Goal: Task Accomplishment & Management: Manage account settings

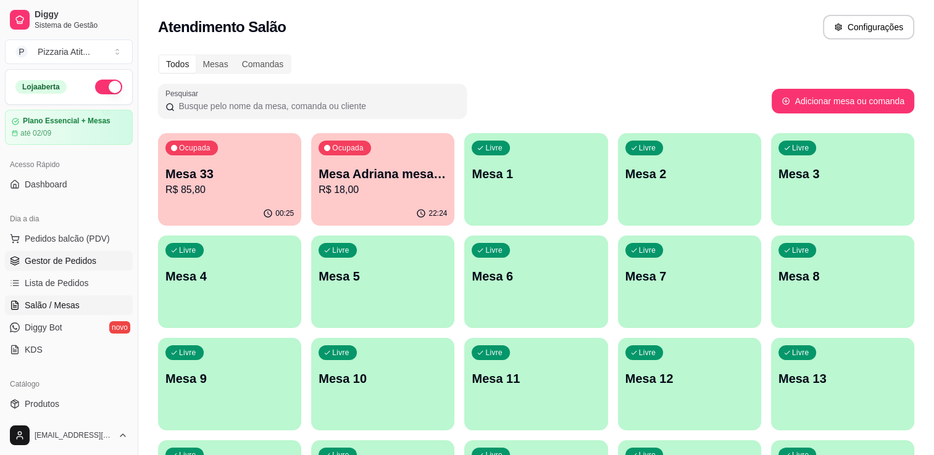
click at [54, 263] on span "Gestor de Pedidos" at bounding box center [61, 261] width 72 height 12
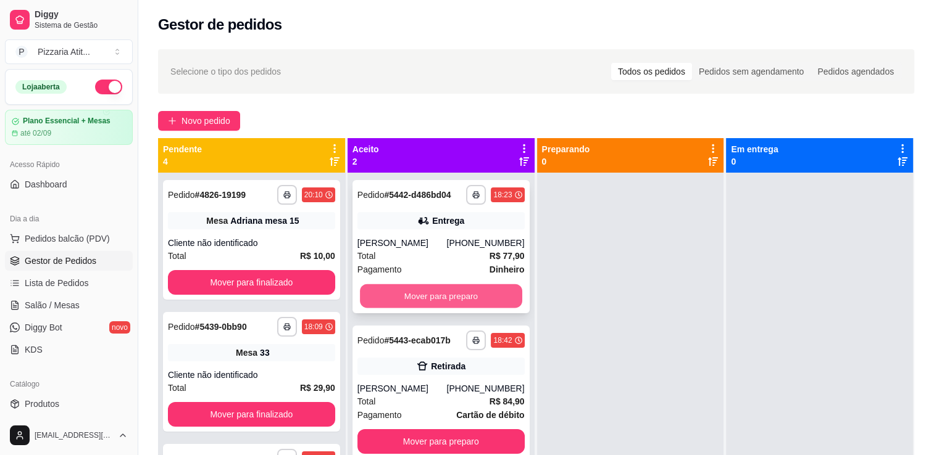
click at [402, 297] on button "Mover para preparo" at bounding box center [441, 296] width 162 height 24
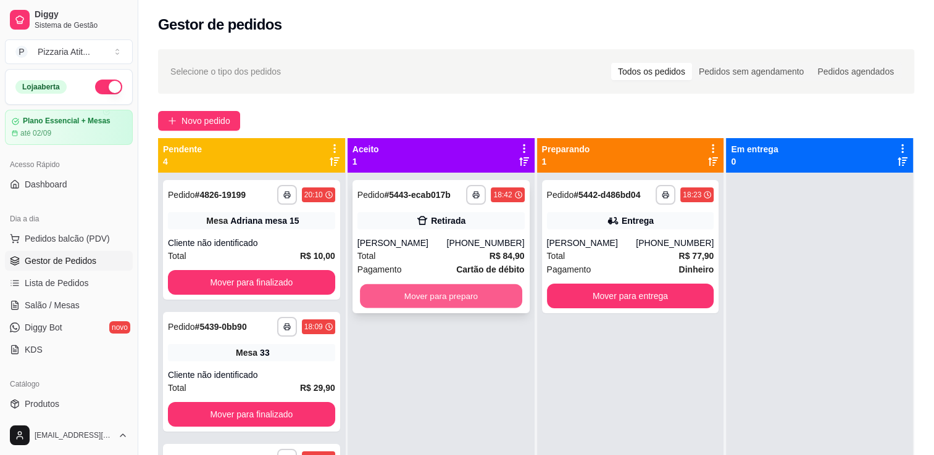
click at [466, 302] on button "Mover para preparo" at bounding box center [441, 296] width 162 height 24
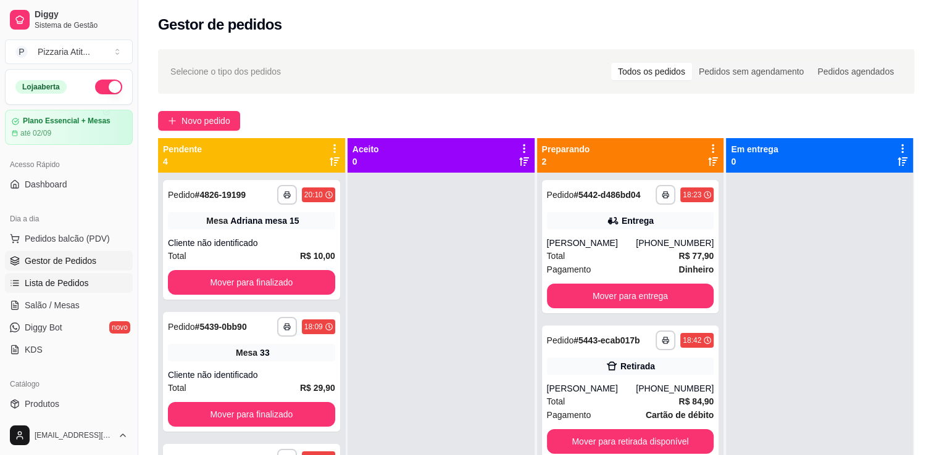
click at [65, 281] on span "Lista de Pedidos" at bounding box center [57, 283] width 64 height 12
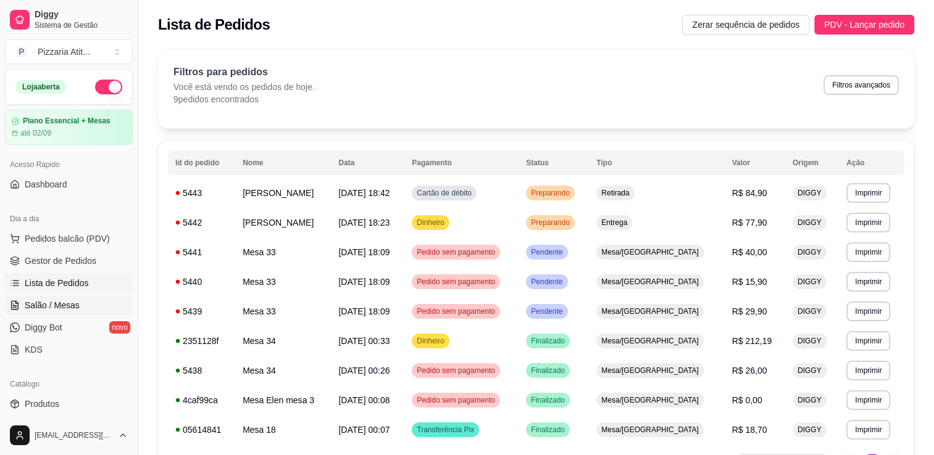
click at [64, 299] on span "Salão / Mesas" at bounding box center [52, 305] width 55 height 12
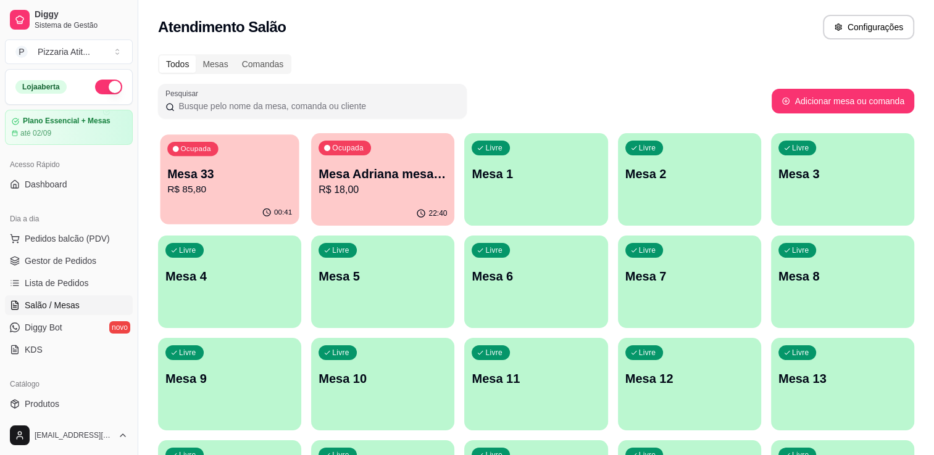
click at [214, 175] on p "Mesa 33" at bounding box center [229, 174] width 125 height 17
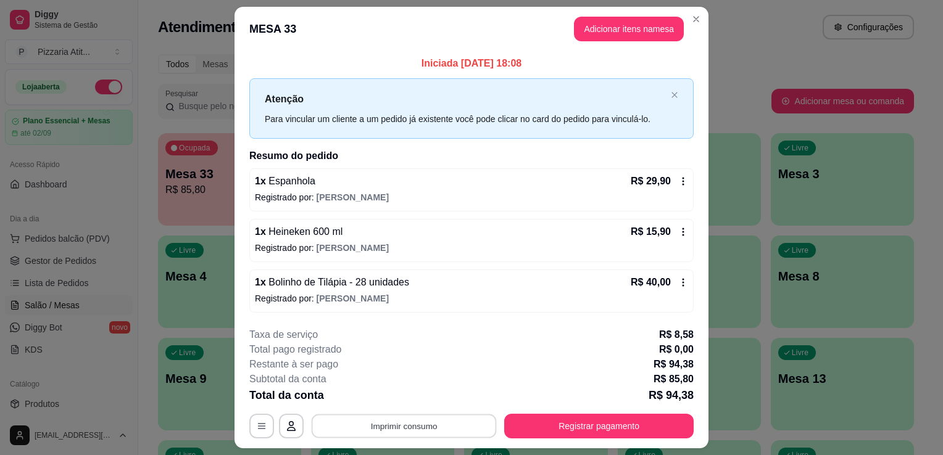
click at [452, 431] on button "Imprimir consumo" at bounding box center [404, 426] width 185 height 24
click at [412, 404] on button "IMPRESSORA" at bounding box center [403, 397] width 86 height 19
click at [378, 418] on button "Imprimir consumo" at bounding box center [404, 426] width 191 height 25
click at [406, 398] on button "IMPRESSORA" at bounding box center [403, 397] width 86 height 19
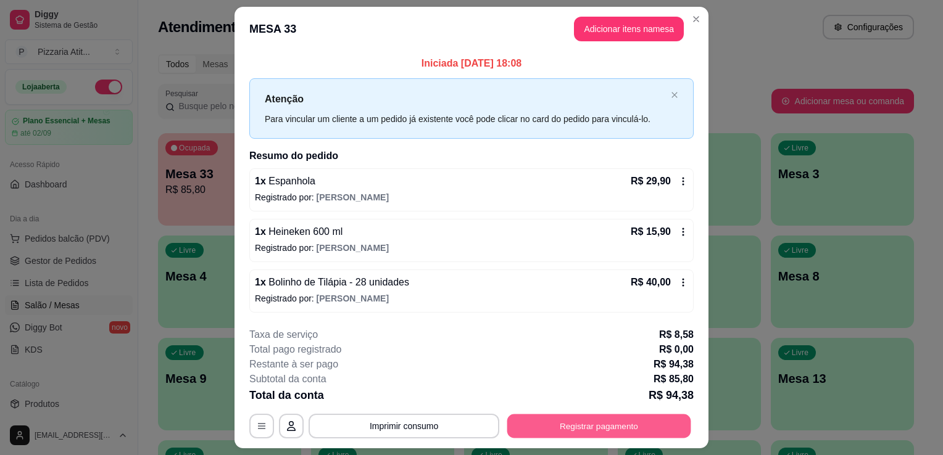
click at [545, 417] on button "Registrar pagamento" at bounding box center [599, 426] width 184 height 24
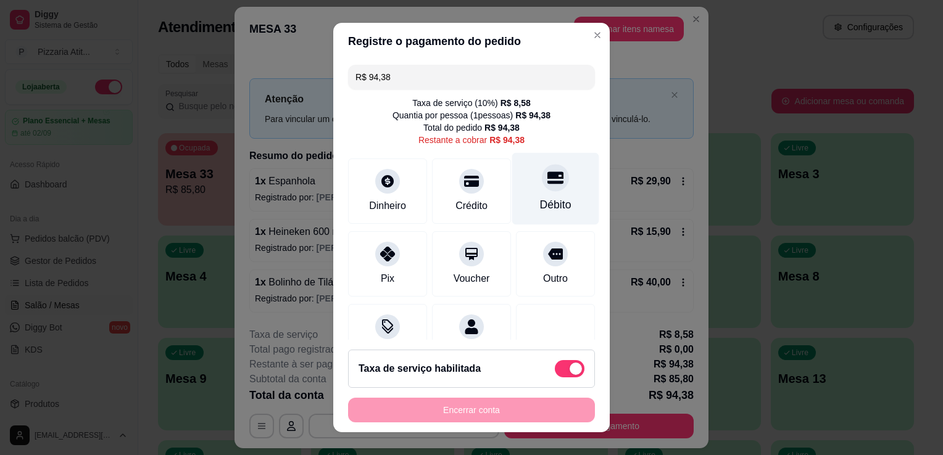
click at [538, 191] on div "Débito" at bounding box center [555, 189] width 87 height 72
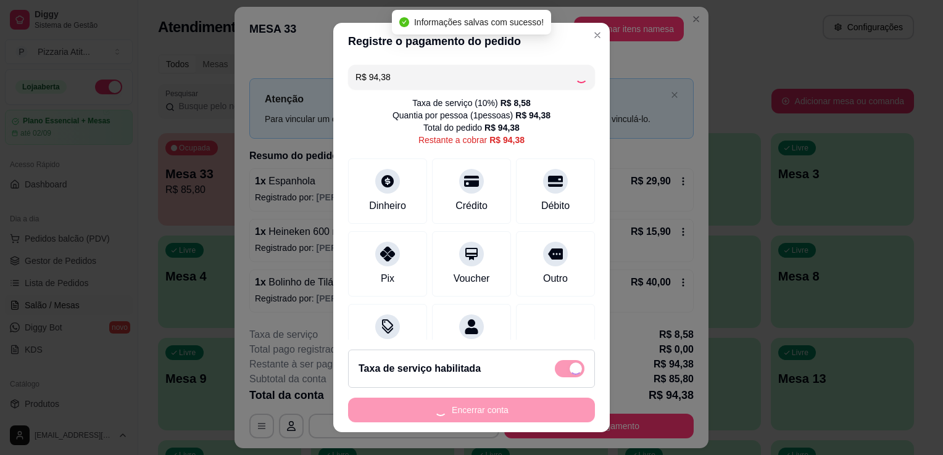
type input "R$ 0,00"
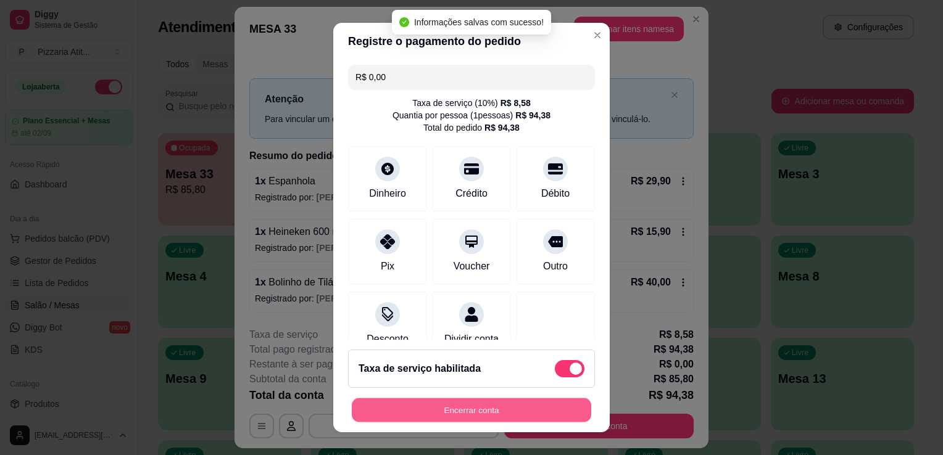
click at [461, 415] on button "Encerrar conta" at bounding box center [471, 411] width 239 height 24
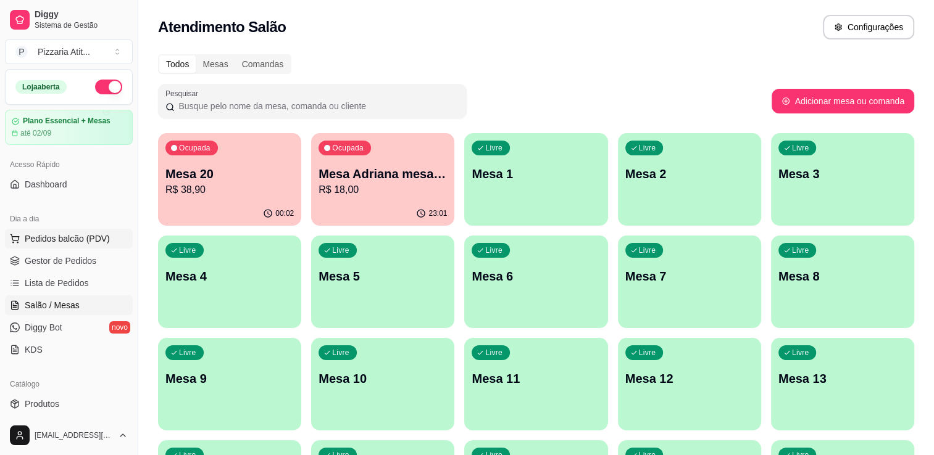
click at [56, 233] on span "Pedidos balcão (PDV)" at bounding box center [67, 239] width 85 height 12
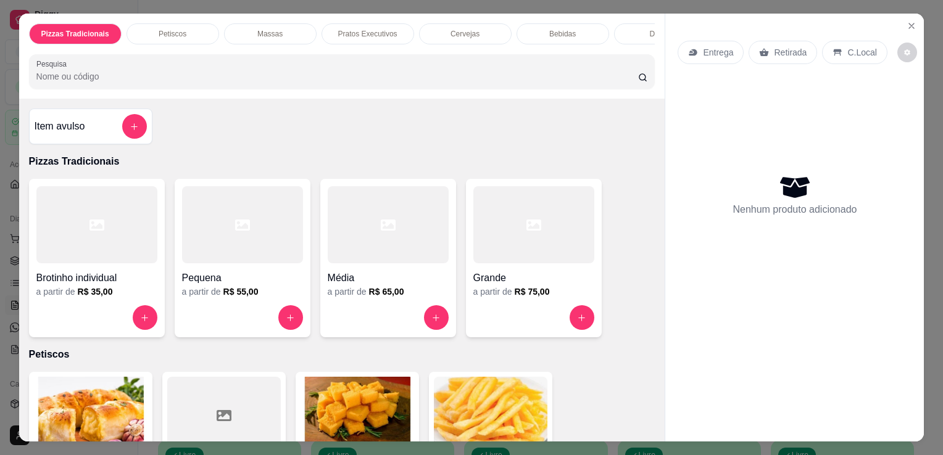
click at [363, 75] on input "Pesquisa" at bounding box center [337, 76] width 602 height 12
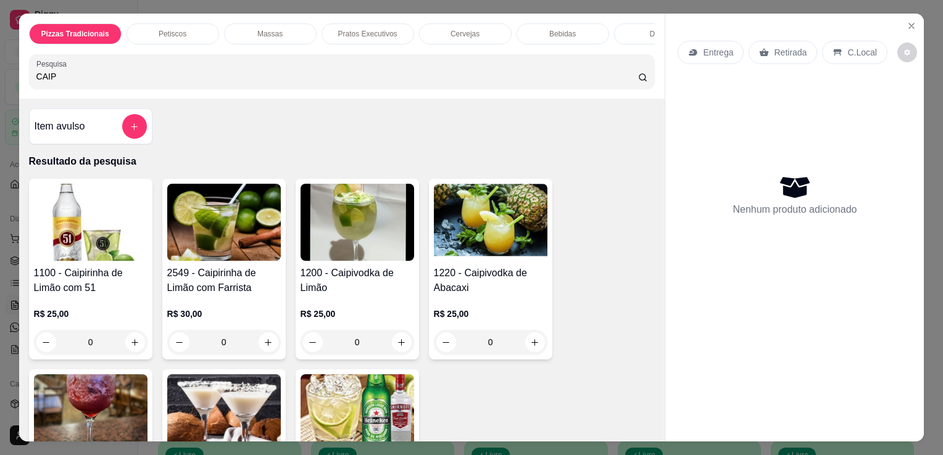
type input "CAIP"
click at [111, 381] on img at bounding box center [91, 413] width 114 height 77
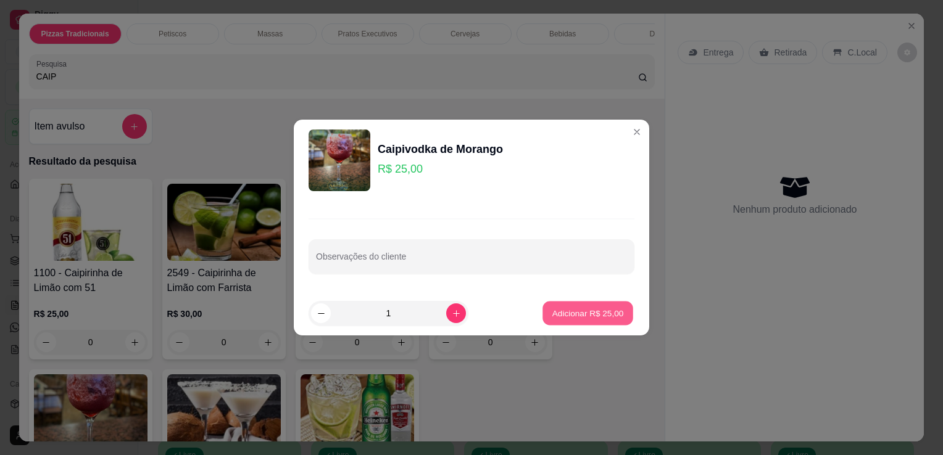
click at [582, 312] on p "Adicionar R$ 25,00" at bounding box center [588, 313] width 72 height 12
type input "1"
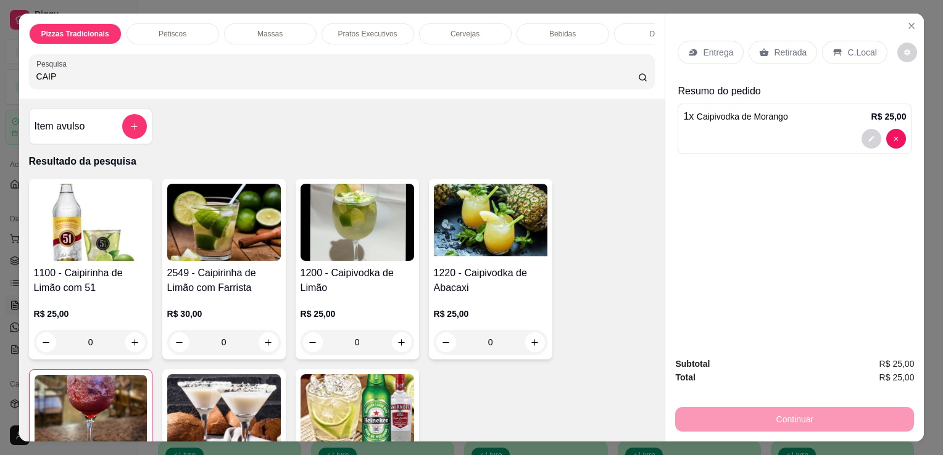
click at [794, 46] on p "Retirada" at bounding box center [790, 52] width 33 height 12
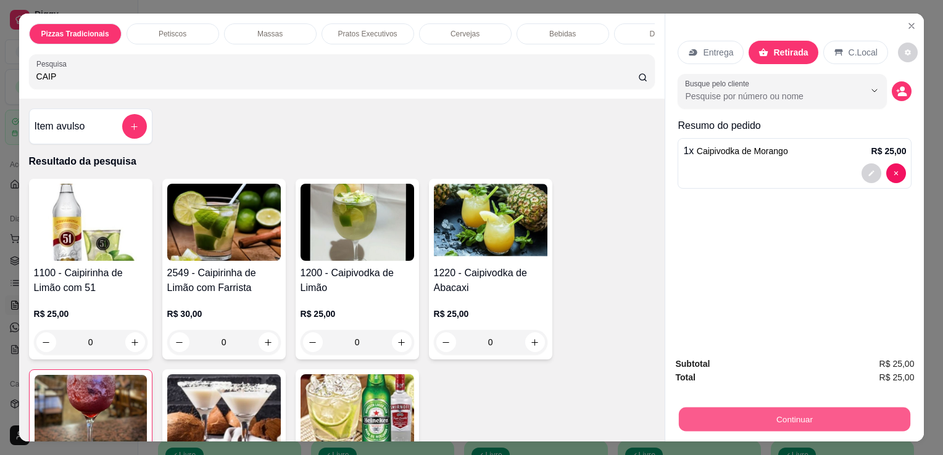
click at [792, 417] on button "Continuar" at bounding box center [794, 419] width 231 height 24
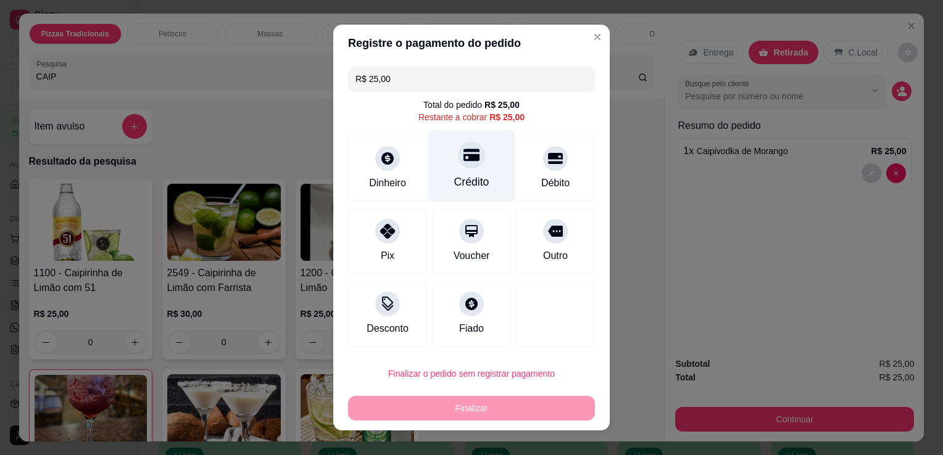
click at [454, 177] on div "Crédito" at bounding box center [471, 182] width 35 height 16
type input "R$ 0,00"
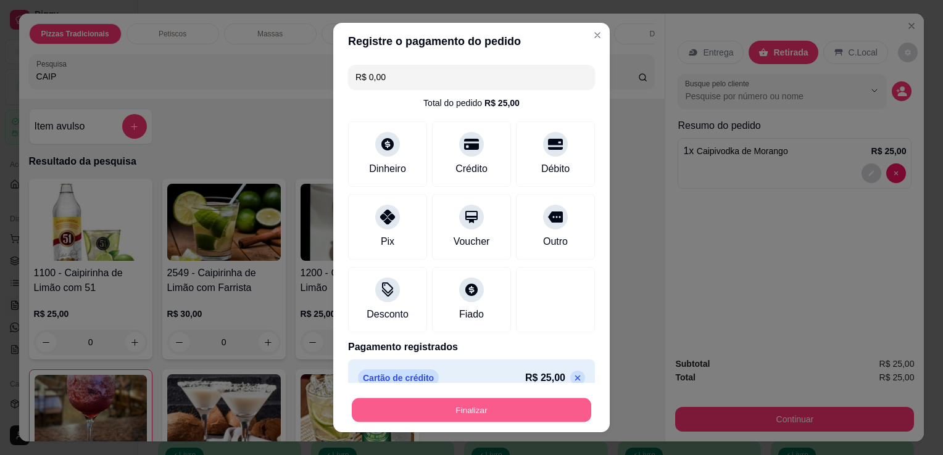
click at [489, 420] on button "Finalizar" at bounding box center [471, 411] width 239 height 24
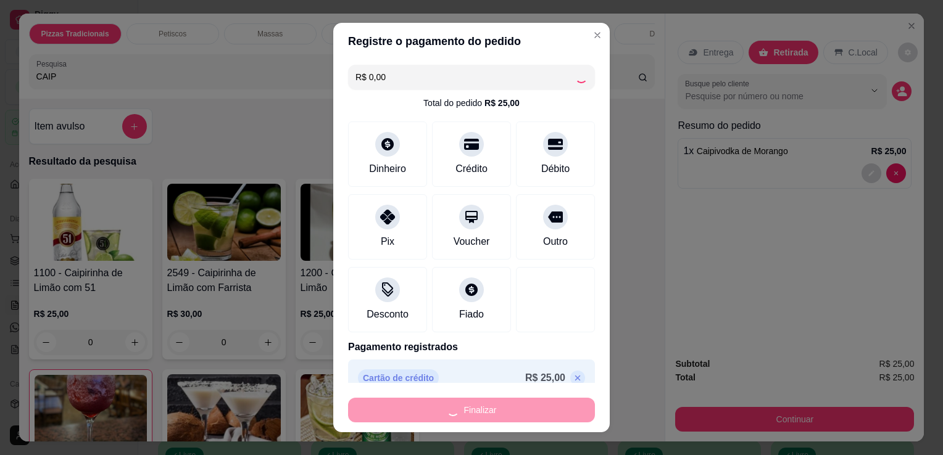
type input "0"
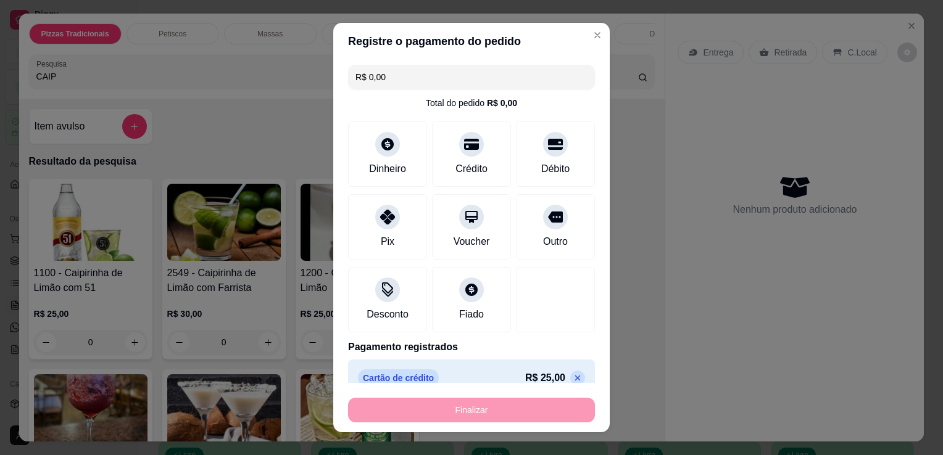
type input "-R$ 25,00"
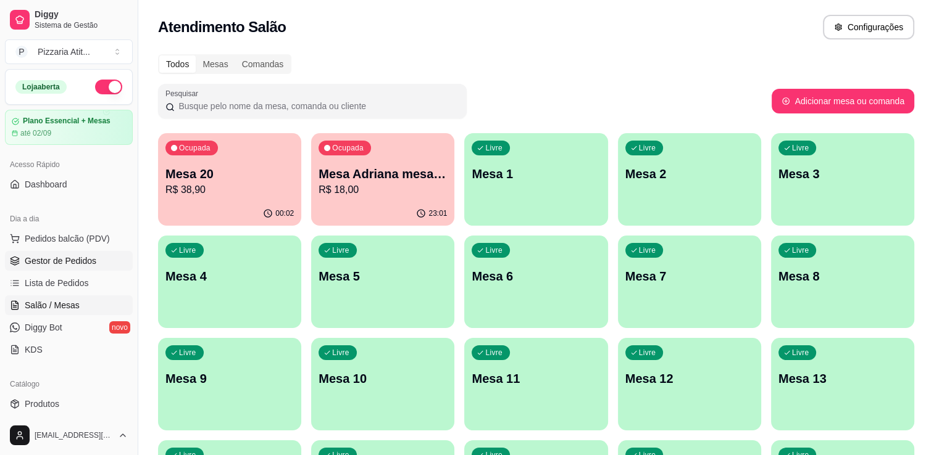
click at [38, 268] on link "Gestor de Pedidos" at bounding box center [69, 261] width 128 height 20
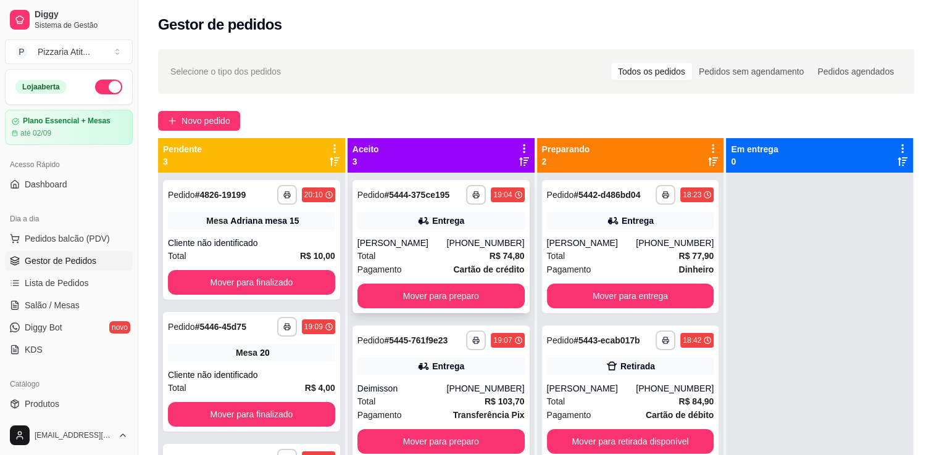
click at [500, 281] on div "**********" at bounding box center [440, 246] width 177 height 133
click at [433, 292] on button "Mover para preparo" at bounding box center [441, 296] width 162 height 24
click at [394, 244] on div "Deimisson" at bounding box center [401, 243] width 89 height 12
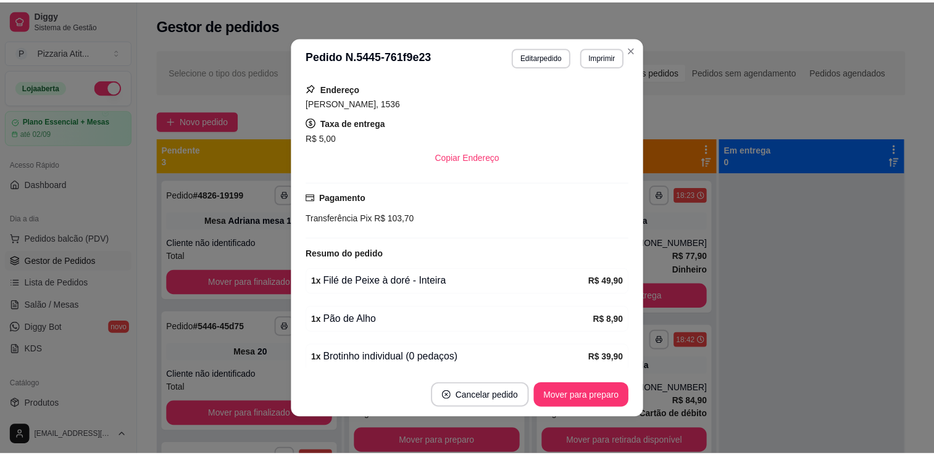
scroll to position [221, 0]
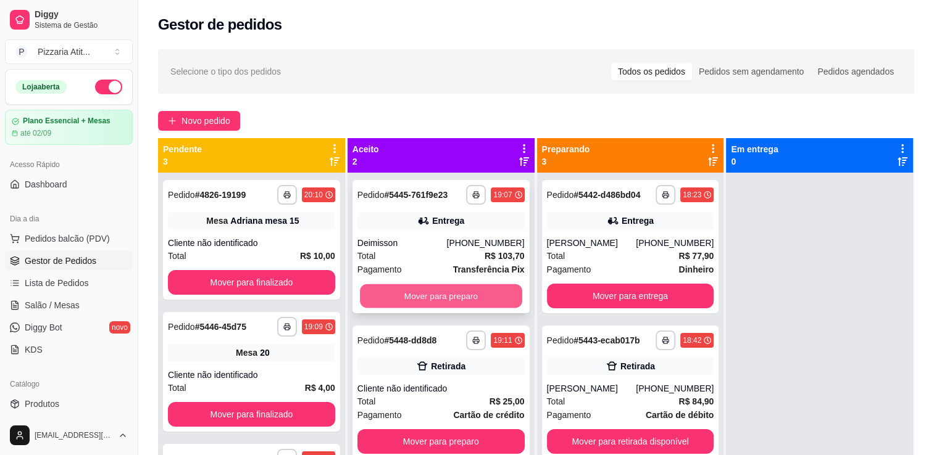
click at [384, 285] on button "Mover para preparo" at bounding box center [441, 296] width 162 height 24
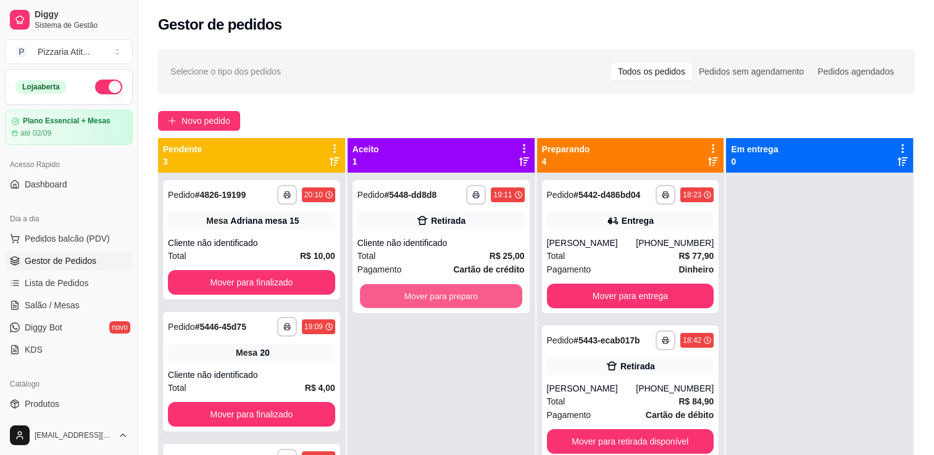
click at [384, 285] on button "Mover para preparo" at bounding box center [441, 296] width 162 height 24
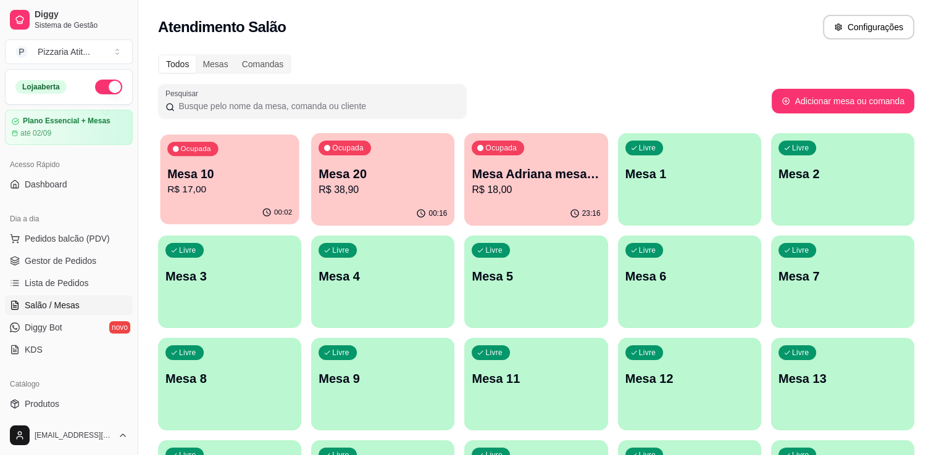
click at [215, 179] on p "Mesa 10" at bounding box center [229, 174] width 125 height 17
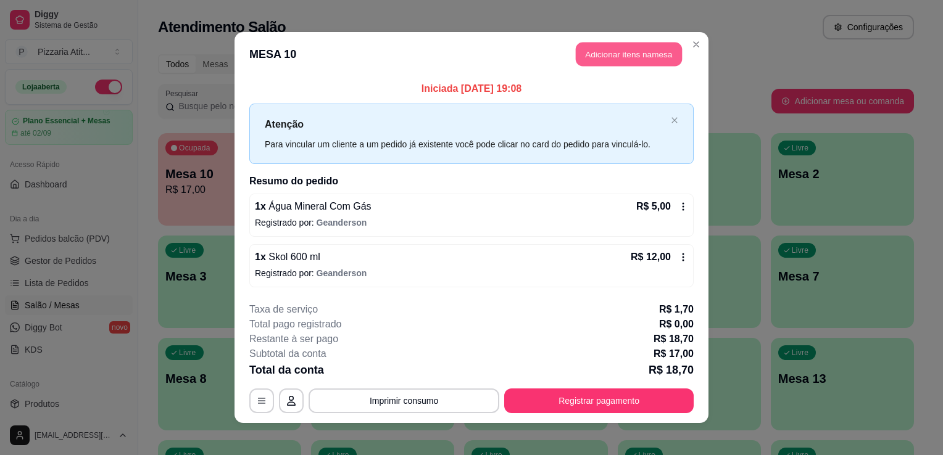
click at [578, 59] on button "Adicionar itens na mesa" at bounding box center [629, 55] width 106 height 24
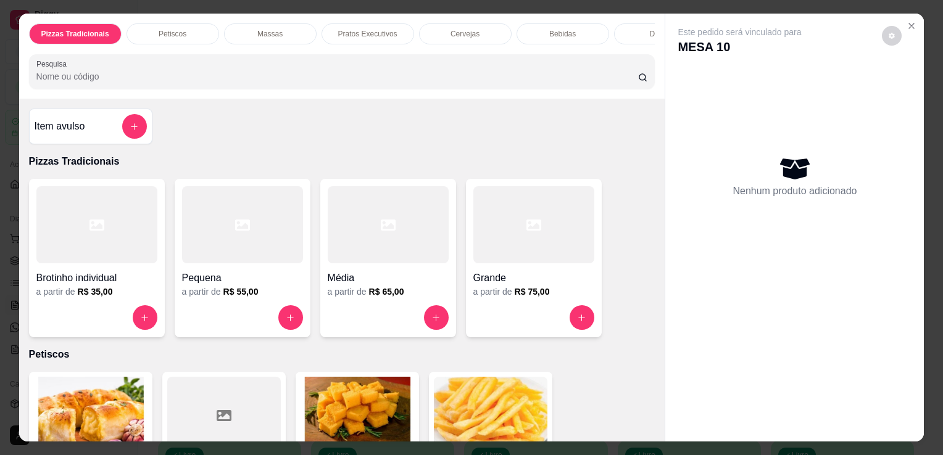
click at [439, 330] on div at bounding box center [388, 317] width 121 height 25
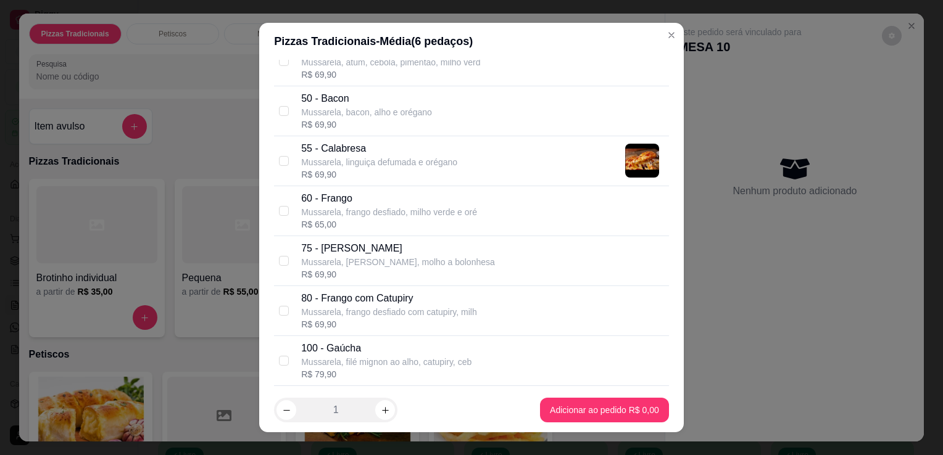
scroll to position [296, 0]
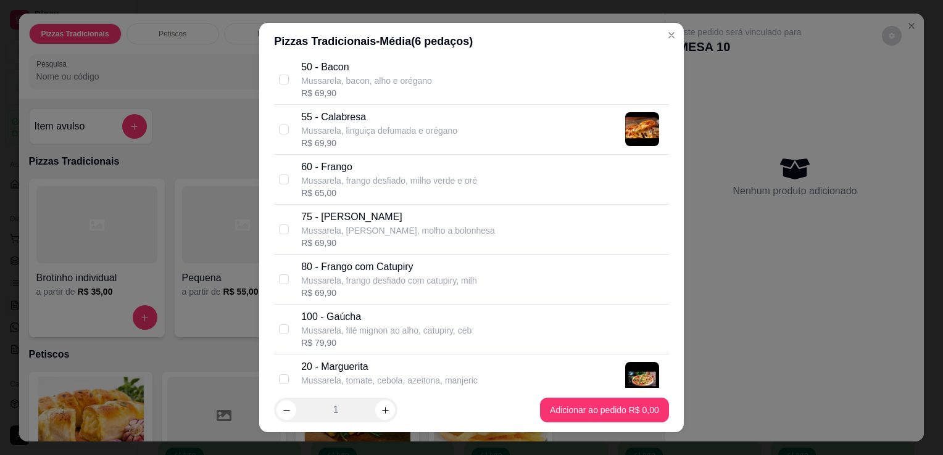
click at [390, 243] on div "R$ 69,90" at bounding box center [398, 243] width 194 height 12
checkbox input "true"
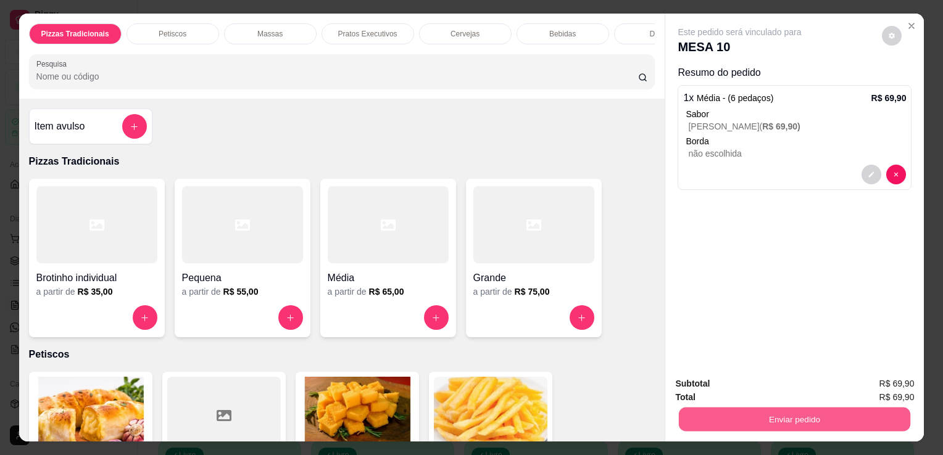
click at [710, 404] on div "Enviar pedido" at bounding box center [794, 418] width 239 height 28
click at [752, 410] on button "Enviar pedido" at bounding box center [794, 419] width 231 height 24
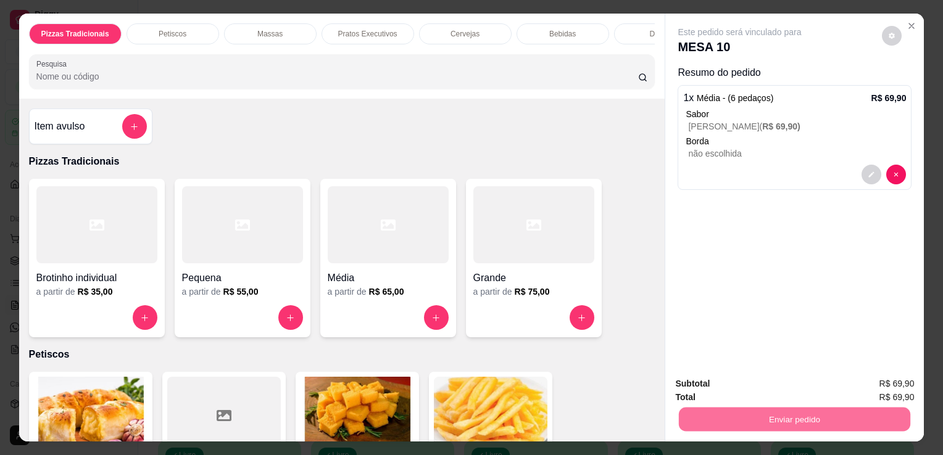
click at [755, 386] on button "Não registrar e enviar pedido" at bounding box center [754, 384] width 125 height 23
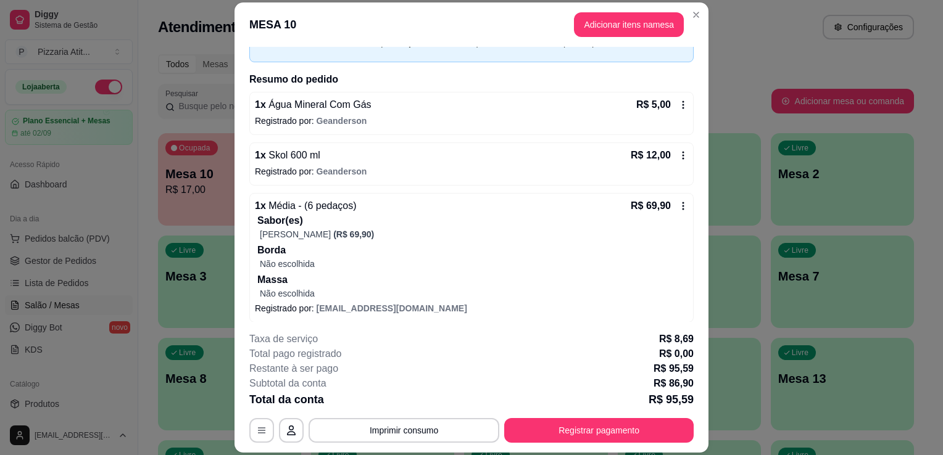
scroll to position [75, 0]
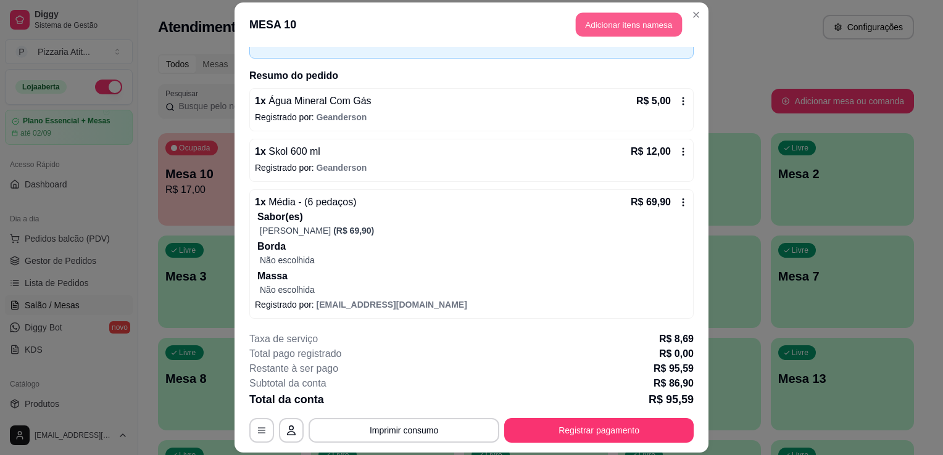
click at [627, 17] on button "Adicionar itens na mesa" at bounding box center [629, 24] width 106 height 24
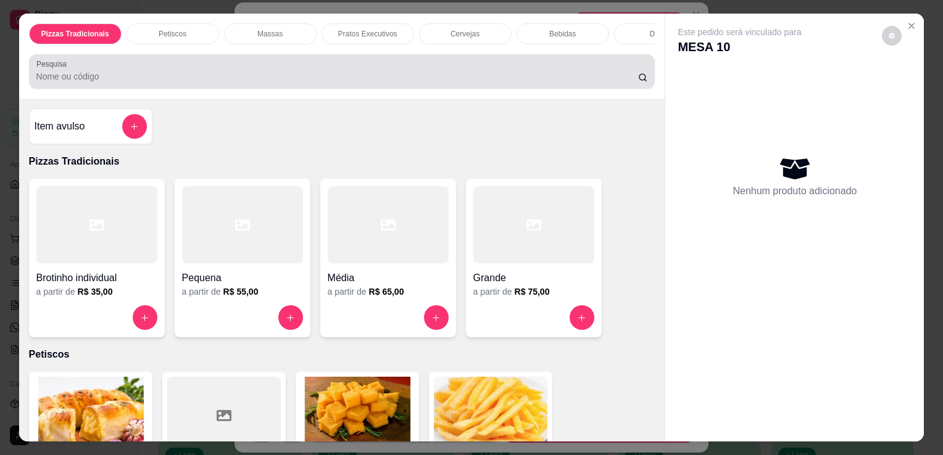
click at [360, 70] on div at bounding box center [342, 71] width 612 height 25
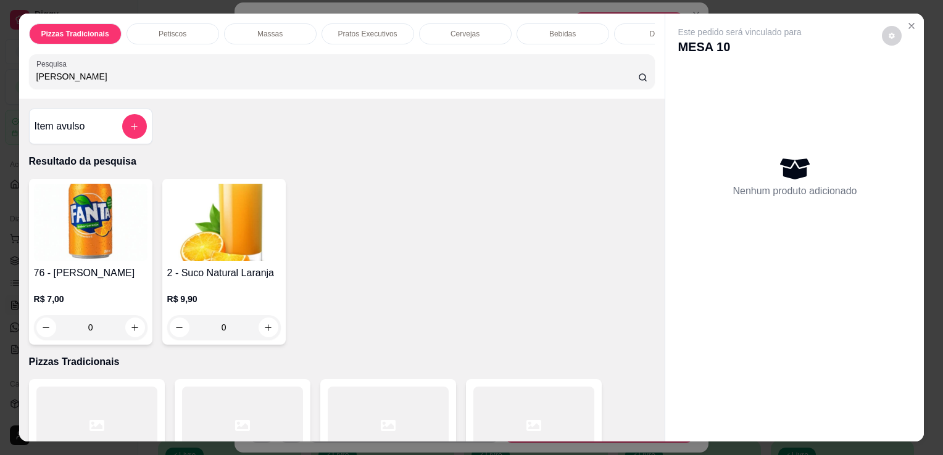
type input "LARA"
click at [261, 329] on div "0" at bounding box center [224, 327] width 114 height 25
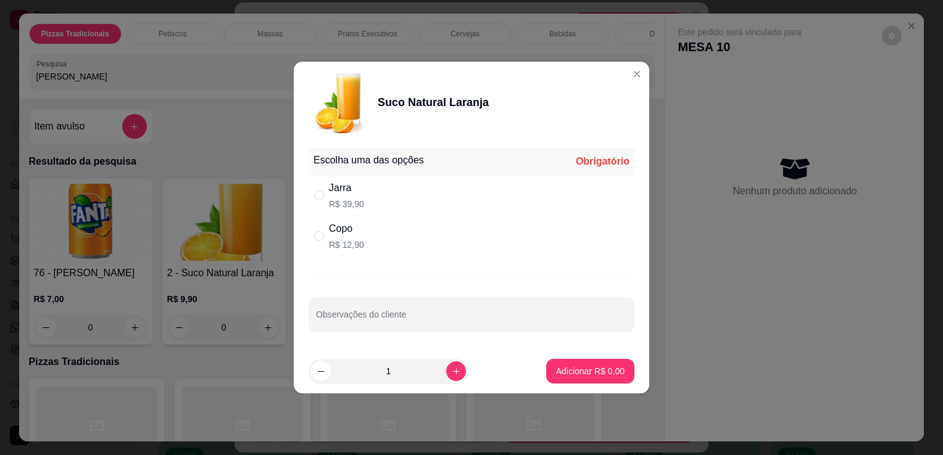
click at [361, 234] on div "Copo R$ 12,90" at bounding box center [472, 236] width 326 height 41
radio input "true"
click at [555, 368] on p "Adicionar R$ 12,90" at bounding box center [587, 371] width 73 height 12
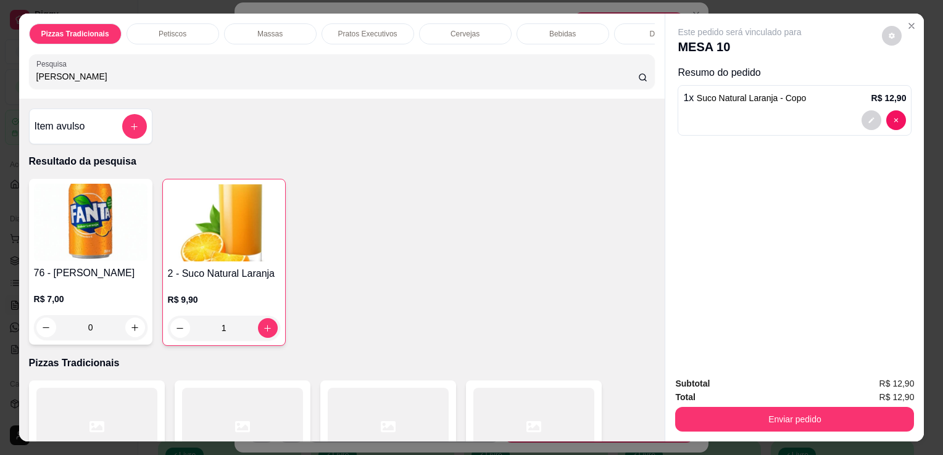
type input "1"
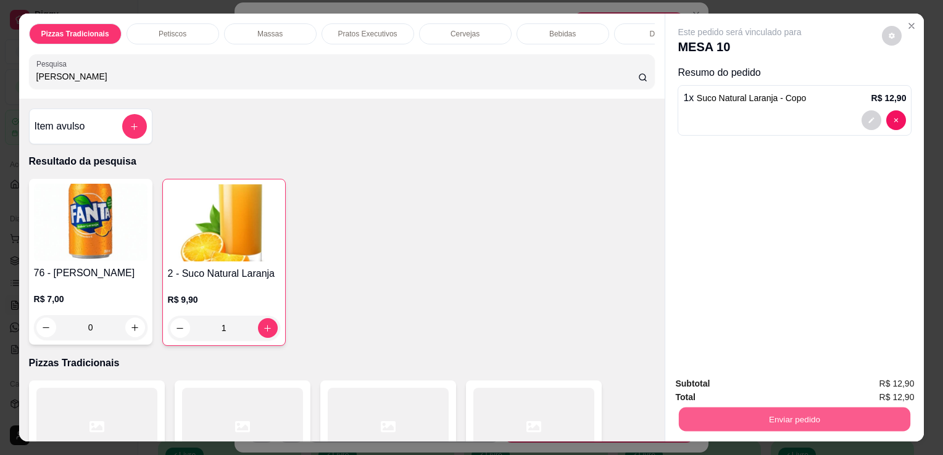
click at [702, 414] on button "Enviar pedido" at bounding box center [794, 419] width 231 height 24
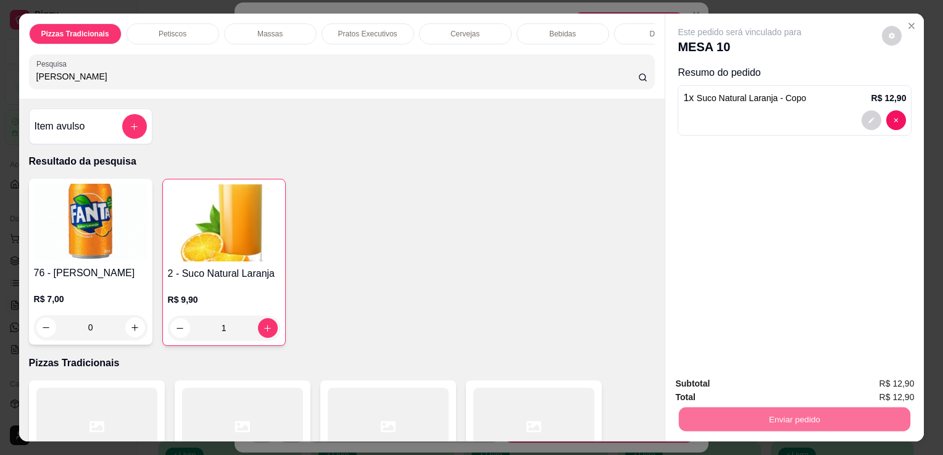
click at [718, 381] on button "Não registrar e enviar pedido" at bounding box center [754, 384] width 125 height 23
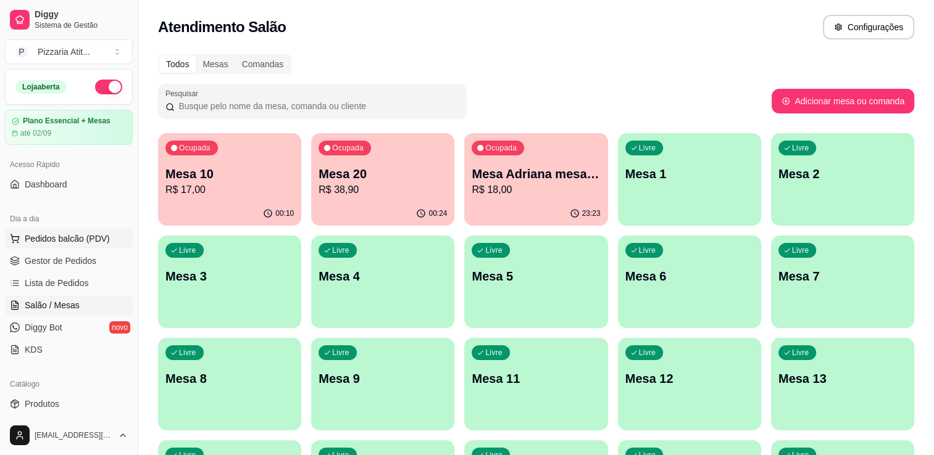
click at [54, 240] on span "Pedidos balcão (PDV)" at bounding box center [67, 239] width 85 height 12
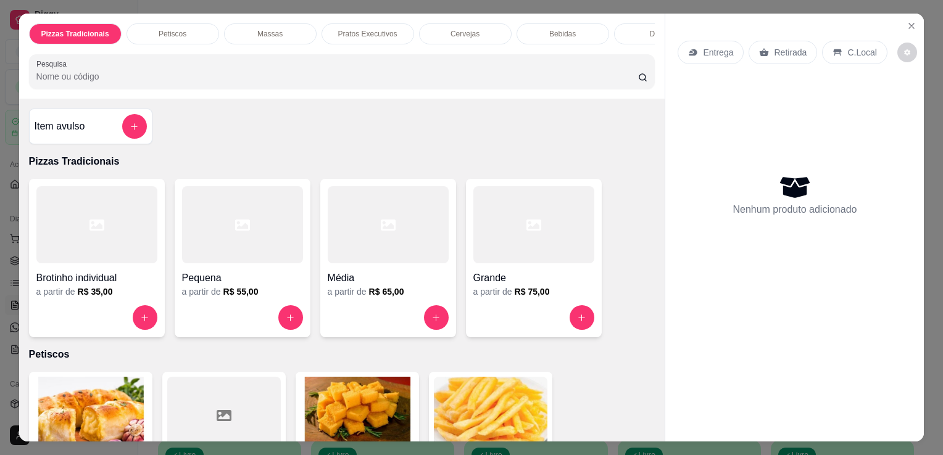
click at [299, 83] on input "Pesquisa" at bounding box center [337, 76] width 602 height 12
click at [504, 251] on div at bounding box center [533, 224] width 121 height 77
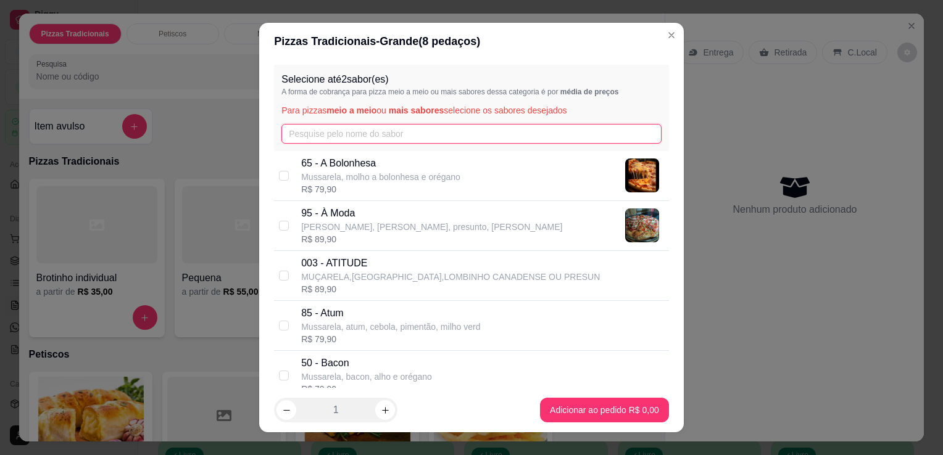
click at [384, 127] on input "text" at bounding box center [471, 134] width 380 height 20
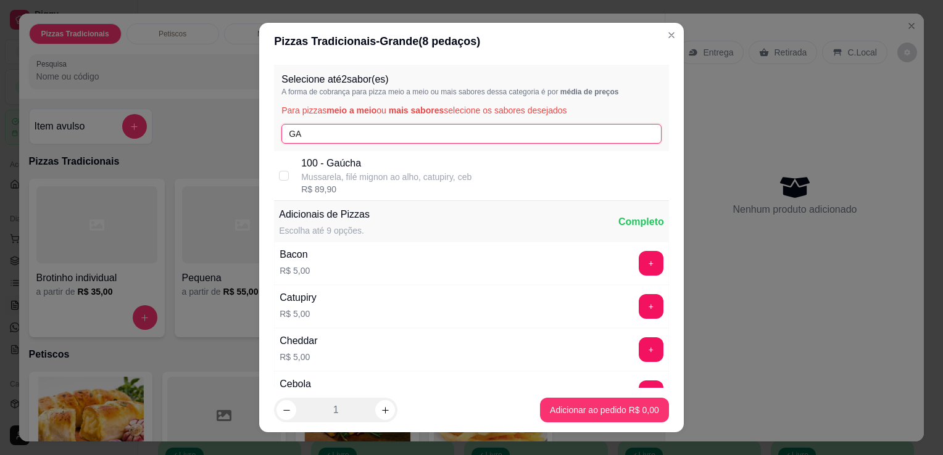
type input "GA"
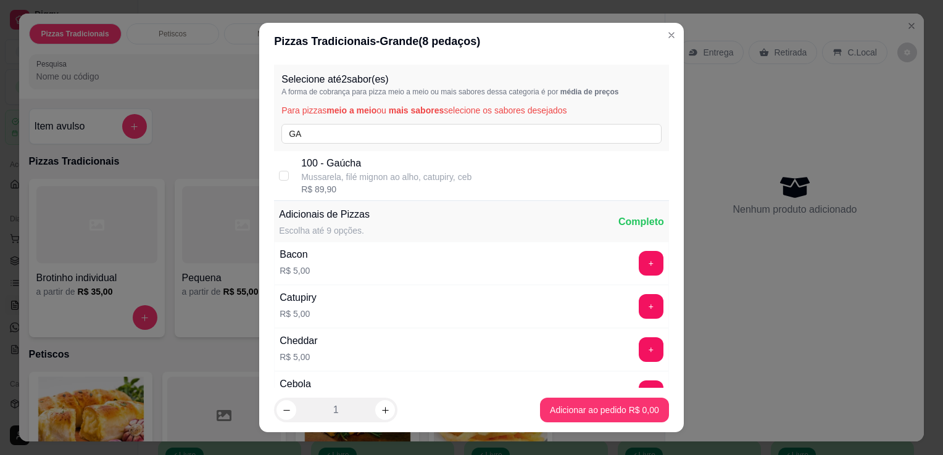
click at [341, 172] on p "Mussarela, filé mignon ao alho, catupiry, ceb" at bounding box center [386, 177] width 170 height 12
checkbox input "true"
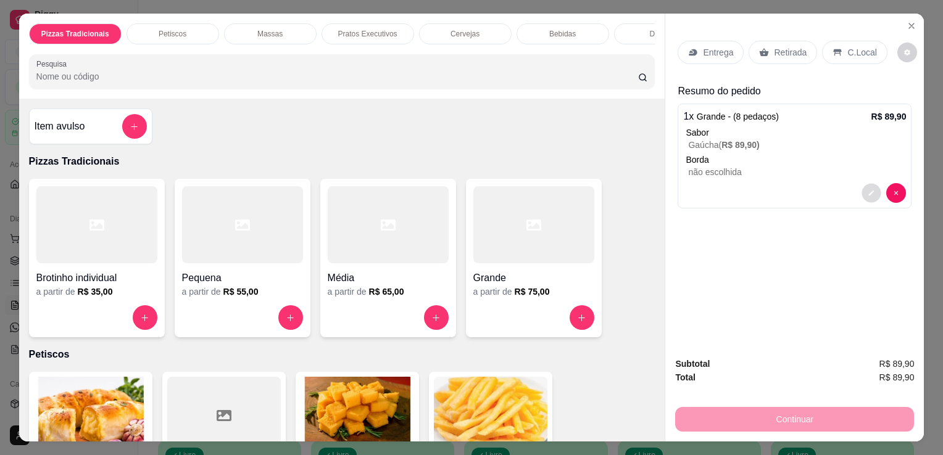
click at [868, 189] on icon "decrease-product-quantity" at bounding box center [871, 192] width 7 height 7
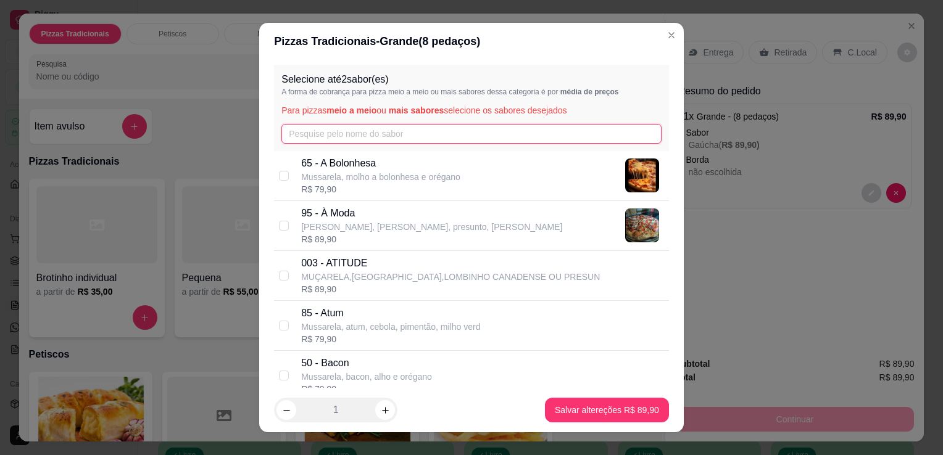
click at [451, 136] on input "text" at bounding box center [471, 134] width 380 height 20
type input "A"
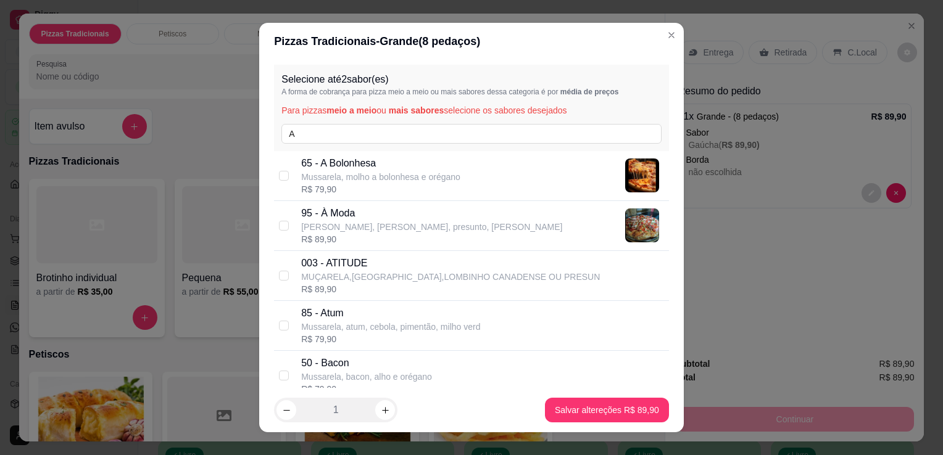
click at [437, 221] on p "Mussarela, frango desfiado, presunto, milho v" at bounding box center [431, 227] width 261 height 12
checkbox input "true"
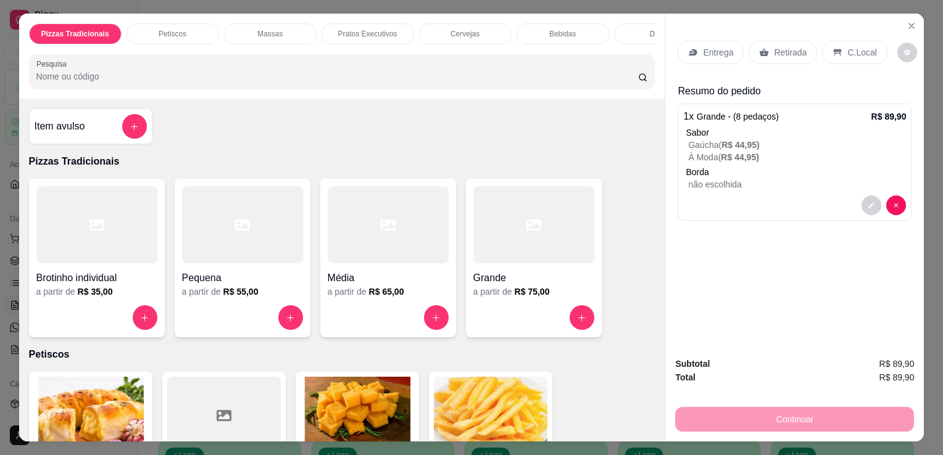
click at [758, 35] on div "Entrega Retirada C.Local" at bounding box center [795, 52] width 234 height 43
click at [774, 49] on p "Retirada" at bounding box center [790, 52] width 33 height 12
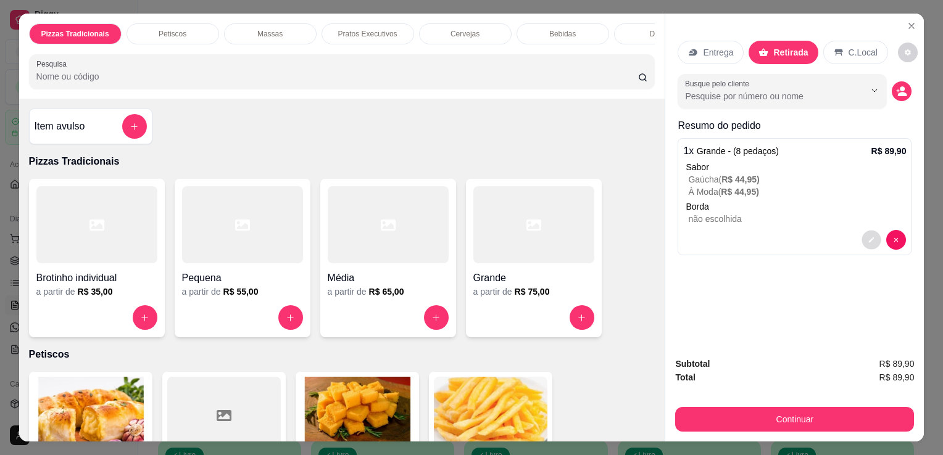
click at [869, 238] on icon "decrease-product-quantity" at bounding box center [872, 241] width 6 height 6
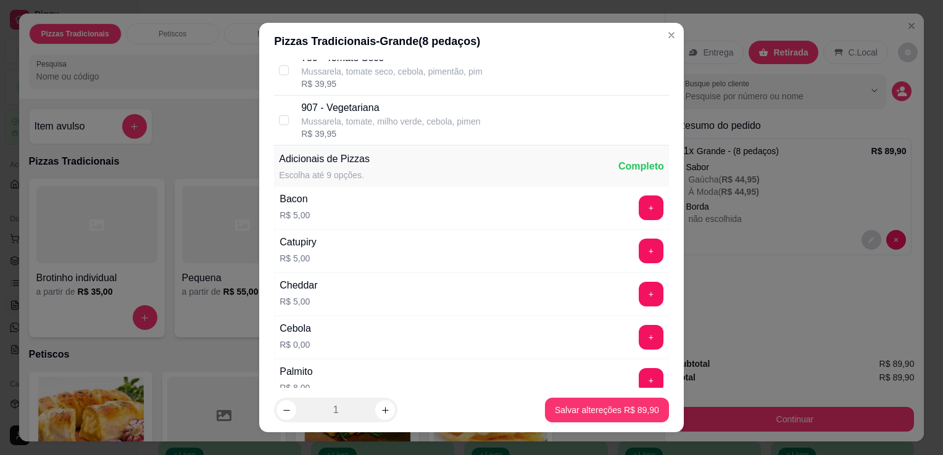
scroll to position [1234, 0]
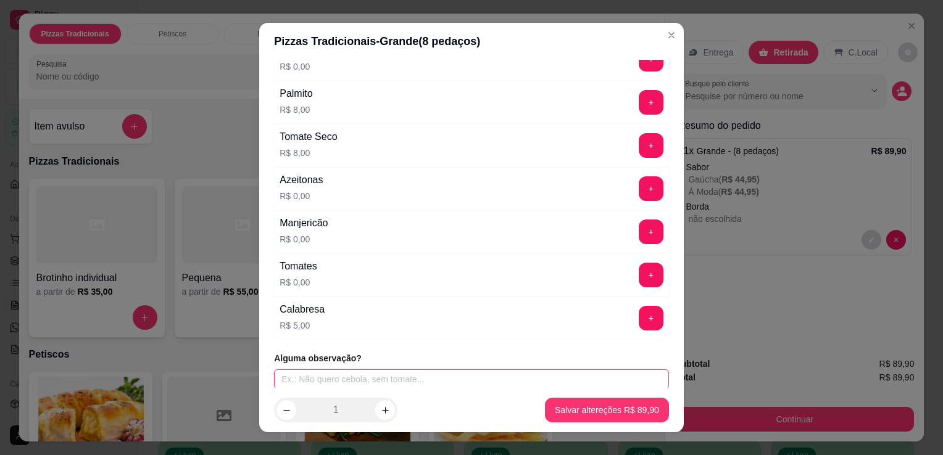
click at [555, 379] on input "text" at bounding box center [471, 380] width 395 height 20
type input "BUSCAR NOVE HORAS"
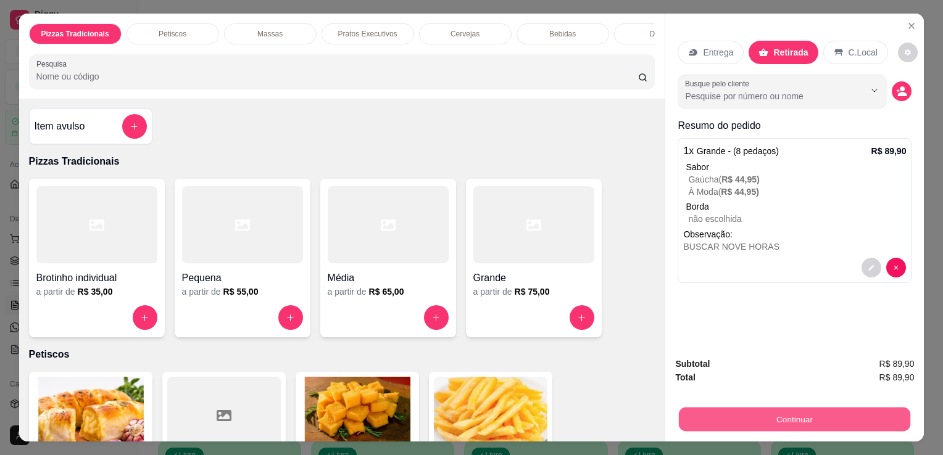
click at [765, 409] on button "Continuar" at bounding box center [794, 419] width 231 height 24
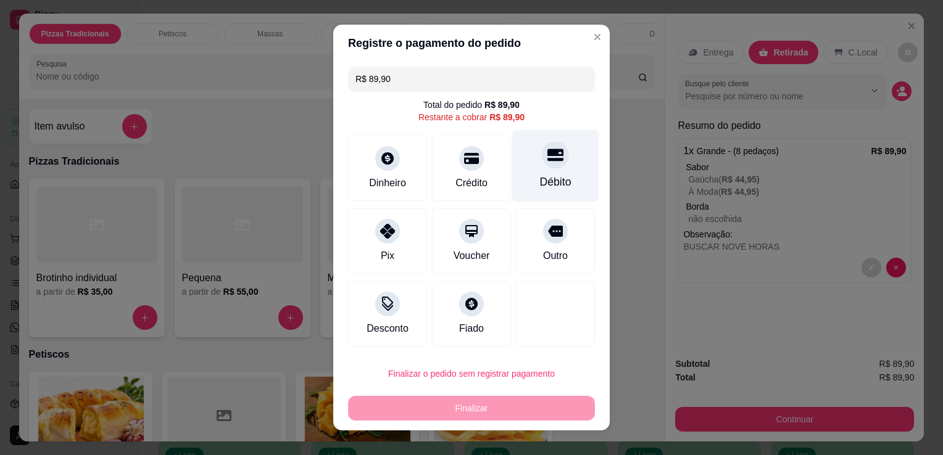
click at [520, 175] on div "Débito" at bounding box center [555, 166] width 87 height 72
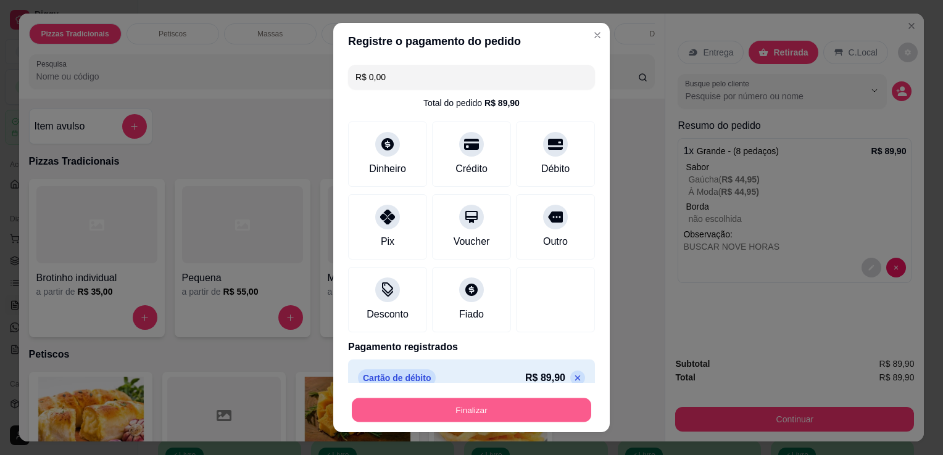
click at [452, 418] on button "Finalizar" at bounding box center [471, 411] width 239 height 24
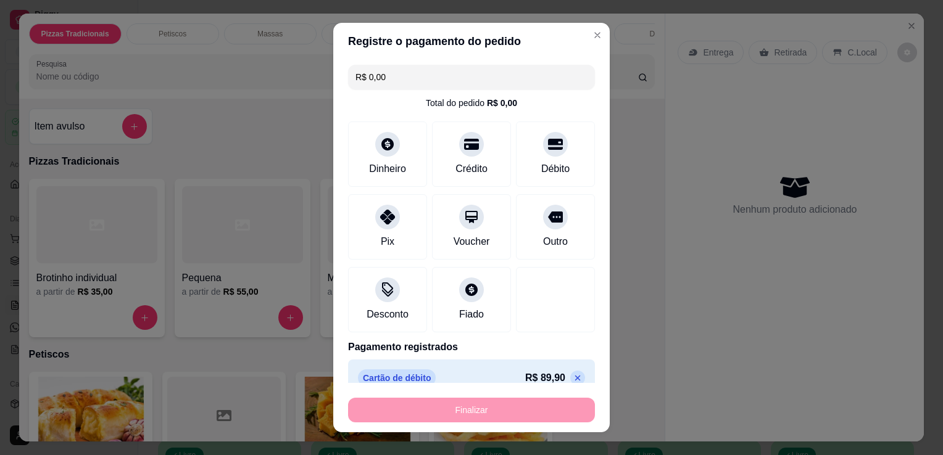
type input "-R$ 89,90"
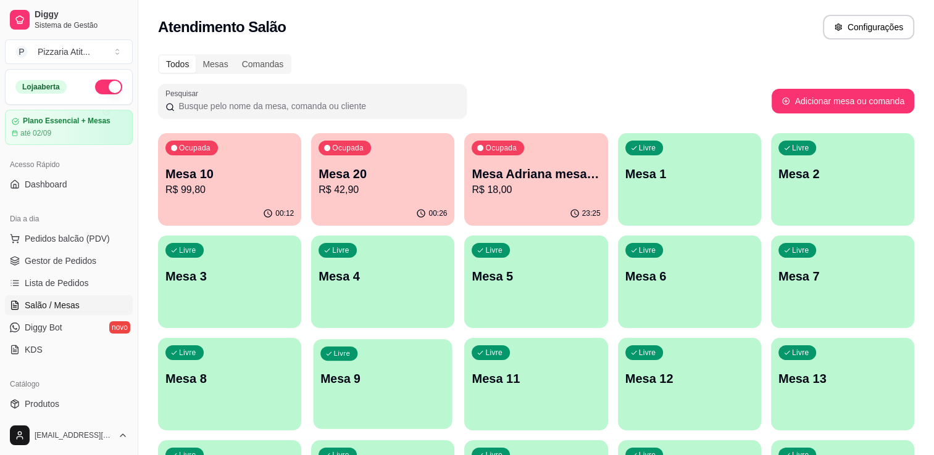
click at [390, 405] on div "Livre Mesa 9" at bounding box center [382, 376] width 139 height 75
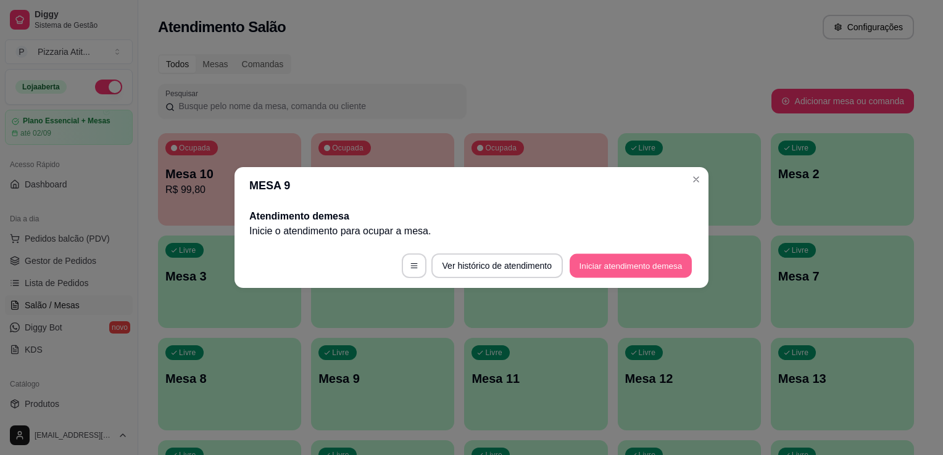
click at [610, 268] on button "Iniciar atendimento de mesa" at bounding box center [631, 266] width 122 height 24
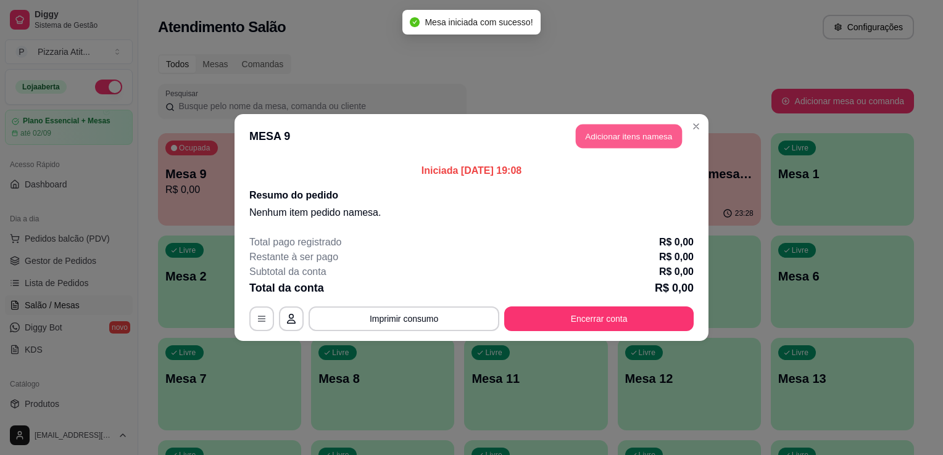
click at [642, 127] on button "Adicionar itens na mesa" at bounding box center [629, 137] width 106 height 24
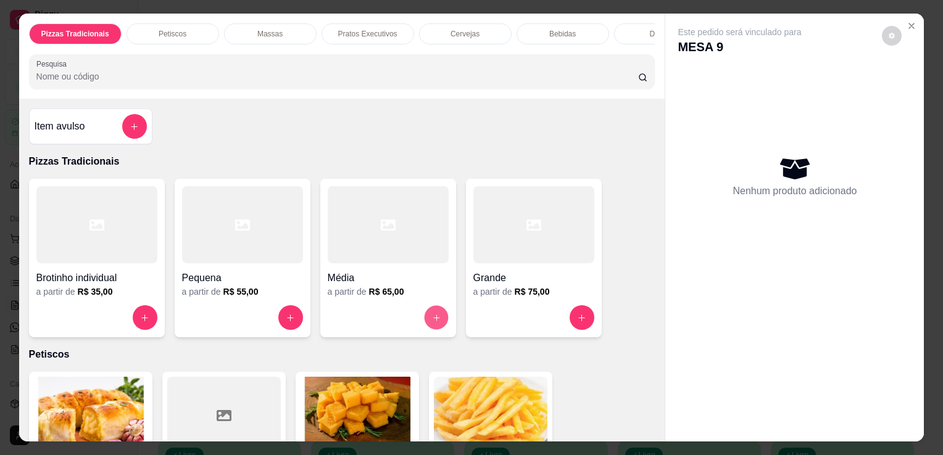
click at [429, 312] on button "increase-product-quantity" at bounding box center [436, 318] width 24 height 24
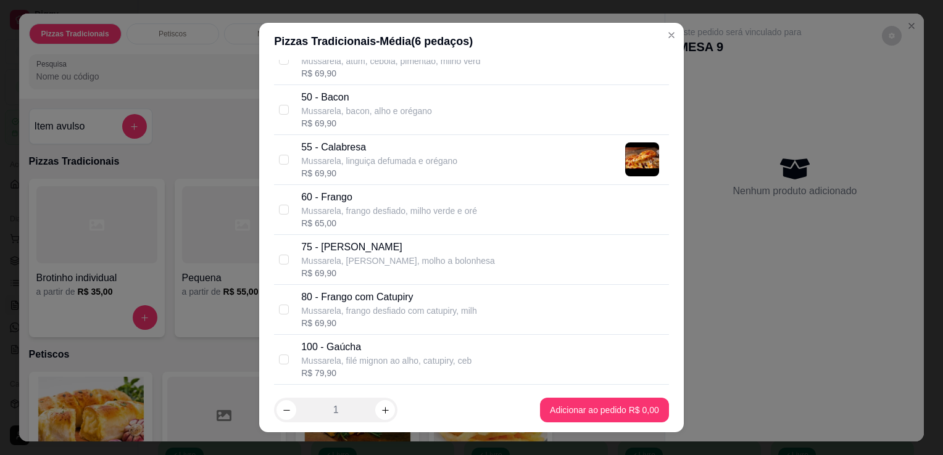
scroll to position [272, 0]
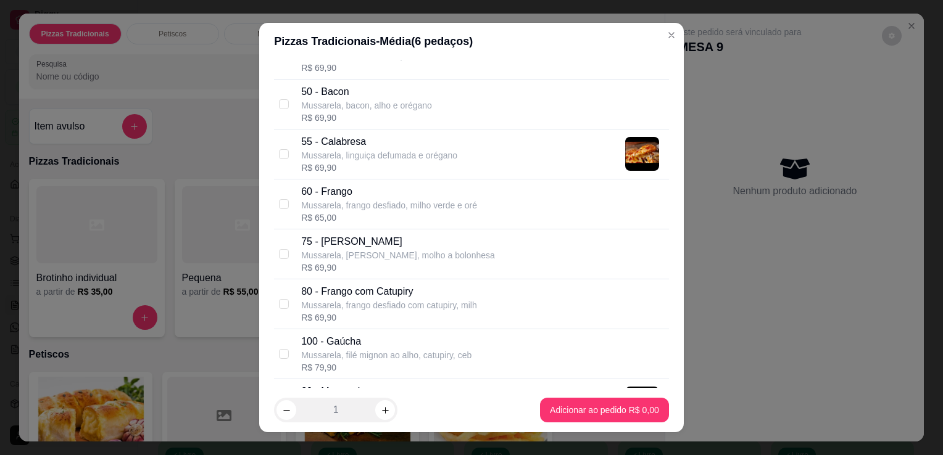
click at [457, 297] on p "80 - Frango com Catupiry" at bounding box center [389, 291] width 176 height 15
checkbox input "true"
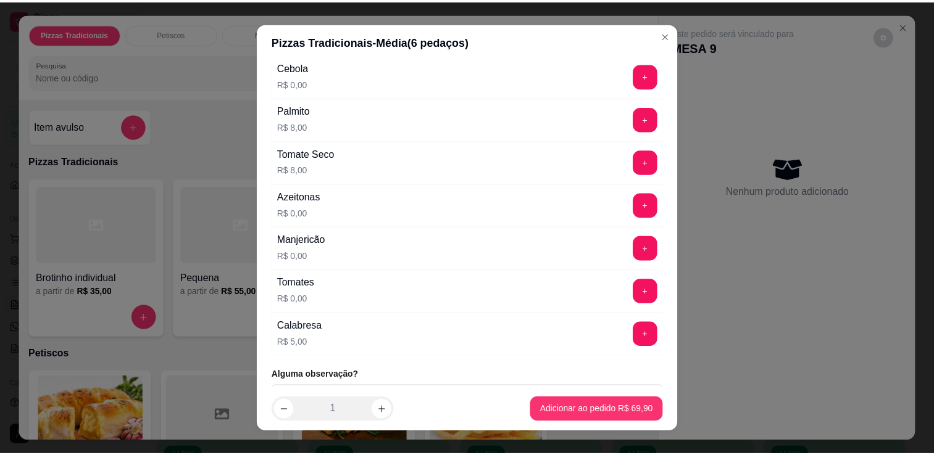
scroll to position [1234, 0]
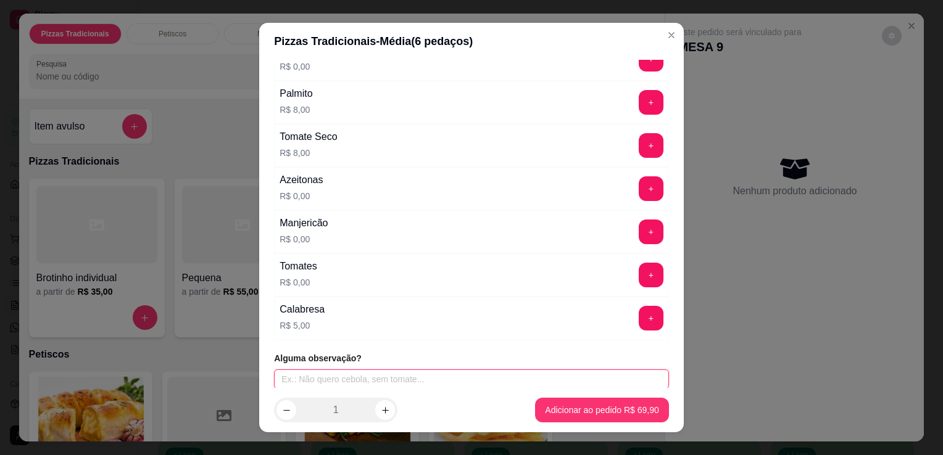
click at [513, 375] on input "text" at bounding box center [471, 380] width 395 height 20
type input "PRA LEVAR"
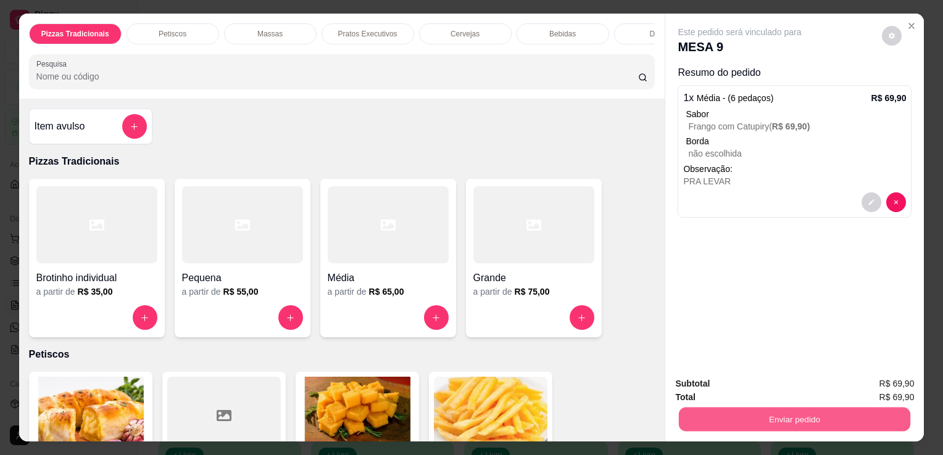
click at [746, 412] on button "Enviar pedido" at bounding box center [794, 419] width 231 height 24
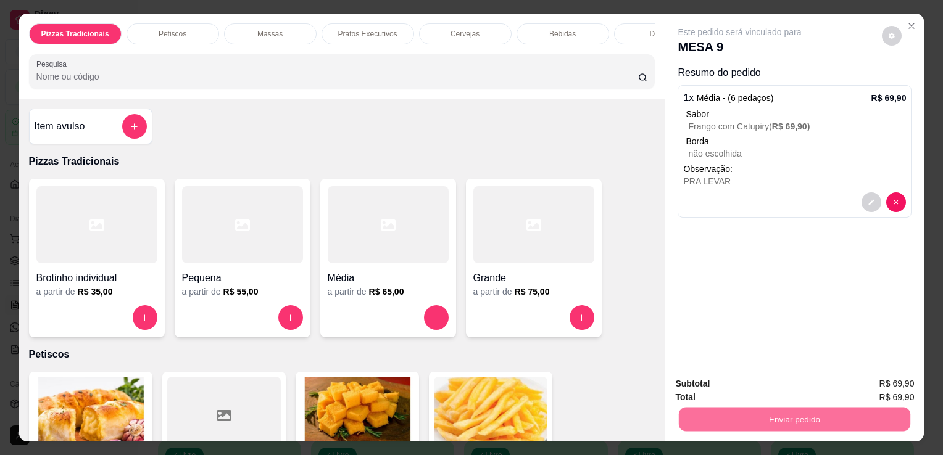
click at [745, 376] on button "Não registrar e enviar pedido" at bounding box center [754, 384] width 125 height 23
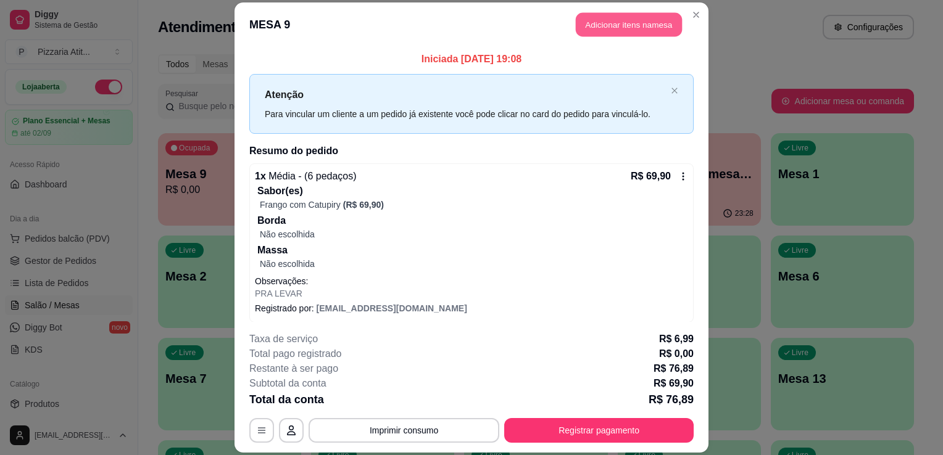
click at [597, 28] on button "Adicionar itens na mesa" at bounding box center [629, 24] width 106 height 24
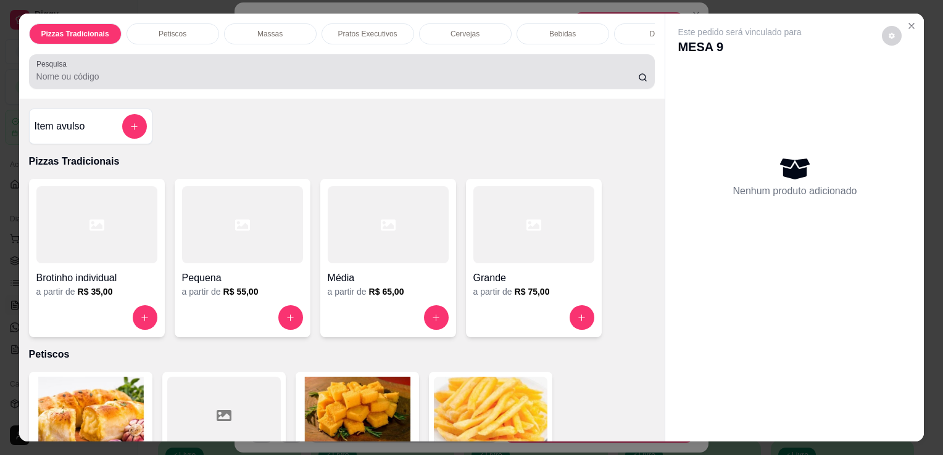
click at [425, 73] on div at bounding box center [342, 71] width 612 height 25
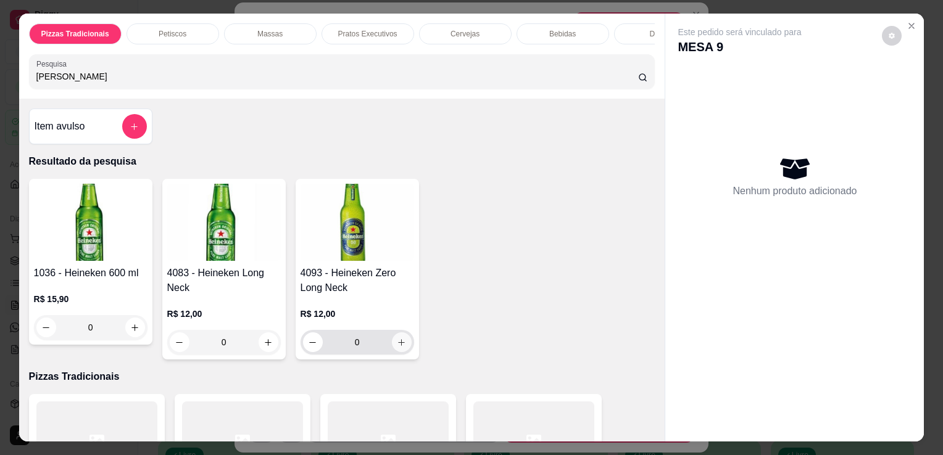
type input "HEINE"
click at [399, 347] on icon "increase-product-quantity" at bounding box center [401, 342] width 9 height 9
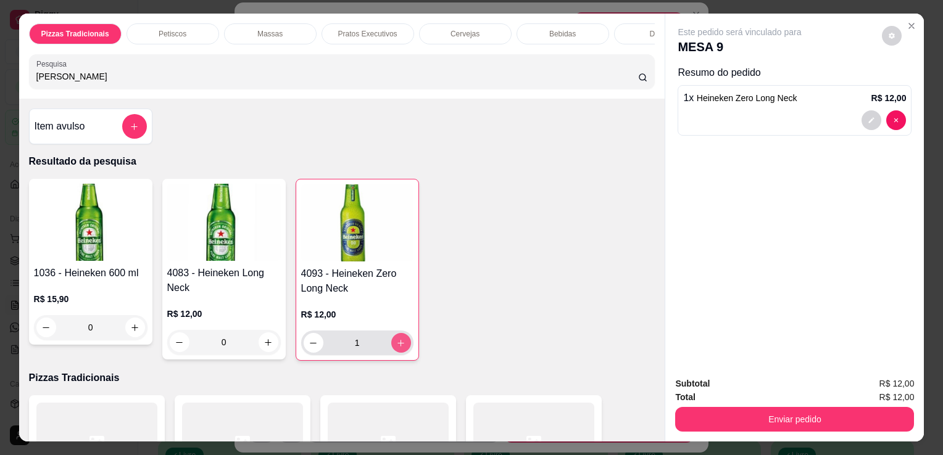
type input "1"
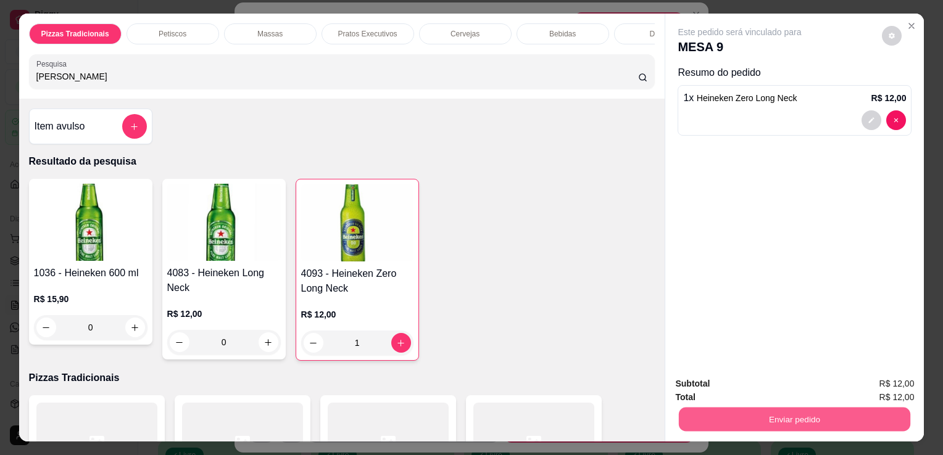
click at [726, 424] on button "Enviar pedido" at bounding box center [794, 419] width 231 height 24
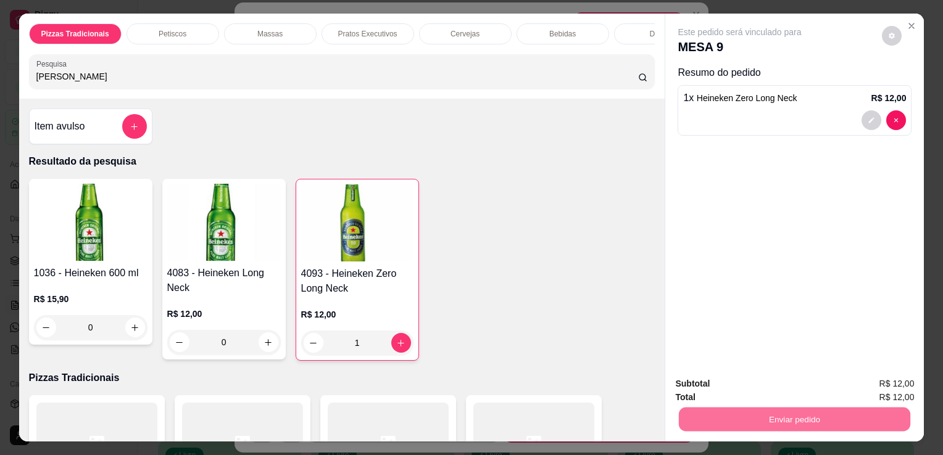
click at [707, 388] on button "Não registrar e enviar pedido" at bounding box center [754, 384] width 125 height 23
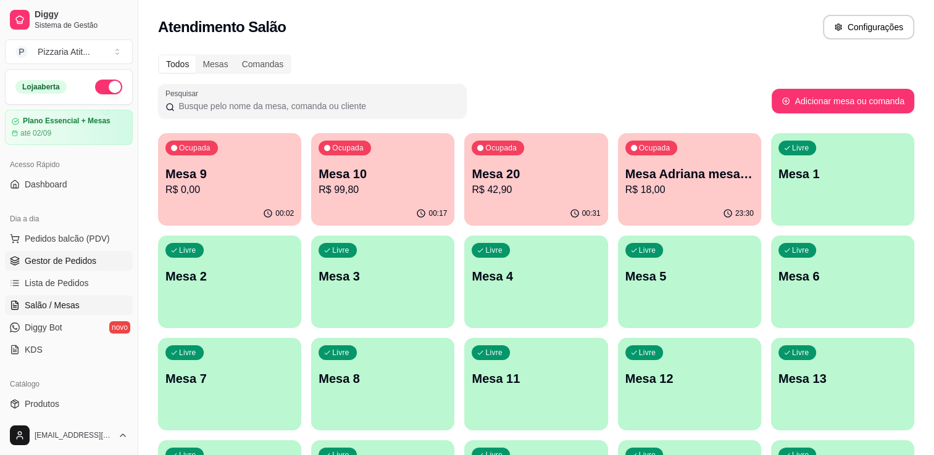
click at [84, 257] on span "Gestor de Pedidos" at bounding box center [61, 261] width 72 height 12
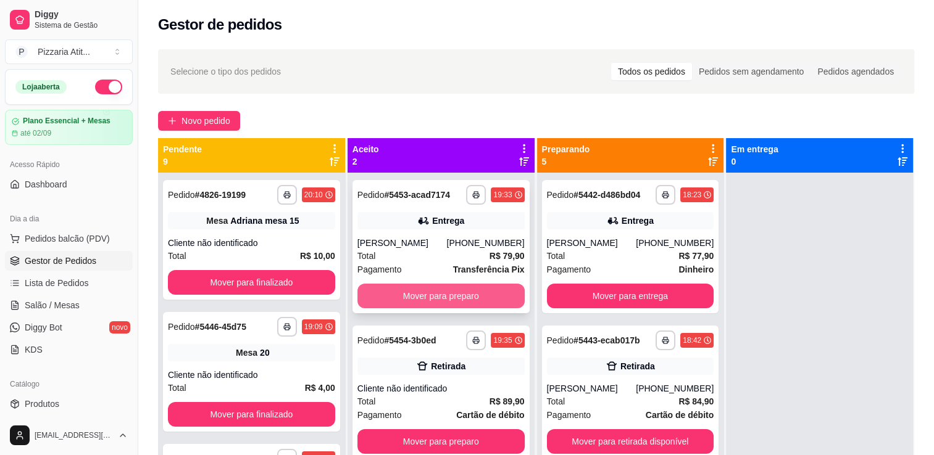
click at [460, 297] on button "Mover para preparo" at bounding box center [440, 296] width 167 height 25
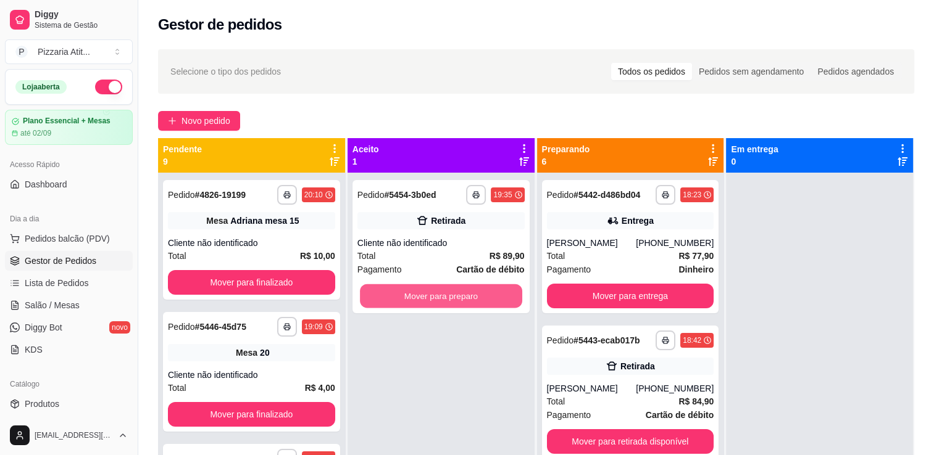
click at [460, 297] on button "Mover para preparo" at bounding box center [441, 296] width 162 height 24
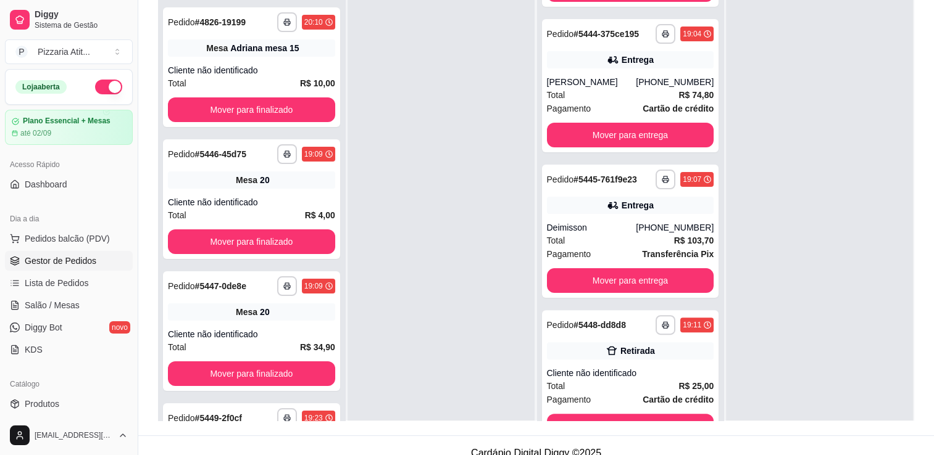
scroll to position [173, 0]
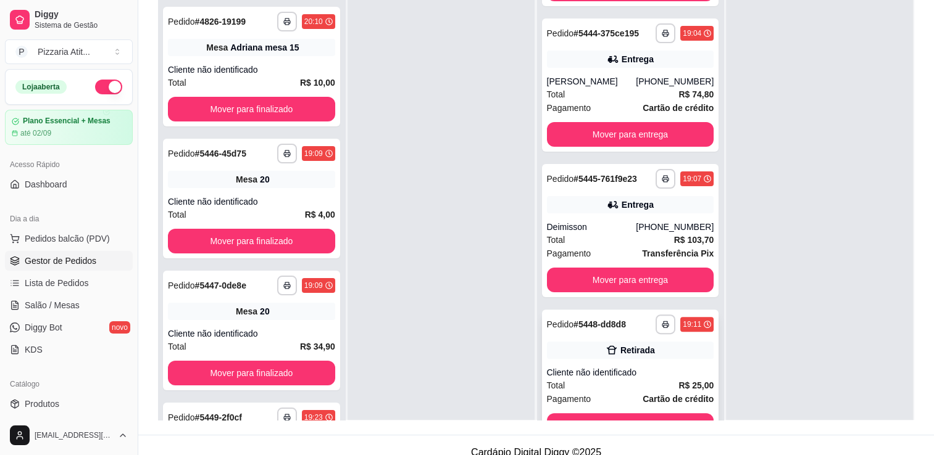
click at [659, 363] on div "**********" at bounding box center [630, 376] width 177 height 133
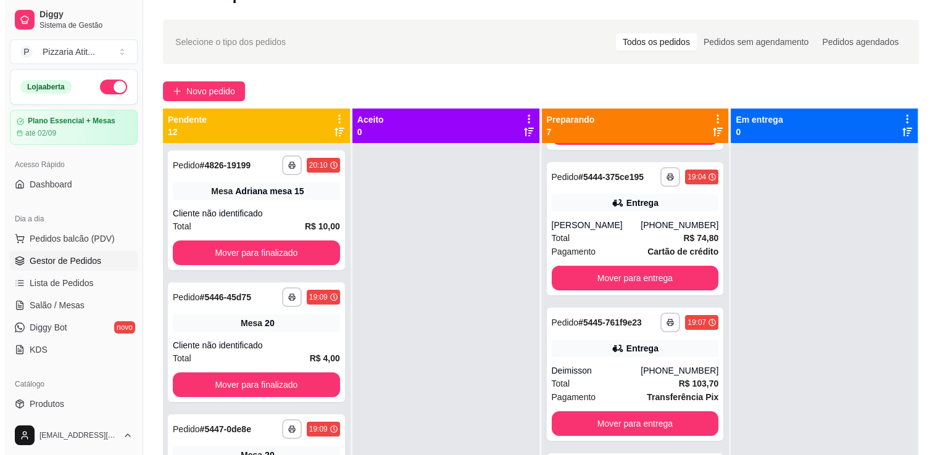
scroll to position [0, 0]
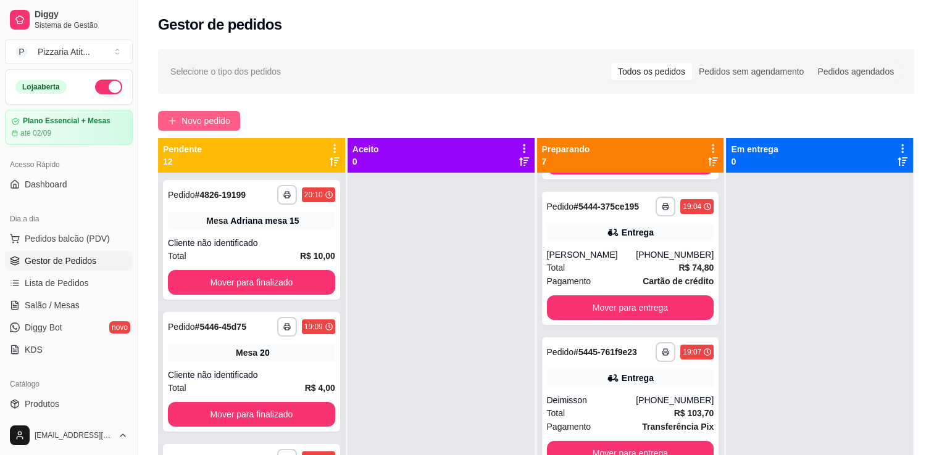
click at [238, 122] on button "Novo pedido" at bounding box center [199, 121] width 82 height 20
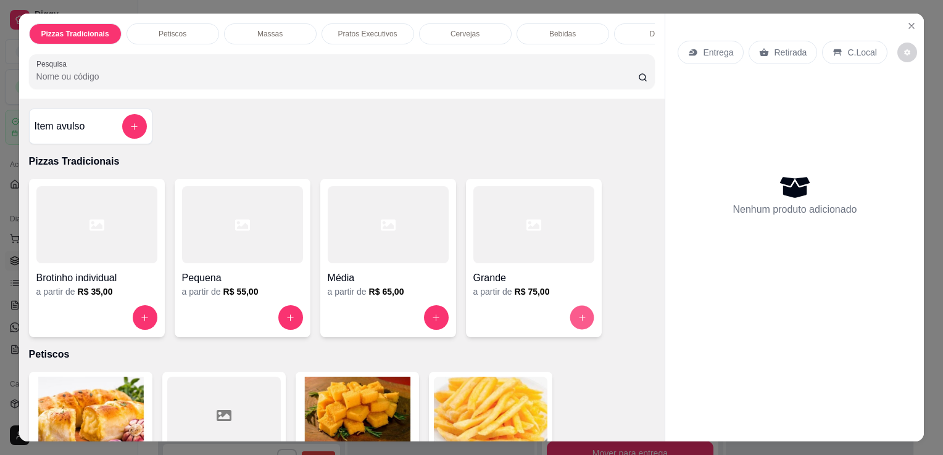
click at [575, 316] on button "increase-product-quantity" at bounding box center [582, 318] width 24 height 24
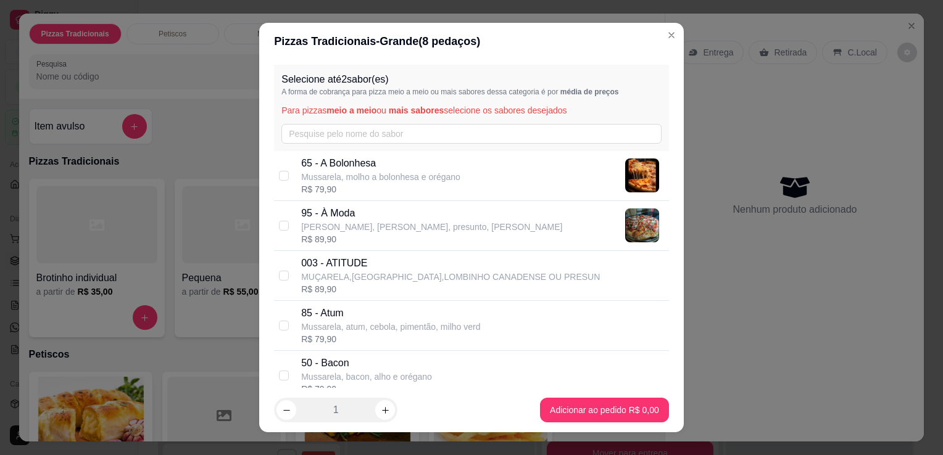
click at [446, 224] on p "Mussarela, frango desfiado, presunto, milho v" at bounding box center [431, 227] width 261 height 12
checkbox input "true"
click at [659, 383] on div "Selecione até 2 sabor(es) A forma de cobrança para pizza meio a meio ou mais sa…" at bounding box center [471, 224] width 425 height 328
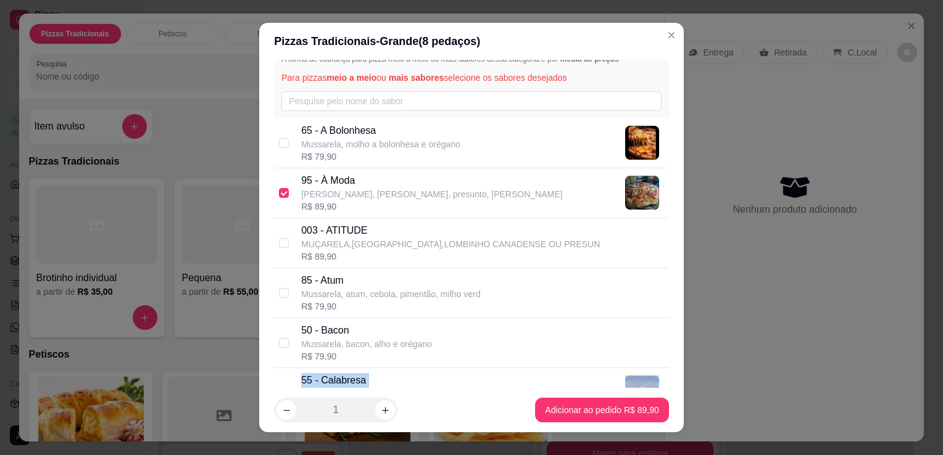
drag, startPoint x: 659, startPoint y: 383, endPoint x: 666, endPoint y: 379, distance: 8.3
click at [666, 379] on div "Selecione até 2 sabor(es) A forma de cobrança para pizza meio a meio ou mais sa…" at bounding box center [471, 224] width 425 height 328
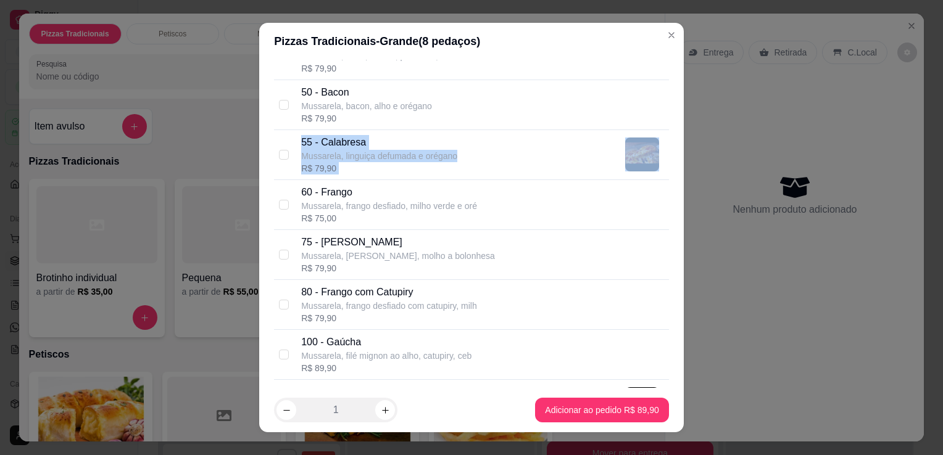
scroll to position [281, 0]
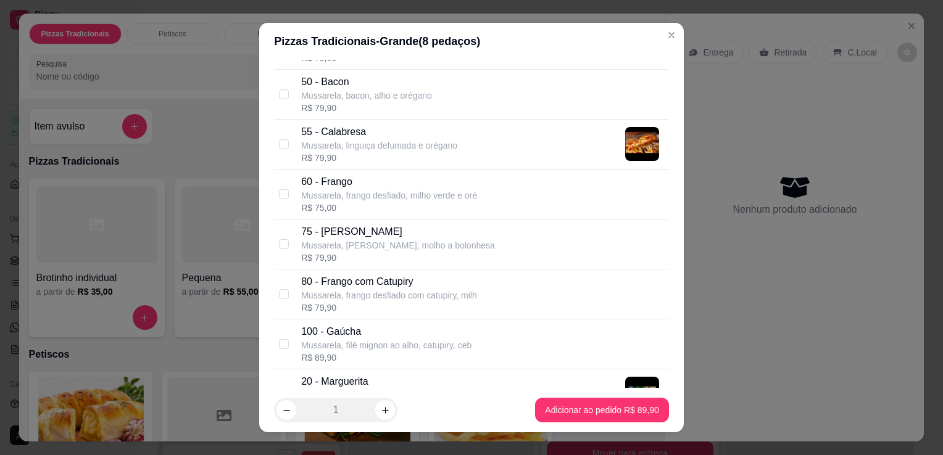
click at [438, 280] on p "80 - Frango com Catupiry" at bounding box center [389, 282] width 176 height 15
checkbox input "true"
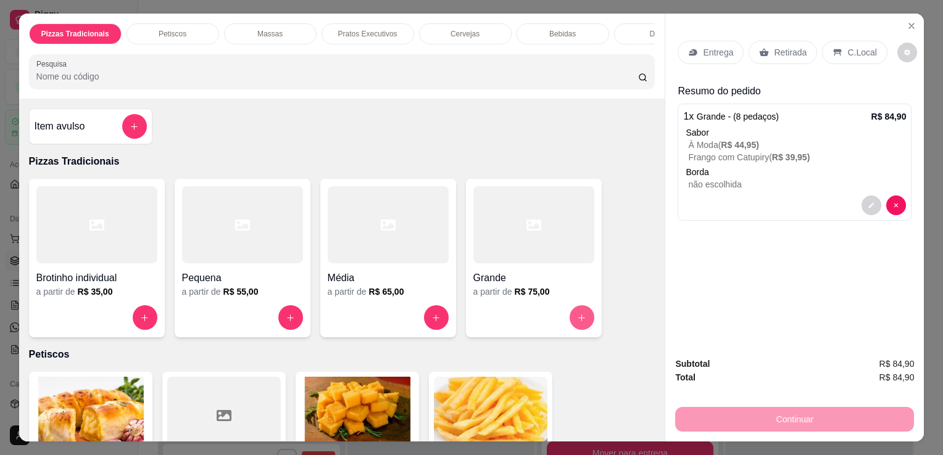
click at [581, 317] on button "increase-product-quantity" at bounding box center [582, 317] width 25 height 25
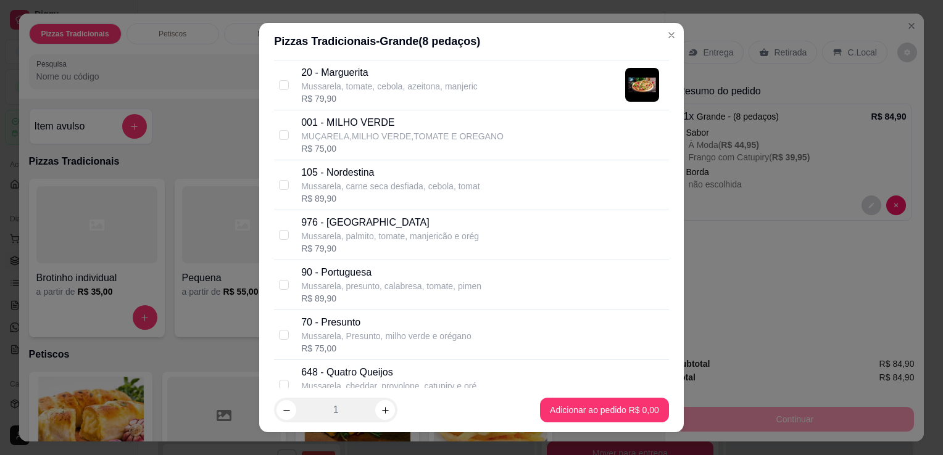
scroll to position [592, 0]
click at [390, 281] on p "Mussarela, presunto, calabresa, tomate, pimen" at bounding box center [391, 284] width 180 height 12
checkbox input "true"
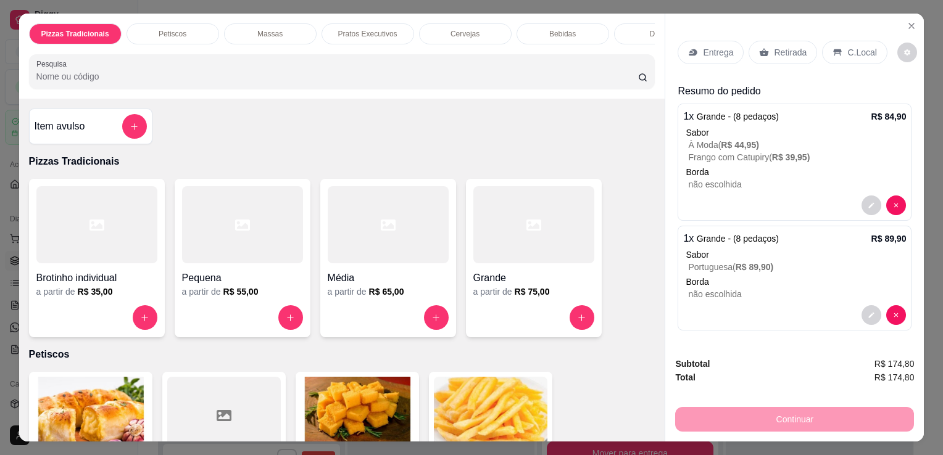
click at [697, 44] on div "Entrega" at bounding box center [711, 52] width 66 height 23
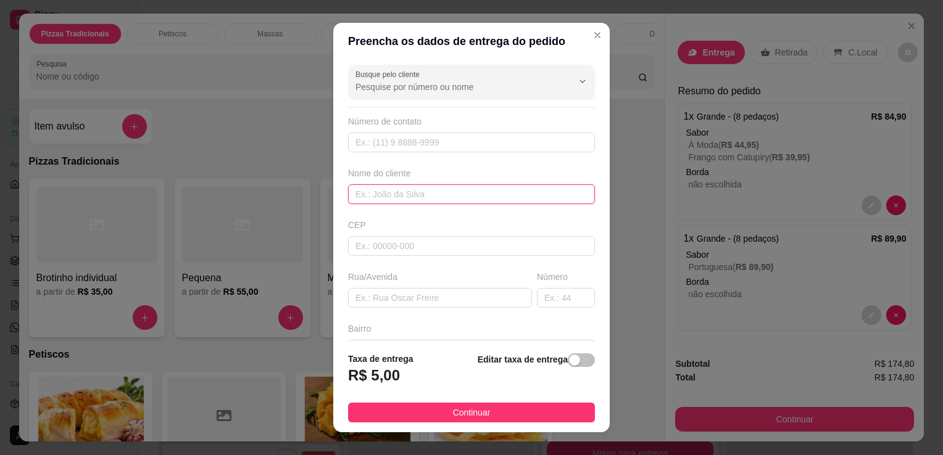
click at [399, 193] on input "text" at bounding box center [471, 195] width 247 height 20
type input "MANGUEIRA"
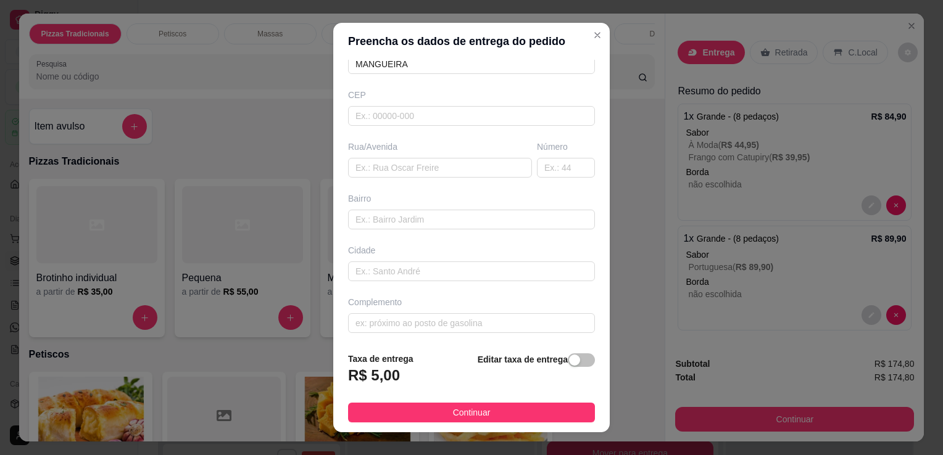
scroll to position [131, 0]
click at [384, 165] on input "text" at bounding box center [440, 167] width 184 height 20
type input "CASA DO MANGUEIRA"
click at [569, 358] on div "button" at bounding box center [574, 360] width 11 height 11
click at [496, 369] on div "button" at bounding box center [501, 372] width 11 height 11
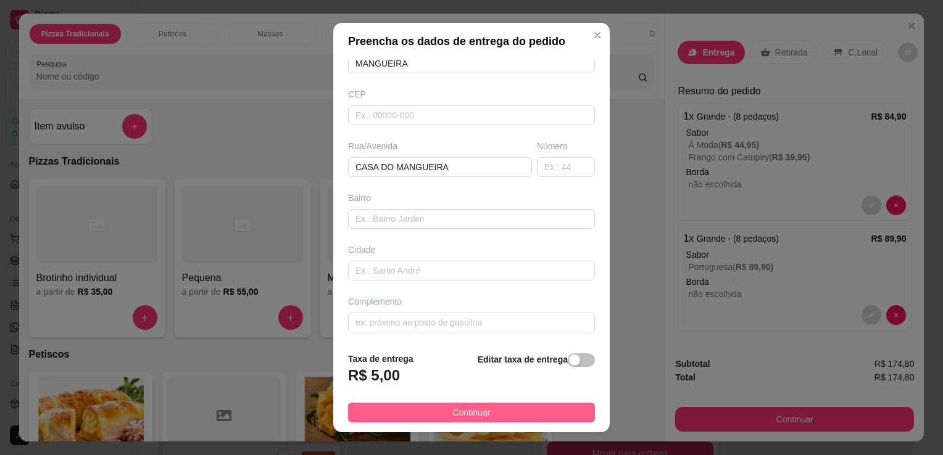
click at [454, 420] on span "Continuar" at bounding box center [472, 413] width 38 height 14
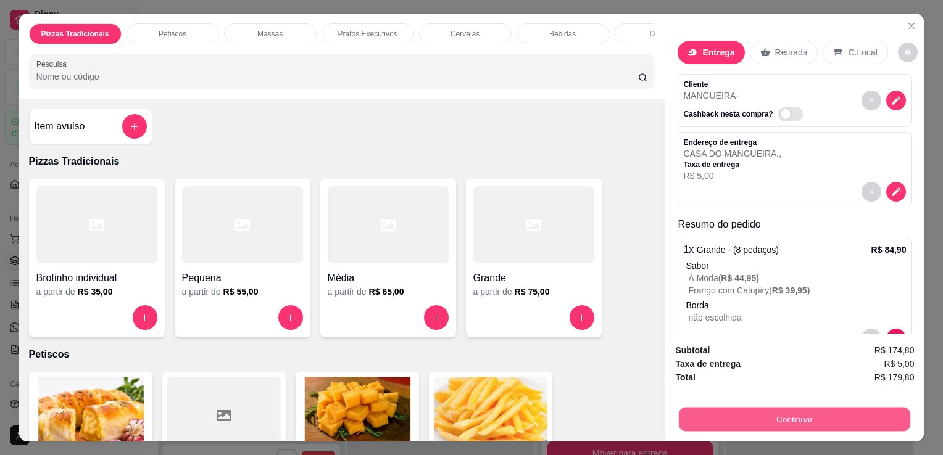
click at [736, 408] on button "Continuar" at bounding box center [794, 419] width 231 height 24
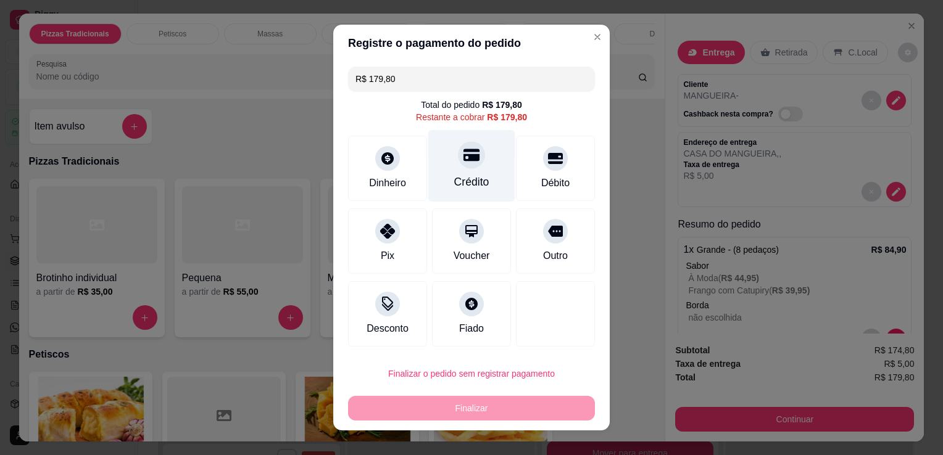
click at [457, 170] on div "Crédito" at bounding box center [471, 166] width 87 height 72
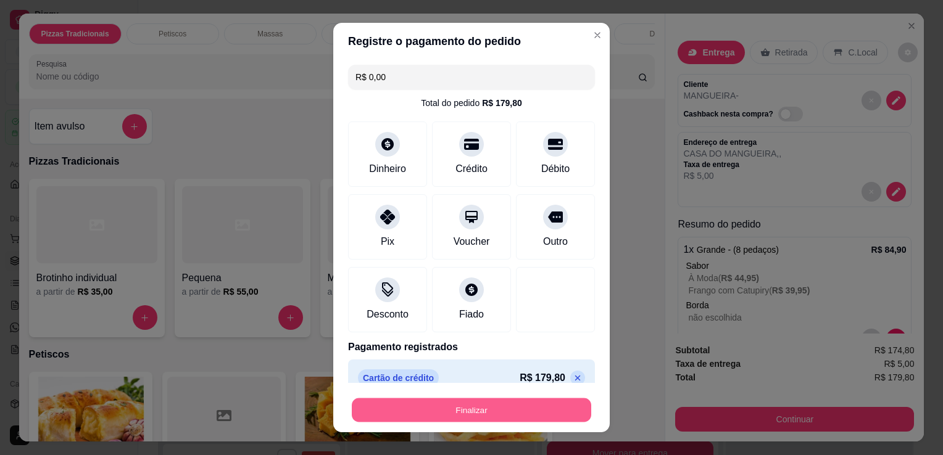
click at [470, 411] on button "Finalizar" at bounding box center [471, 411] width 239 height 24
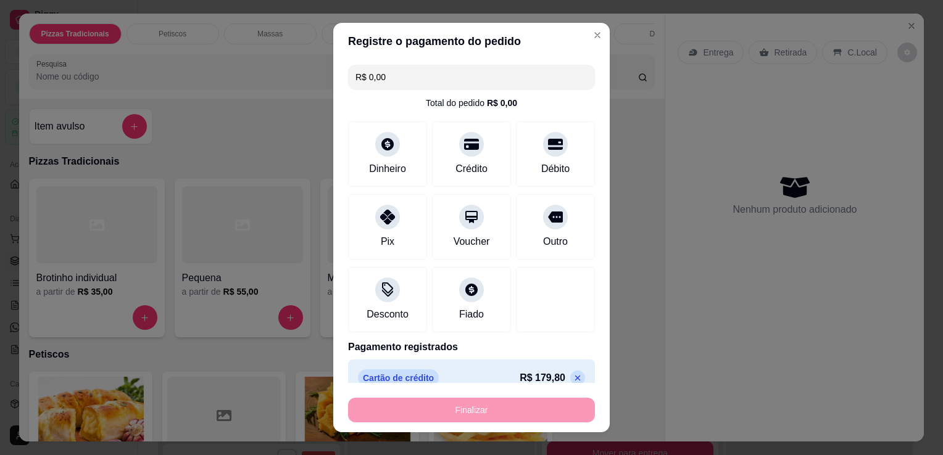
type input "-R$ 179,80"
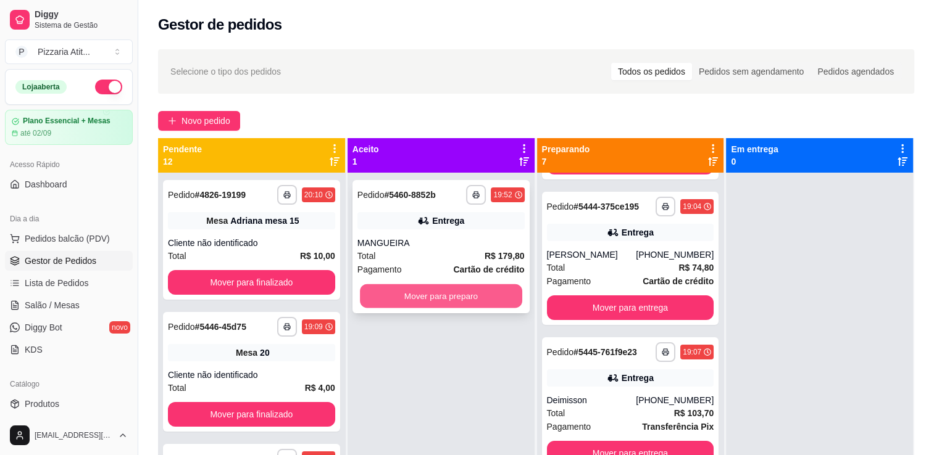
click at [415, 297] on button "Mover para preparo" at bounding box center [441, 296] width 162 height 24
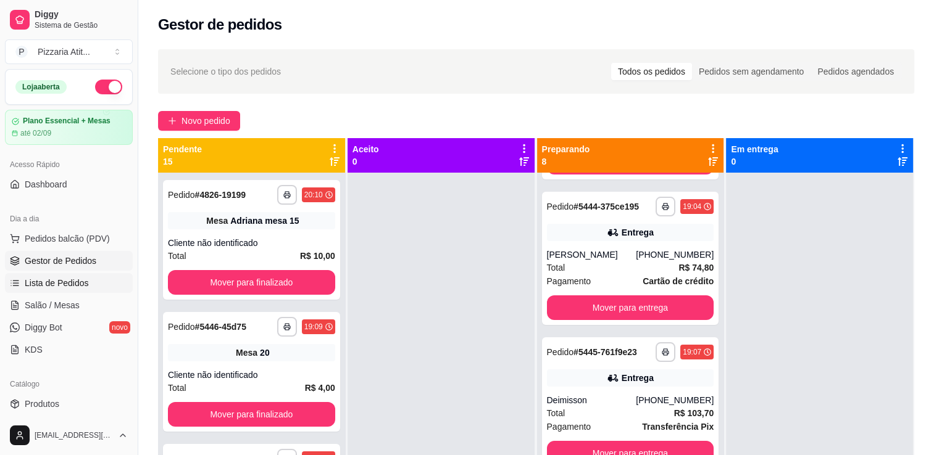
click at [44, 285] on span "Lista de Pedidos" at bounding box center [57, 283] width 64 height 12
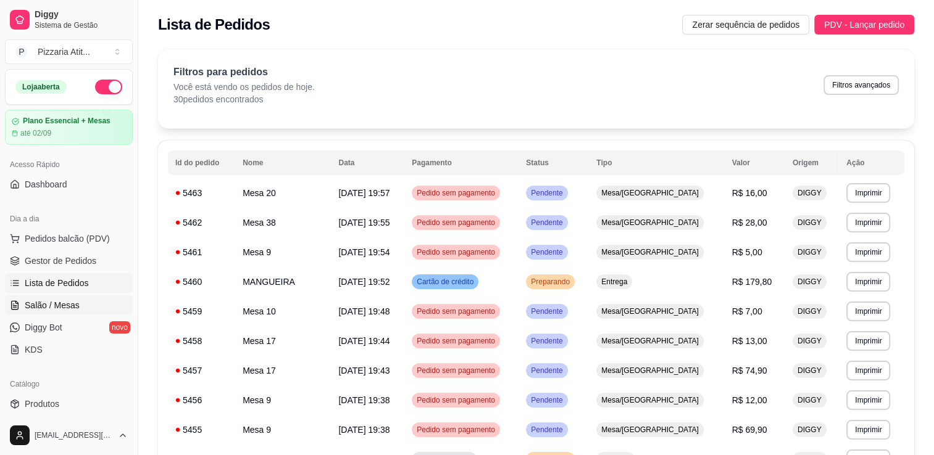
click at [43, 296] on link "Salão / Mesas" at bounding box center [69, 306] width 128 height 20
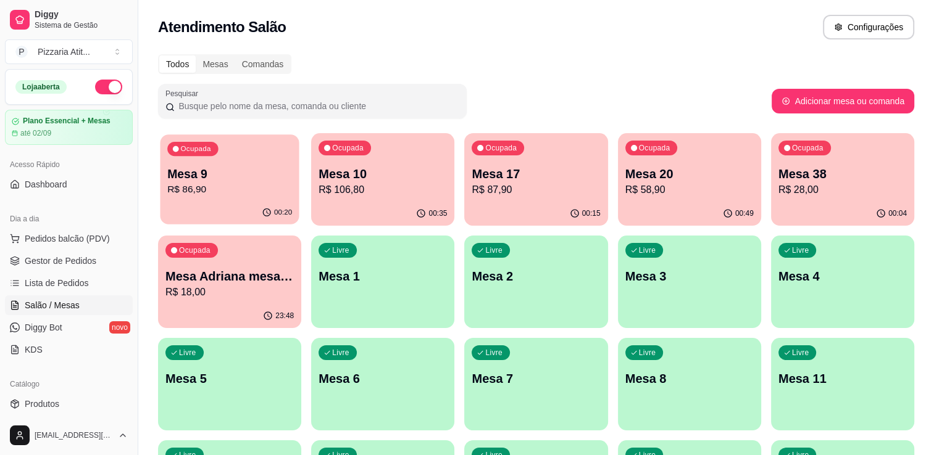
click at [193, 188] on p "R$ 86,90" at bounding box center [229, 190] width 125 height 14
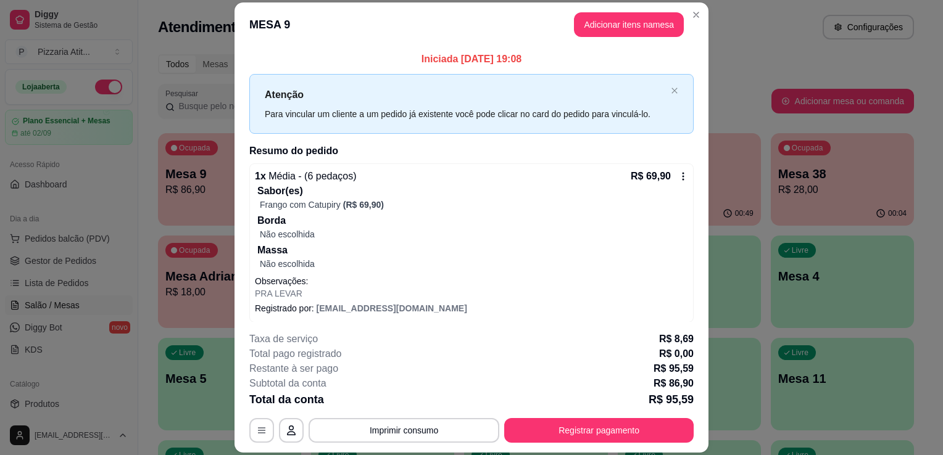
click at [643, 38] on header "MESA 9 Adicionar itens na mesa" at bounding box center [471, 24] width 474 height 44
click at [623, 19] on button "Adicionar itens na mesa" at bounding box center [629, 24] width 106 height 24
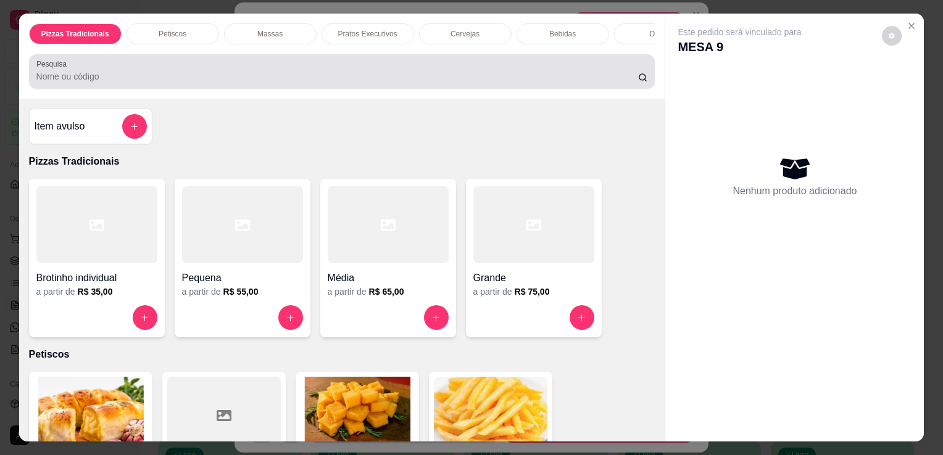
click at [327, 70] on div at bounding box center [342, 71] width 612 height 25
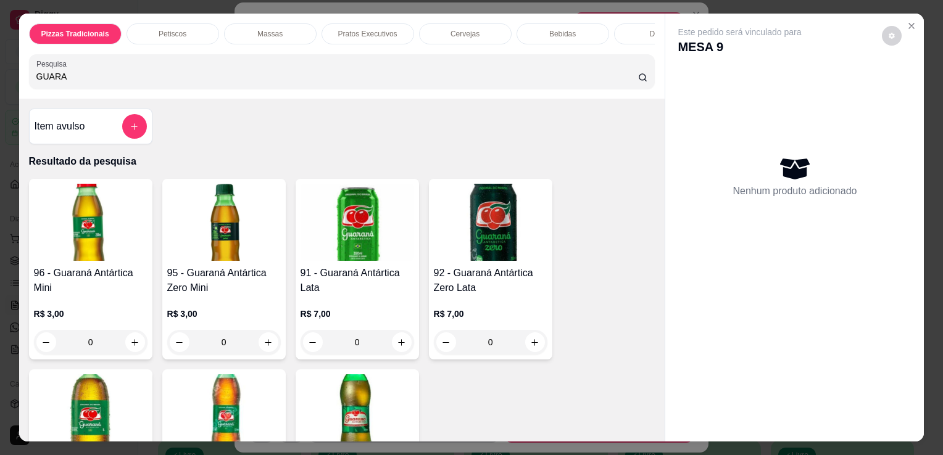
type input "GUARA"
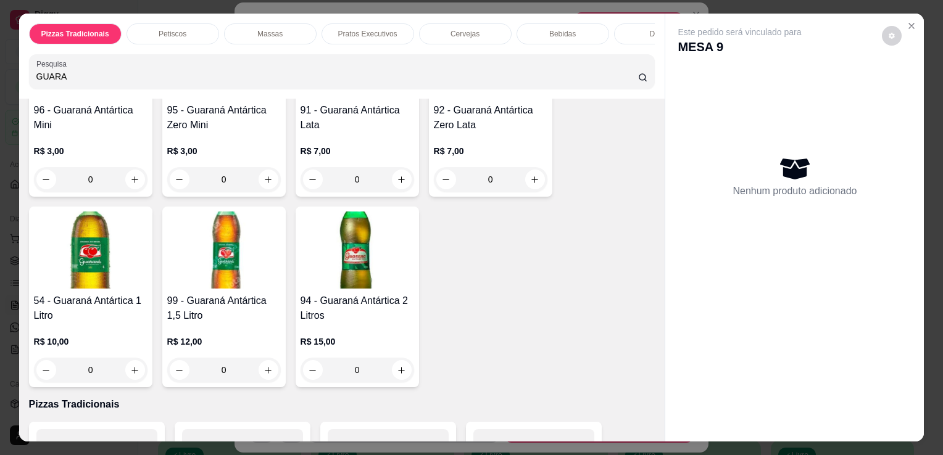
scroll to position [173, 0]
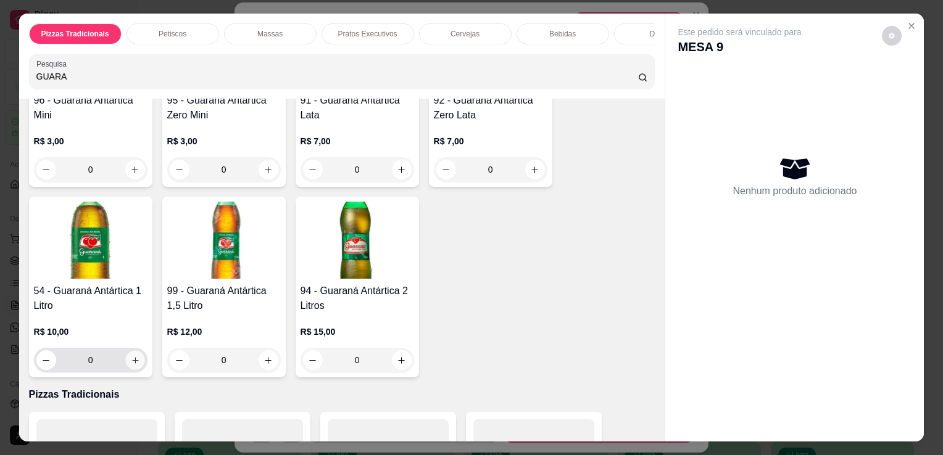
click at [130, 362] on icon "increase-product-quantity" at bounding box center [134, 360] width 9 height 9
type input "1"
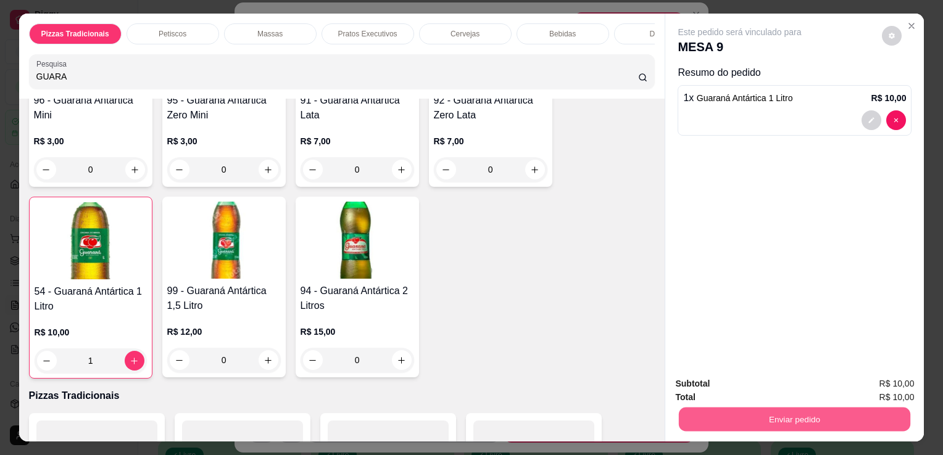
click at [744, 416] on button "Enviar pedido" at bounding box center [794, 419] width 231 height 24
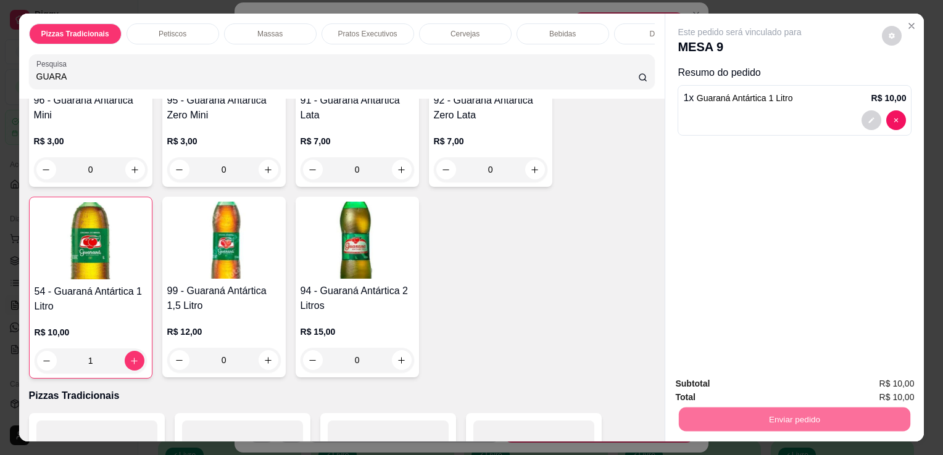
click at [746, 383] on button "Não registrar e enviar pedido" at bounding box center [754, 384] width 125 height 23
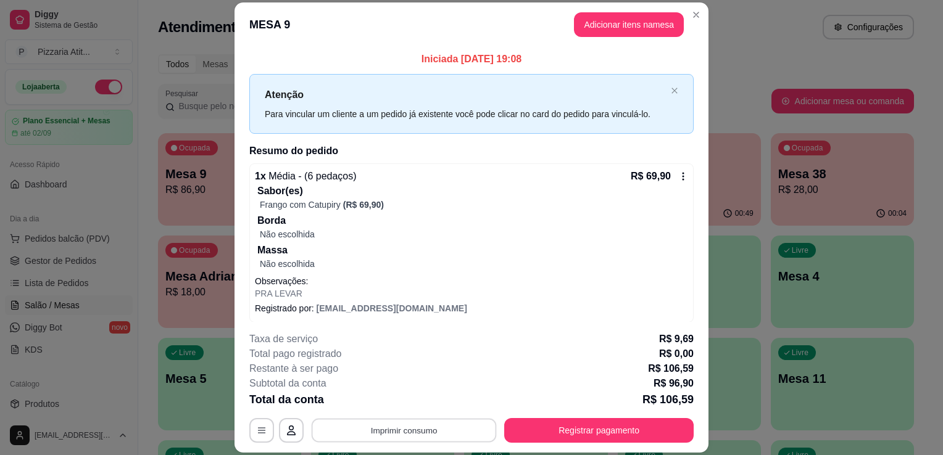
click at [393, 424] on button "Imprimir consumo" at bounding box center [404, 431] width 185 height 24
click at [378, 405] on button "IMPRESSORA" at bounding box center [403, 402] width 86 height 19
click at [549, 429] on button "Registrar pagamento" at bounding box center [599, 431] width 184 height 24
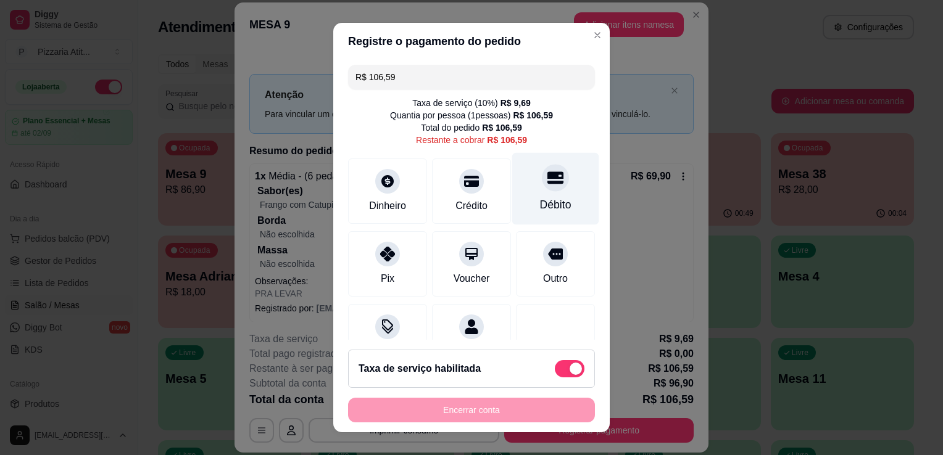
click at [540, 199] on div "Débito" at bounding box center [555, 205] width 31 height 16
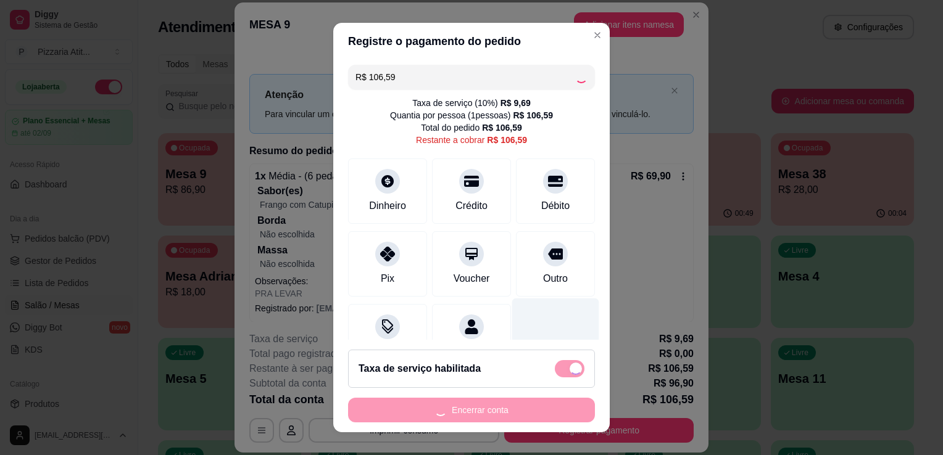
type input "R$ 0,00"
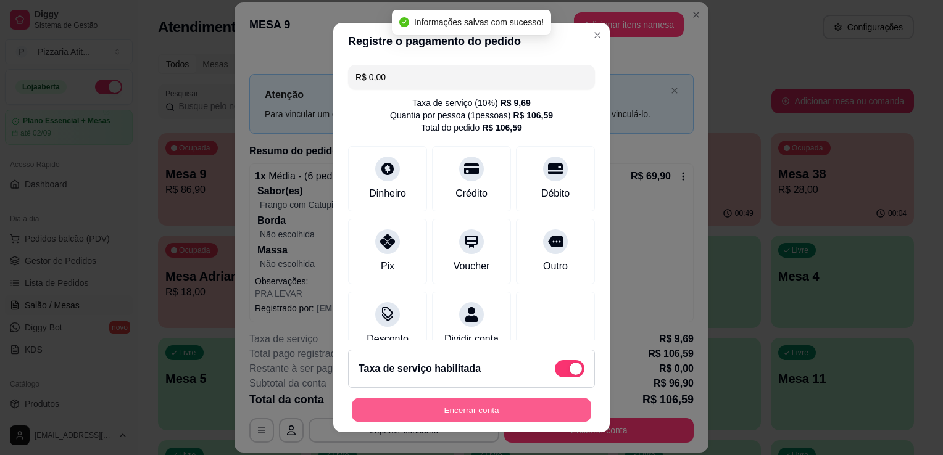
click at [455, 404] on button "Encerrar conta" at bounding box center [471, 411] width 239 height 24
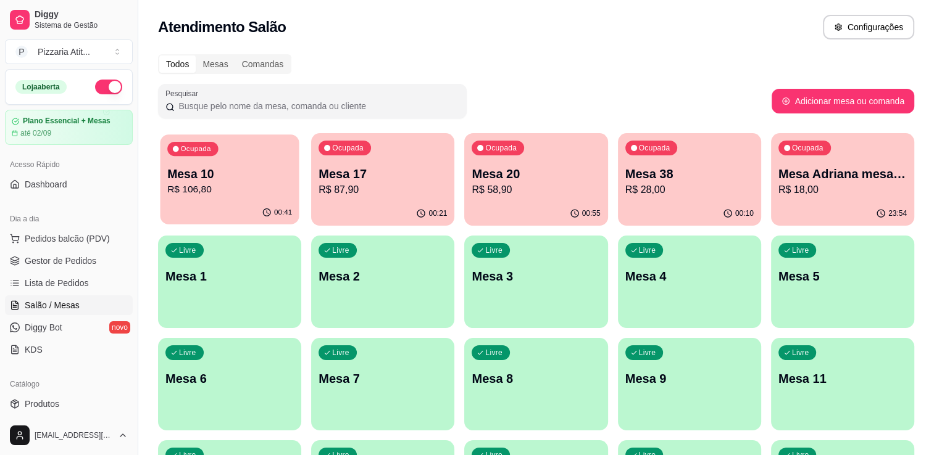
click at [220, 162] on div "Ocupada Mesa 10 R$ 106,80" at bounding box center [229, 168] width 139 height 67
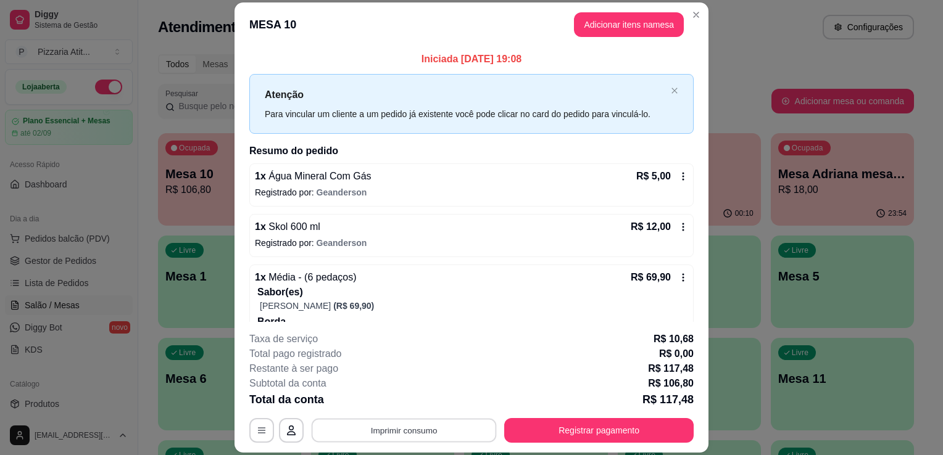
click at [417, 425] on button "Imprimir consumo" at bounding box center [404, 431] width 185 height 24
click at [410, 391] on div "Escolha a impressora IMPRESSORA" at bounding box center [403, 394] width 102 height 42
click at [402, 404] on button "IMPRESSORA" at bounding box center [403, 402] width 86 height 19
click at [521, 426] on button "Registrar pagamento" at bounding box center [599, 431] width 184 height 24
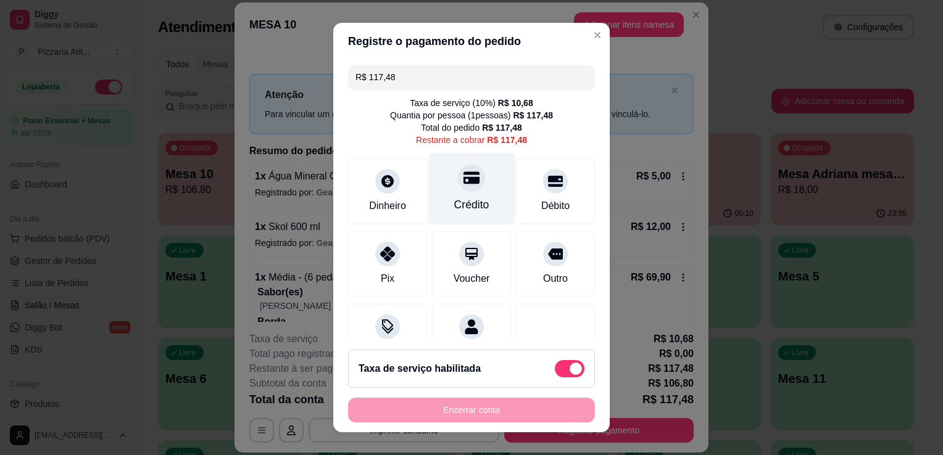
click at [460, 194] on div "Crédito" at bounding box center [471, 189] width 87 height 72
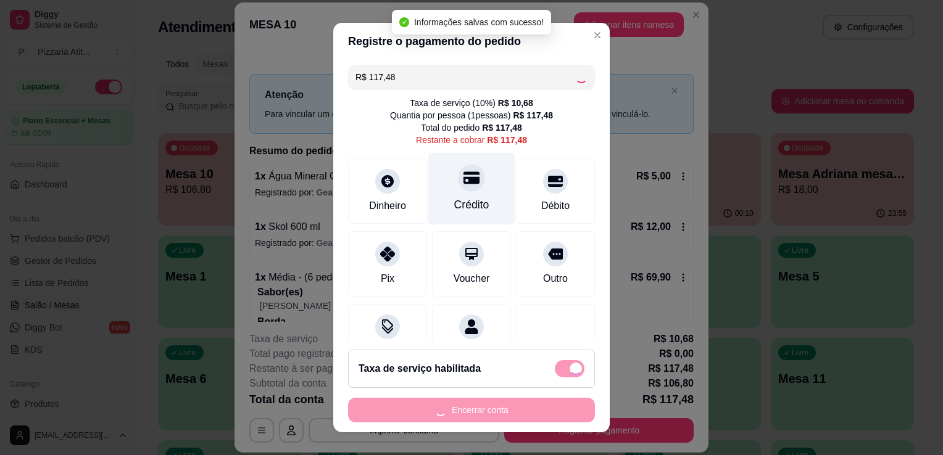
type input "R$ 0,00"
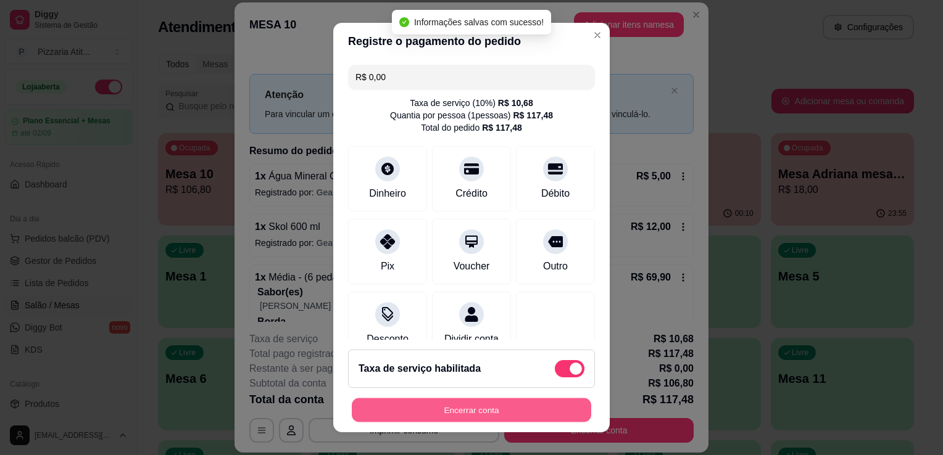
click at [413, 414] on button "Encerrar conta" at bounding box center [471, 411] width 239 height 24
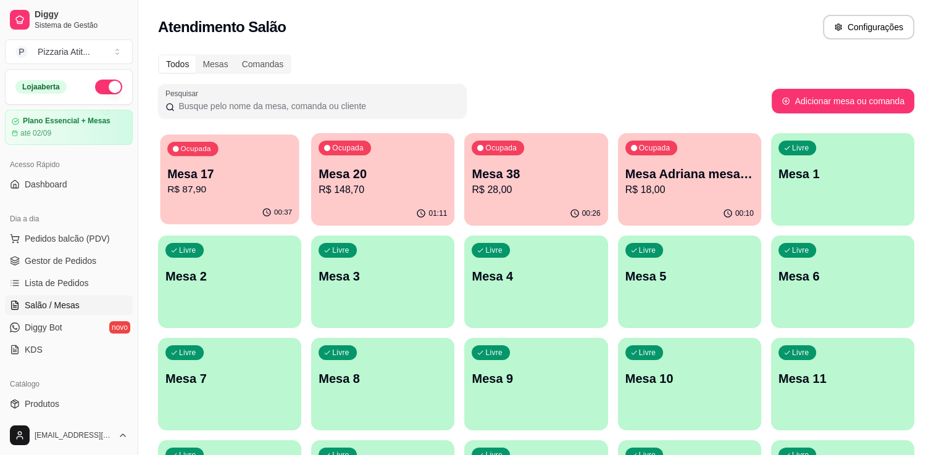
click at [259, 184] on p "R$ 87,90" at bounding box center [229, 190] width 125 height 14
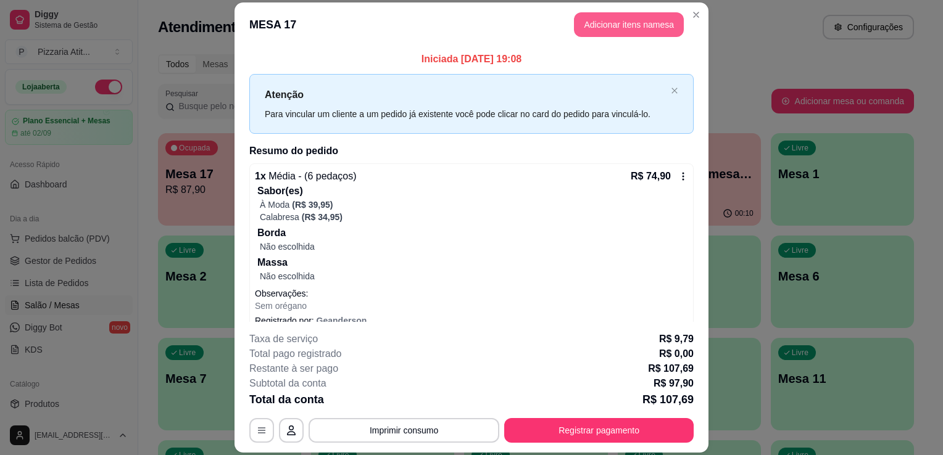
click at [658, 24] on button "Adicionar itens na mesa" at bounding box center [629, 24] width 110 height 25
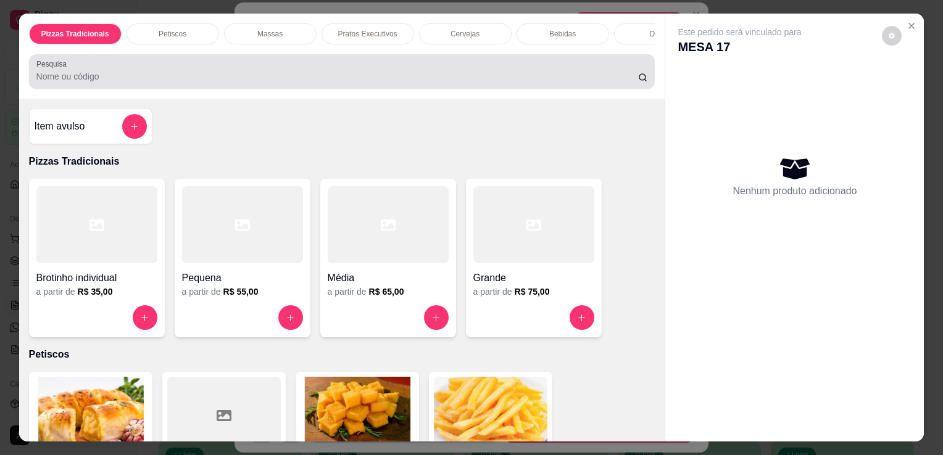
click at [442, 60] on div "Pesquisa" at bounding box center [342, 71] width 626 height 35
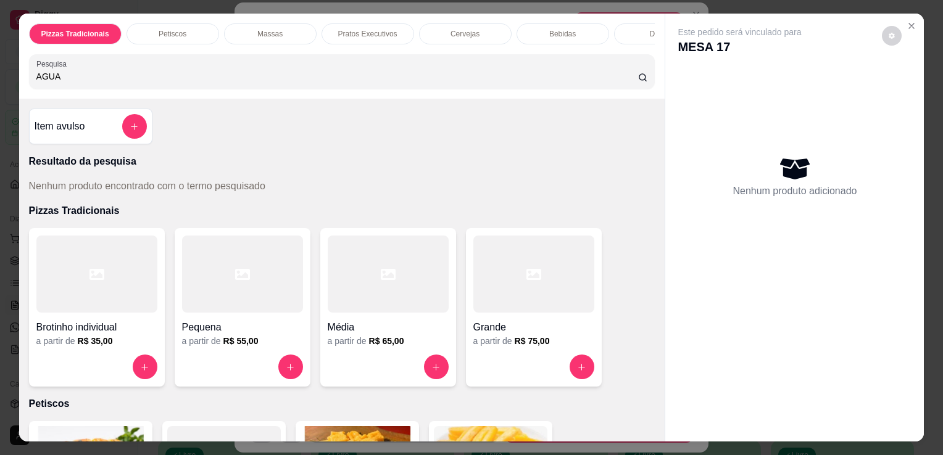
type input "AGUA"
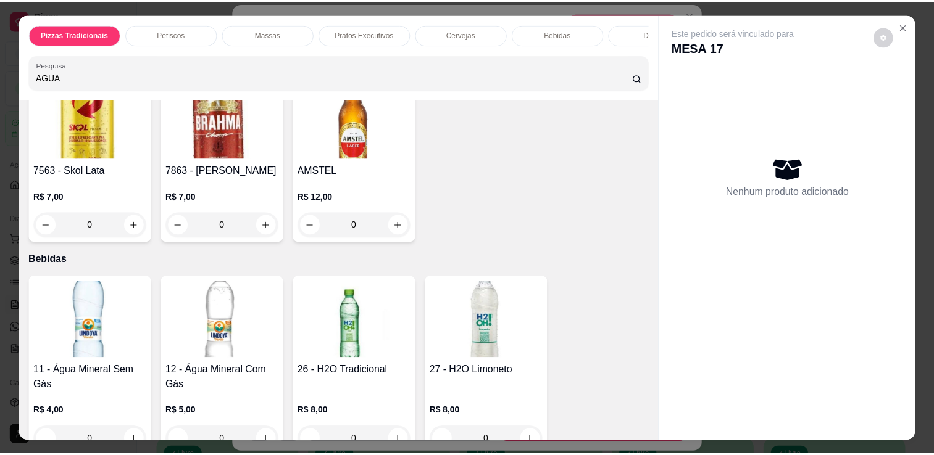
scroll to position [2694, 0]
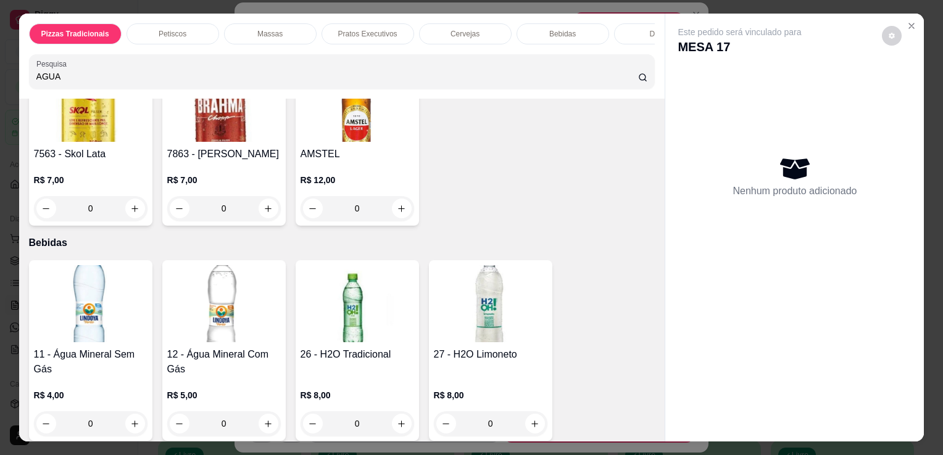
click at [86, 356] on h4 "11 - Água Mineral Sem Gás" at bounding box center [91, 362] width 114 height 30
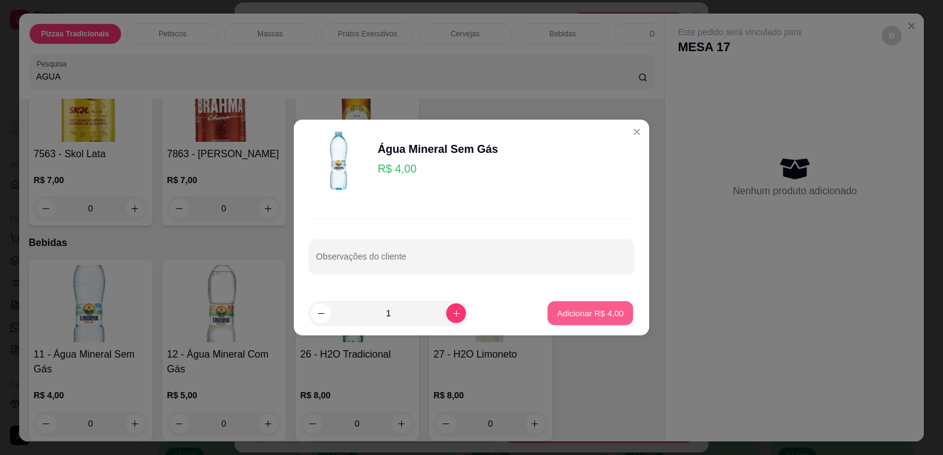
click at [568, 308] on p "Adicionar R$ 4,00" at bounding box center [590, 313] width 67 height 12
type input "1"
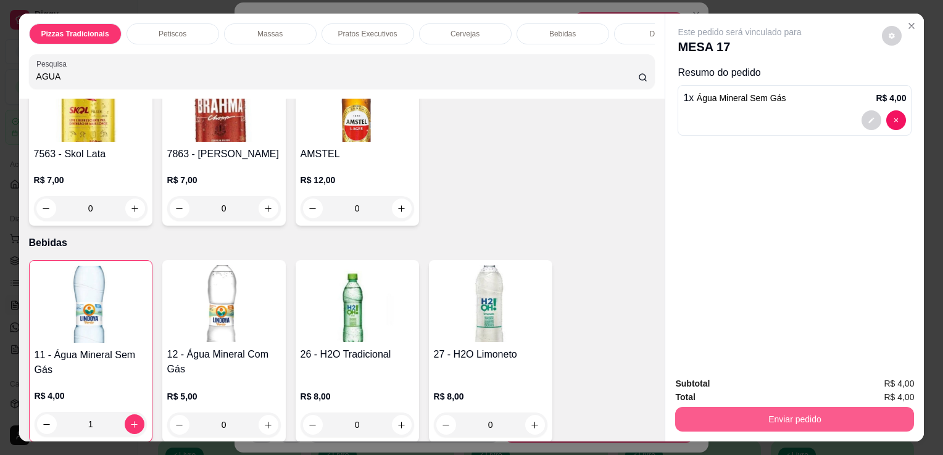
click at [837, 412] on button "Enviar pedido" at bounding box center [794, 419] width 239 height 25
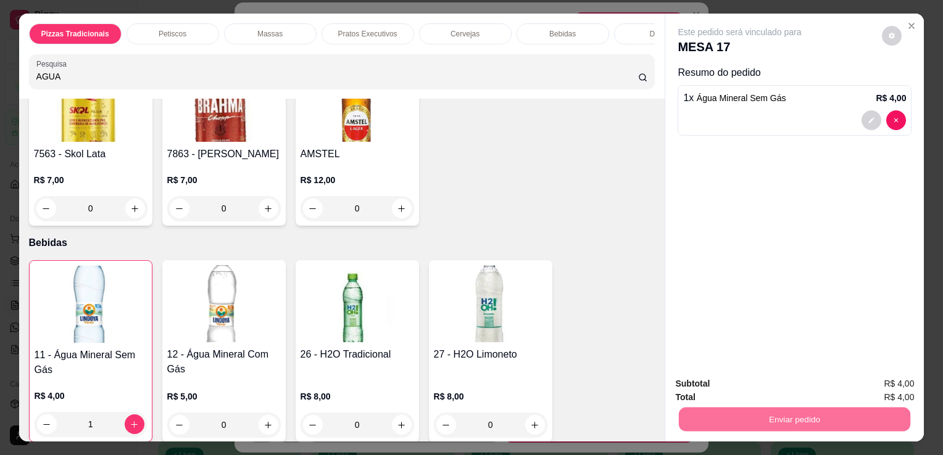
click at [746, 384] on button "Não registrar e enviar pedido" at bounding box center [754, 384] width 125 height 23
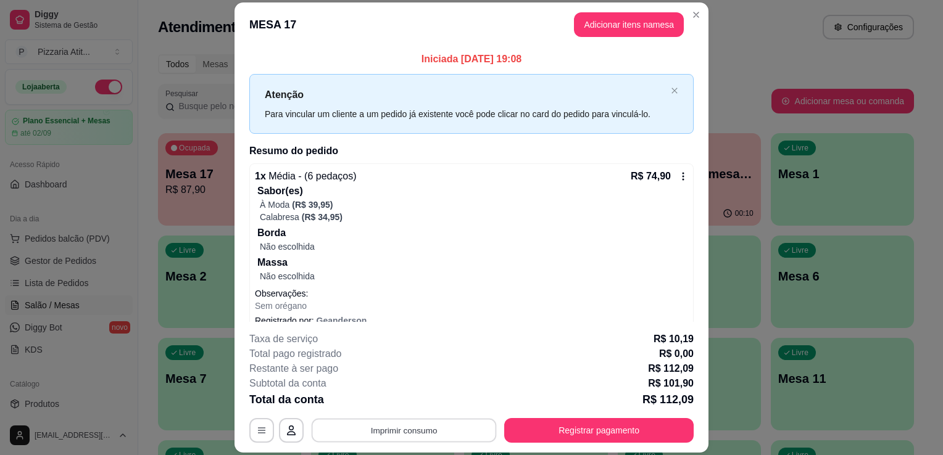
click at [394, 439] on button "Imprimir consumo" at bounding box center [404, 431] width 185 height 24
click at [399, 404] on button "IMPRESSORA" at bounding box center [403, 402] width 86 height 19
click at [558, 434] on button "Registrar pagamento" at bounding box center [599, 431] width 184 height 24
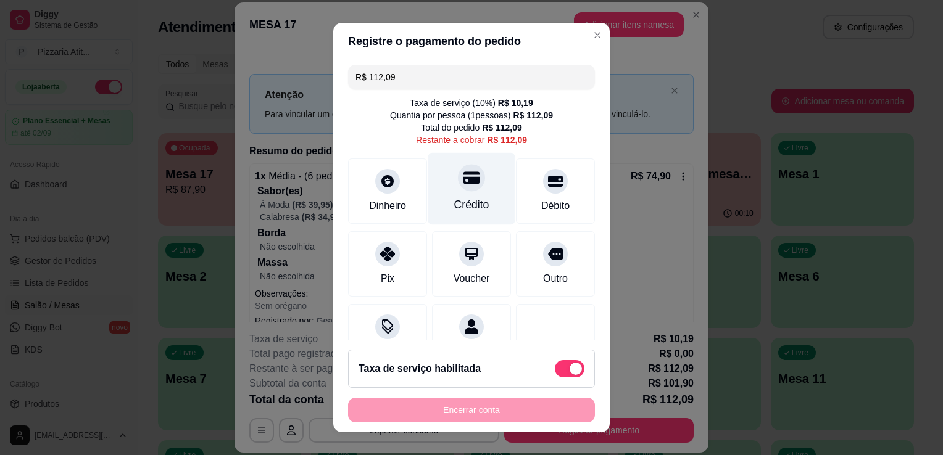
click at [464, 201] on div "Crédito" at bounding box center [471, 205] width 35 height 16
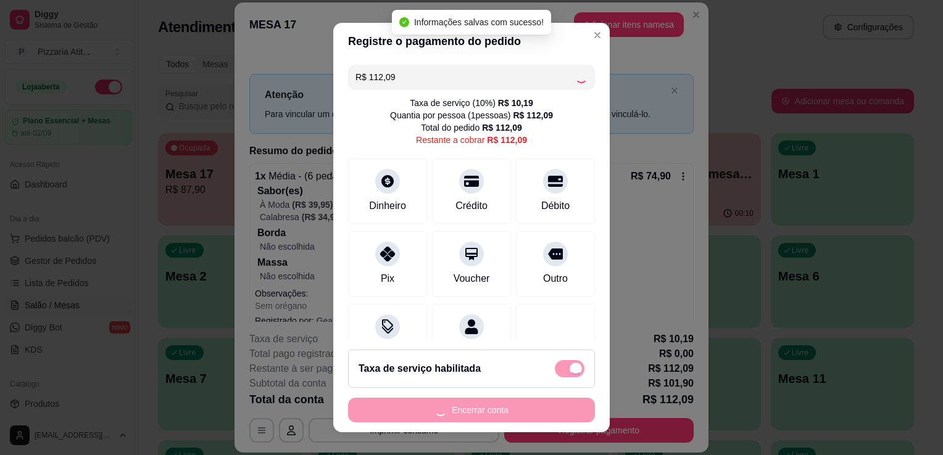
type input "R$ 0,00"
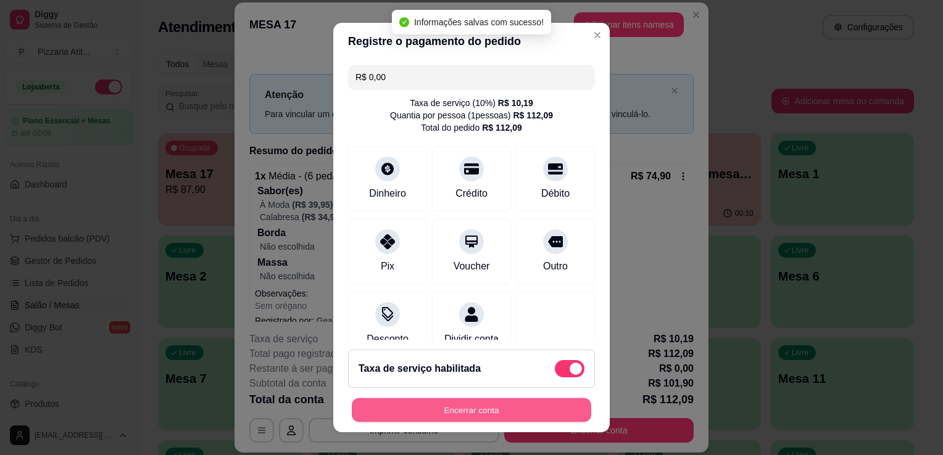
click at [471, 406] on button "Encerrar conta" at bounding box center [471, 411] width 239 height 24
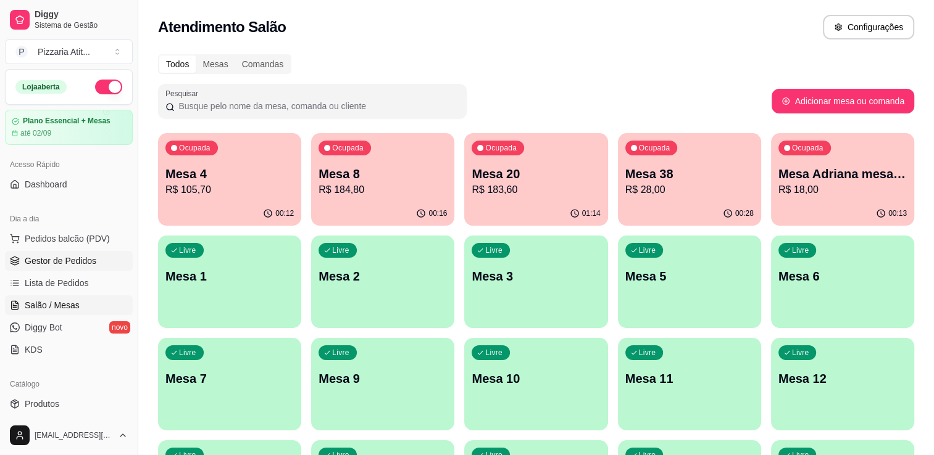
click at [72, 263] on span "Gestor de Pedidos" at bounding box center [61, 261] width 72 height 12
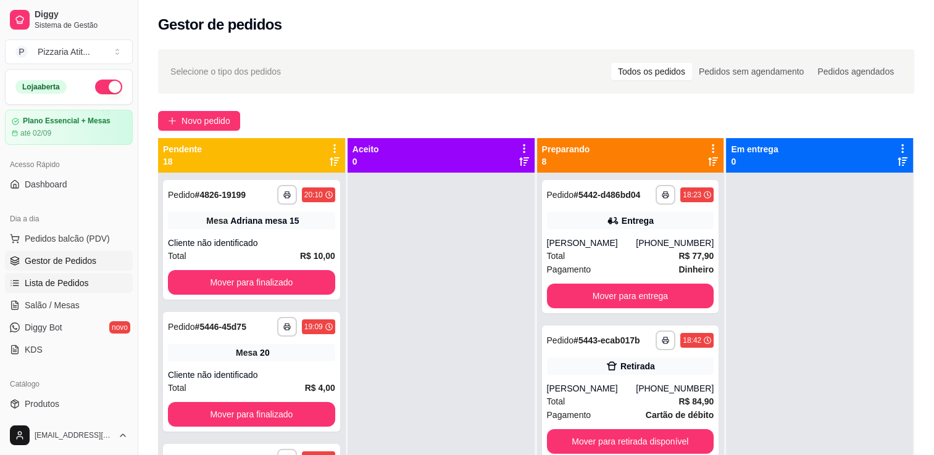
click at [64, 281] on span "Lista de Pedidos" at bounding box center [57, 283] width 64 height 12
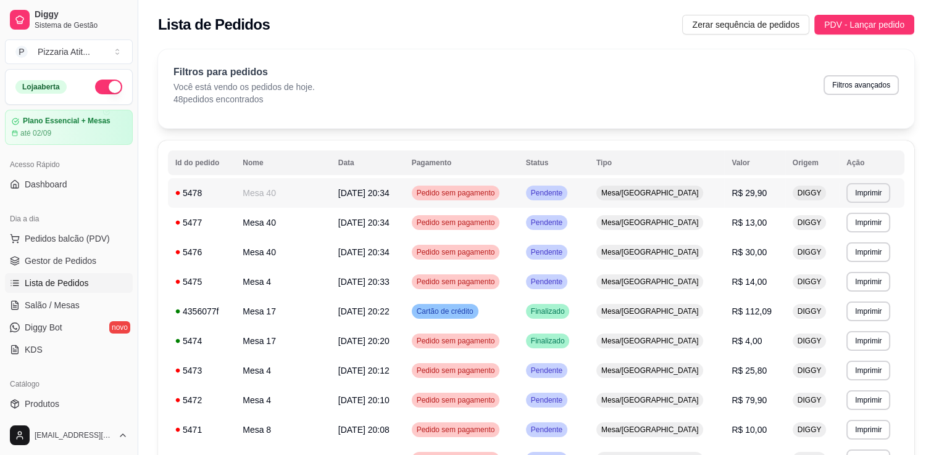
click at [874, 181] on td "**********" at bounding box center [871, 193] width 65 height 30
click at [83, 233] on span "Pedidos balcão (PDV)" at bounding box center [67, 239] width 85 height 12
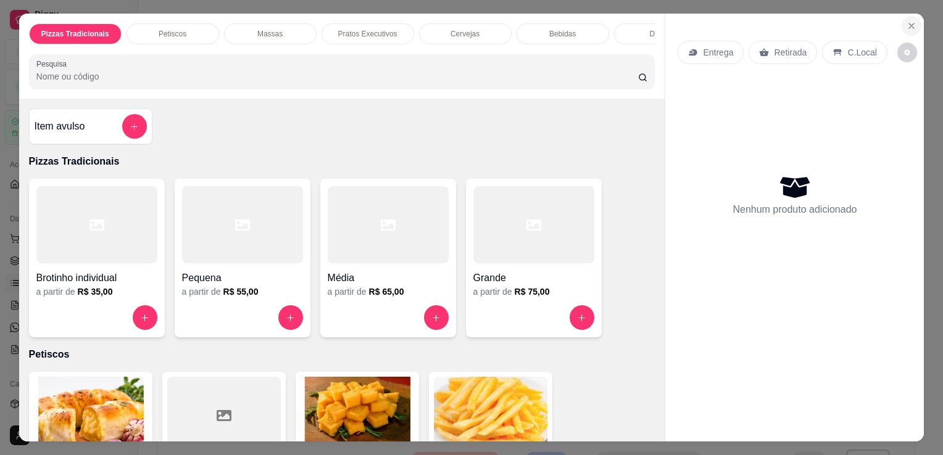
click at [908, 23] on icon "Close" at bounding box center [911, 26] width 10 height 10
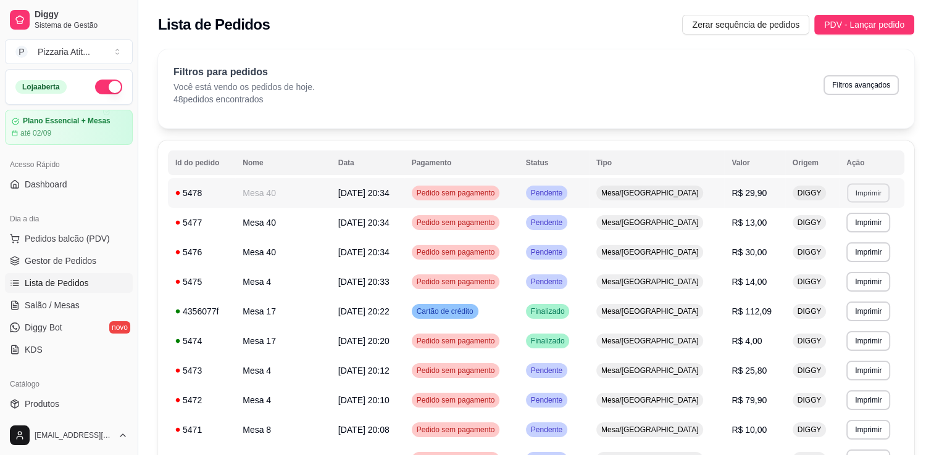
click at [862, 188] on button "Imprimir" at bounding box center [868, 192] width 43 height 19
click at [839, 241] on button "IMPRESSORA" at bounding box center [840, 235] width 86 height 19
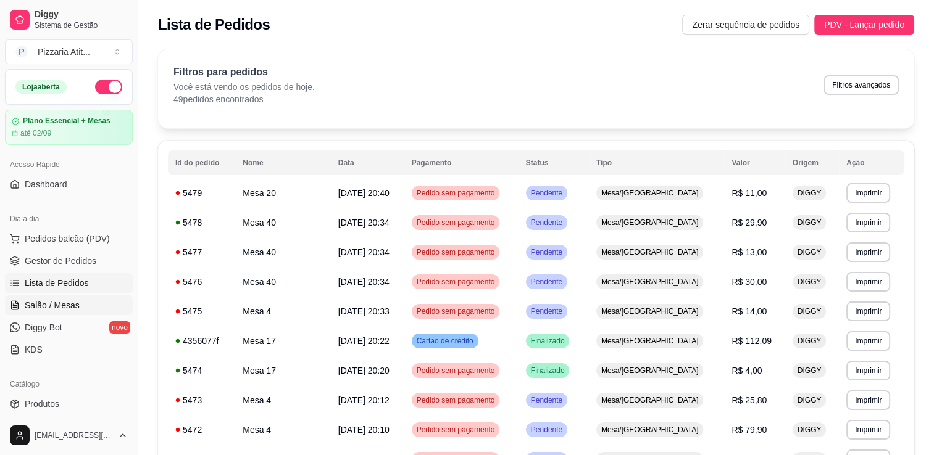
click at [86, 296] on link "Salão / Mesas" at bounding box center [69, 306] width 128 height 20
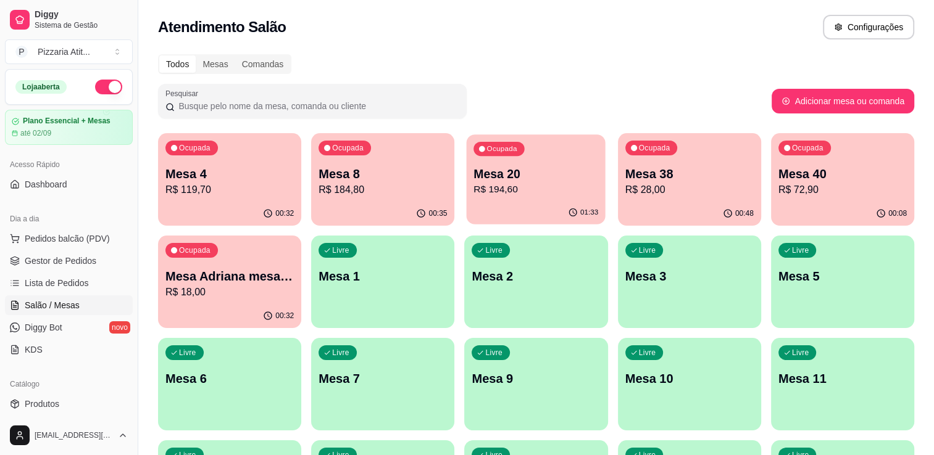
click at [578, 186] on p "R$ 194,60" at bounding box center [536, 190] width 125 height 14
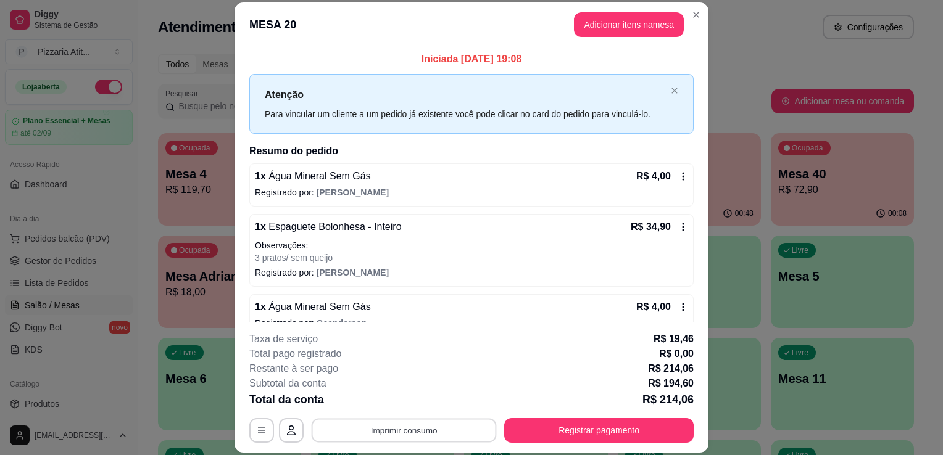
click at [400, 423] on button "Imprimir consumo" at bounding box center [404, 431] width 185 height 24
click at [399, 400] on button "IMPRESSORA" at bounding box center [403, 402] width 86 height 19
click at [562, 433] on button "Registrar pagamento" at bounding box center [599, 431] width 184 height 24
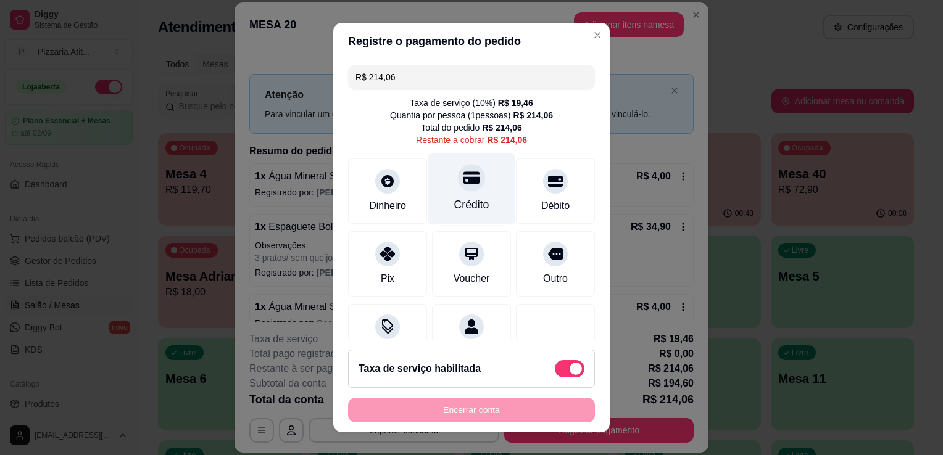
click at [454, 205] on div "Crédito" at bounding box center [471, 205] width 35 height 16
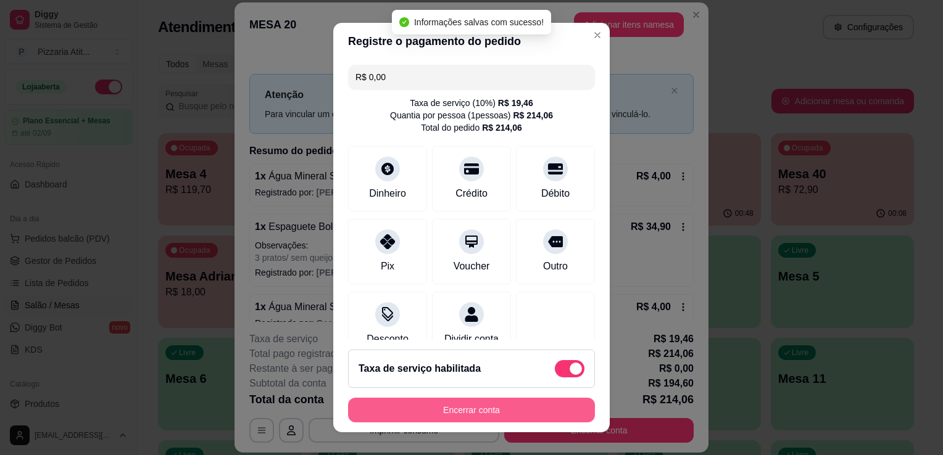
type input "R$ 0,00"
click at [500, 411] on button "Encerrar conta" at bounding box center [471, 411] width 239 height 24
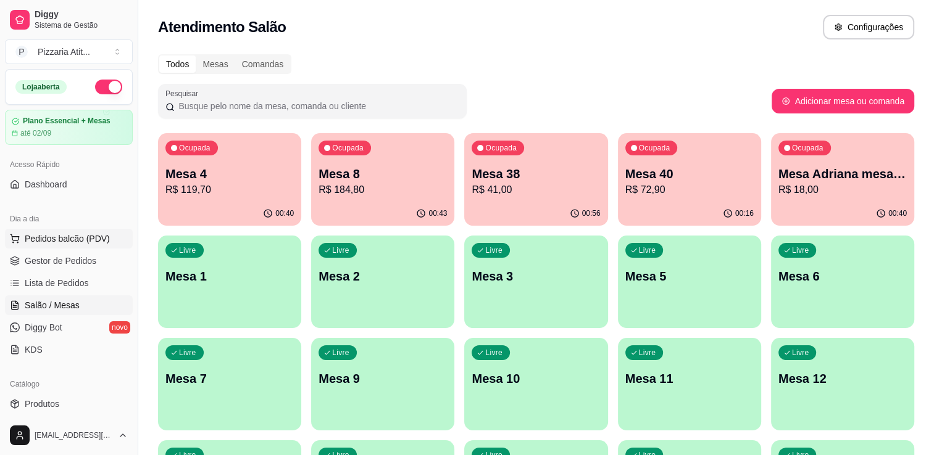
click at [67, 236] on span "Pedidos balcão (PDV)" at bounding box center [67, 239] width 85 height 12
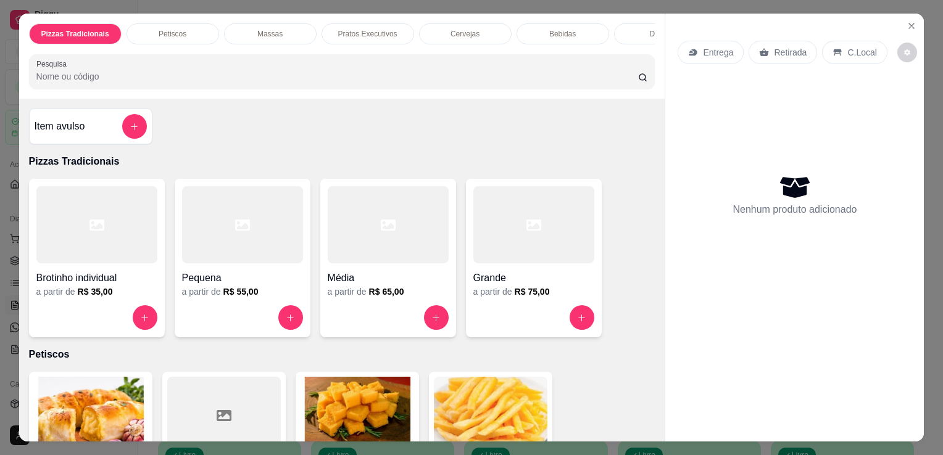
click at [408, 75] on input "Pesquisa" at bounding box center [337, 76] width 602 height 12
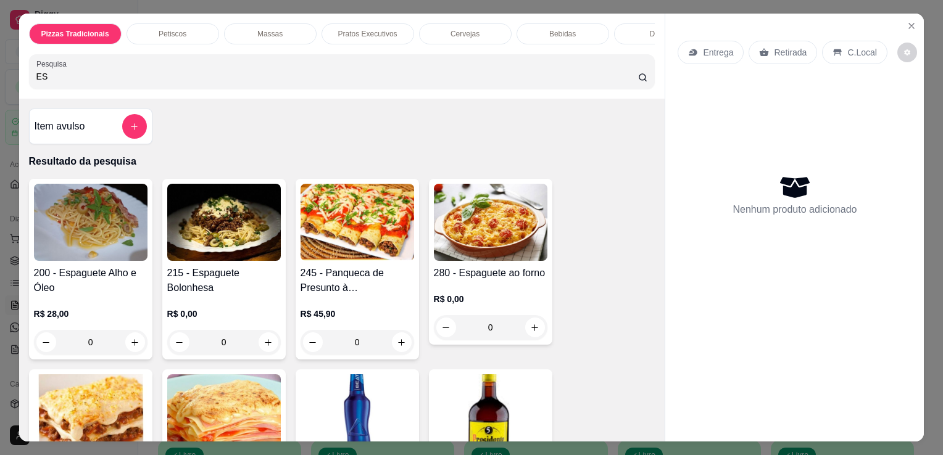
type input "ES"
click at [223, 217] on img at bounding box center [224, 222] width 114 height 77
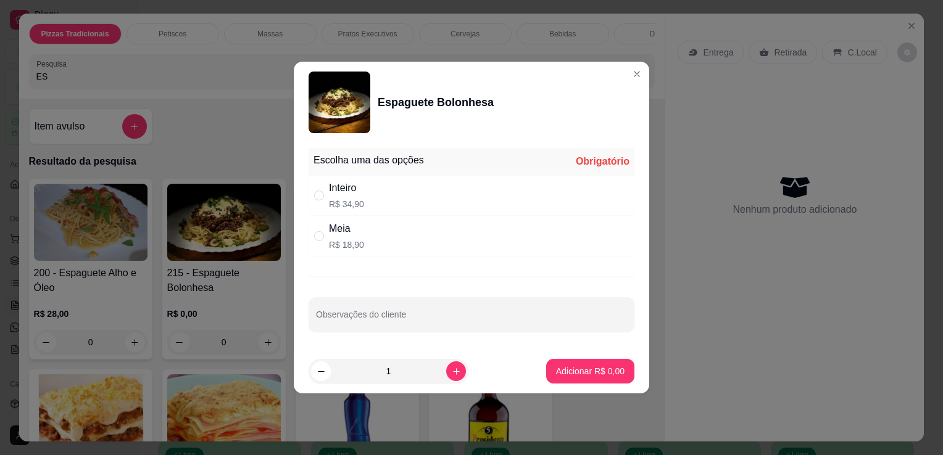
click at [389, 201] on div "Inteiro R$ 34,90" at bounding box center [472, 195] width 326 height 41
radio input "true"
click at [554, 378] on button "Adicionar R$ 34,90" at bounding box center [587, 372] width 91 height 24
type input "1"
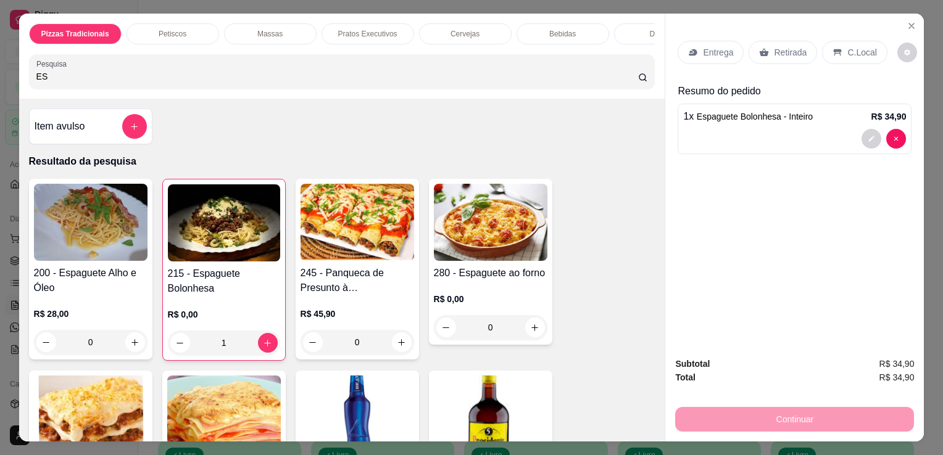
click at [792, 49] on p "Retirada" at bounding box center [790, 52] width 33 height 12
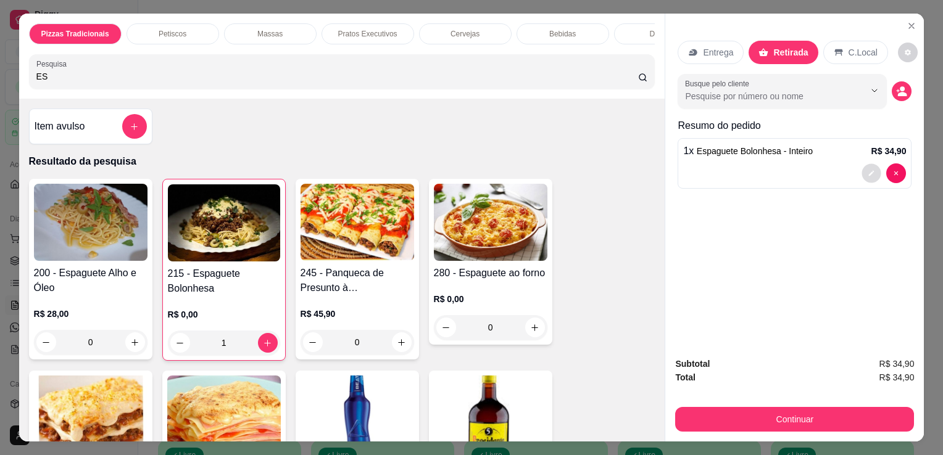
click at [868, 170] on icon "decrease-product-quantity" at bounding box center [871, 173] width 7 height 7
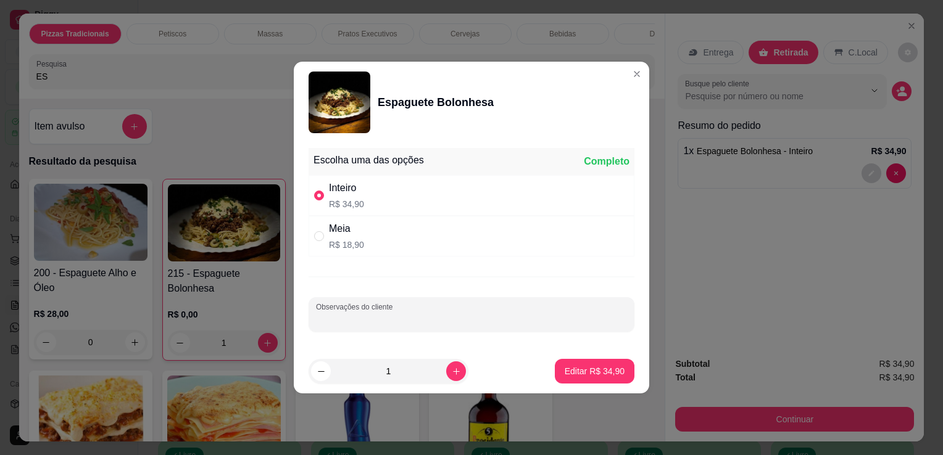
click at [460, 319] on input "Observações do cliente" at bounding box center [471, 319] width 311 height 12
type input "MARIA"
click at [566, 369] on p "Editar R$ 34,90" at bounding box center [594, 371] width 58 height 12
type input "0"
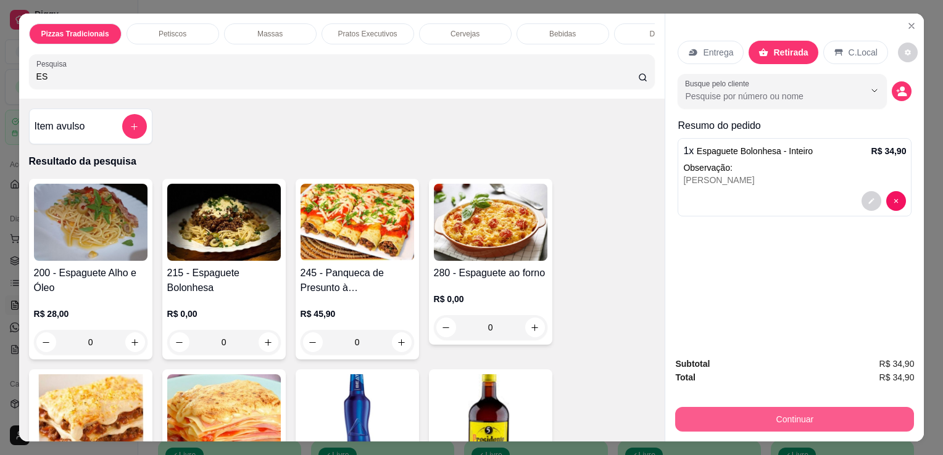
click at [689, 413] on button "Continuar" at bounding box center [794, 419] width 239 height 25
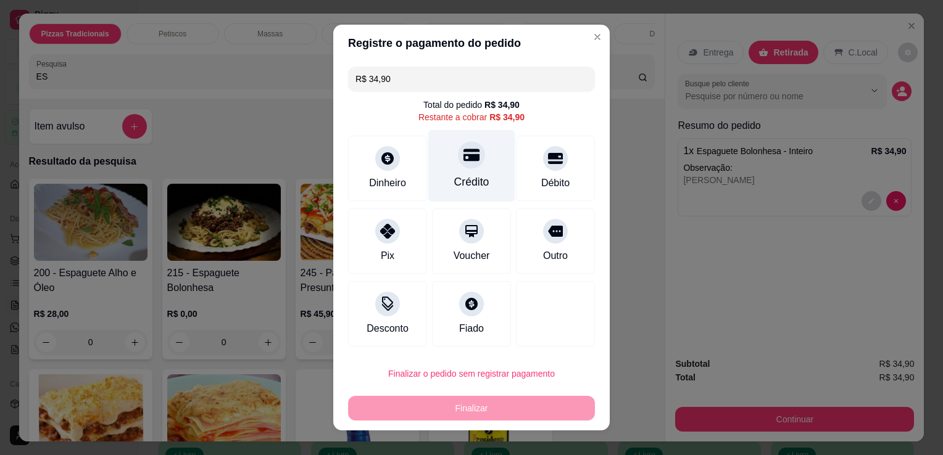
click at [463, 151] on icon at bounding box center [471, 155] width 16 height 12
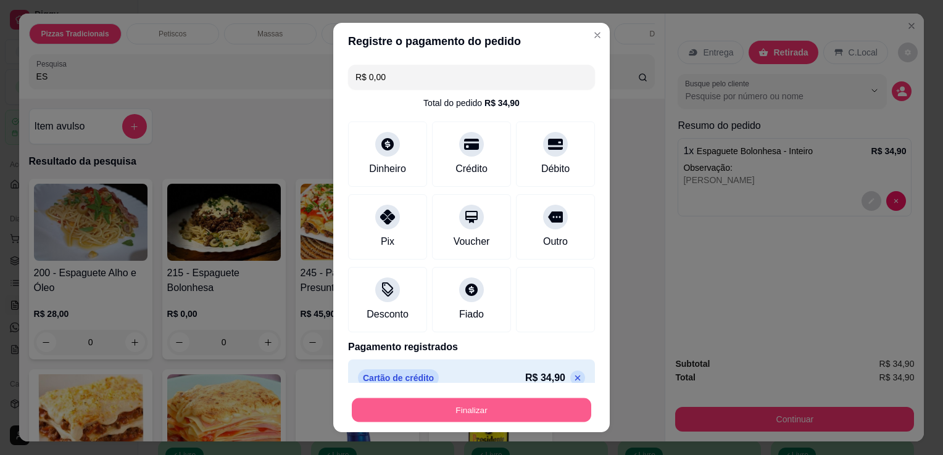
click at [484, 416] on button "Finalizar" at bounding box center [471, 411] width 239 height 24
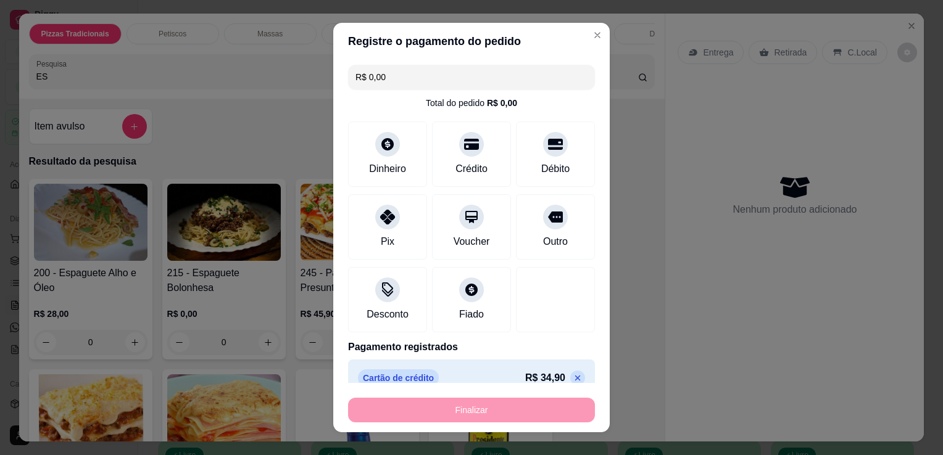
type input "-R$ 34,90"
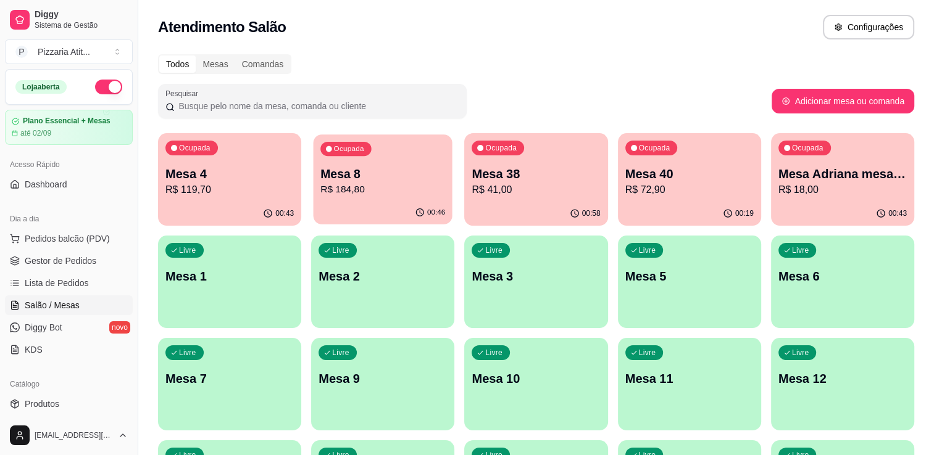
click at [376, 173] on p "Mesa 8" at bounding box center [382, 174] width 125 height 17
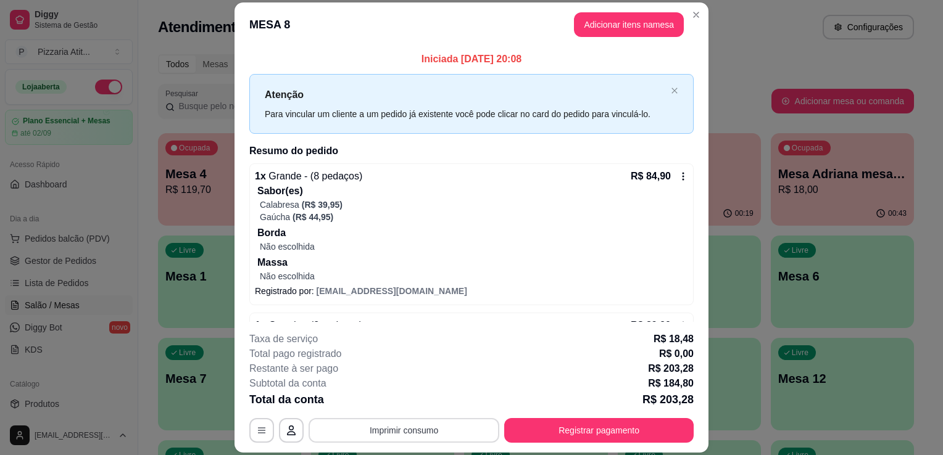
click at [433, 433] on button "Imprimir consumo" at bounding box center [404, 430] width 191 height 25
click at [417, 408] on button "IMPRESSORA" at bounding box center [403, 402] width 86 height 19
click at [415, 430] on button "Imprimir consumo" at bounding box center [404, 431] width 185 height 24
click at [418, 401] on button "IMPRESSORA" at bounding box center [403, 402] width 86 height 19
click at [542, 423] on button "Registrar pagamento" at bounding box center [599, 431] width 184 height 24
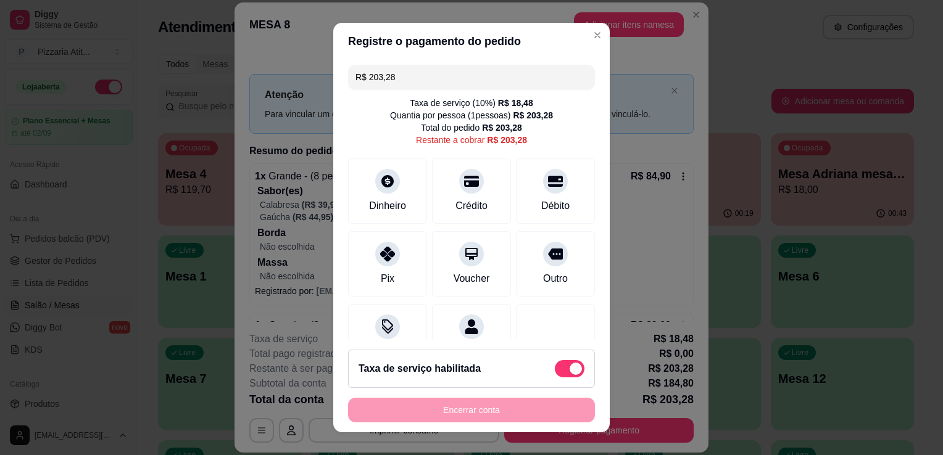
click at [473, 65] on input "R$ 203,28" at bounding box center [471, 77] width 232 height 25
click at [449, 85] on input "R$ 0,00" at bounding box center [471, 77] width 232 height 25
click at [446, 84] on input "R$ 0,00" at bounding box center [471, 77] width 232 height 25
type input "R$ 101,64"
click at [440, 188] on div "Crédito" at bounding box center [471, 189] width 87 height 72
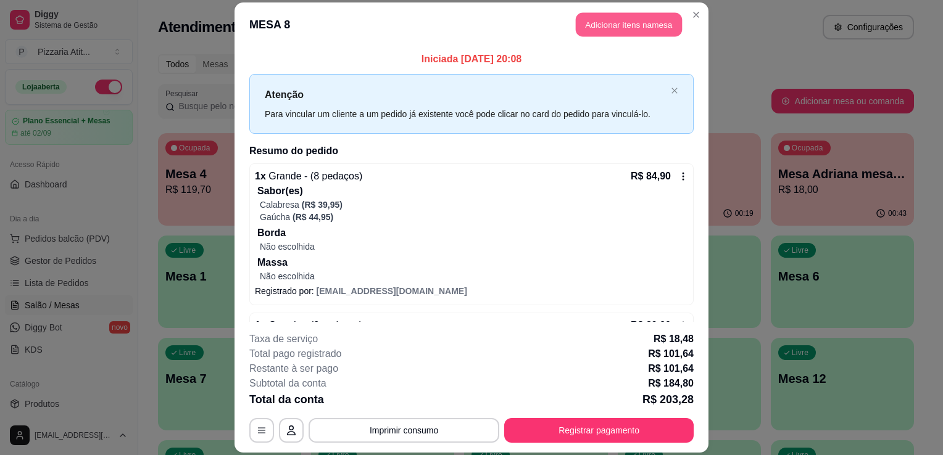
click at [602, 28] on button "Adicionar itens na mesa" at bounding box center [629, 24] width 106 height 24
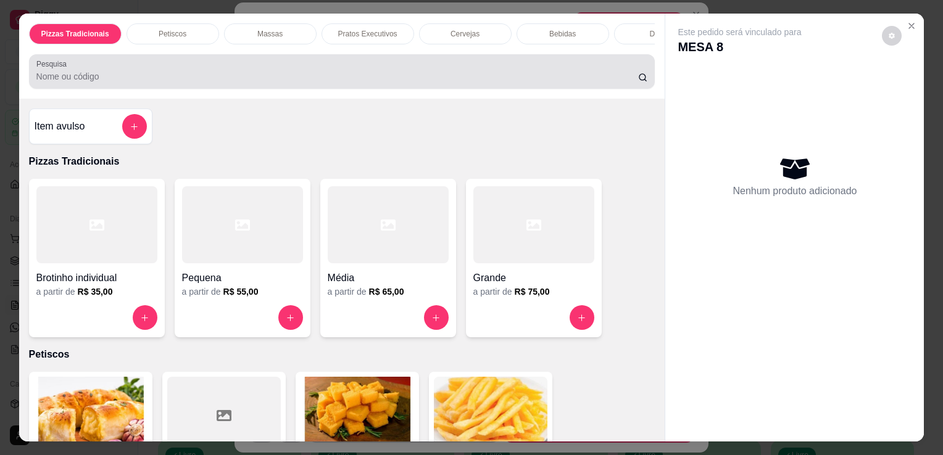
click at [400, 88] on div "Pesquisa" at bounding box center [342, 71] width 626 height 35
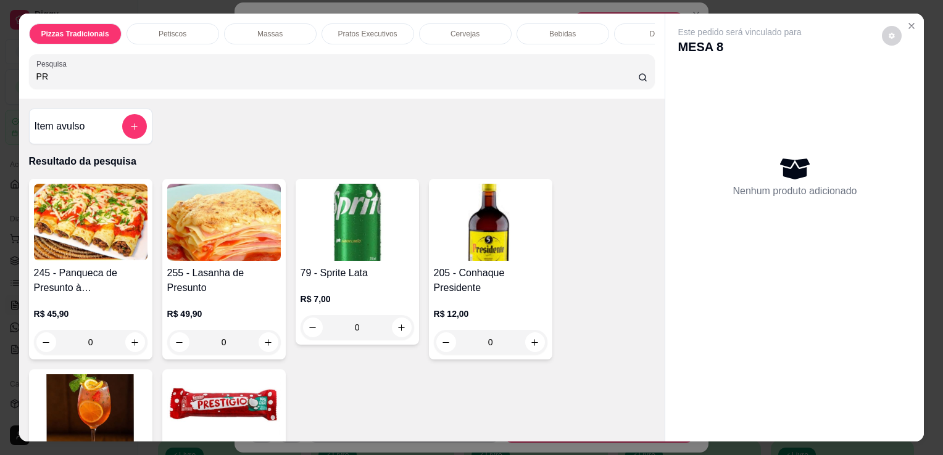
type input "P"
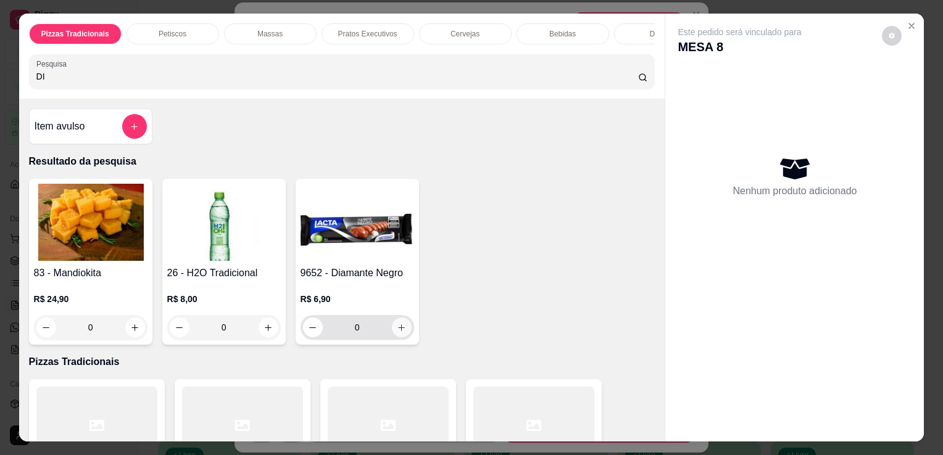
type input "DI"
click at [398, 333] on icon "increase-product-quantity" at bounding box center [401, 327] width 9 height 9
type input "1"
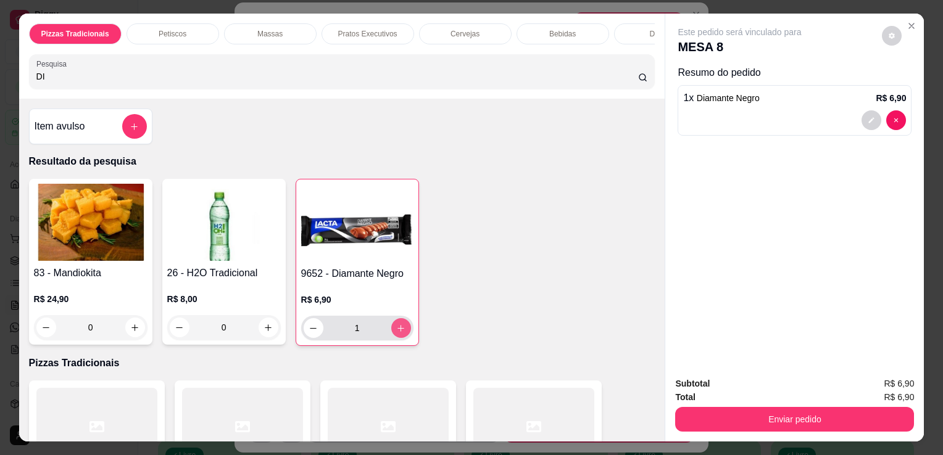
click at [398, 333] on icon "increase-product-quantity" at bounding box center [400, 328] width 9 height 9
type input "2"
click at [398, 333] on icon "increase-product-quantity" at bounding box center [400, 328] width 9 height 9
type input "3"
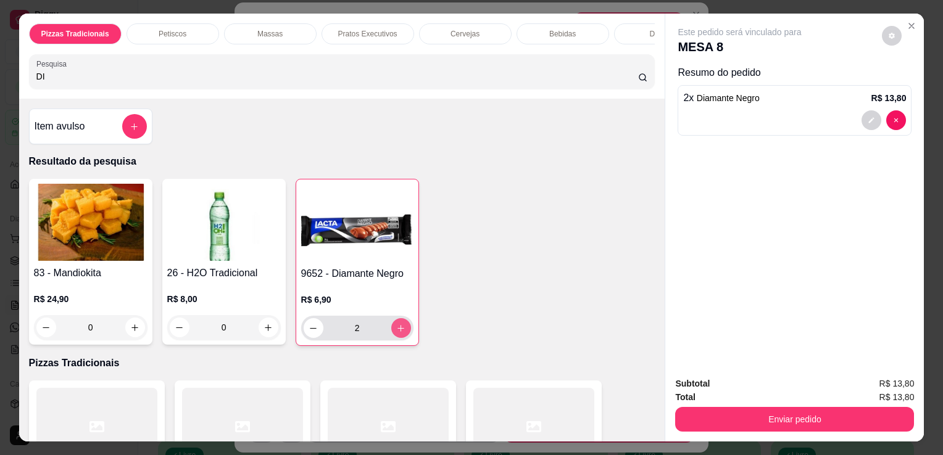
type input "3"
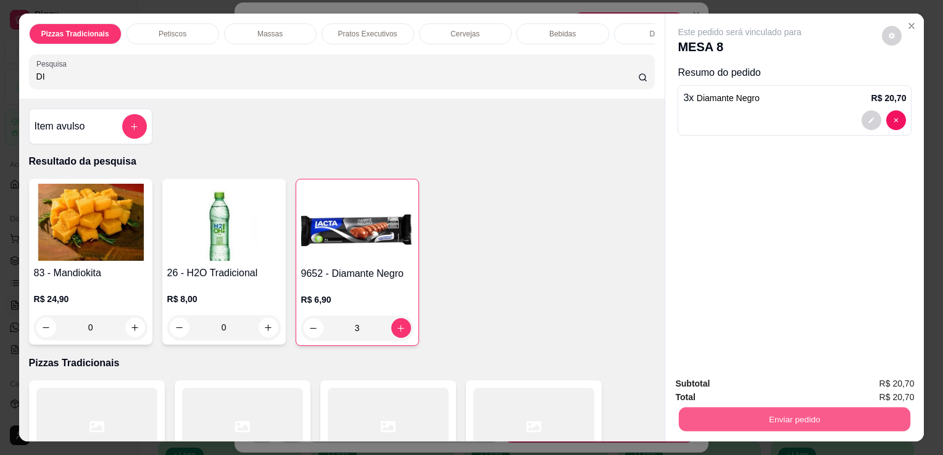
click at [704, 409] on button "Enviar pedido" at bounding box center [794, 419] width 231 height 24
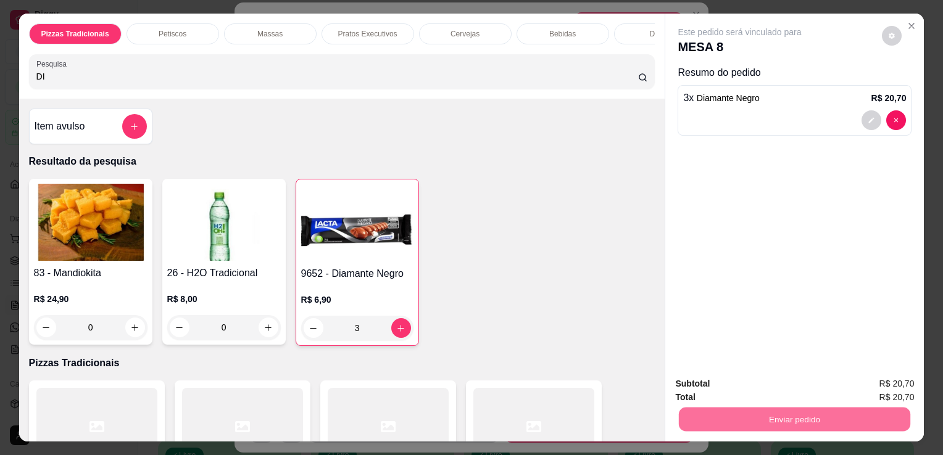
click at [704, 384] on button "Não registrar e enviar pedido" at bounding box center [754, 384] width 128 height 23
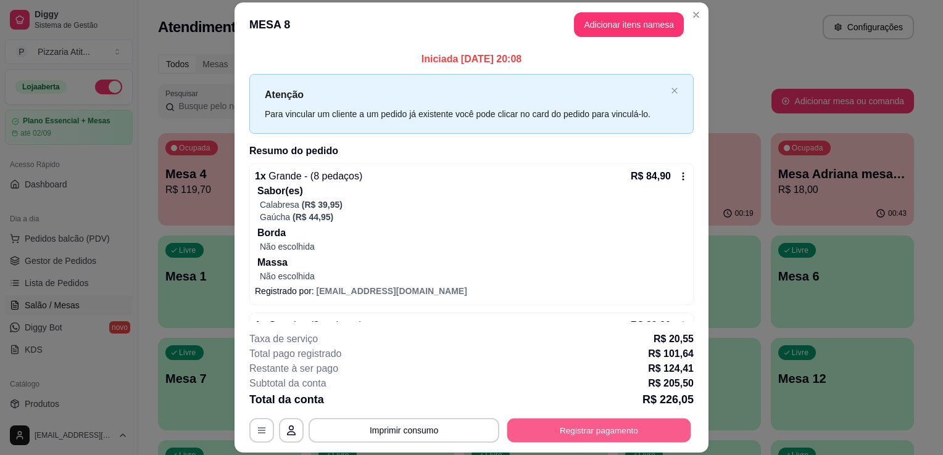
click at [588, 428] on button "Registrar pagamento" at bounding box center [599, 431] width 184 height 24
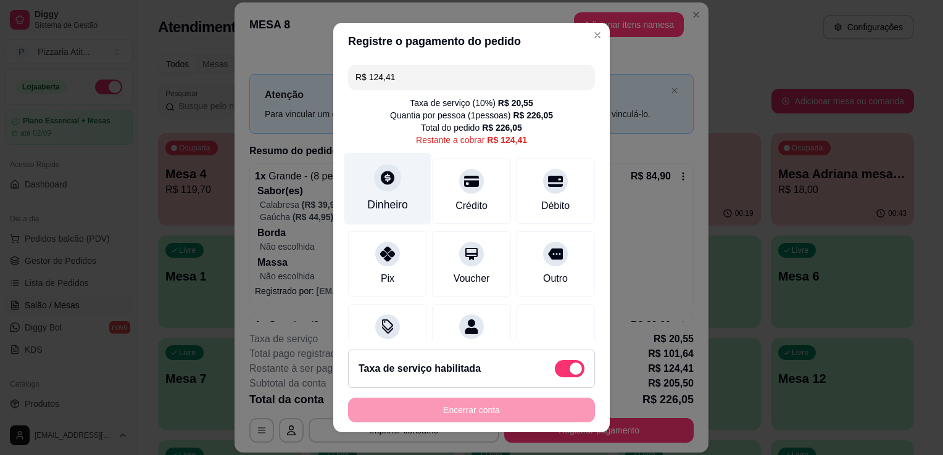
click at [392, 214] on div "Dinheiro" at bounding box center [387, 189] width 87 height 72
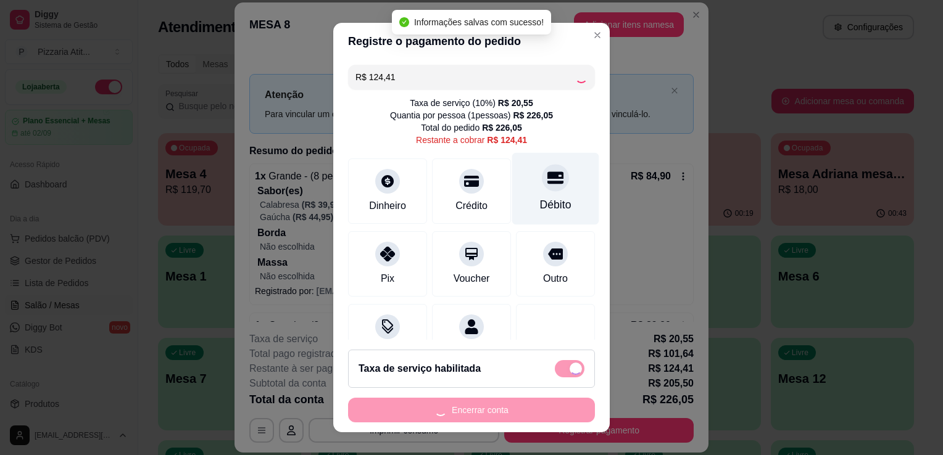
type input "R$ 0,00"
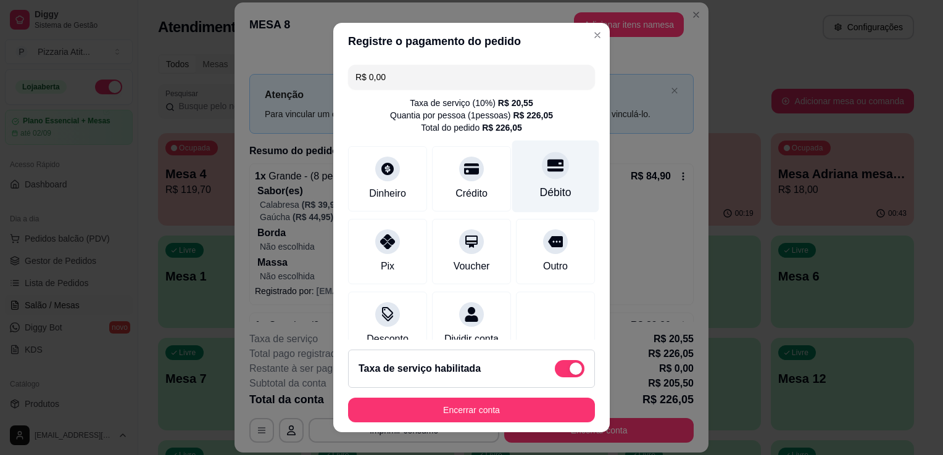
click at [565, 191] on div "Débito" at bounding box center [555, 177] width 87 height 72
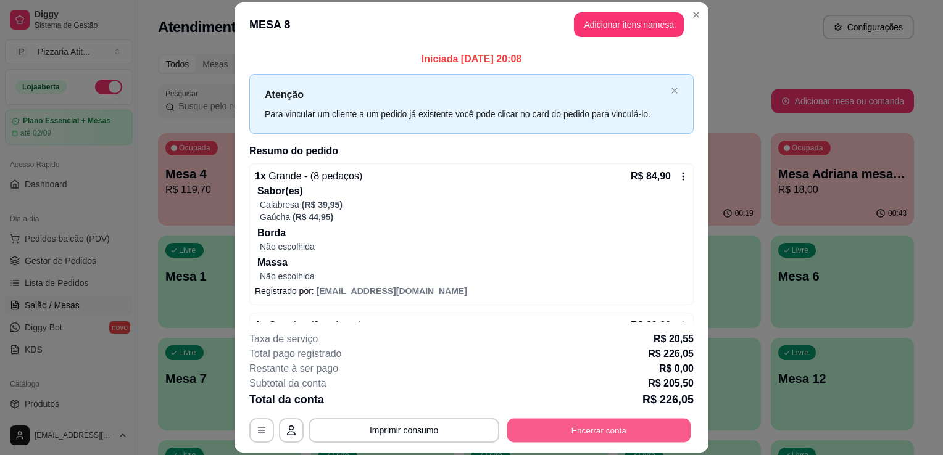
click at [583, 425] on button "Encerrar conta" at bounding box center [599, 431] width 184 height 24
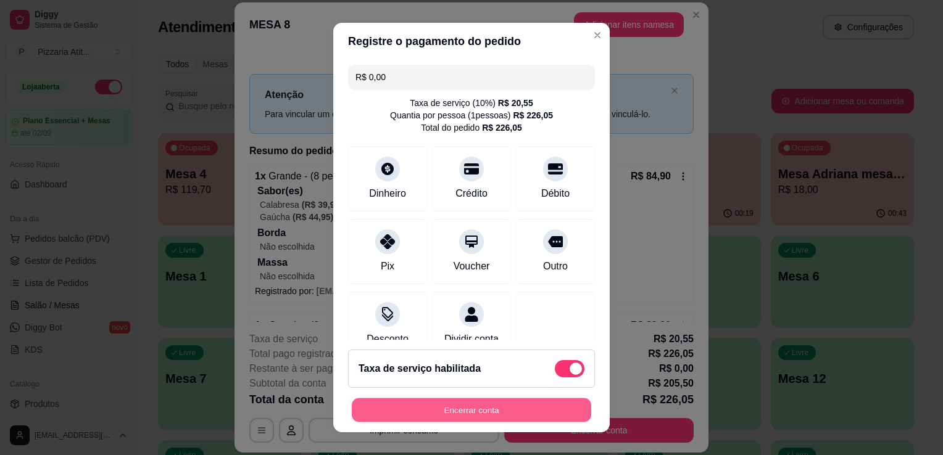
click at [504, 408] on button "Encerrar conta" at bounding box center [471, 411] width 239 height 24
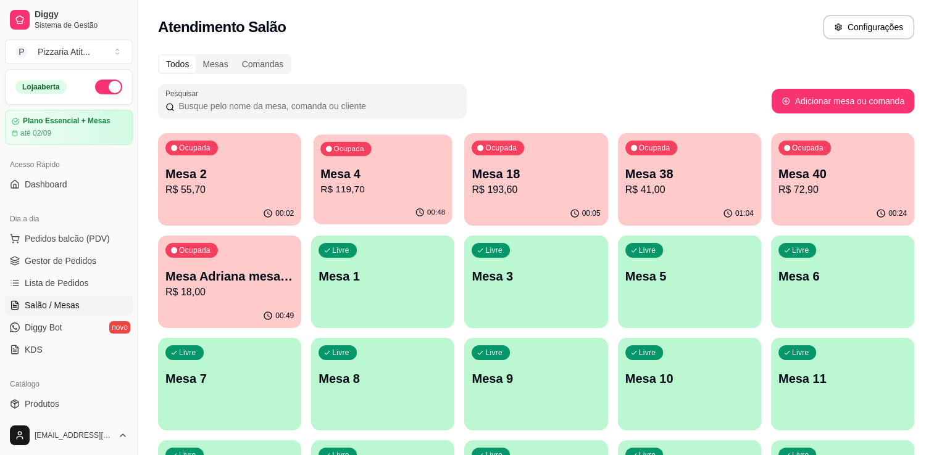
click at [383, 175] on p "Mesa 4" at bounding box center [382, 174] width 125 height 17
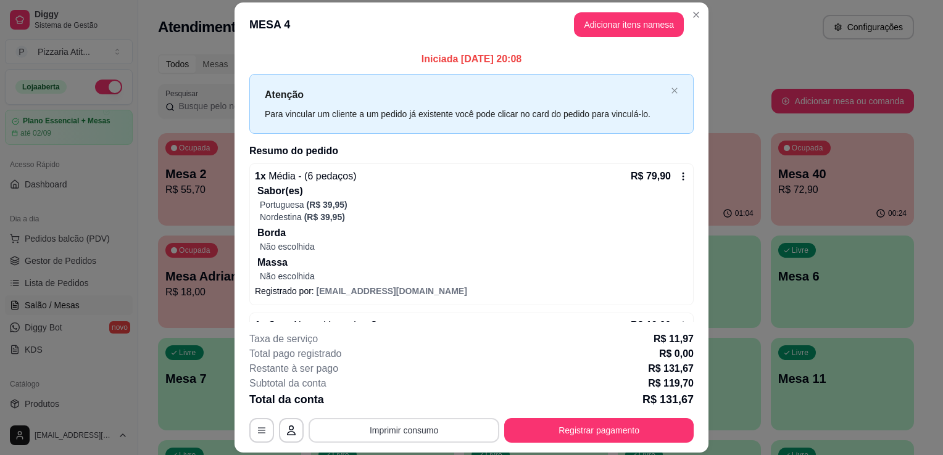
click at [442, 428] on button "Imprimir consumo" at bounding box center [404, 430] width 191 height 25
click at [413, 399] on button "IMPRESSORA" at bounding box center [403, 402] width 86 height 19
click at [556, 428] on button "Registrar pagamento" at bounding box center [599, 431] width 184 height 24
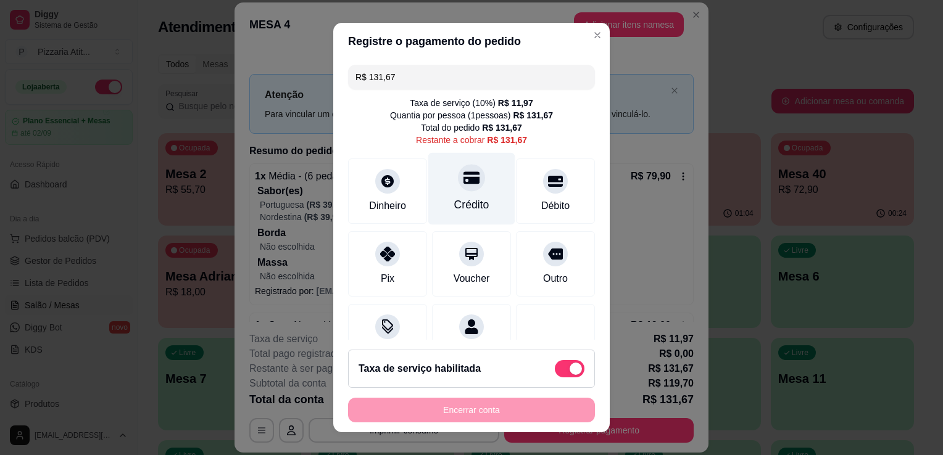
click at [480, 190] on div "Crédito" at bounding box center [471, 189] width 87 height 72
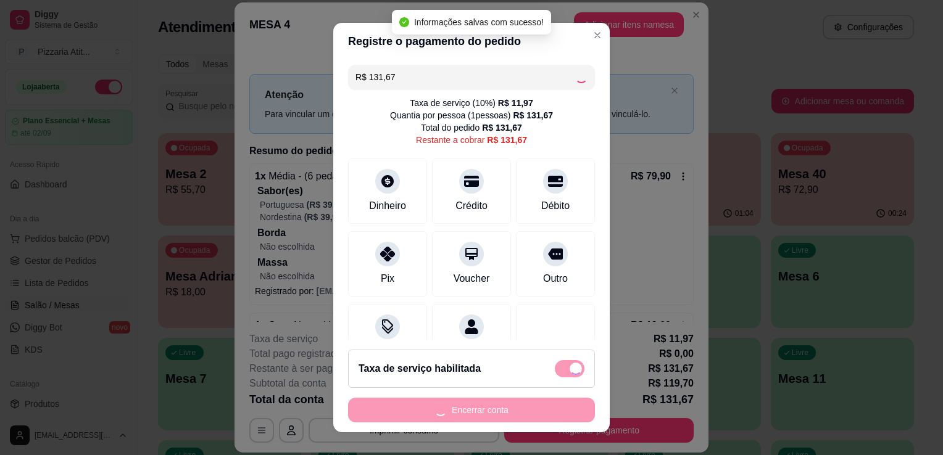
type input "R$ 0,00"
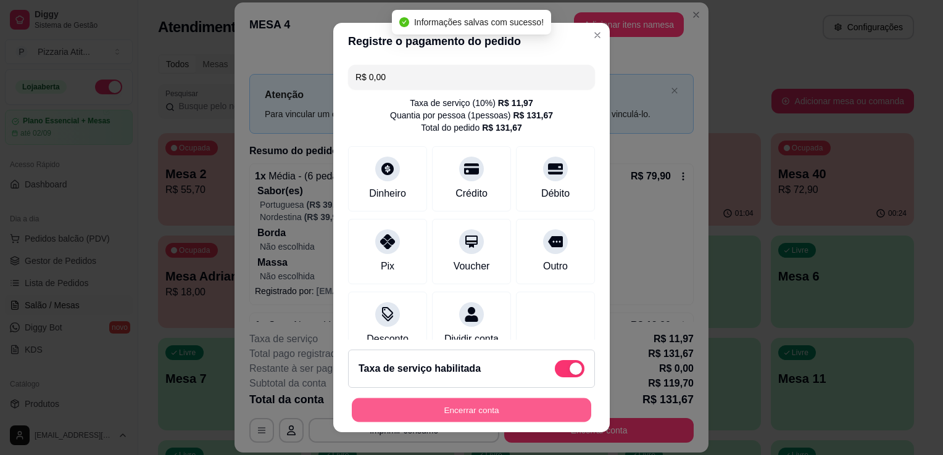
click at [499, 408] on button "Encerrar conta" at bounding box center [471, 411] width 239 height 24
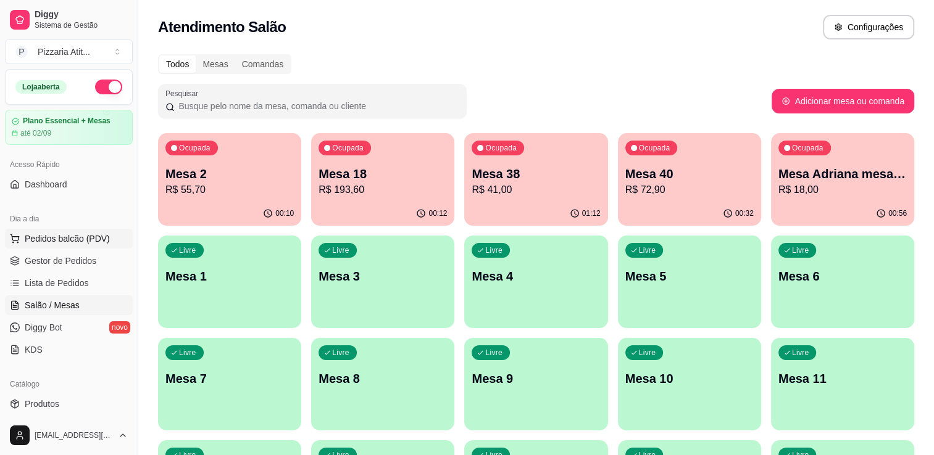
click at [69, 241] on span "Pedidos balcão (PDV)" at bounding box center [67, 239] width 85 height 12
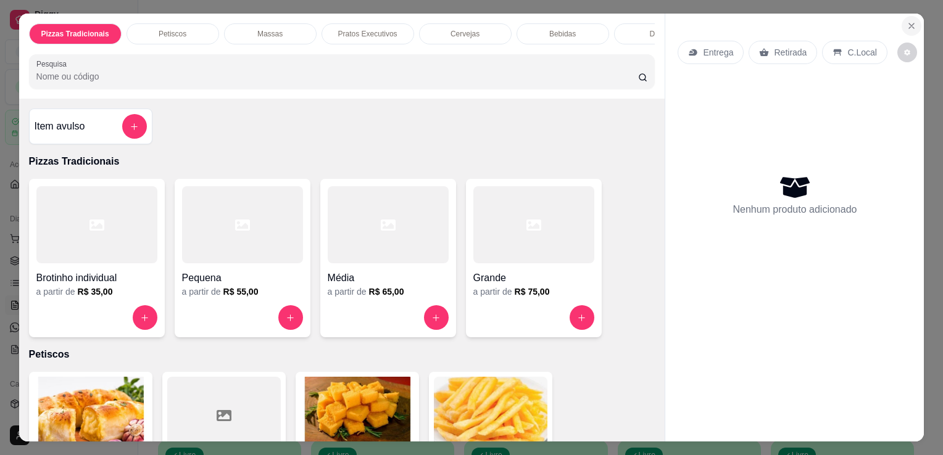
click at [906, 21] on icon "Close" at bounding box center [911, 26] width 10 height 10
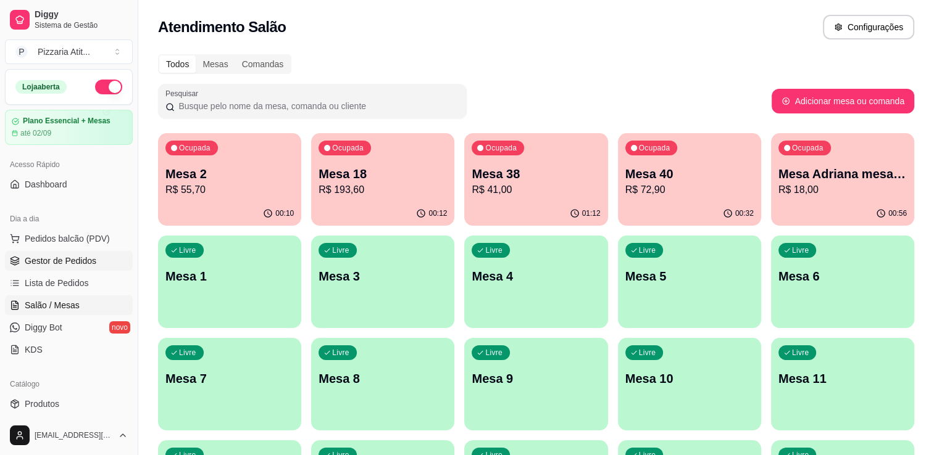
click at [62, 263] on span "Gestor de Pedidos" at bounding box center [61, 261] width 72 height 12
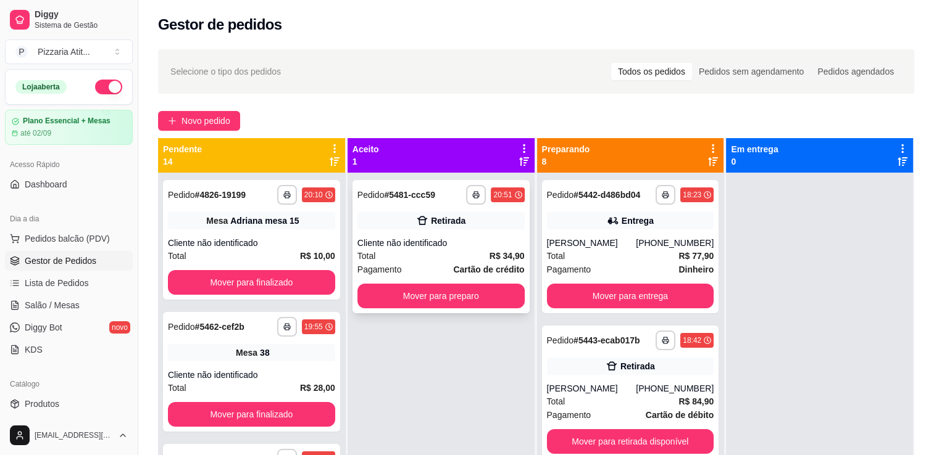
click at [482, 255] on div "Total R$ 34,90" at bounding box center [440, 256] width 167 height 14
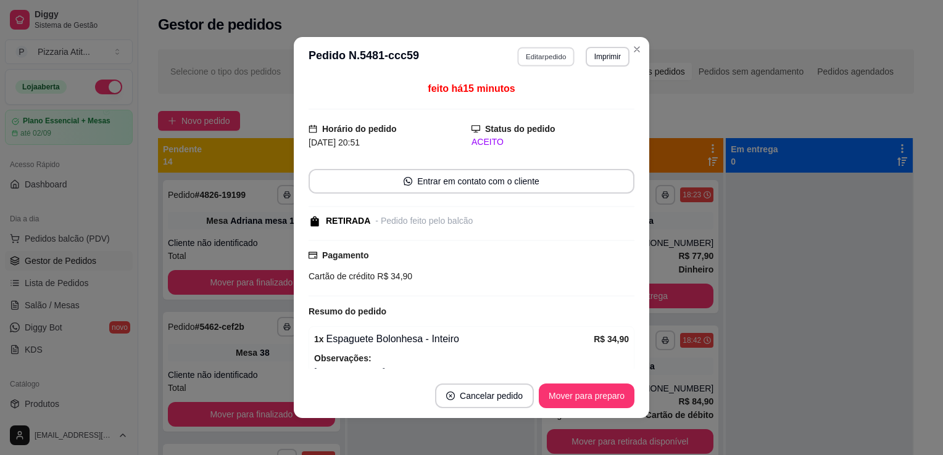
click at [537, 57] on button "Editar pedido" at bounding box center [546, 56] width 57 height 19
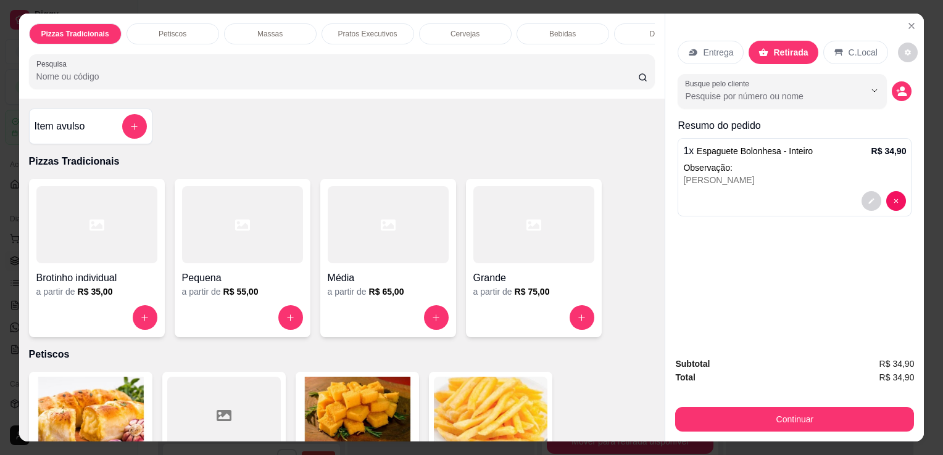
click at [503, 83] on input "Pesquisa" at bounding box center [337, 76] width 602 height 12
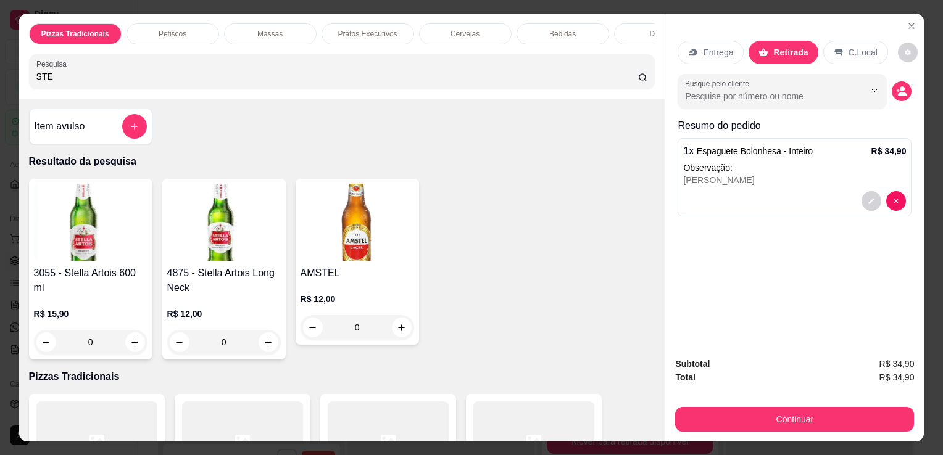
type input "STE"
click at [210, 255] on img at bounding box center [224, 222] width 114 height 77
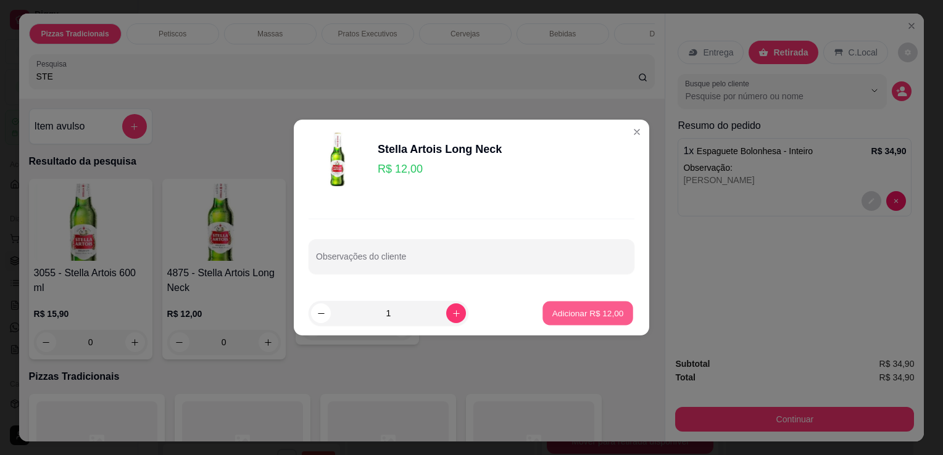
click at [558, 309] on p "Adicionar R$ 12,00" at bounding box center [588, 313] width 72 height 12
type input "1"
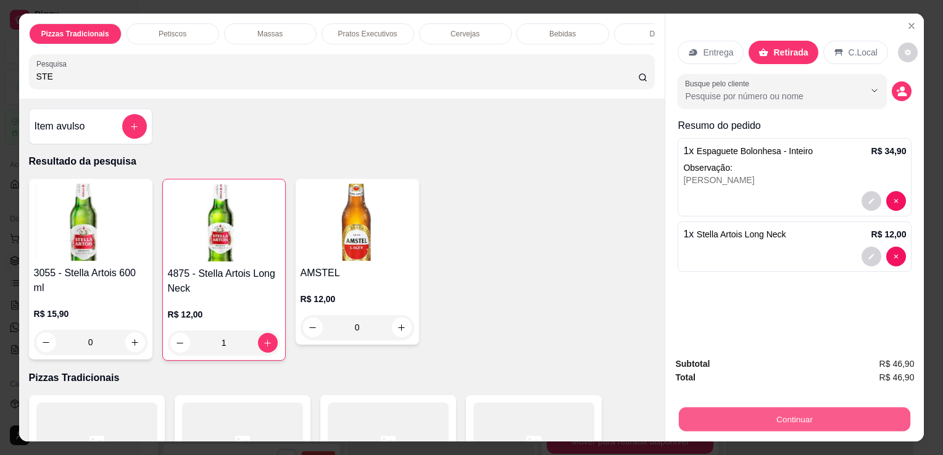
click at [691, 411] on button "Continuar" at bounding box center [794, 419] width 231 height 24
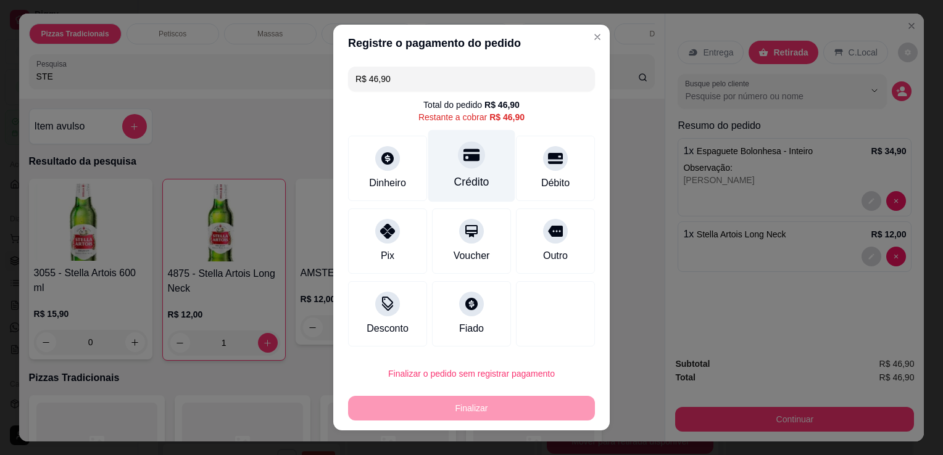
click at [442, 182] on div "Crédito" at bounding box center [471, 166] width 87 height 72
type input "R$ 0,00"
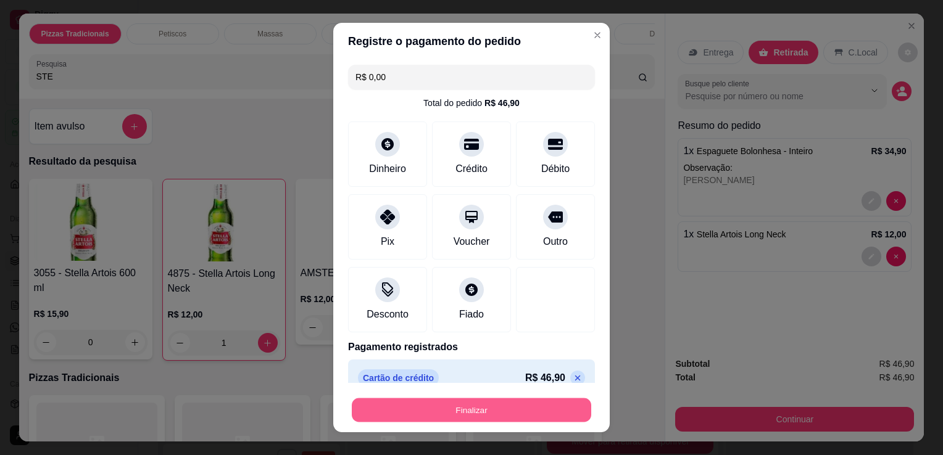
click at [483, 404] on button "Finalizar" at bounding box center [471, 411] width 239 height 24
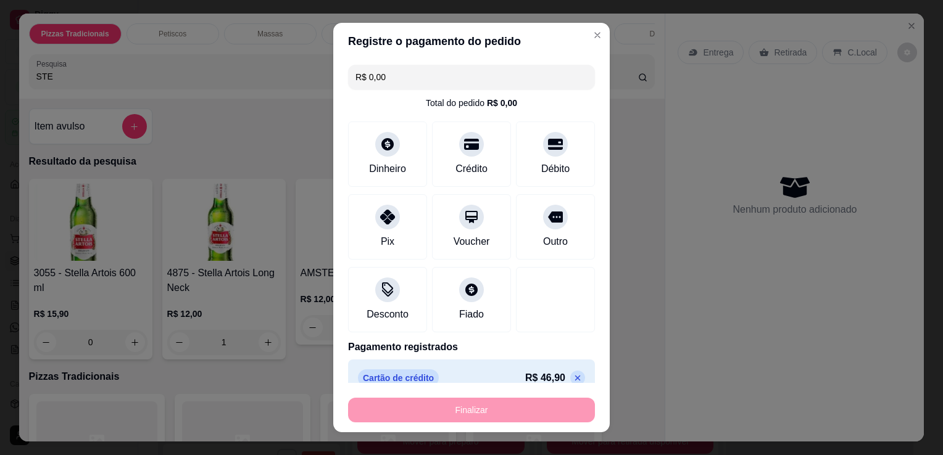
type input "0"
type input "-R$ 46,90"
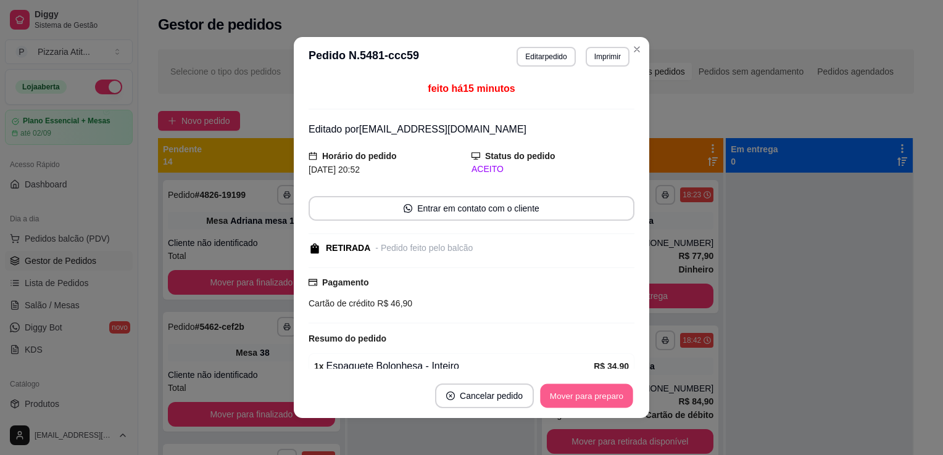
click at [565, 399] on button "Mover para preparo" at bounding box center [586, 396] width 93 height 24
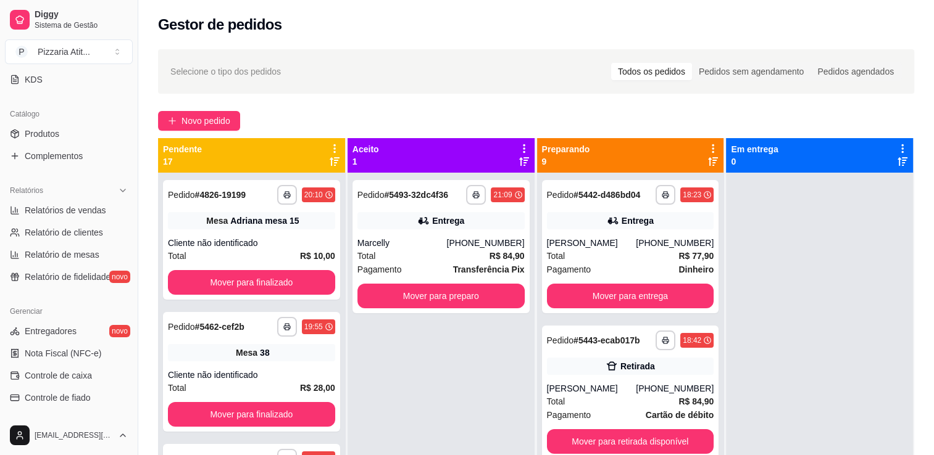
scroll to position [272, 0]
click at [62, 145] on link "Complementos" at bounding box center [69, 155] width 128 height 20
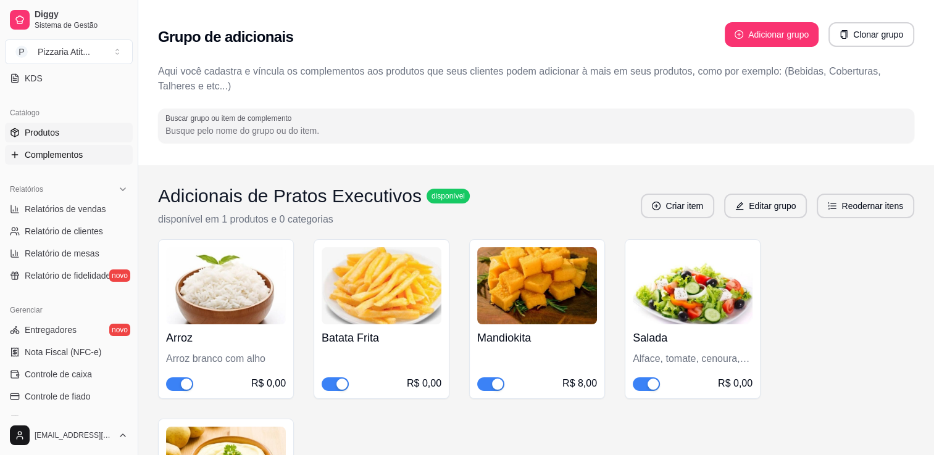
click at [60, 138] on link "Produtos" at bounding box center [69, 133] width 128 height 20
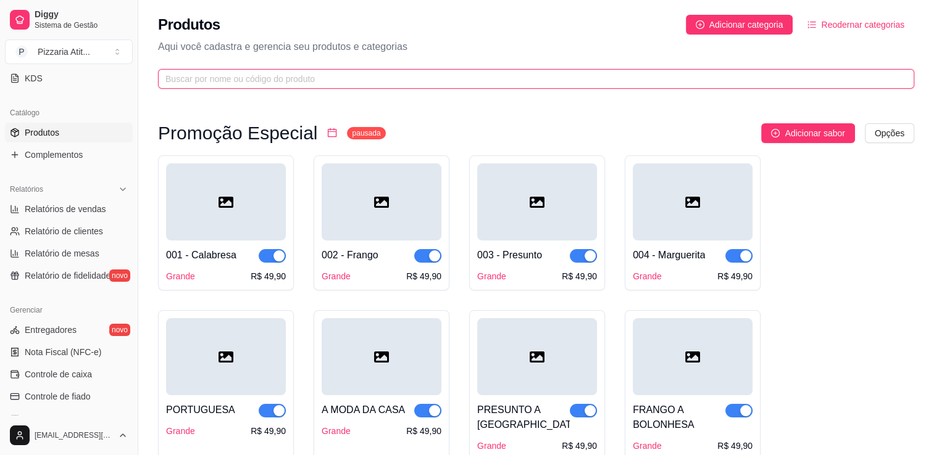
click at [275, 81] on input "text" at bounding box center [530, 79] width 731 height 14
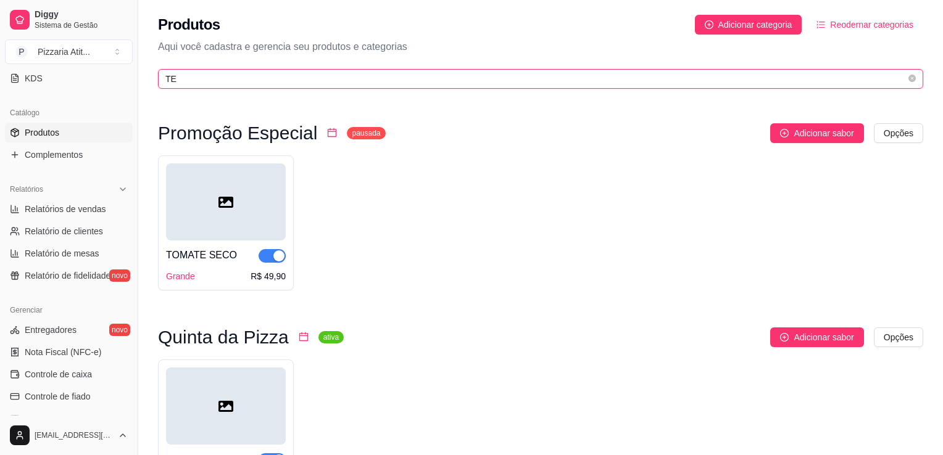
type input "T"
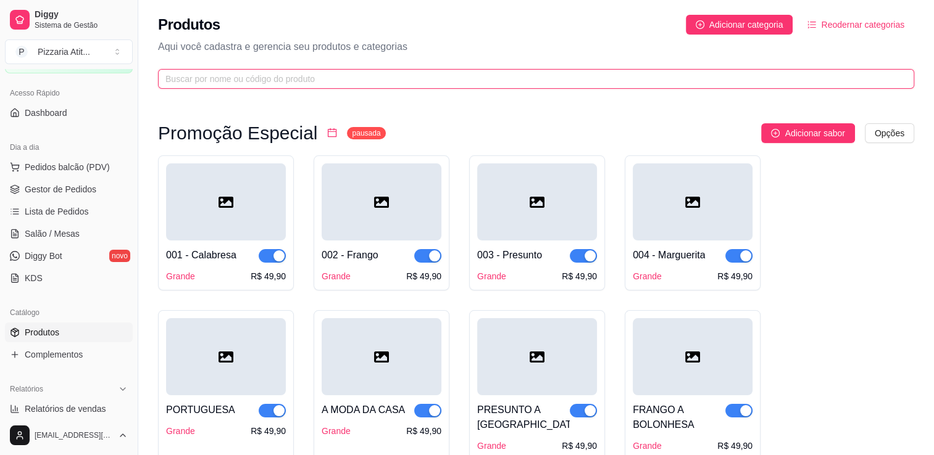
scroll to position [64, 0]
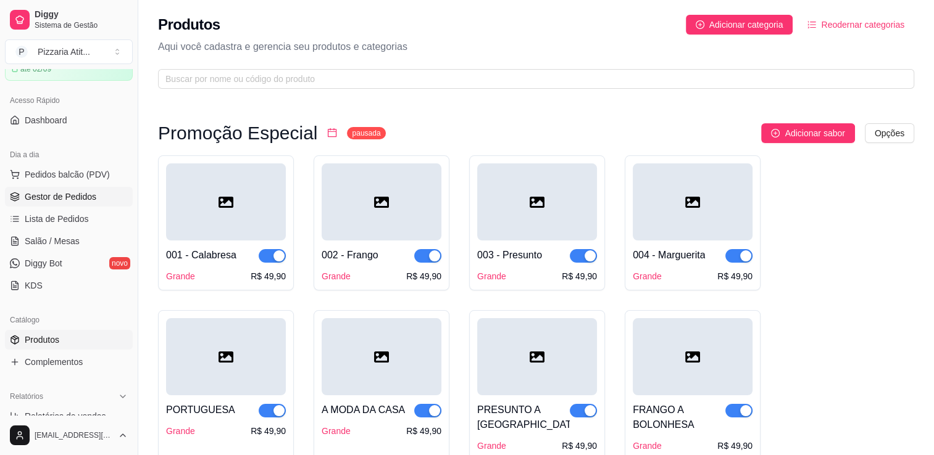
click at [75, 202] on link "Gestor de Pedidos" at bounding box center [69, 197] width 128 height 20
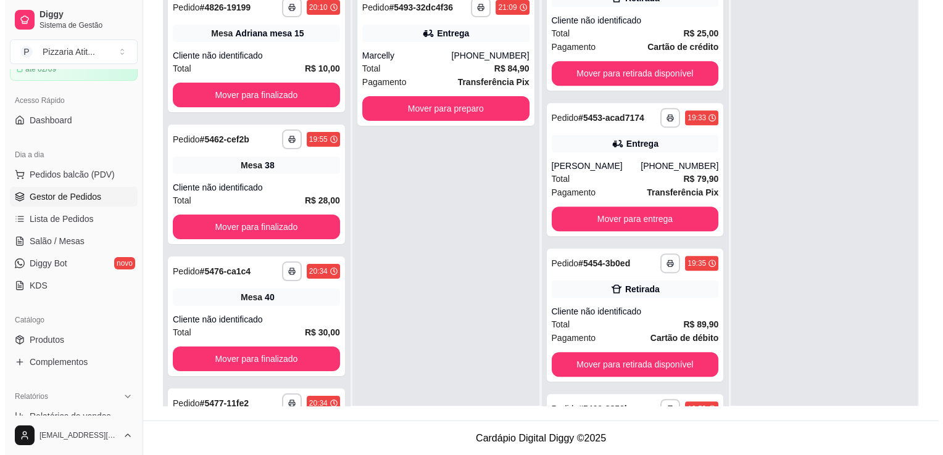
scroll to position [634, 0]
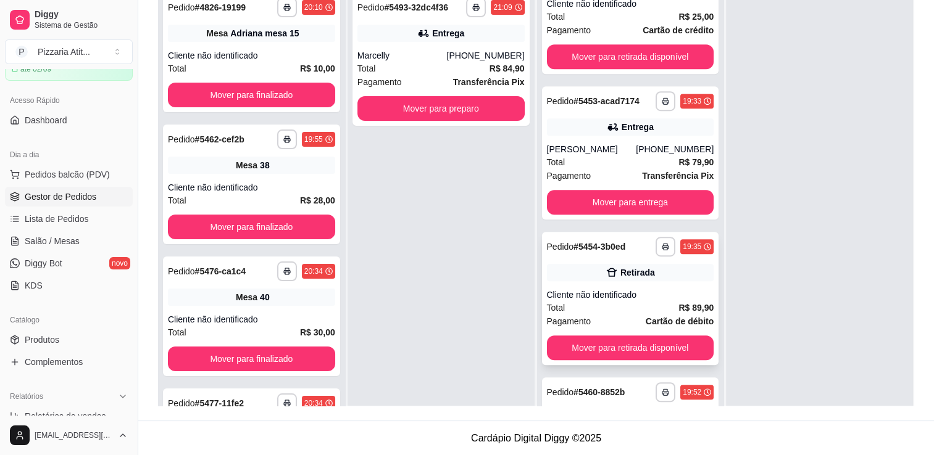
click at [678, 310] on strong "R$ 89,90" at bounding box center [695, 308] width 35 height 10
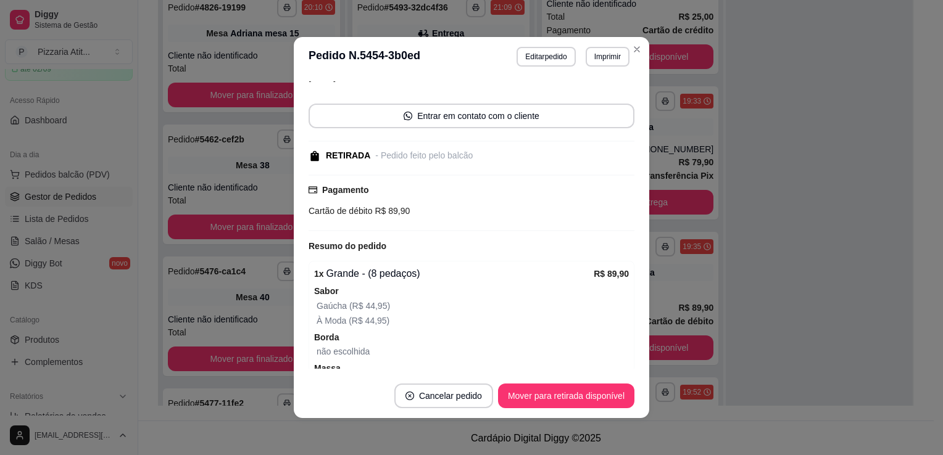
scroll to position [66, 0]
click at [546, 54] on button "Editar pedido" at bounding box center [546, 56] width 57 height 19
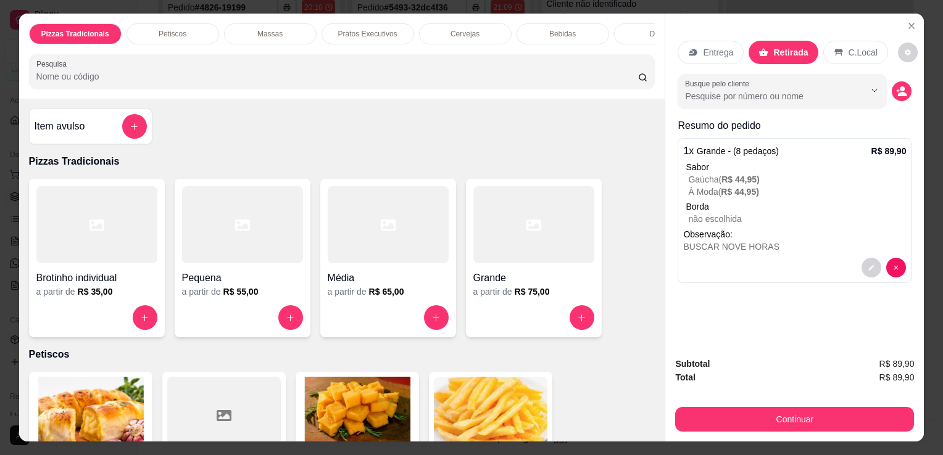
click at [694, 43] on div "Entrega" at bounding box center [711, 52] width 66 height 23
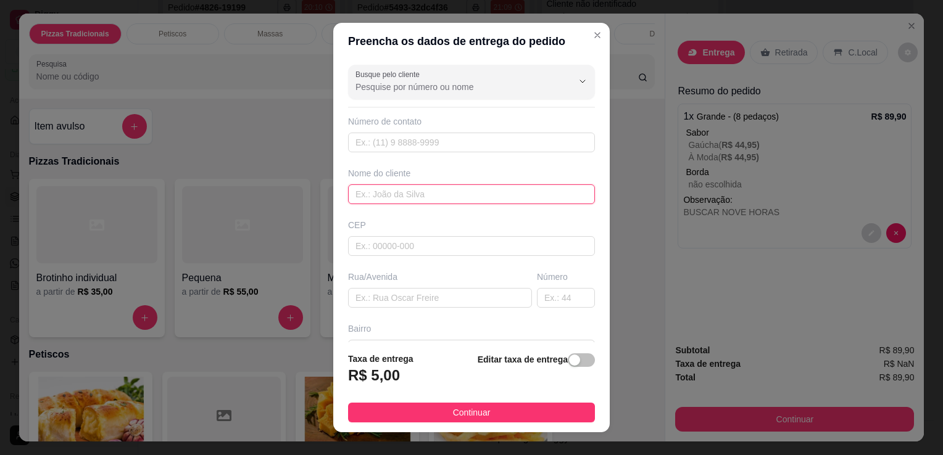
click at [386, 202] on input "text" at bounding box center [471, 195] width 247 height 20
type input "JARBINHAS"
click at [392, 295] on input "text" at bounding box center [440, 298] width 184 height 20
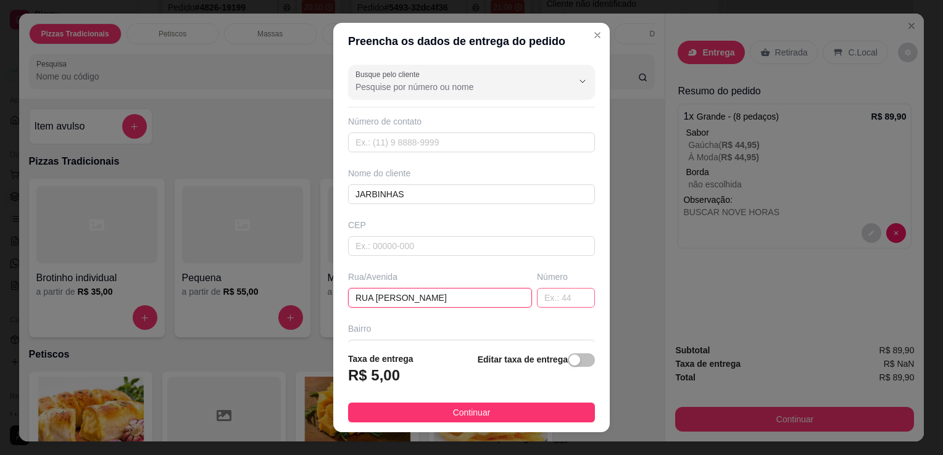
type input "RUA BENEDITO QUINTINO"
click at [546, 292] on input "text" at bounding box center [566, 298] width 58 height 20
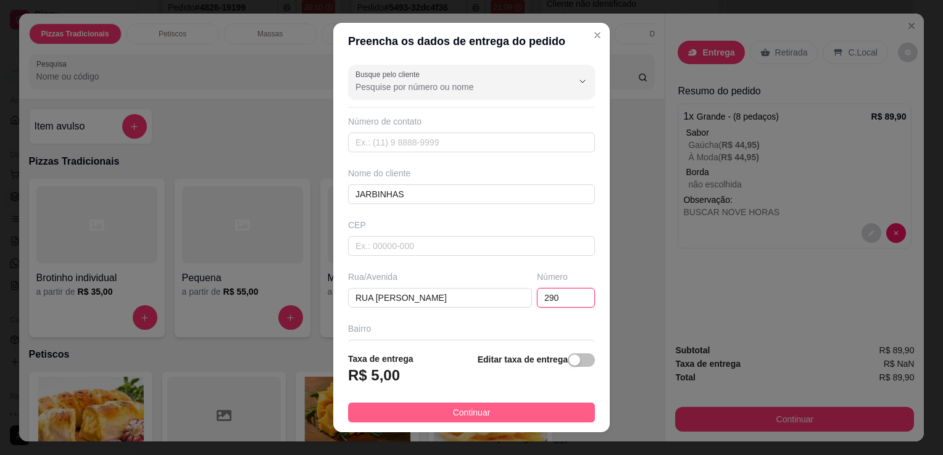
type input "290"
click at [526, 415] on button "Continuar" at bounding box center [471, 413] width 247 height 20
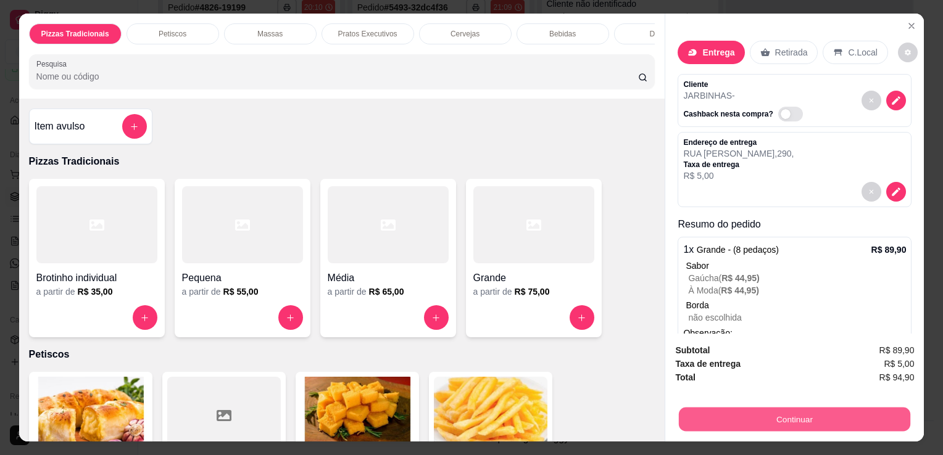
click at [714, 417] on button "Continuar" at bounding box center [794, 419] width 231 height 24
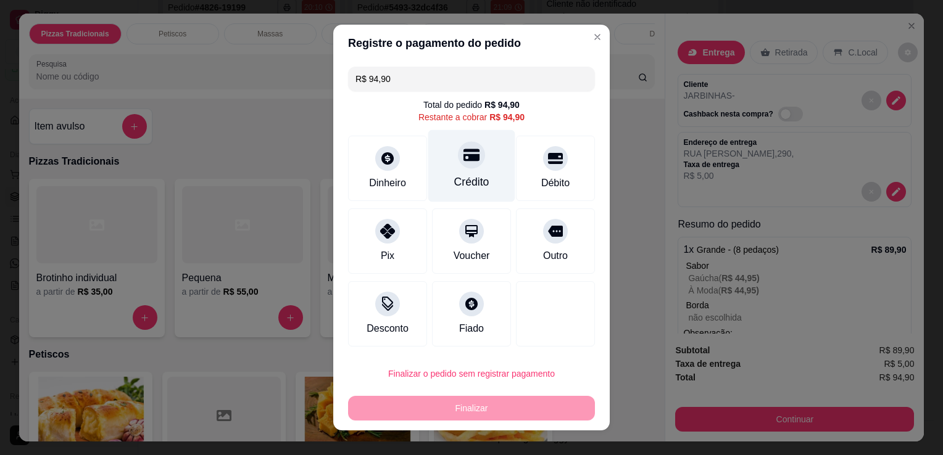
click at [454, 185] on div "Crédito" at bounding box center [471, 182] width 35 height 16
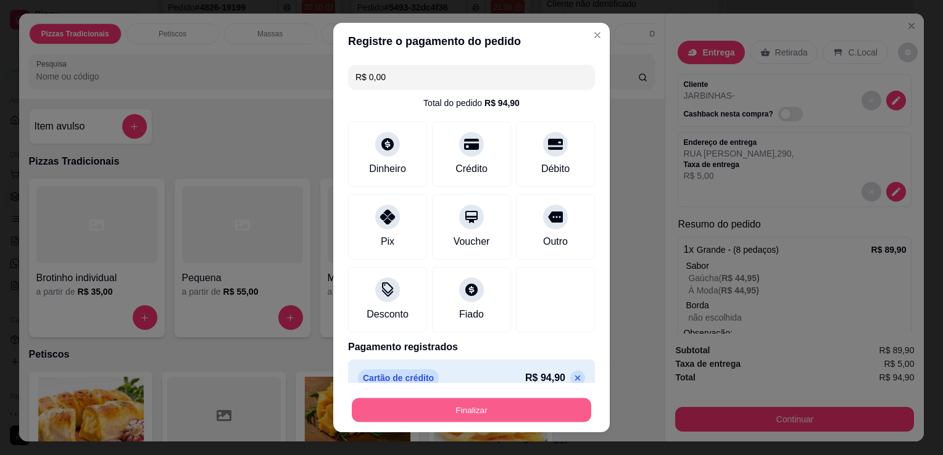
click at [465, 412] on button "Finalizar" at bounding box center [471, 411] width 239 height 24
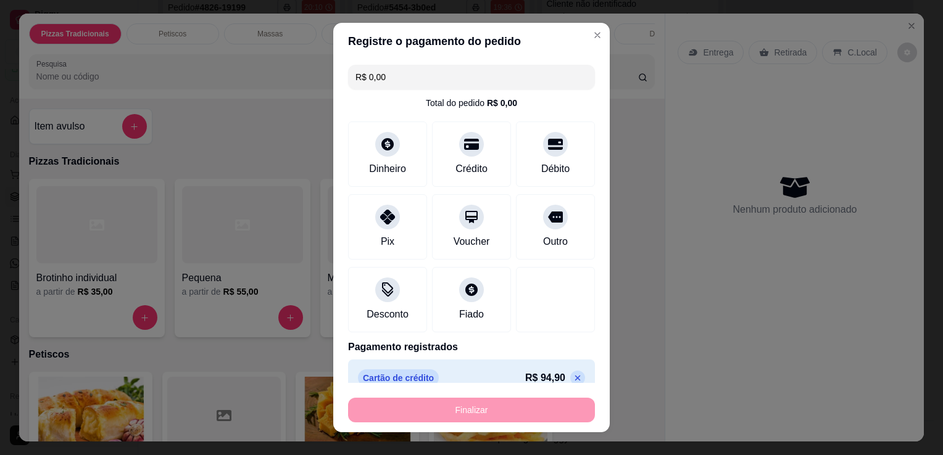
type input "-R$ 94,90"
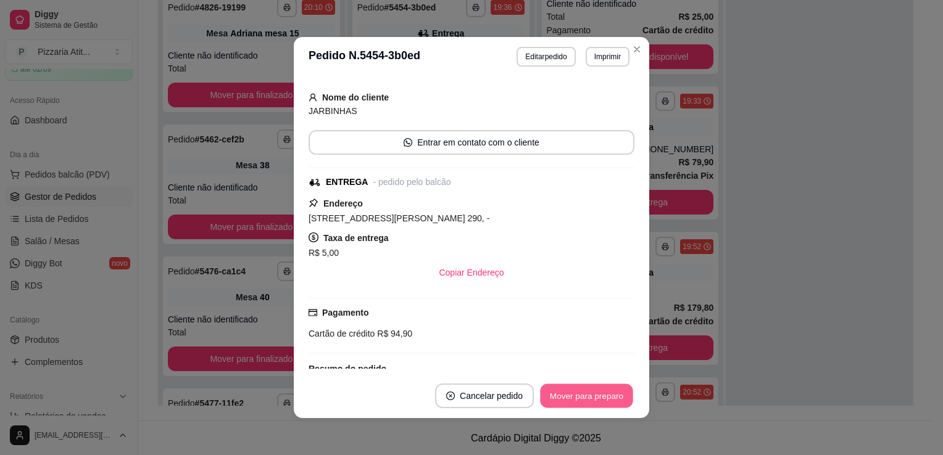
click at [562, 397] on button "Mover para preparo" at bounding box center [586, 396] width 93 height 24
click at [562, 397] on button "Mover para entrega" at bounding box center [587, 396] width 93 height 24
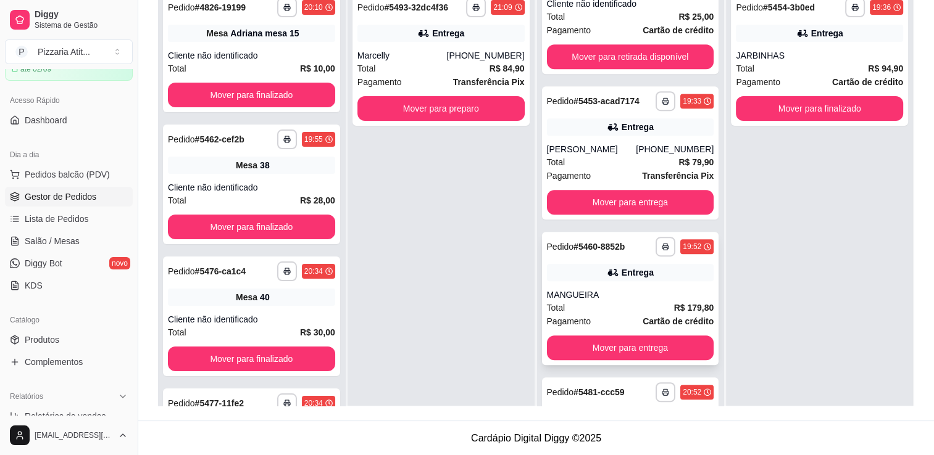
click at [660, 296] on div "MANGUEIRA" at bounding box center [630, 295] width 167 height 12
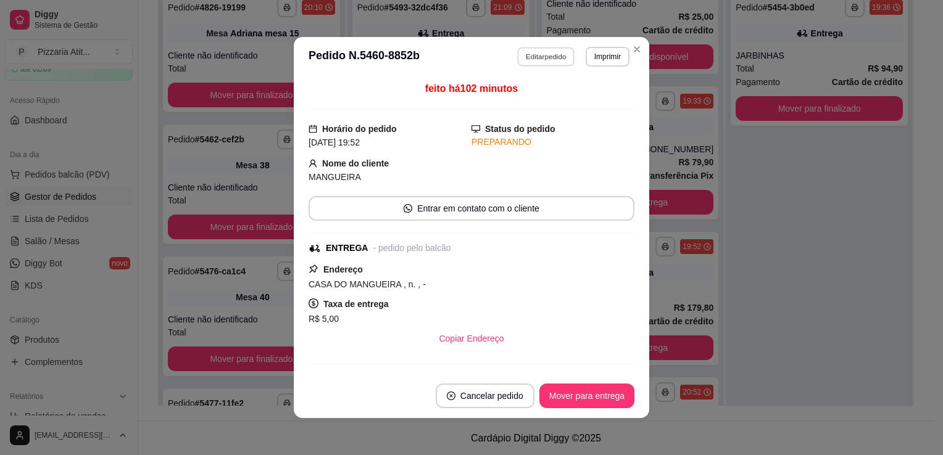
click at [555, 60] on button "Editar pedido" at bounding box center [546, 56] width 57 height 19
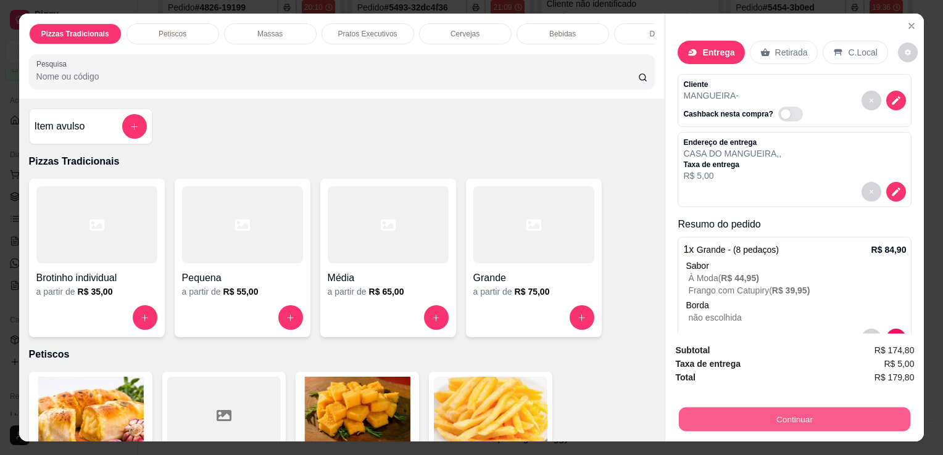
click at [778, 408] on button "Continuar" at bounding box center [794, 419] width 231 height 24
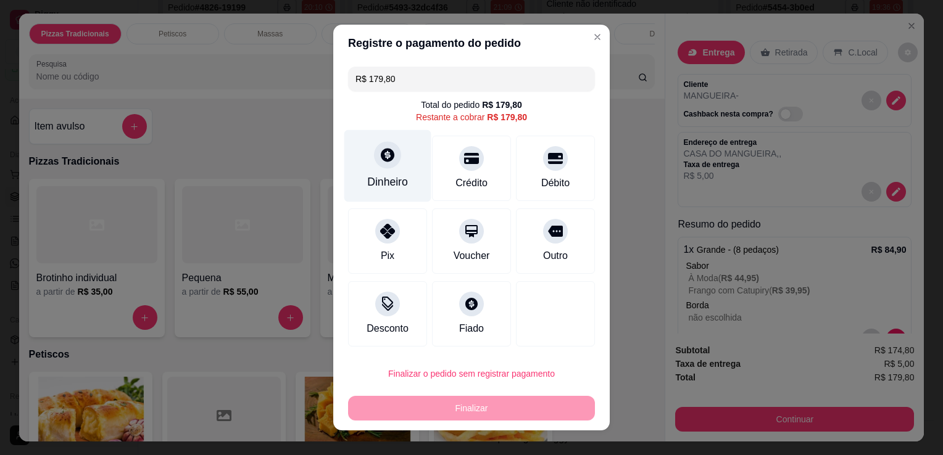
click at [388, 170] on div "Dinheiro" at bounding box center [387, 166] width 87 height 72
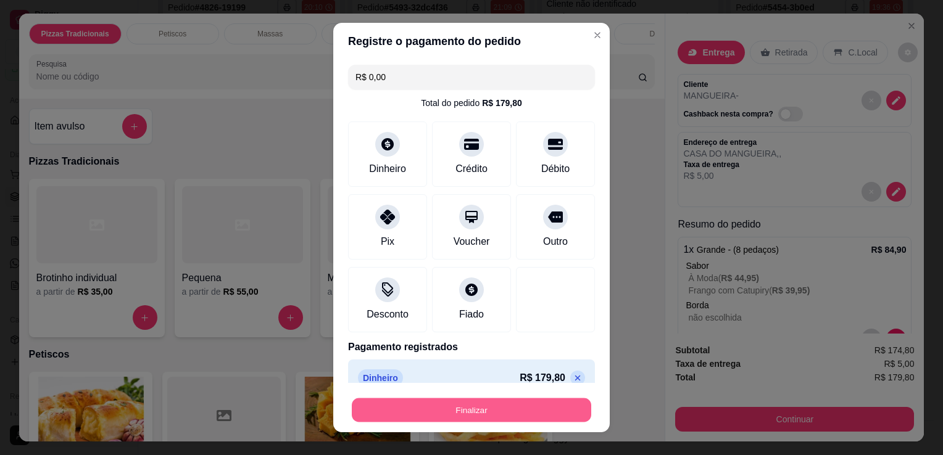
click at [491, 410] on button "Finalizar" at bounding box center [471, 411] width 239 height 24
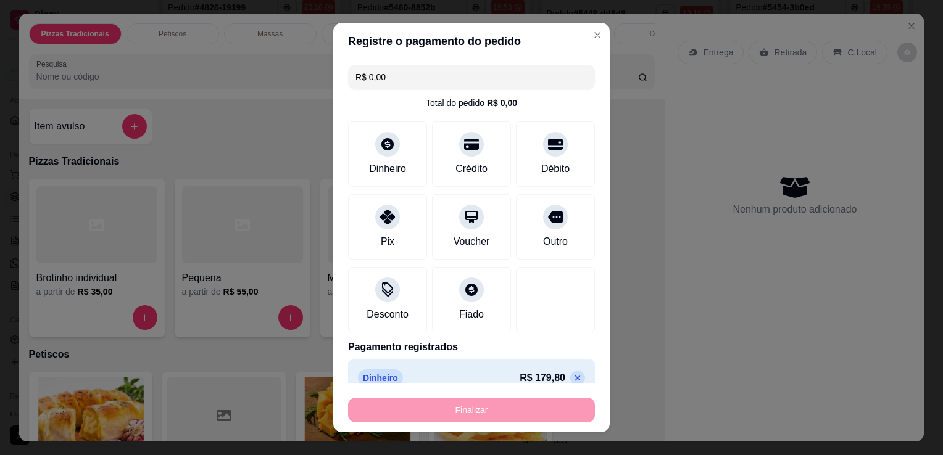
type input "-R$ 179,80"
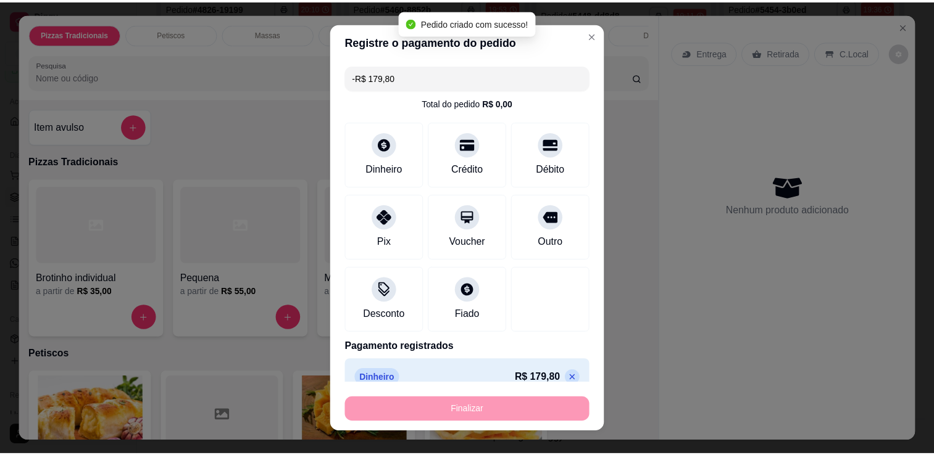
scroll to position [576, 0]
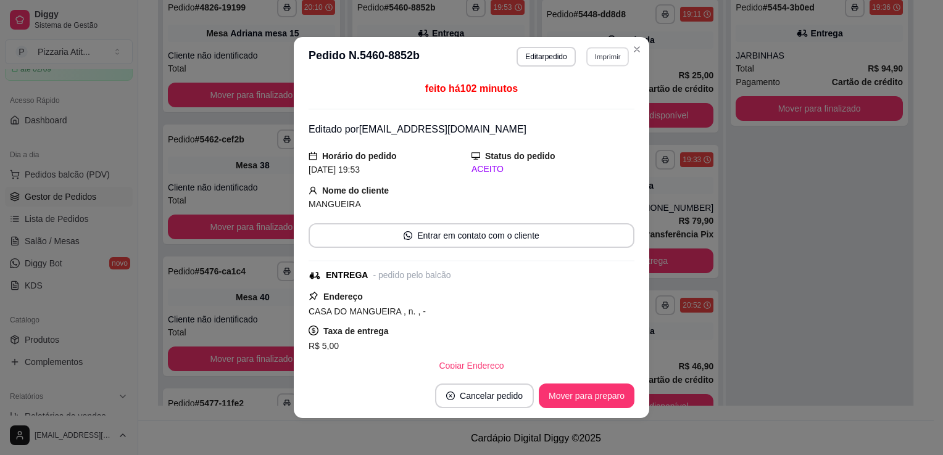
click at [594, 60] on button "Imprimir" at bounding box center [607, 56] width 43 height 19
click at [580, 107] on button "IMPRESSORA" at bounding box center [580, 100] width 86 height 19
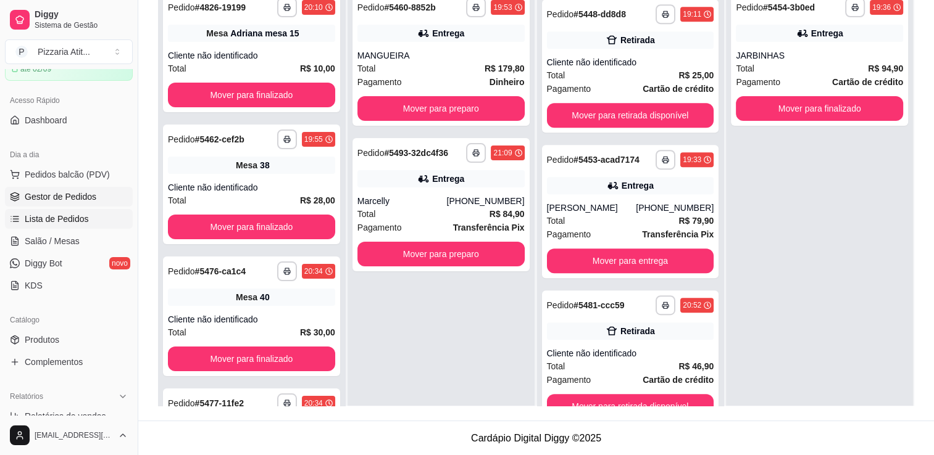
click at [56, 214] on span "Lista de Pedidos" at bounding box center [57, 219] width 64 height 12
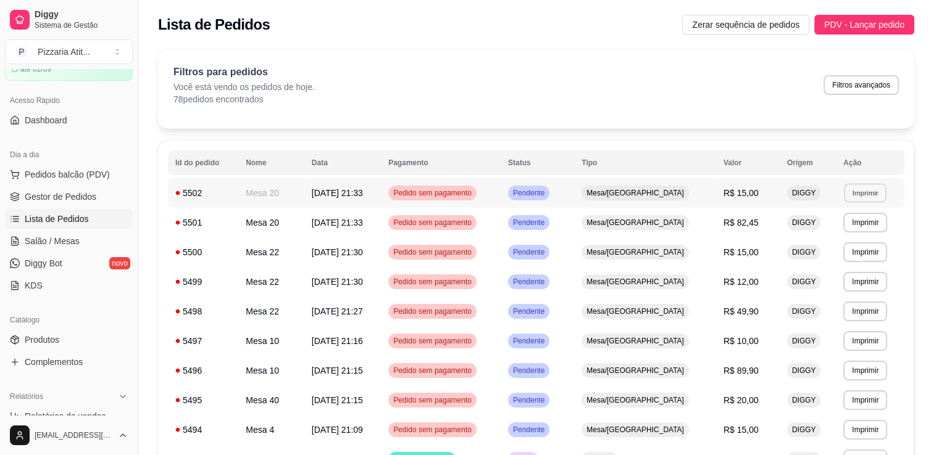
click at [860, 193] on button "Imprimir" at bounding box center [865, 192] width 43 height 19
click at [856, 241] on button "IMPRESSORA" at bounding box center [838, 235] width 86 height 19
click at [82, 191] on span "Gestor de Pedidos" at bounding box center [61, 197] width 72 height 12
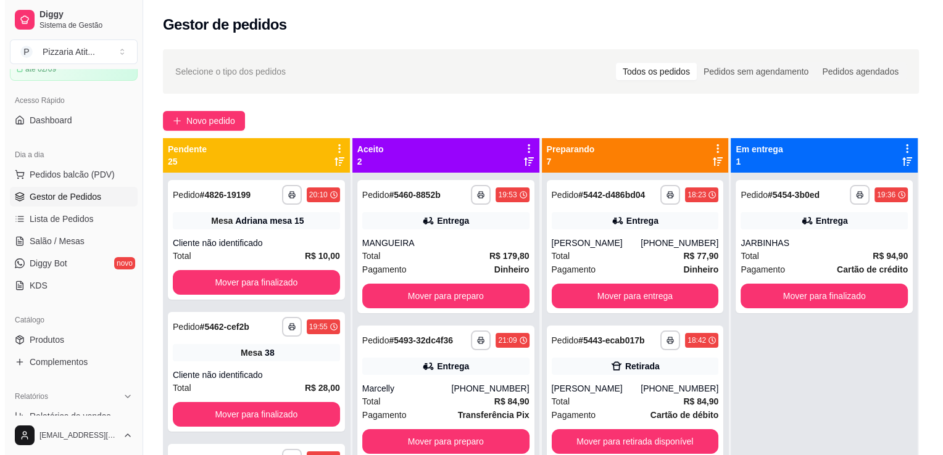
scroll to position [39, 0]
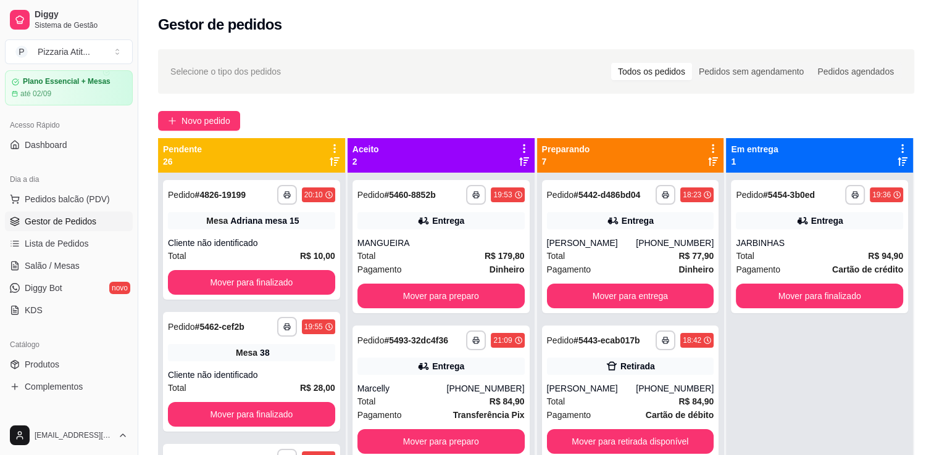
click at [66, 253] on ul "Pedidos balcão (PDV) Gestor de Pedidos Lista de Pedidos Salão / Mesas Diggy Bot…" at bounding box center [69, 254] width 128 height 131
click at [64, 258] on link "Salão / Mesas" at bounding box center [69, 266] width 128 height 20
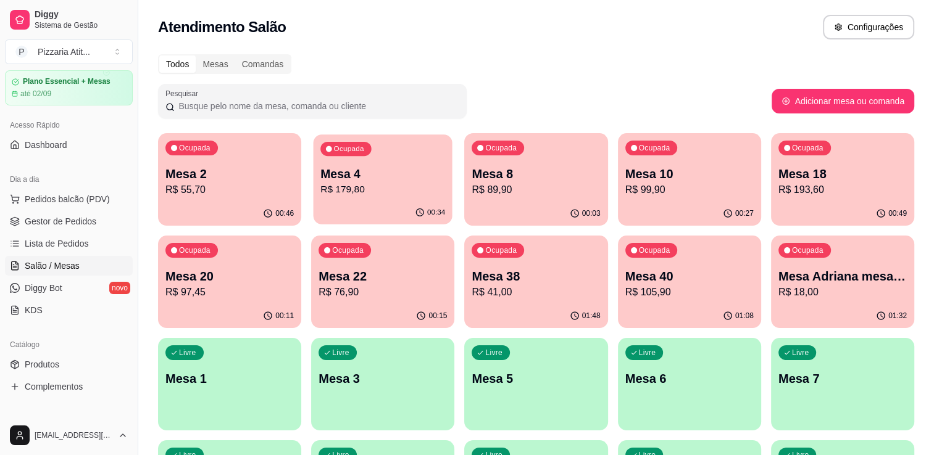
click at [328, 189] on p "R$ 179,80" at bounding box center [382, 190] width 125 height 14
click at [227, 185] on p "R$ 55,70" at bounding box center [229, 190] width 125 height 14
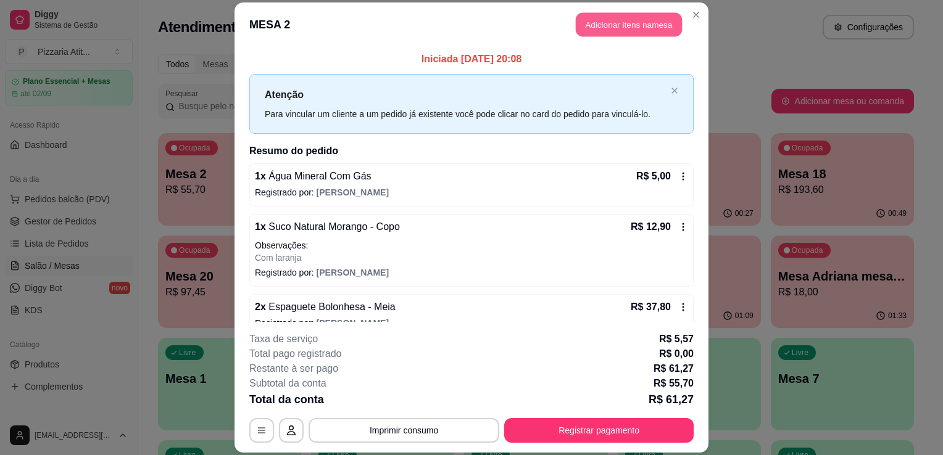
click at [599, 15] on button "Adicionar itens na mesa" at bounding box center [629, 24] width 106 height 24
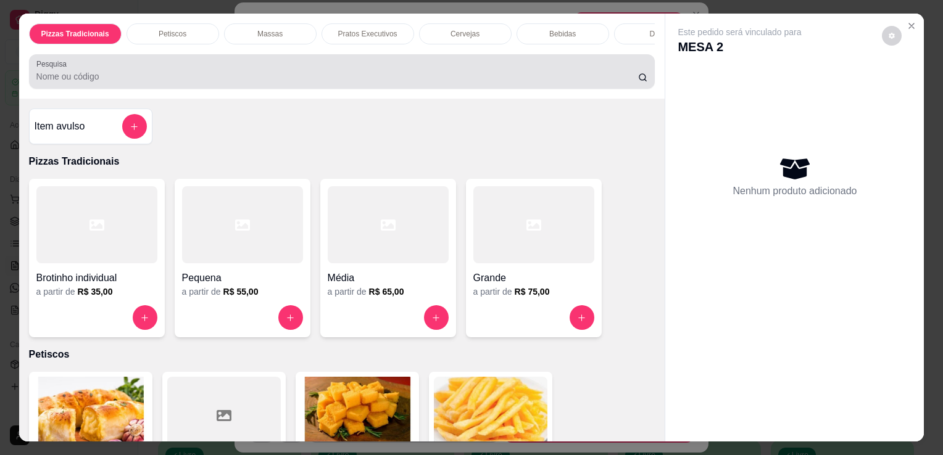
click at [439, 71] on div at bounding box center [342, 71] width 612 height 25
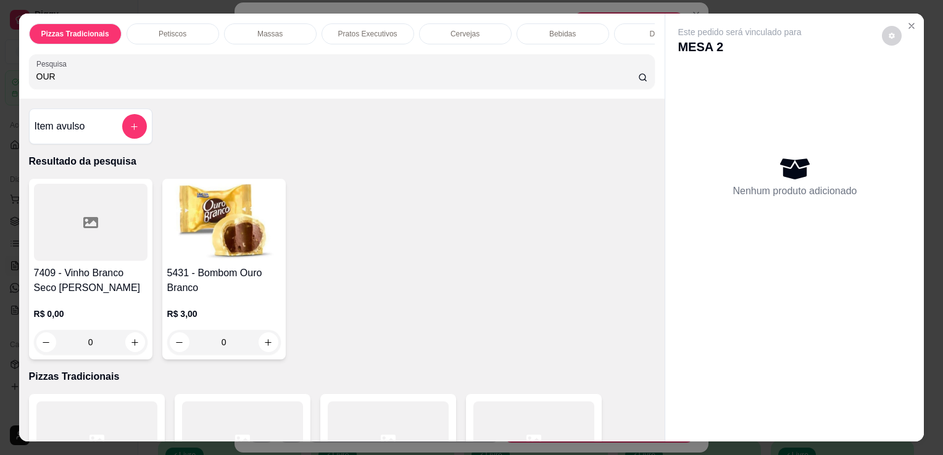
type input "OUR"
click at [252, 210] on img at bounding box center [224, 222] width 114 height 77
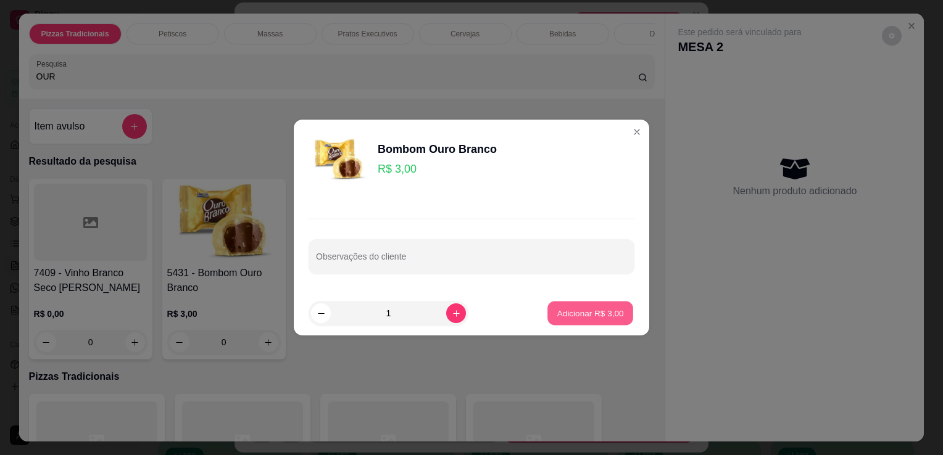
click at [589, 309] on p "Adicionar R$ 3,00" at bounding box center [590, 313] width 67 height 12
type input "1"
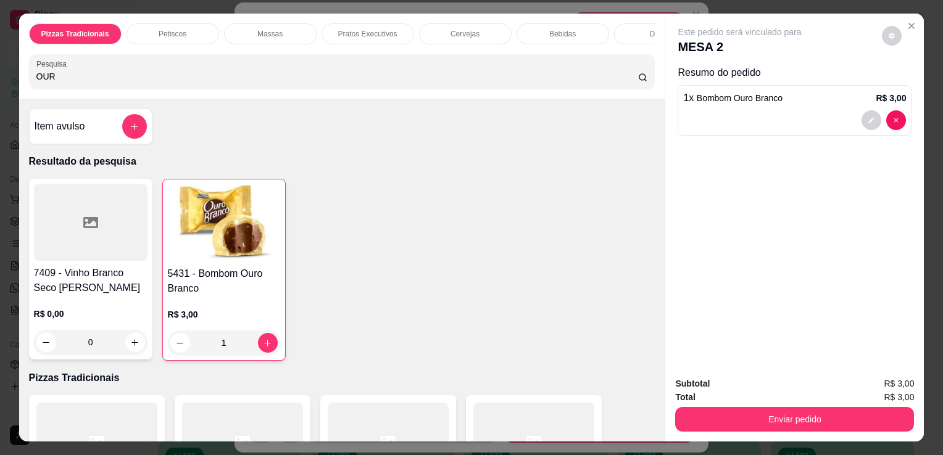
click at [781, 404] on div "Enviar pedido" at bounding box center [794, 418] width 239 height 28
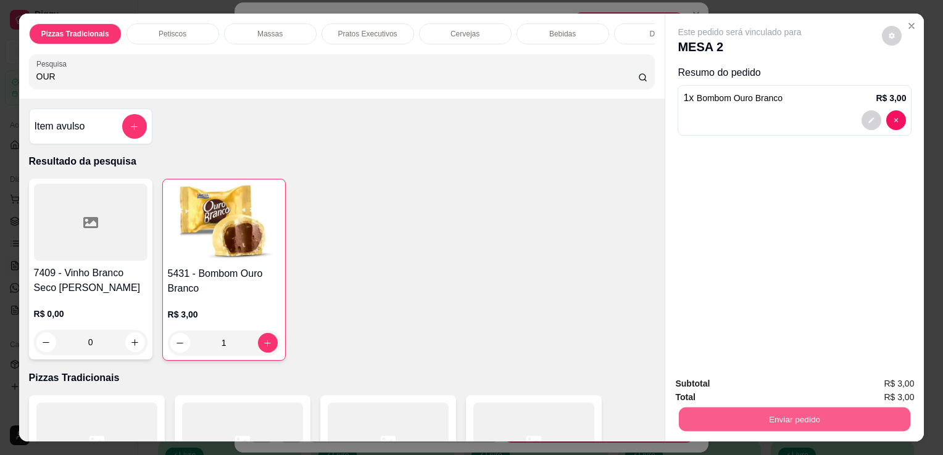
click at [781, 418] on button "Enviar pedido" at bounding box center [794, 419] width 231 height 24
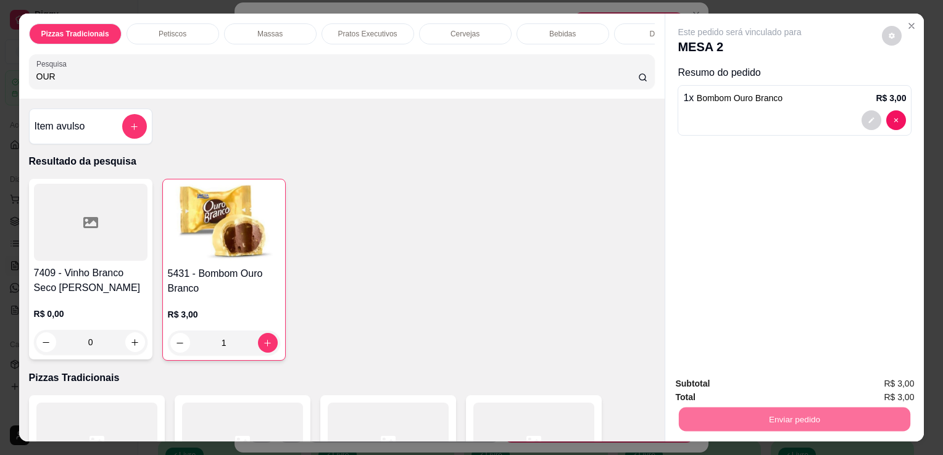
click at [771, 384] on button "Não registrar e enviar pedido" at bounding box center [754, 384] width 125 height 23
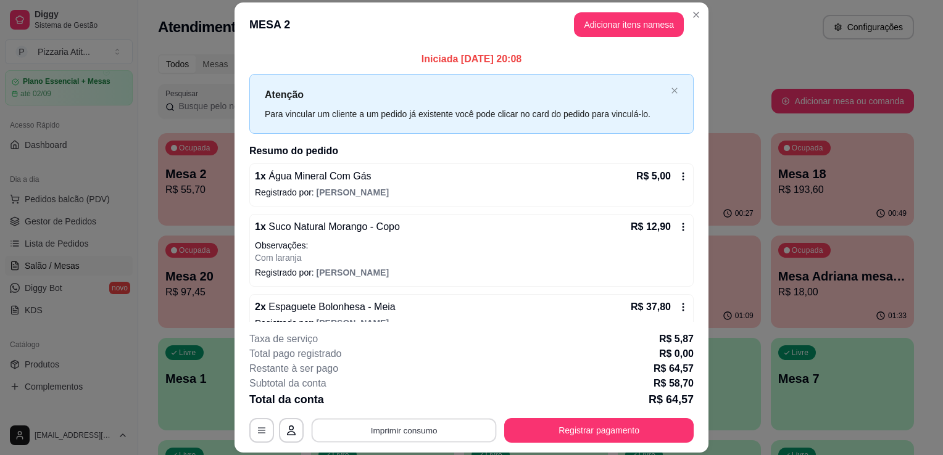
click at [423, 428] on button "Imprimir consumo" at bounding box center [404, 431] width 185 height 24
click at [421, 406] on button "IMPRESSORA" at bounding box center [403, 402] width 86 height 19
click at [518, 421] on button "Registrar pagamento" at bounding box center [599, 431] width 184 height 24
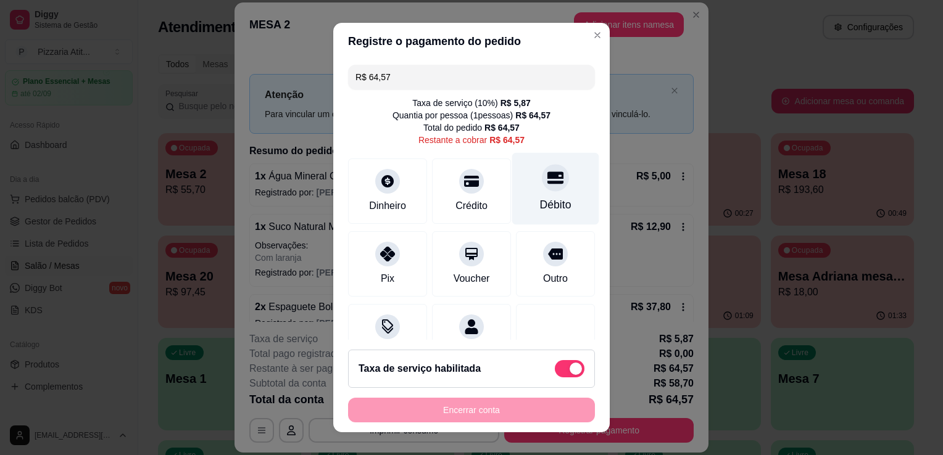
click at [547, 196] on div "Débito" at bounding box center [555, 189] width 87 height 72
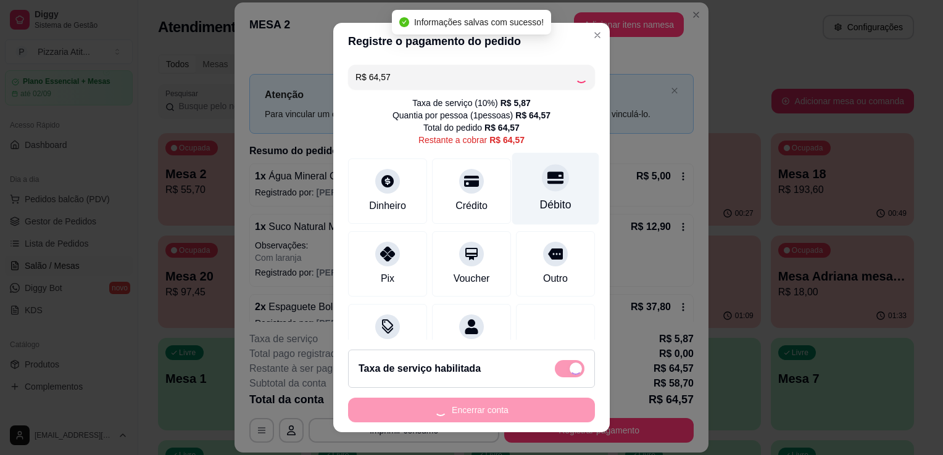
type input "R$ 0,00"
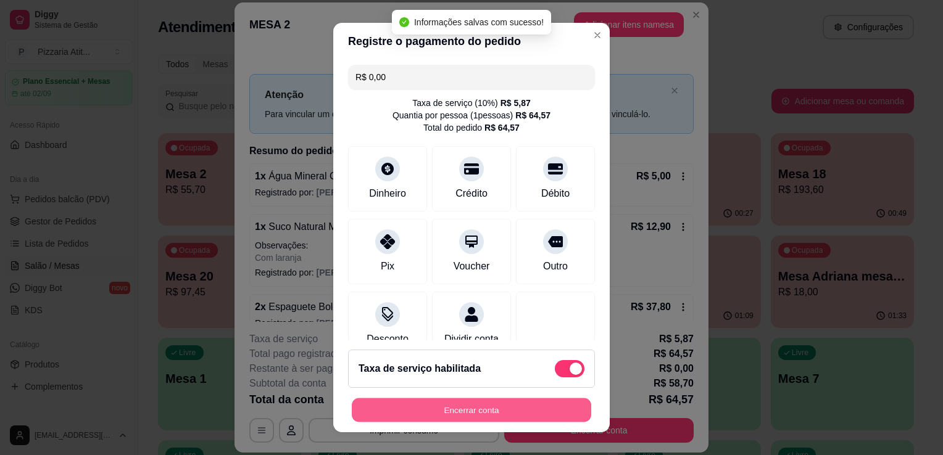
click at [463, 410] on button "Encerrar conta" at bounding box center [471, 411] width 239 height 24
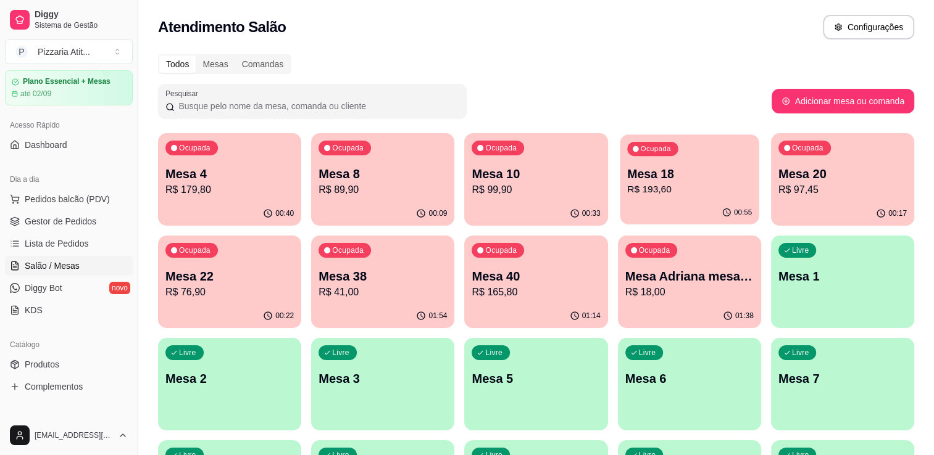
click at [672, 196] on p "R$ 193,60" at bounding box center [689, 190] width 125 height 14
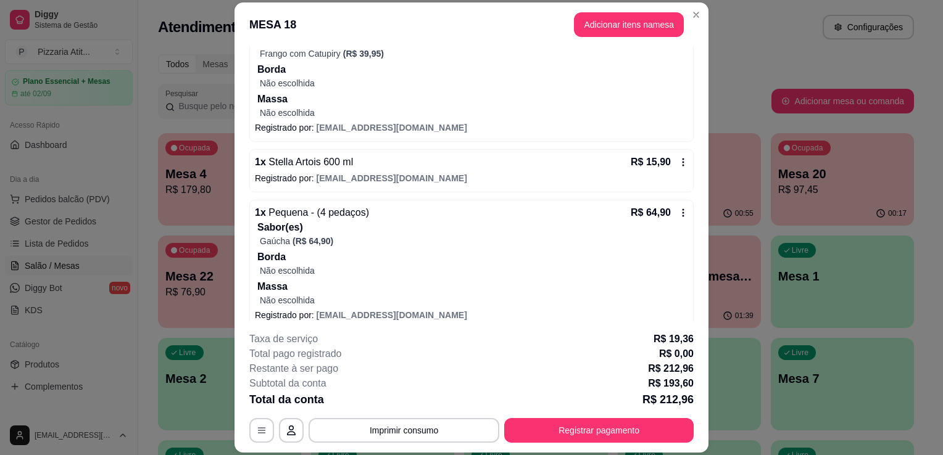
scroll to position [253, 0]
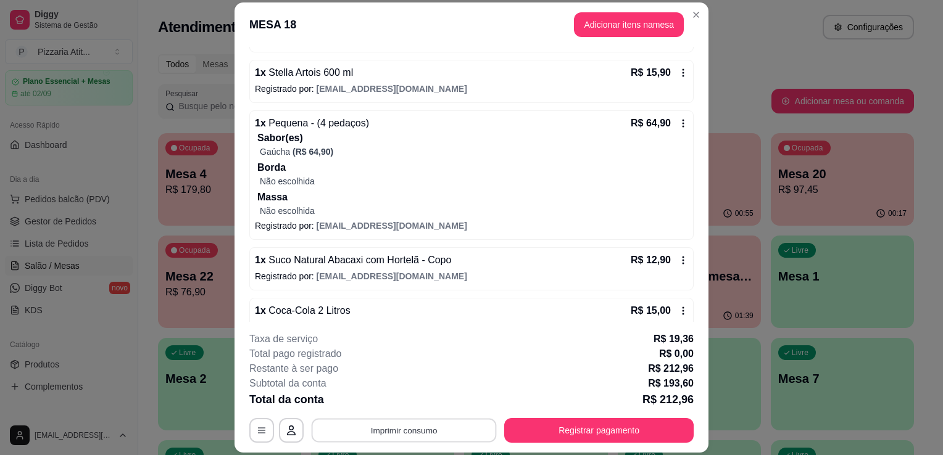
click at [436, 436] on button "Imprimir consumo" at bounding box center [404, 431] width 185 height 24
click at [407, 403] on button "IMPRESSORA" at bounding box center [403, 402] width 86 height 19
click at [560, 431] on button "Registrar pagamento" at bounding box center [599, 431] width 184 height 24
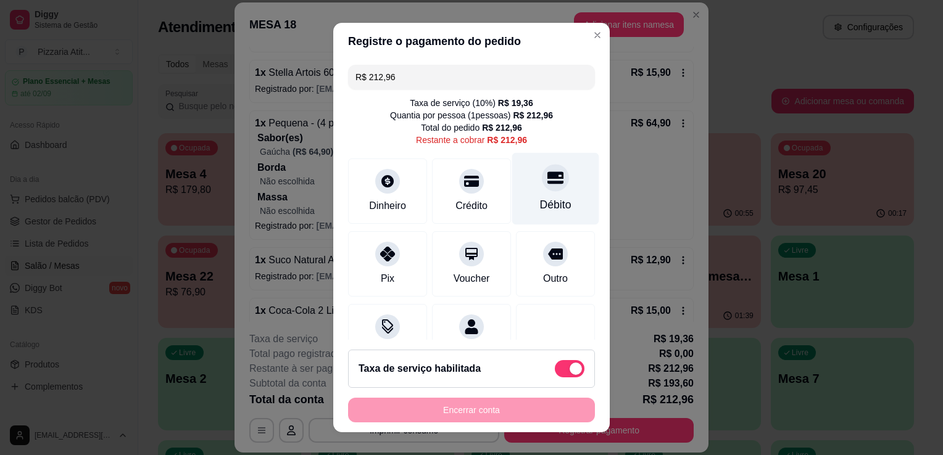
click at [562, 181] on div "Débito" at bounding box center [555, 189] width 87 height 72
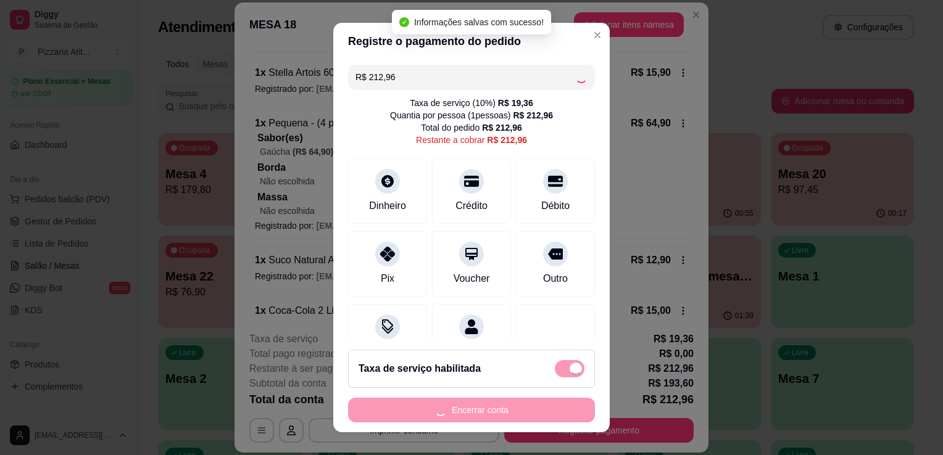
type input "R$ 0,00"
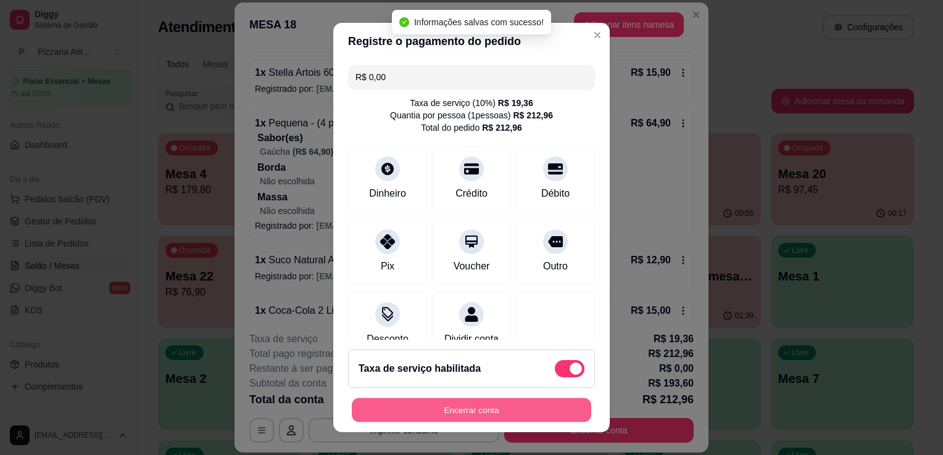
click at [493, 409] on button "Encerrar conta" at bounding box center [471, 411] width 239 height 24
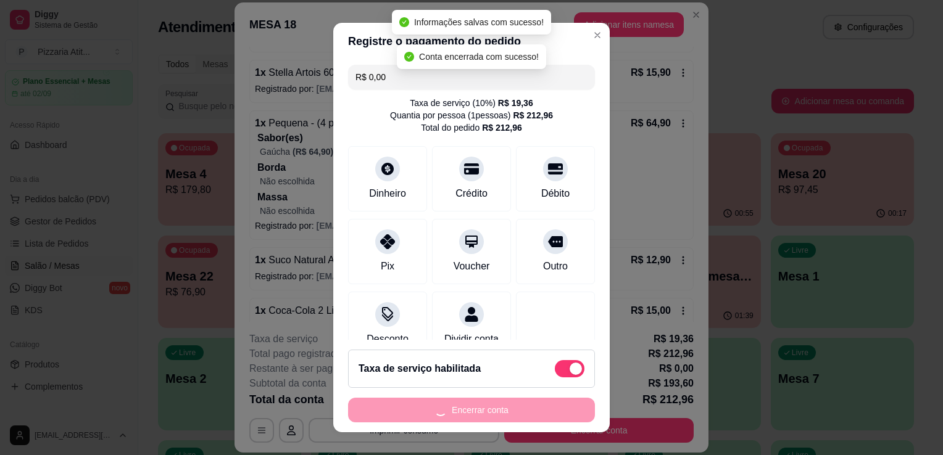
scroll to position [0, 0]
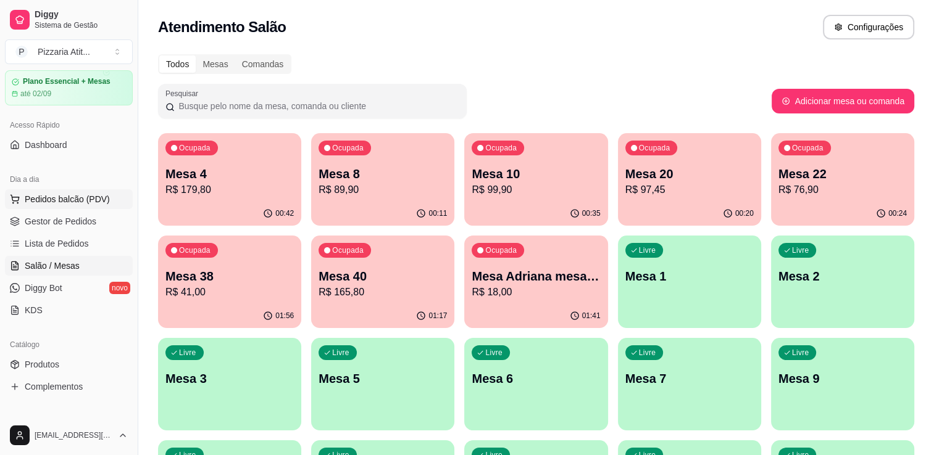
click at [79, 193] on span "Pedidos balcão (PDV)" at bounding box center [67, 199] width 85 height 12
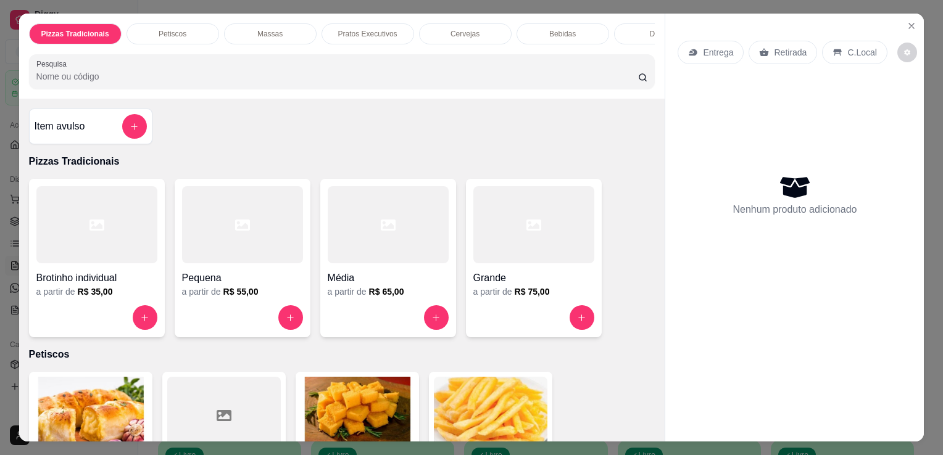
click at [550, 283] on h4 "Grande" at bounding box center [533, 278] width 121 height 15
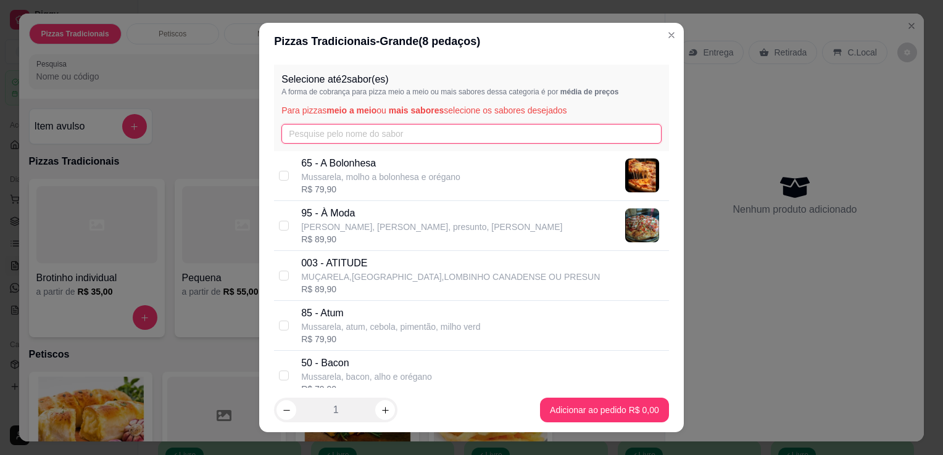
click at [437, 129] on input "text" at bounding box center [471, 134] width 380 height 20
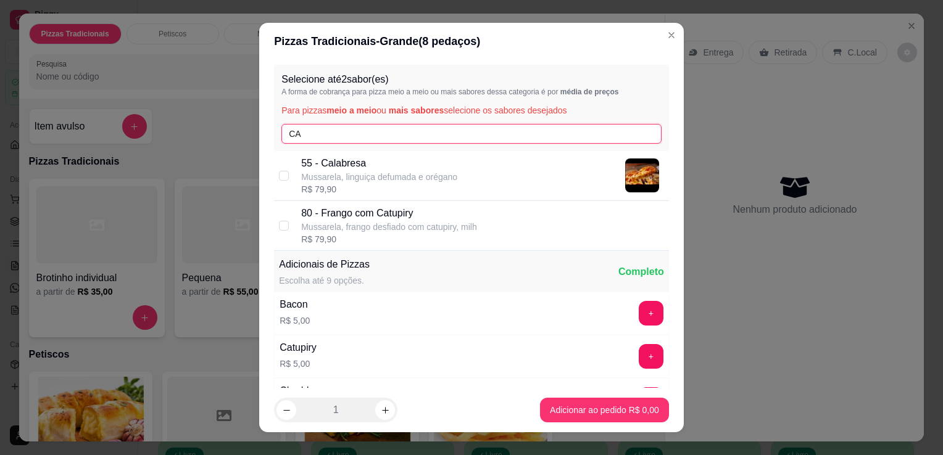
type input "CA"
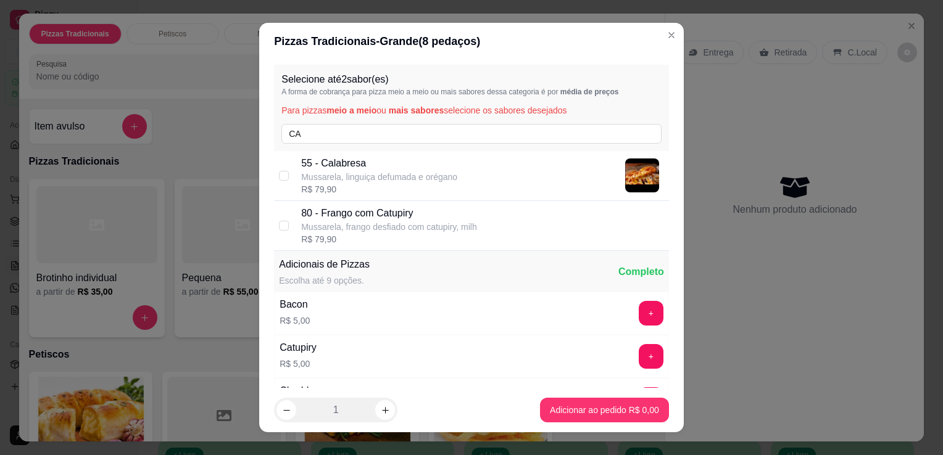
click at [428, 144] on div "Selecione até 2 sabor(es) A forma de cobrança para pizza meio a meio ou mais sa…" at bounding box center [471, 108] width 395 height 86
click at [428, 165] on p "55 - Calabresa" at bounding box center [379, 163] width 156 height 15
checkbox input "true"
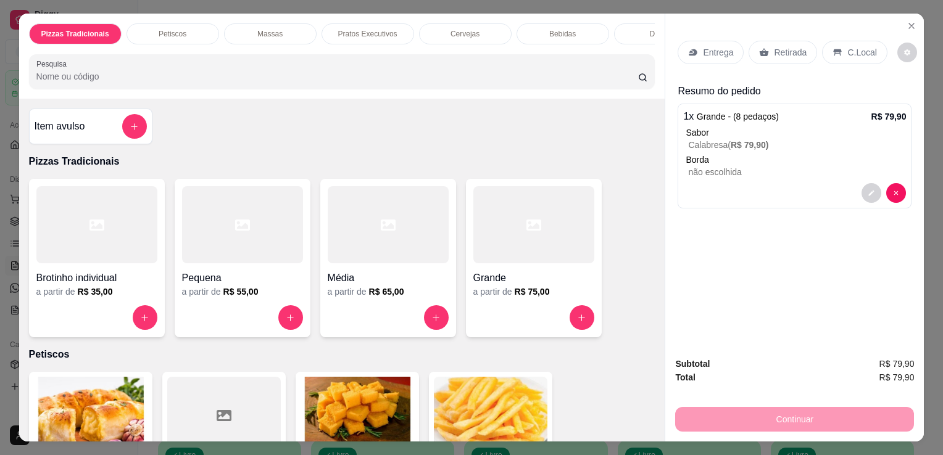
click at [717, 46] on p "Entrega" at bounding box center [718, 52] width 30 height 12
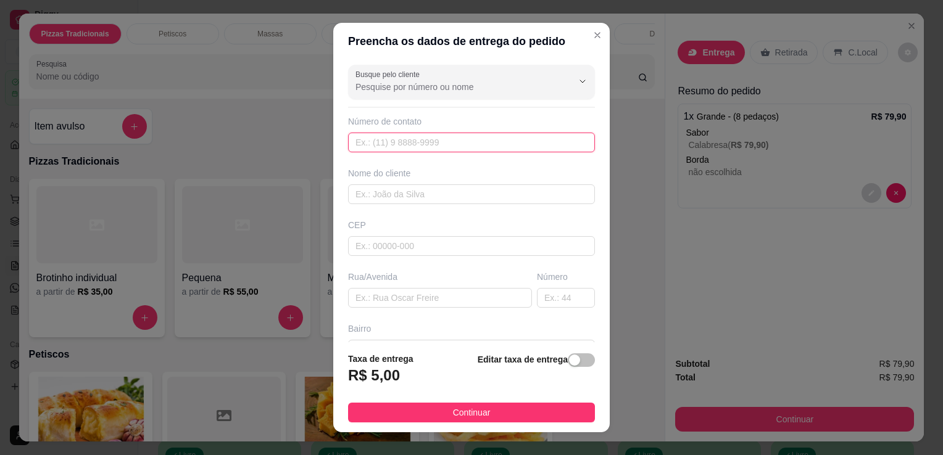
click at [496, 146] on input "text" at bounding box center [471, 143] width 247 height 20
type input "(37) 99865-5046"
click at [459, 188] on input "text" at bounding box center [471, 195] width 247 height 20
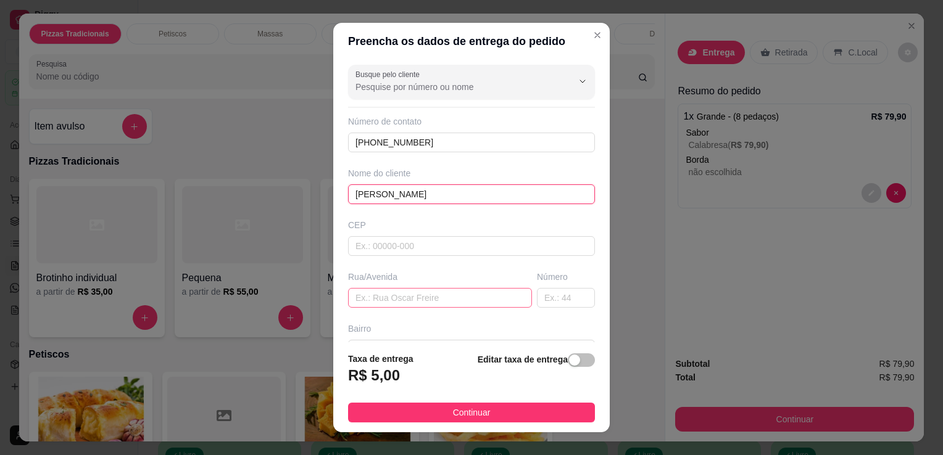
type input "OSVALDO"
click at [446, 291] on input "text" at bounding box center [440, 298] width 184 height 20
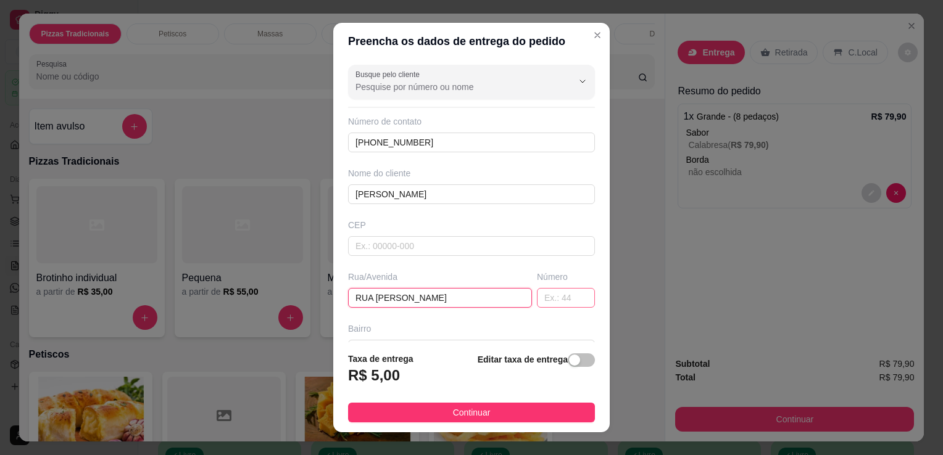
type input "RUA JOSE ZACARIAS"
click at [537, 297] on input "text" at bounding box center [566, 298] width 58 height 20
type input "604"
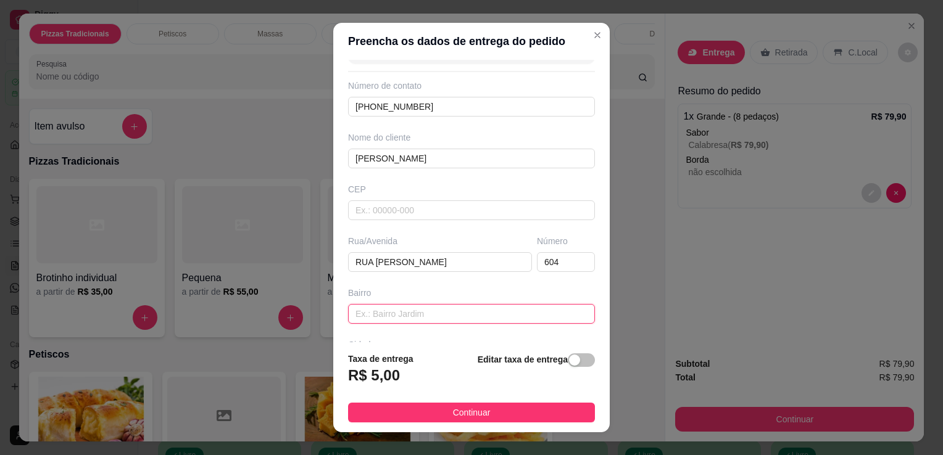
click at [528, 306] on input "text" at bounding box center [471, 314] width 247 height 20
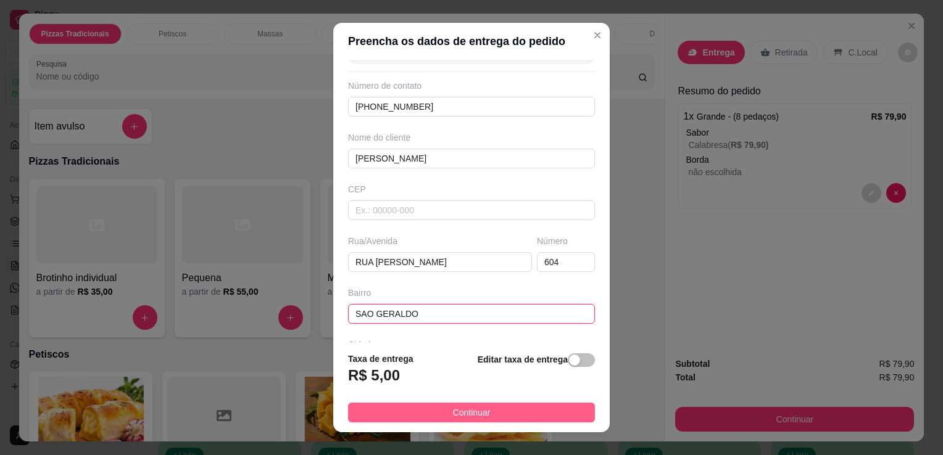
type input "SAO GERALDO"
click at [507, 408] on button "Continuar" at bounding box center [471, 413] width 247 height 20
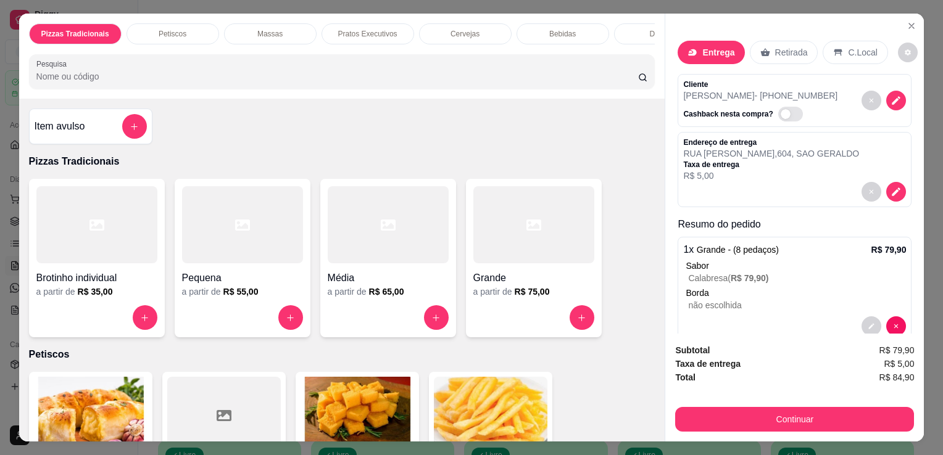
click at [745, 404] on div "Continuar" at bounding box center [794, 418] width 239 height 28
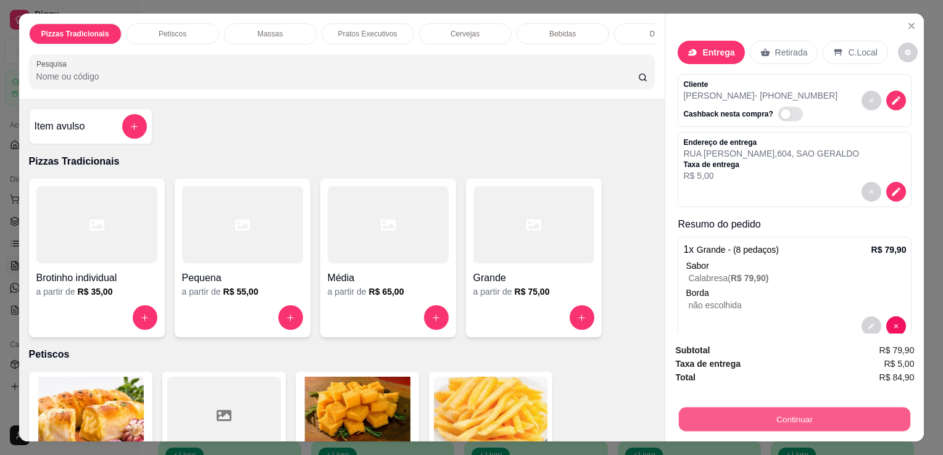
click at [790, 418] on button "Continuar" at bounding box center [794, 419] width 231 height 24
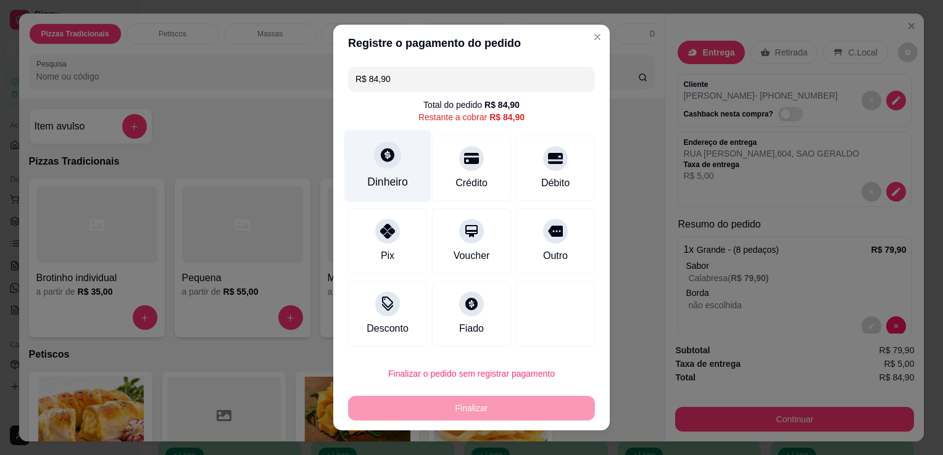
click at [413, 164] on div "Dinheiro" at bounding box center [387, 166] width 87 height 72
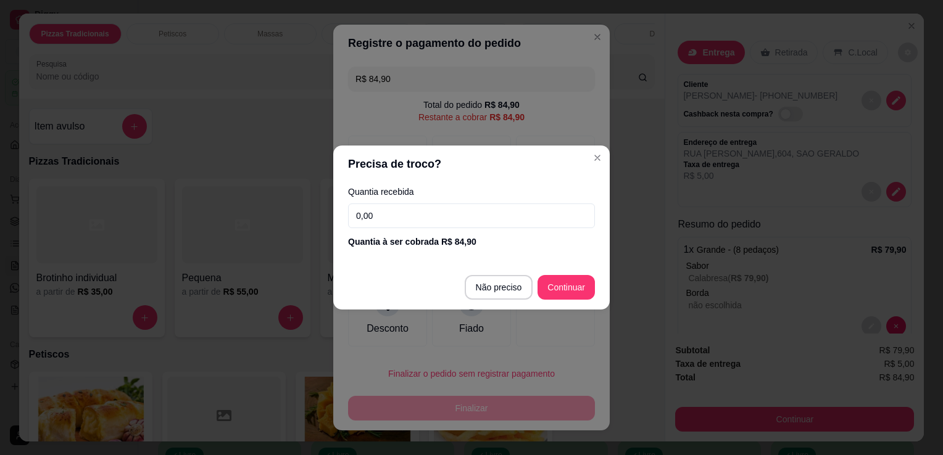
click at [394, 216] on input "0,00" at bounding box center [471, 216] width 247 height 25
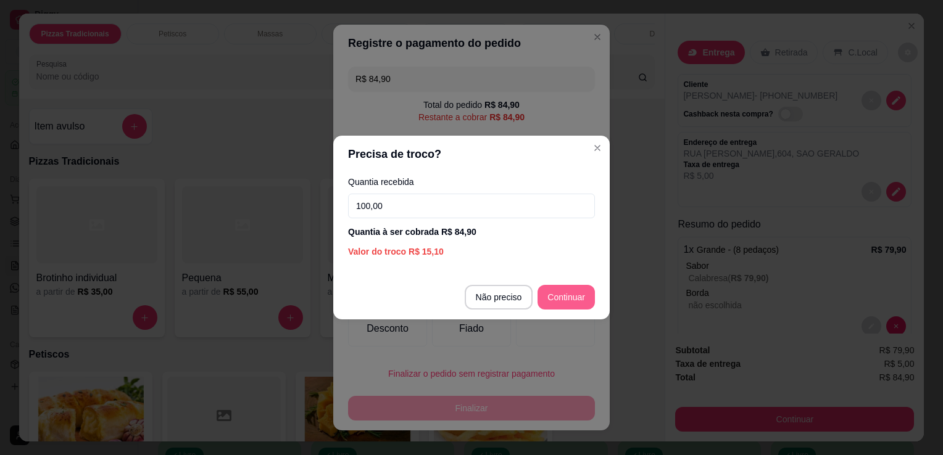
type input "100,00"
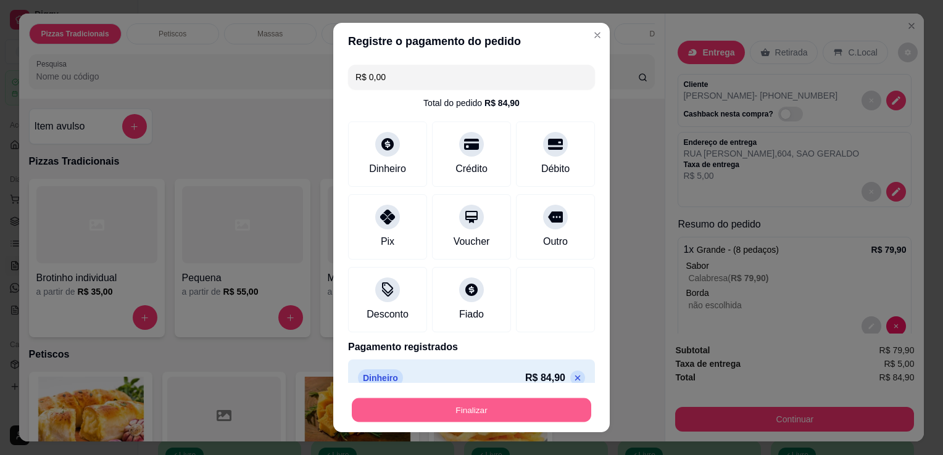
click at [550, 401] on button "Finalizar" at bounding box center [471, 411] width 239 height 24
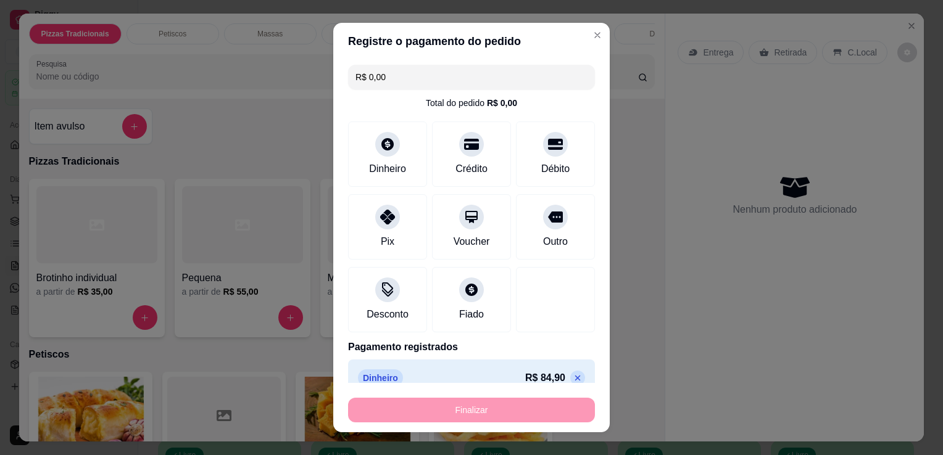
type input "-R$ 84,90"
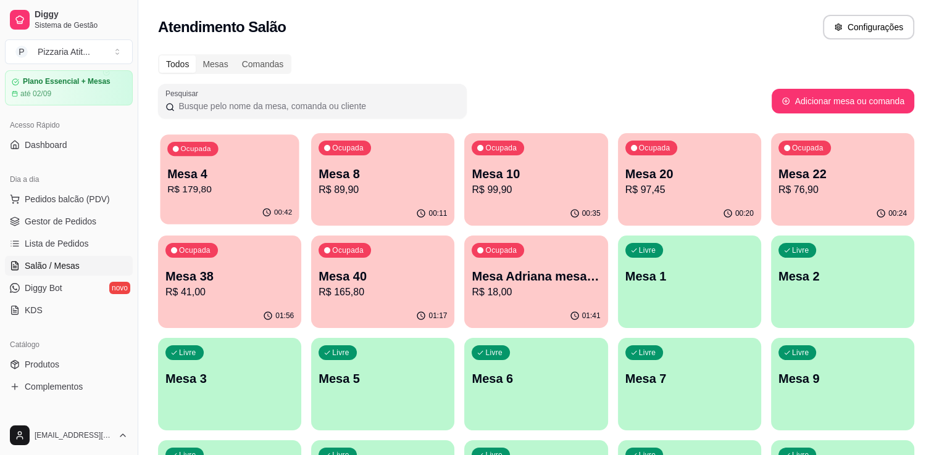
click at [243, 206] on div "00:42" at bounding box center [229, 212] width 139 height 23
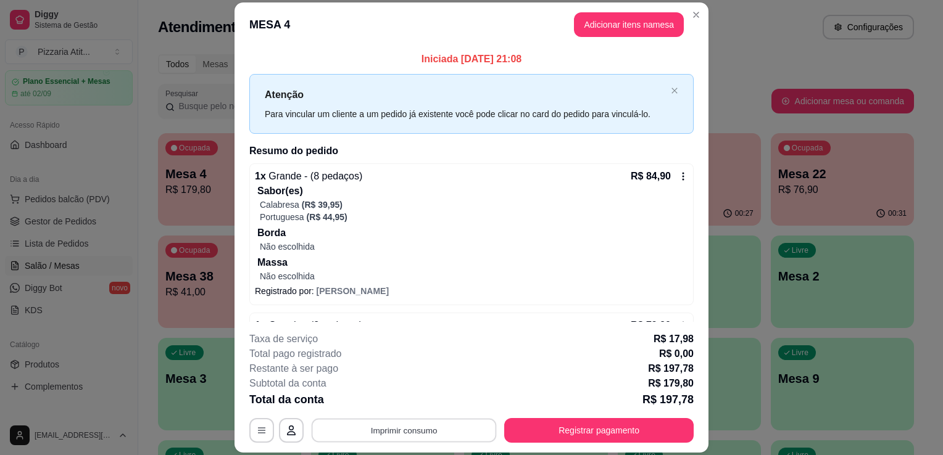
click at [404, 427] on button "Imprimir consumo" at bounding box center [404, 431] width 185 height 24
click at [404, 408] on button "IMPRESSORA" at bounding box center [403, 402] width 86 height 19
click at [551, 421] on button "Registrar pagamento" at bounding box center [599, 431] width 184 height 24
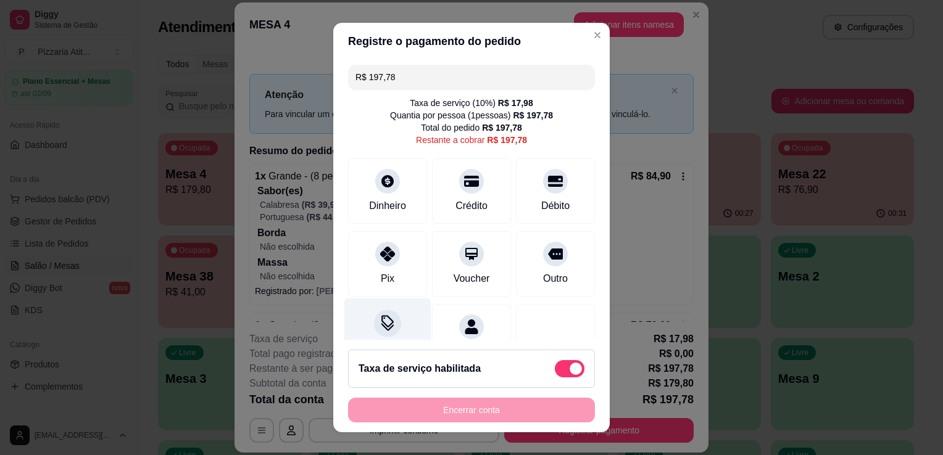
click at [375, 310] on div at bounding box center [387, 323] width 27 height 27
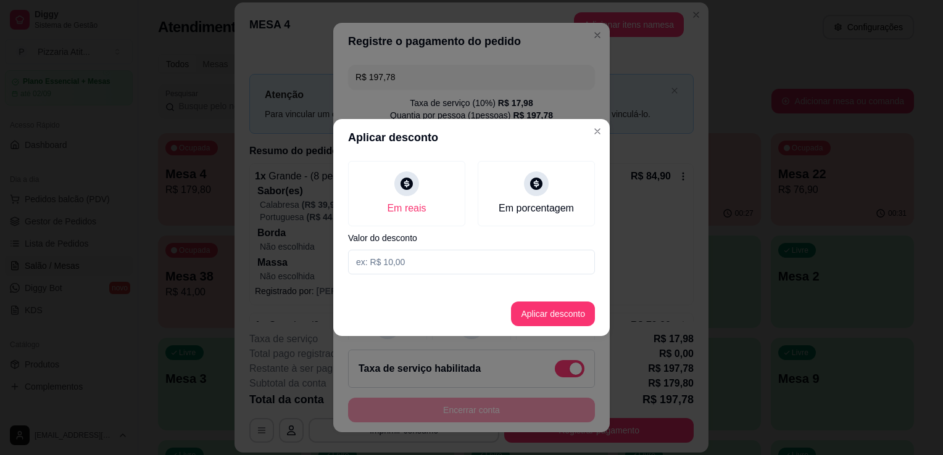
click at [405, 273] on input at bounding box center [471, 262] width 247 height 25
type input "0,78"
click at [563, 314] on button "Aplicar desconto" at bounding box center [553, 314] width 81 height 24
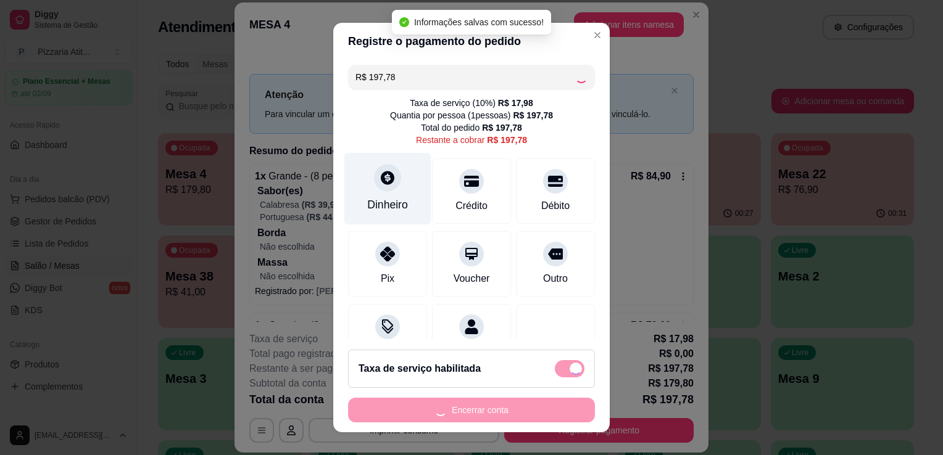
type input "R$ 197,00"
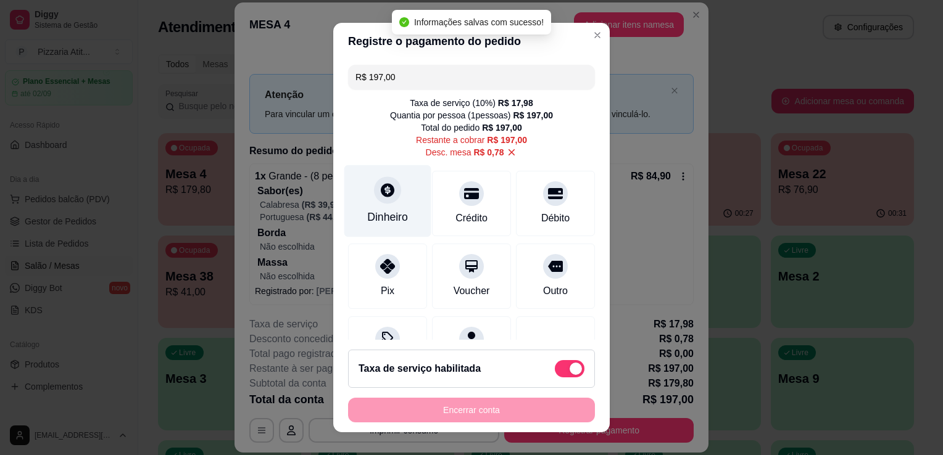
click at [396, 209] on div "Dinheiro" at bounding box center [387, 217] width 41 height 16
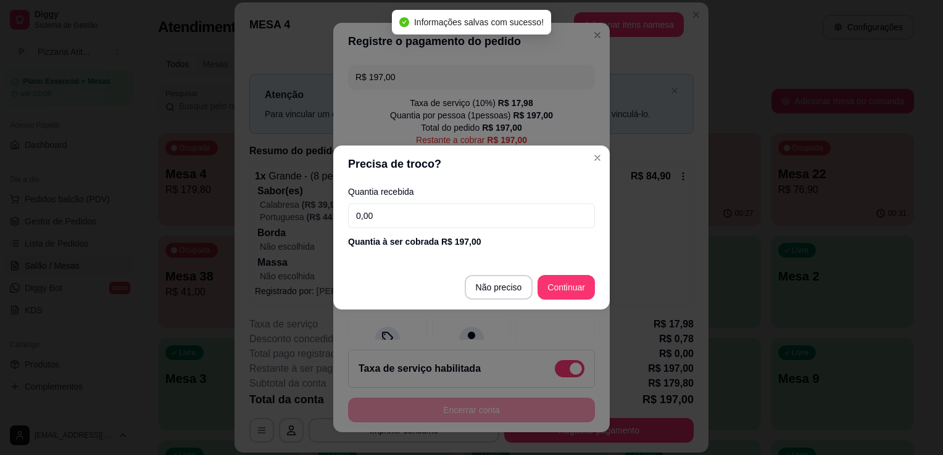
click at [407, 224] on input "0,00" at bounding box center [471, 216] width 247 height 25
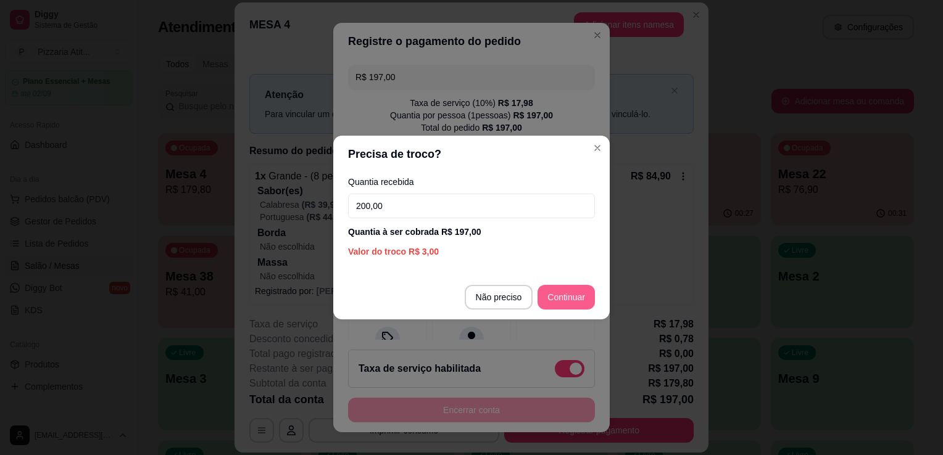
type input "200,00"
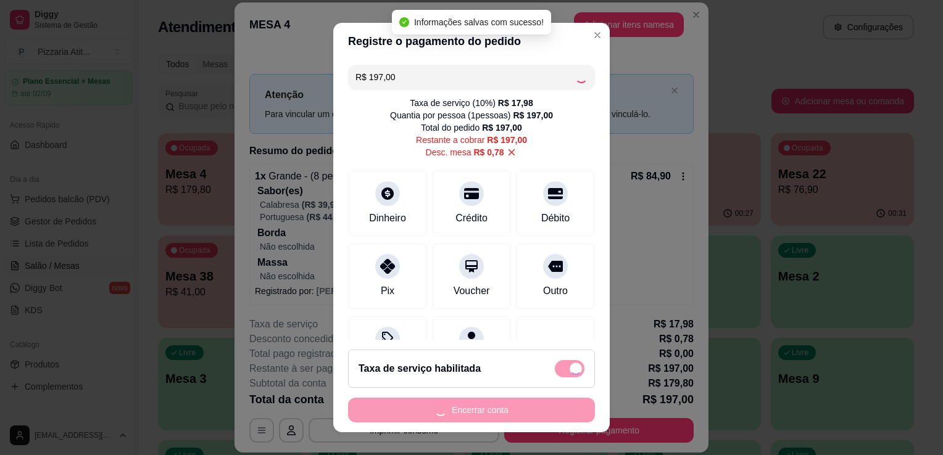
type input "R$ 0,00"
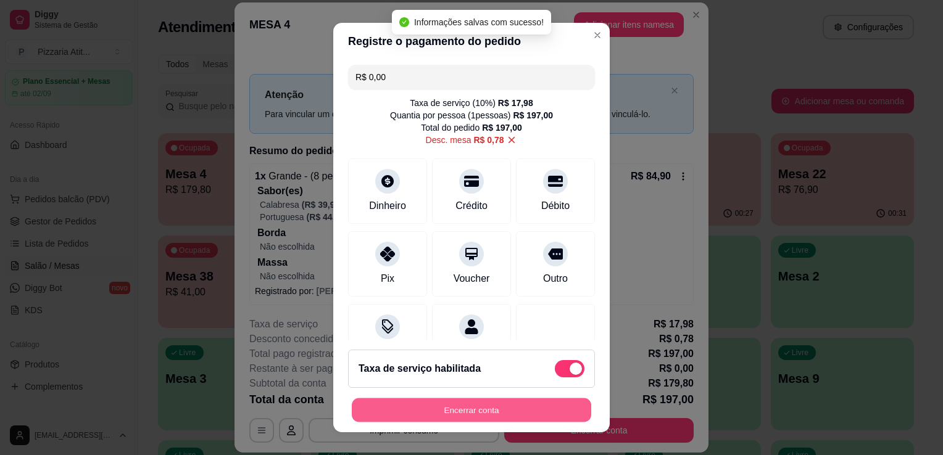
click at [529, 415] on button "Encerrar conta" at bounding box center [471, 411] width 239 height 24
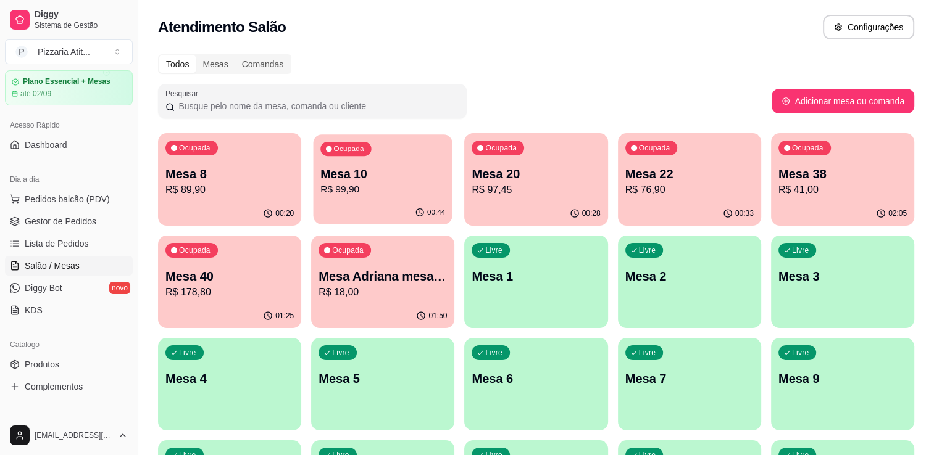
click at [426, 211] on div "00:44" at bounding box center [430, 213] width 30 height 10
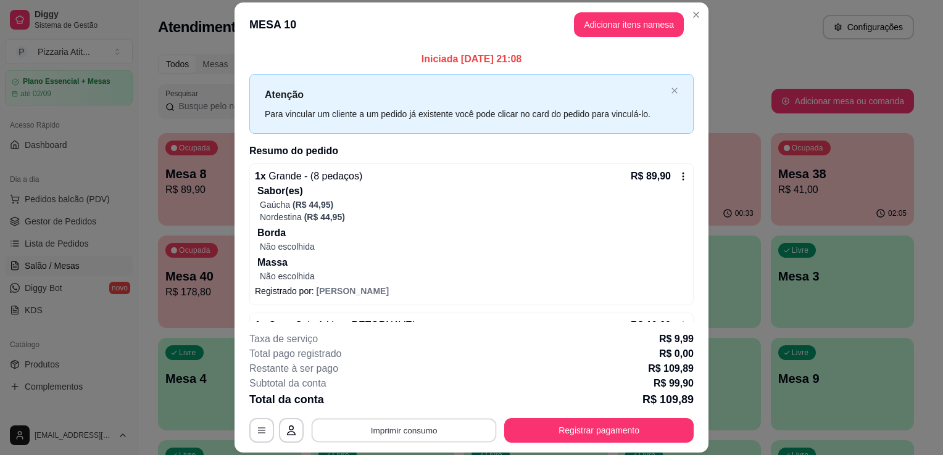
click at [431, 431] on button "Imprimir consumo" at bounding box center [404, 431] width 185 height 24
click at [417, 406] on button "IMPRESSORA" at bounding box center [403, 402] width 86 height 19
click at [528, 428] on button "Registrar pagamento" at bounding box center [599, 431] width 184 height 24
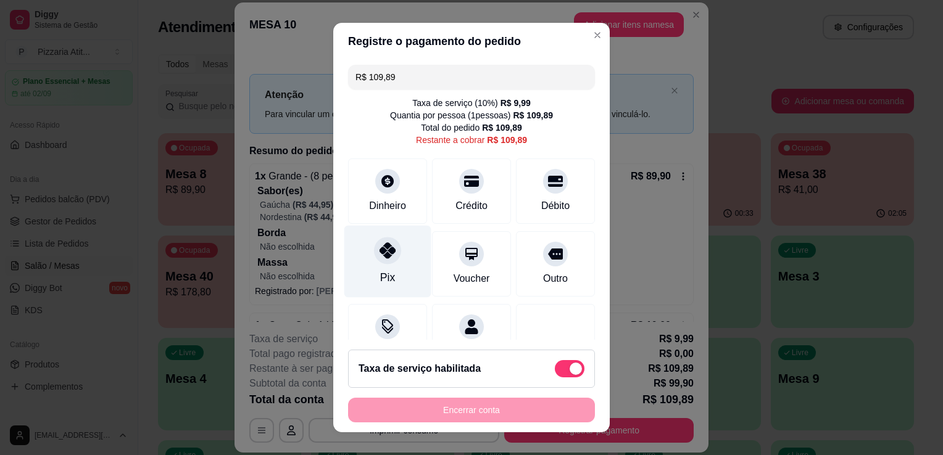
click at [381, 263] on div at bounding box center [387, 250] width 27 height 27
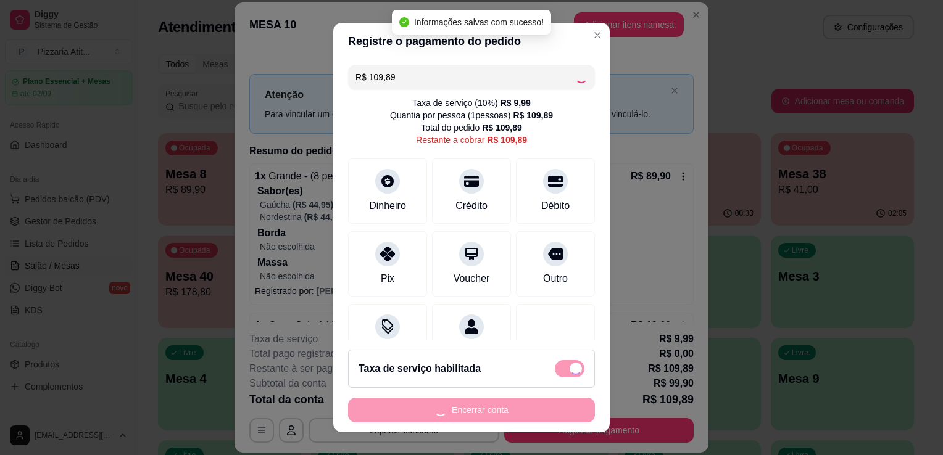
type input "R$ 0,00"
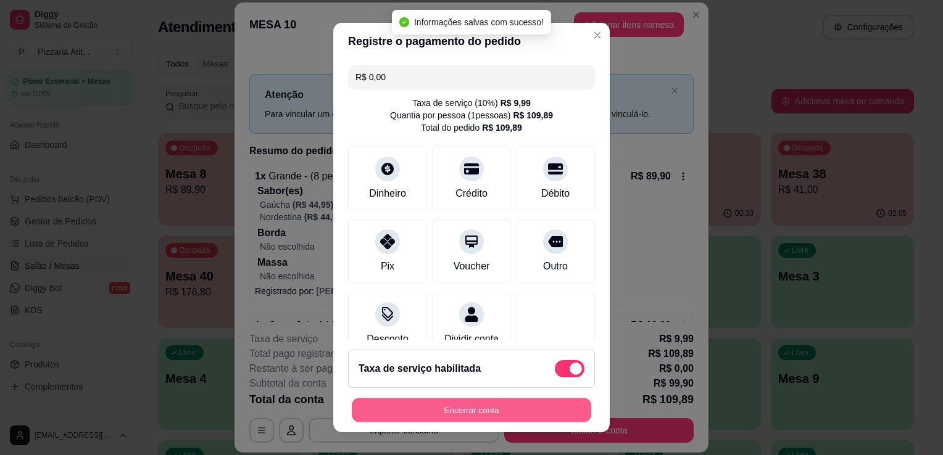
click at [428, 411] on button "Encerrar conta" at bounding box center [471, 411] width 239 height 24
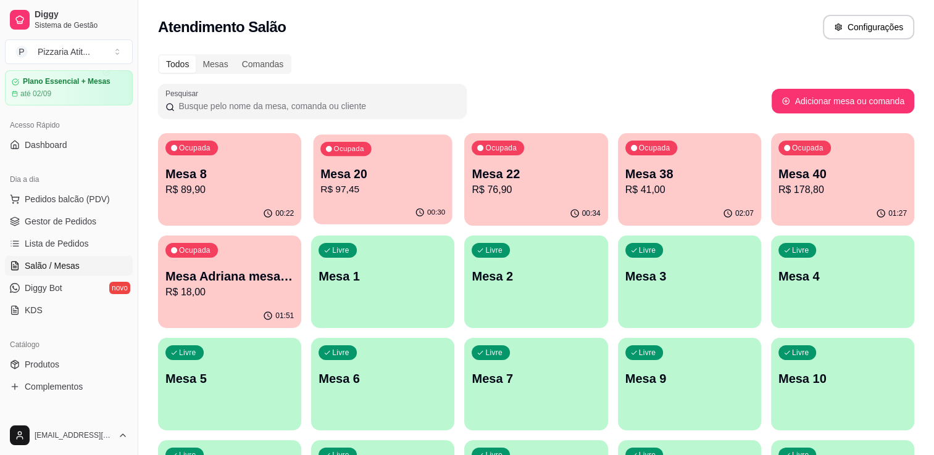
click at [331, 181] on p "Mesa 20" at bounding box center [382, 174] width 125 height 17
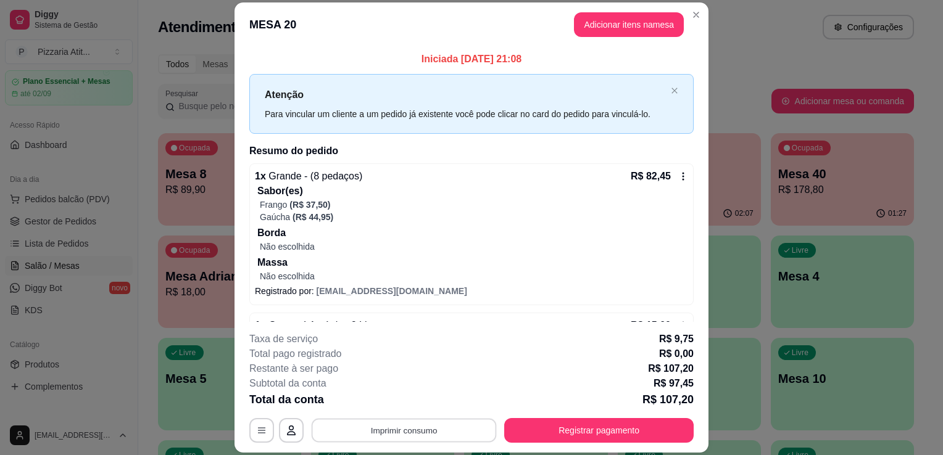
click at [418, 433] on button "Imprimir consumo" at bounding box center [404, 431] width 185 height 24
click at [415, 400] on button "IMPRESSORA" at bounding box center [403, 402] width 86 height 19
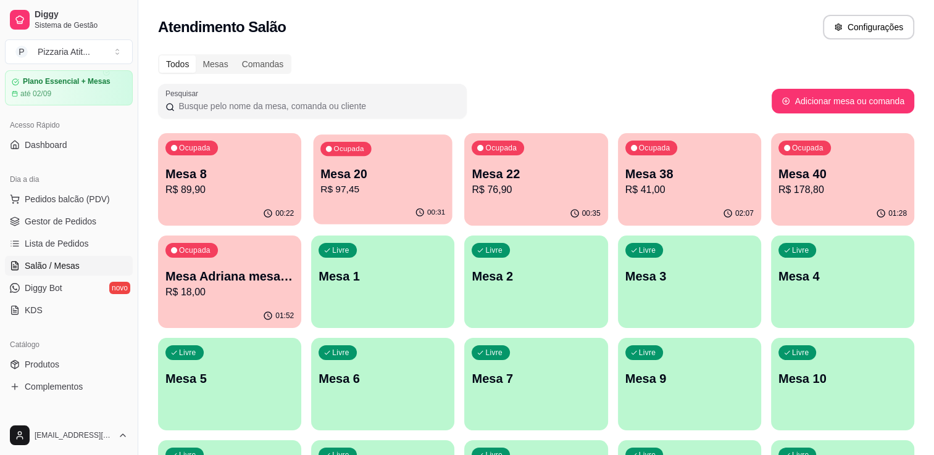
click at [373, 202] on div "00:31" at bounding box center [382, 212] width 139 height 23
click at [494, 177] on p "Mesa 22" at bounding box center [536, 174] width 125 height 17
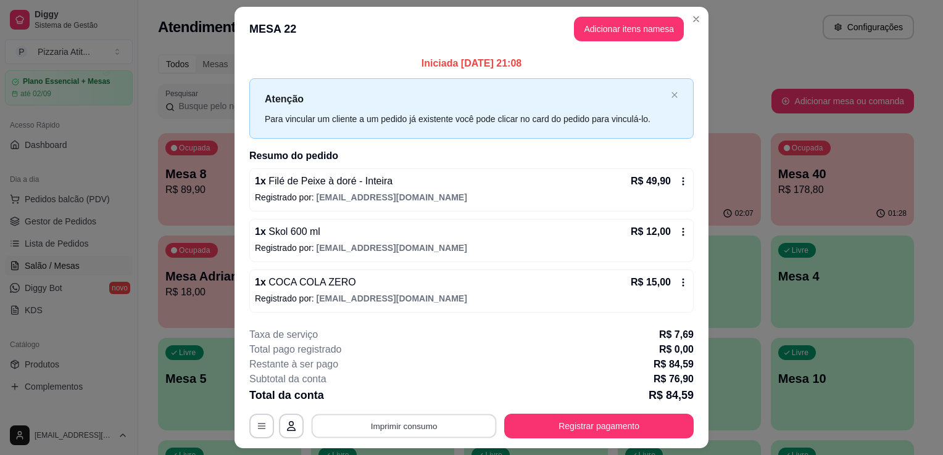
click at [449, 420] on button "Imprimir consumo" at bounding box center [404, 426] width 185 height 24
click at [424, 395] on button "IMPRESSORA" at bounding box center [403, 397] width 86 height 19
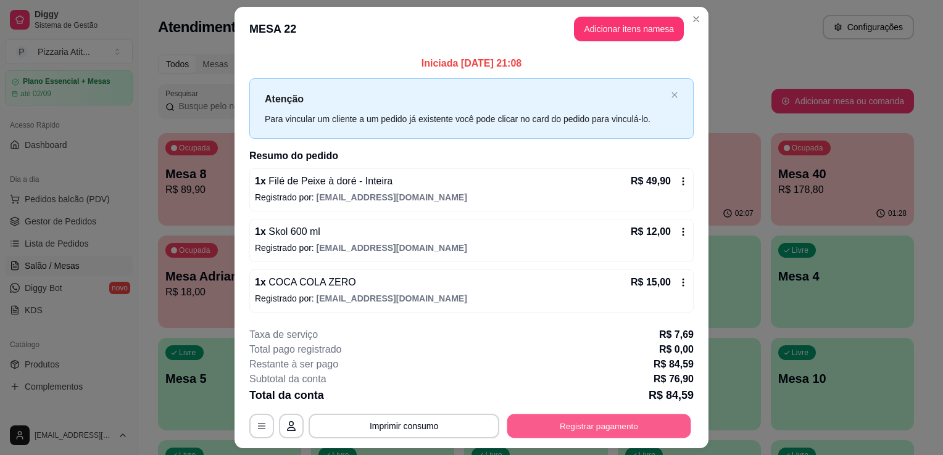
click at [565, 422] on button "Registrar pagamento" at bounding box center [599, 426] width 184 height 24
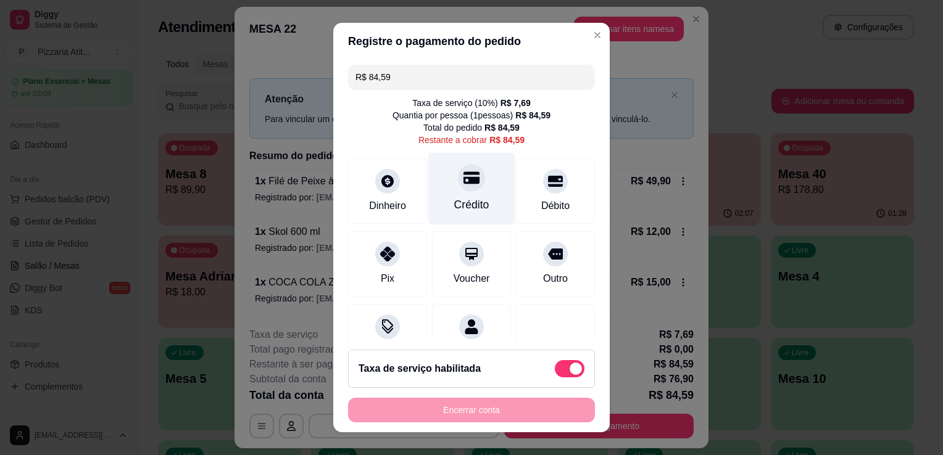
click at [483, 197] on div "Crédito" at bounding box center [471, 189] width 87 height 72
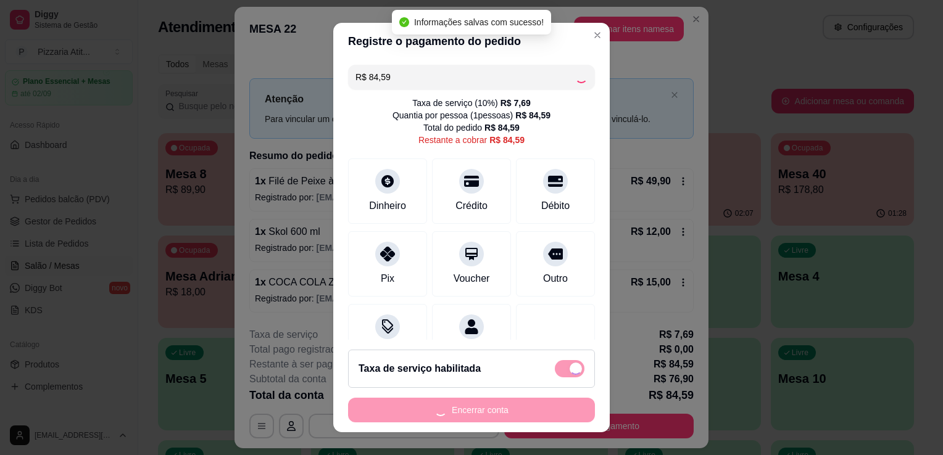
type input "R$ 0,00"
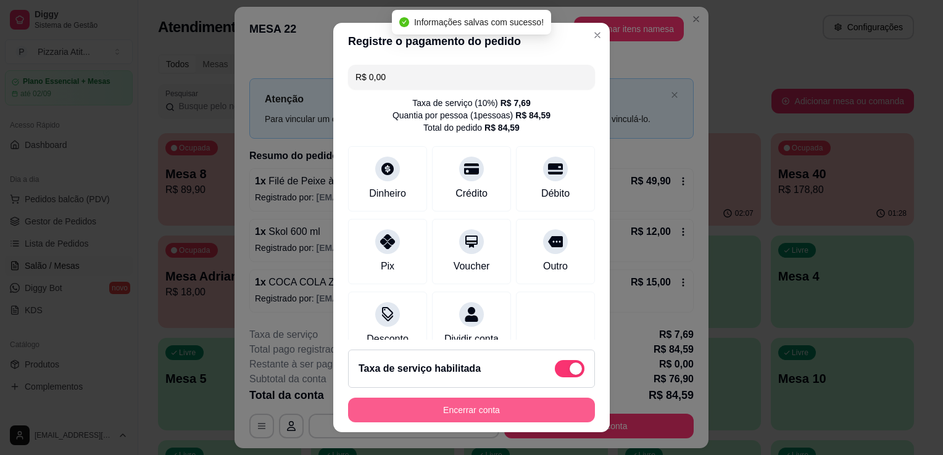
click at [516, 412] on button "Encerrar conta" at bounding box center [471, 410] width 247 height 25
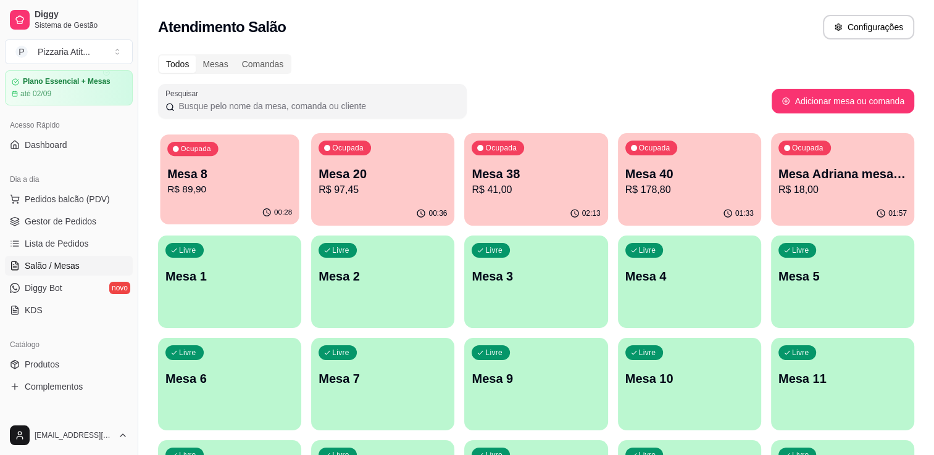
click at [206, 193] on p "R$ 89,90" at bounding box center [229, 190] width 125 height 14
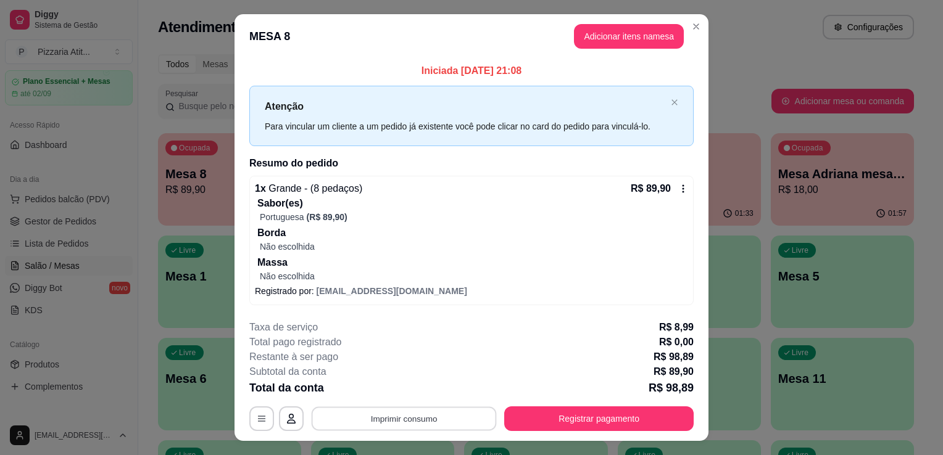
click at [395, 413] on button "Imprimir consumo" at bounding box center [404, 419] width 185 height 24
click at [399, 395] on button "IMPRESSORA" at bounding box center [403, 389] width 86 height 19
click at [641, 31] on button "Adicionar itens na mesa" at bounding box center [629, 37] width 106 height 24
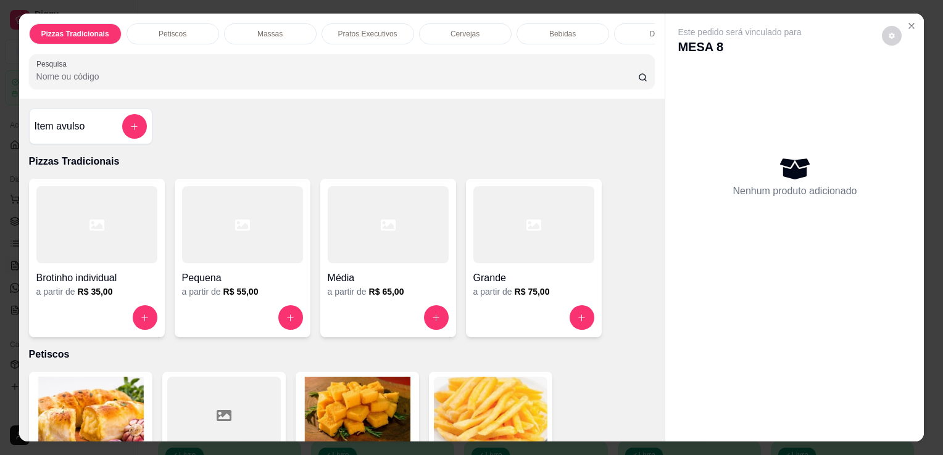
click at [491, 79] on input "Pesquisa" at bounding box center [337, 76] width 602 height 12
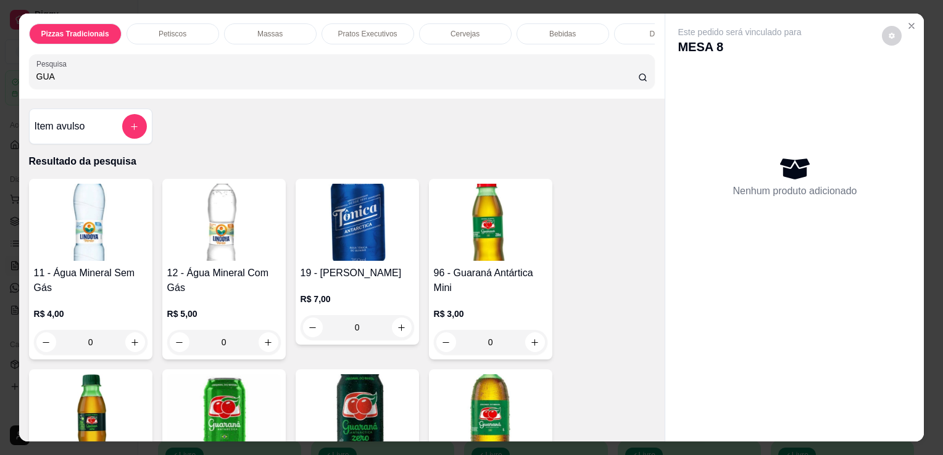
type input "GUA"
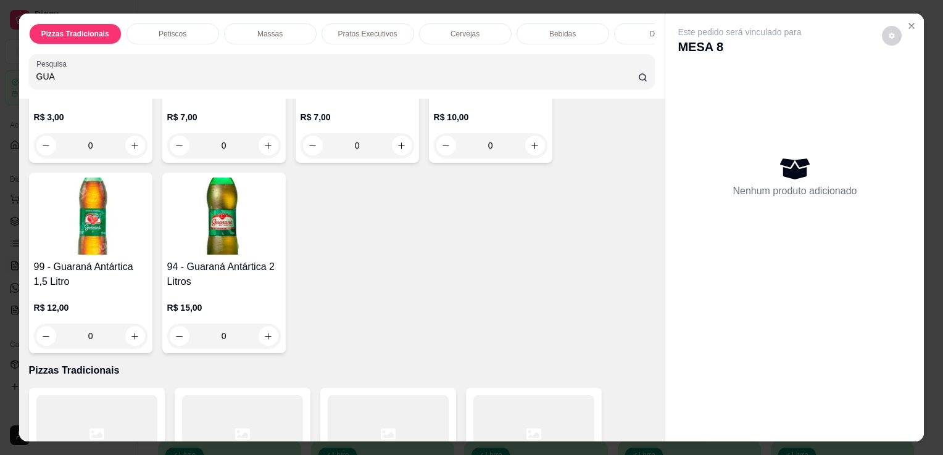
scroll to position [404, 0]
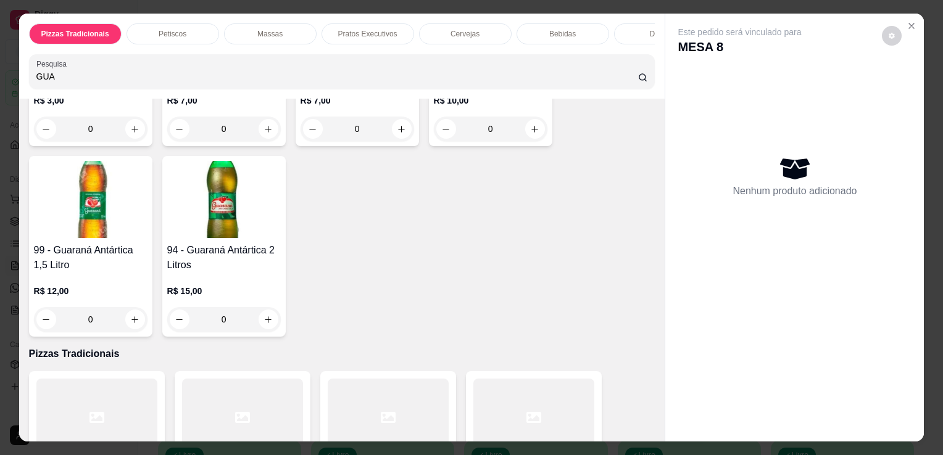
click at [190, 253] on h4 "94 - Guaraná Antártica 2 Litros" at bounding box center [224, 258] width 114 height 30
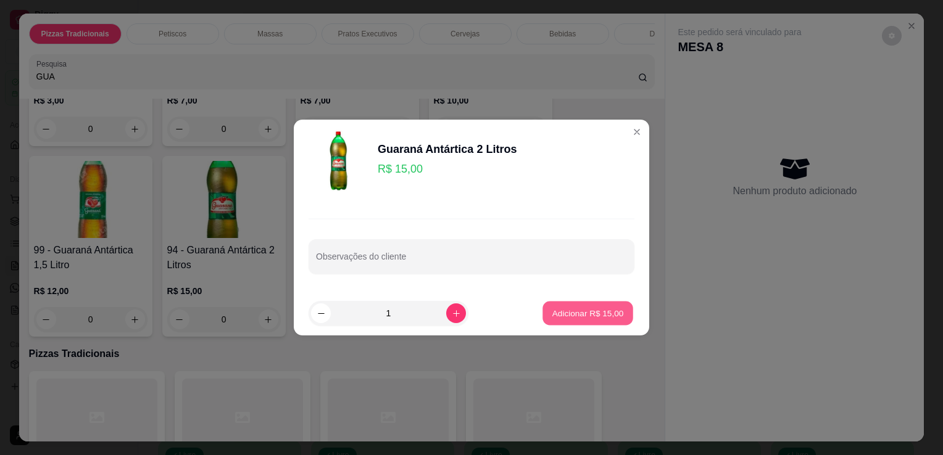
click at [570, 322] on button "Adicionar R$ 15,00" at bounding box center [587, 314] width 91 height 24
type input "1"
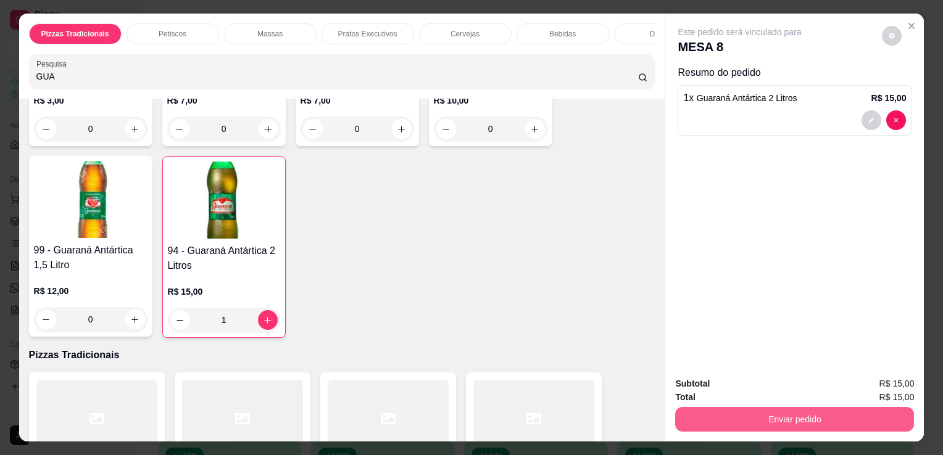
click at [726, 418] on button "Enviar pedido" at bounding box center [794, 419] width 239 height 25
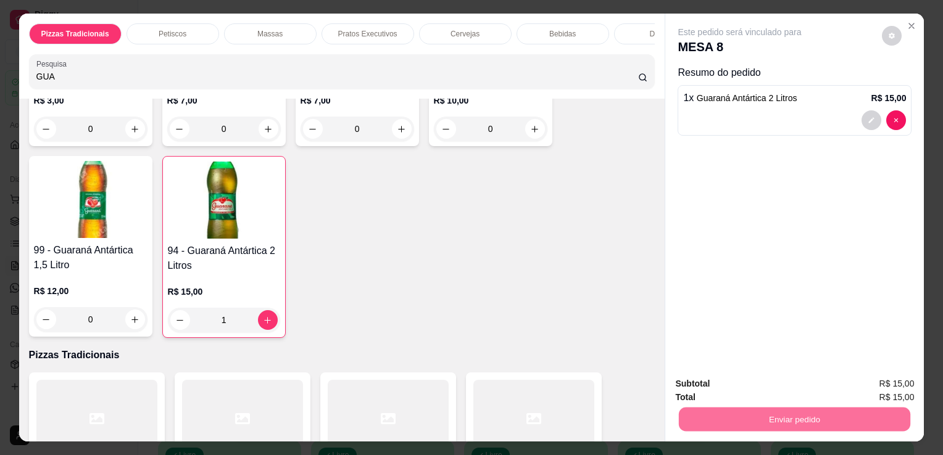
click at [721, 384] on button "Não registrar e enviar pedido" at bounding box center [754, 384] width 125 height 23
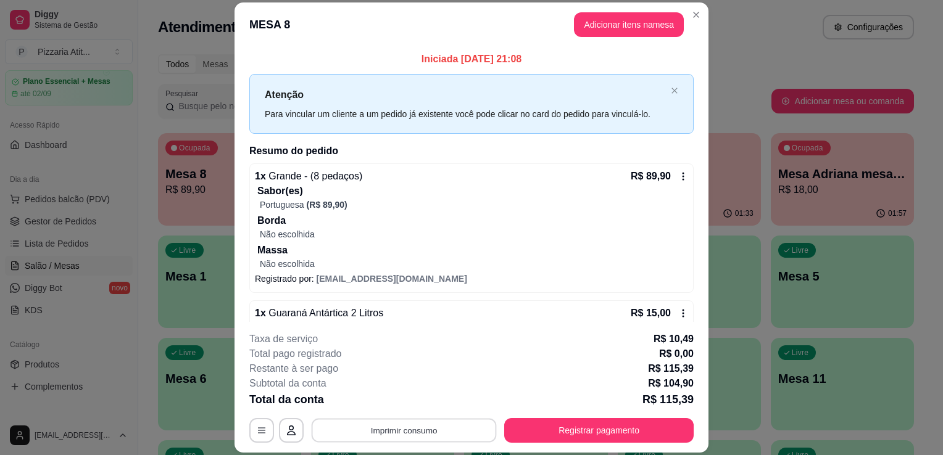
click at [417, 426] on button "Imprimir consumo" at bounding box center [404, 431] width 185 height 24
click at [414, 403] on button "IMPRESSORA" at bounding box center [403, 402] width 86 height 19
click at [563, 430] on button "Registrar pagamento" at bounding box center [599, 431] width 184 height 24
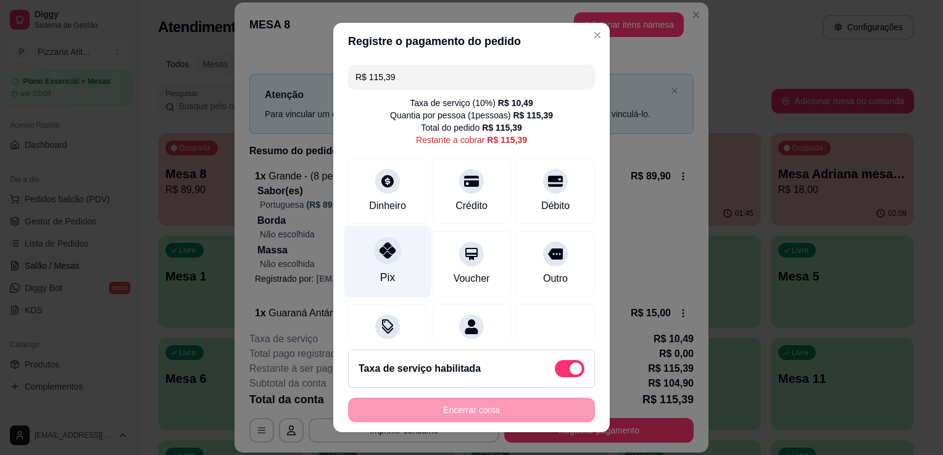
click at [396, 248] on div "Pix" at bounding box center [387, 262] width 87 height 72
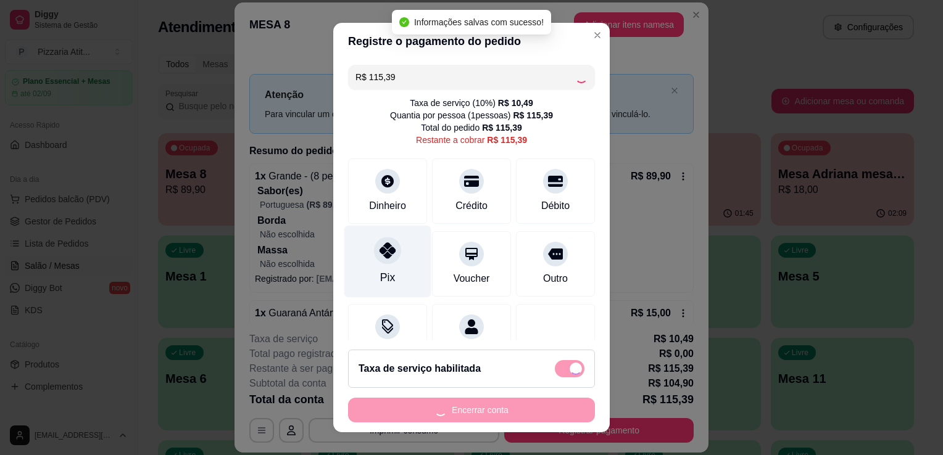
type input "R$ 0,00"
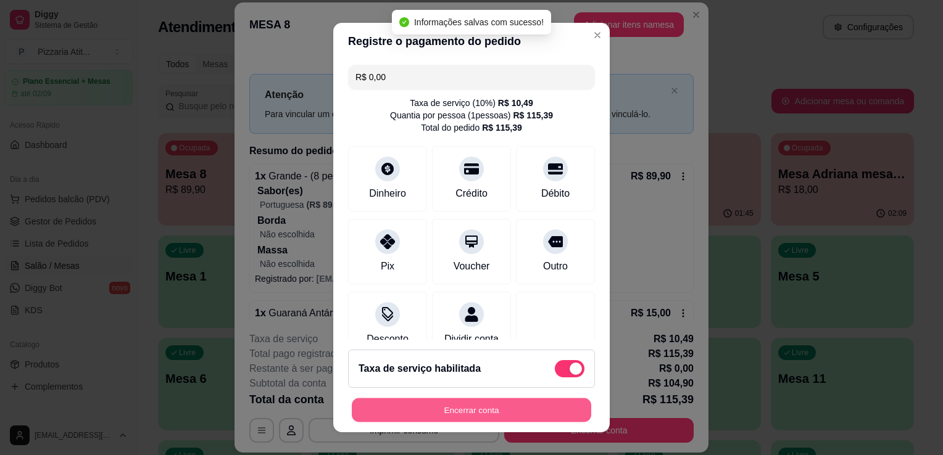
click at [440, 413] on button "Encerrar conta" at bounding box center [471, 411] width 239 height 24
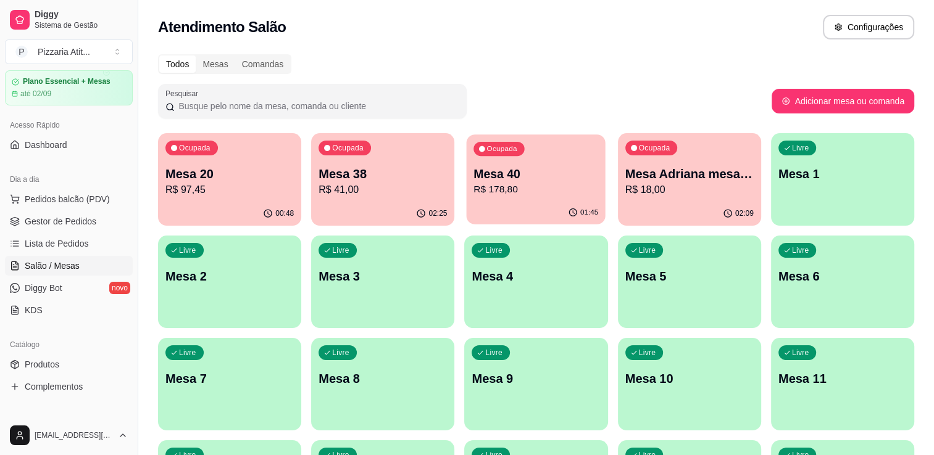
click at [511, 183] on p "R$ 178,80" at bounding box center [536, 190] width 125 height 14
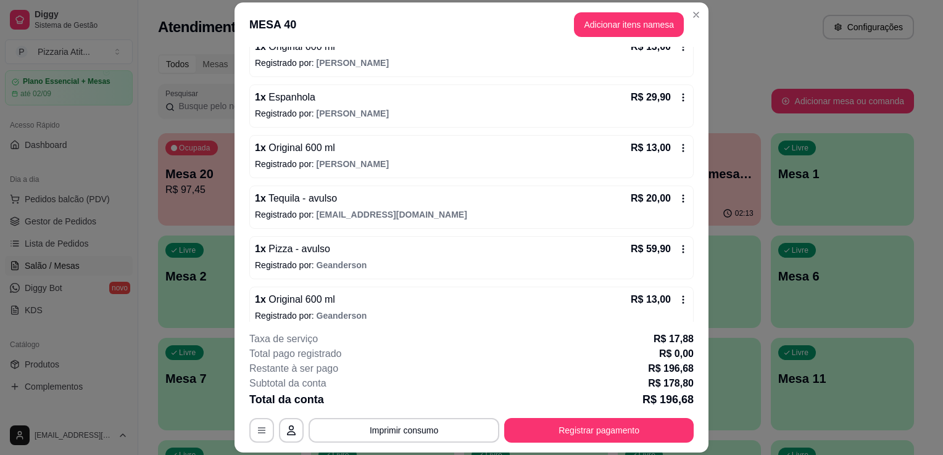
scroll to position [190, 0]
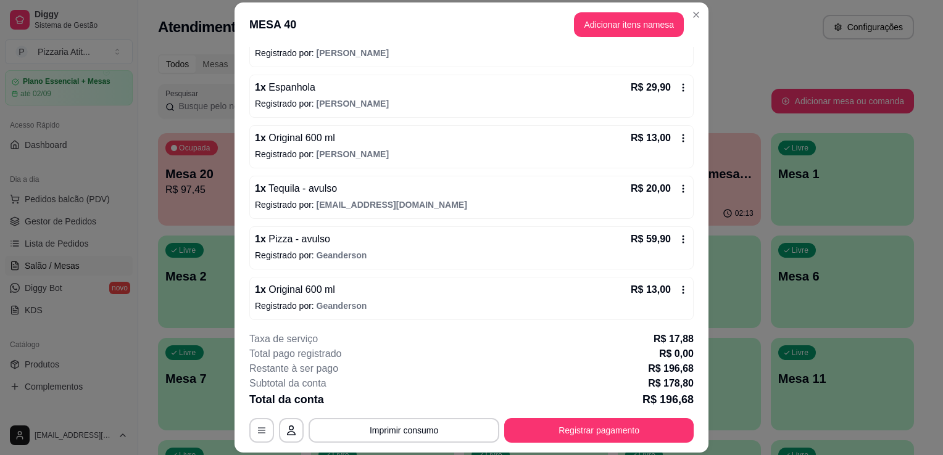
click at [404, 427] on button "Imprimir consumo" at bounding box center [404, 430] width 191 height 25
click at [404, 427] on button "Imprimir consumo" at bounding box center [404, 431] width 185 height 24
click at [405, 406] on button "IMPRESSORA" at bounding box center [403, 402] width 86 height 19
click at [618, 430] on button "Registrar pagamento" at bounding box center [599, 431] width 184 height 24
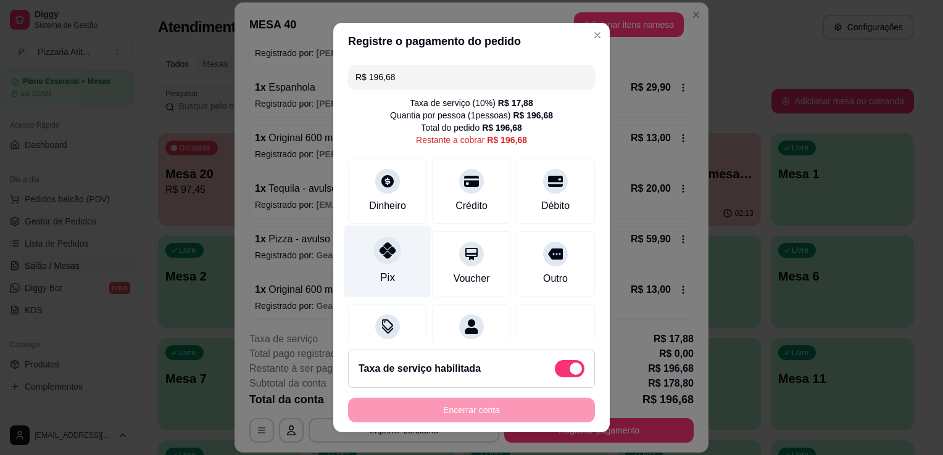
click at [379, 258] on icon at bounding box center [387, 251] width 16 height 16
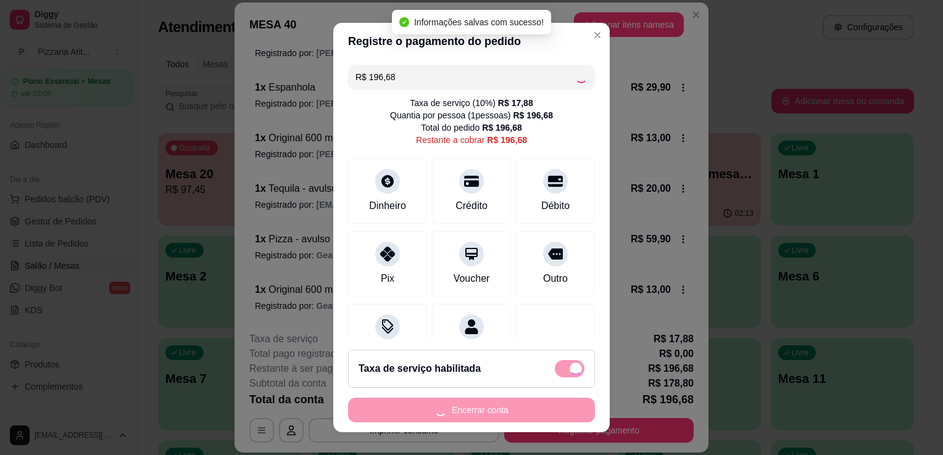
type input "R$ 0,00"
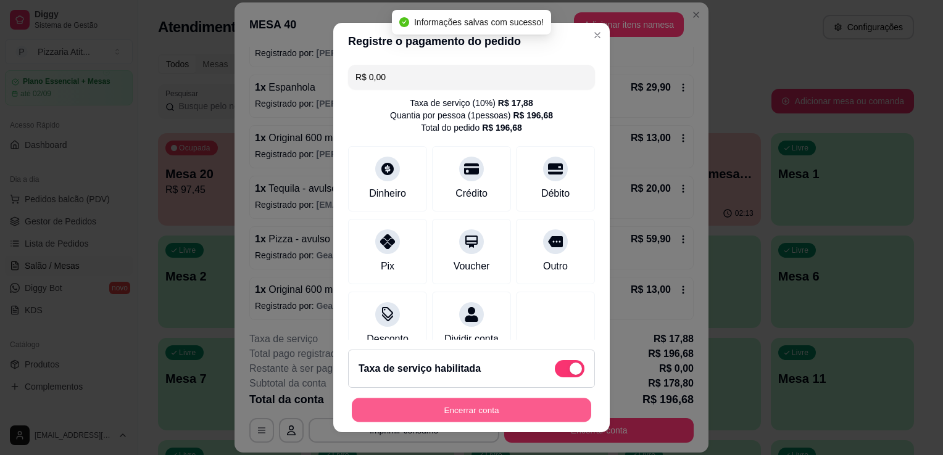
click at [491, 407] on button "Encerrar conta" at bounding box center [471, 411] width 239 height 24
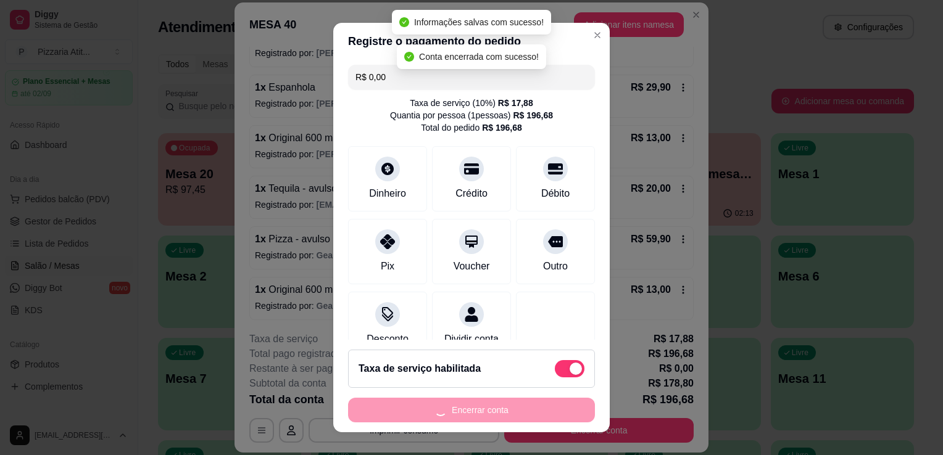
scroll to position [0, 0]
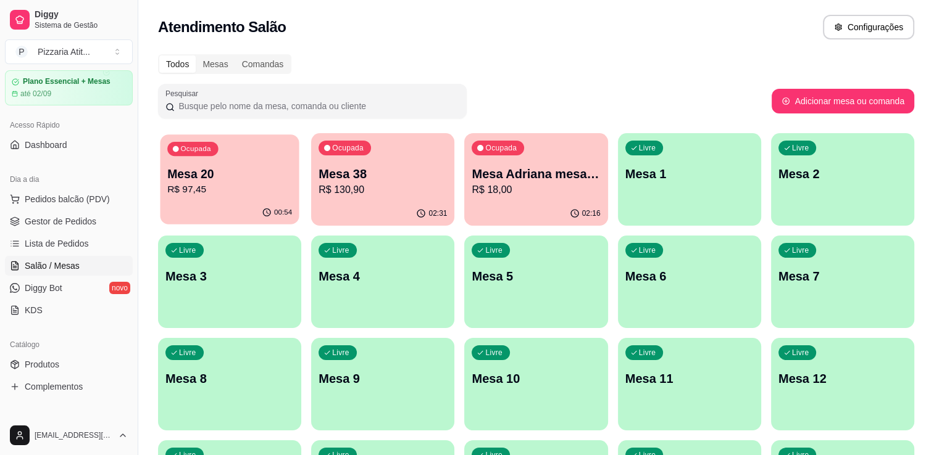
click at [230, 195] on p "R$ 97,45" at bounding box center [229, 190] width 125 height 14
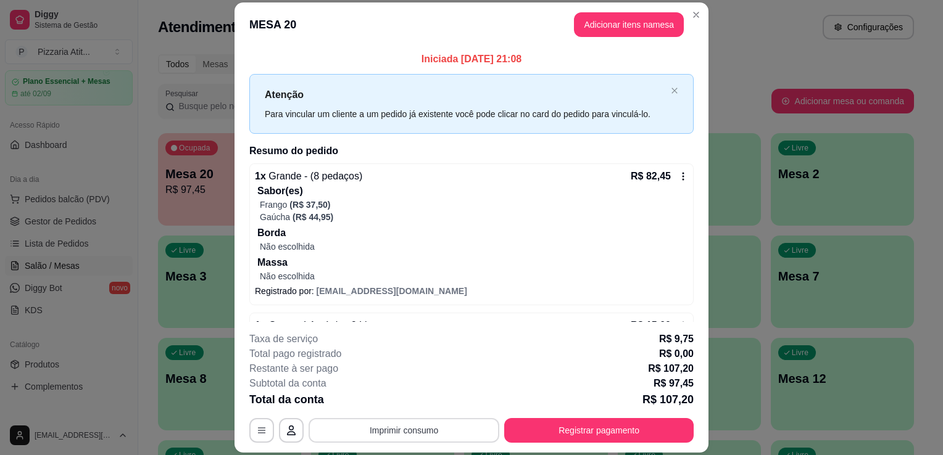
click at [394, 431] on button "Imprimir consumo" at bounding box center [404, 430] width 191 height 25
click at [417, 401] on button "IMPRESSORA" at bounding box center [403, 402] width 86 height 19
click at [571, 433] on button "Registrar pagamento" at bounding box center [599, 431] width 184 height 24
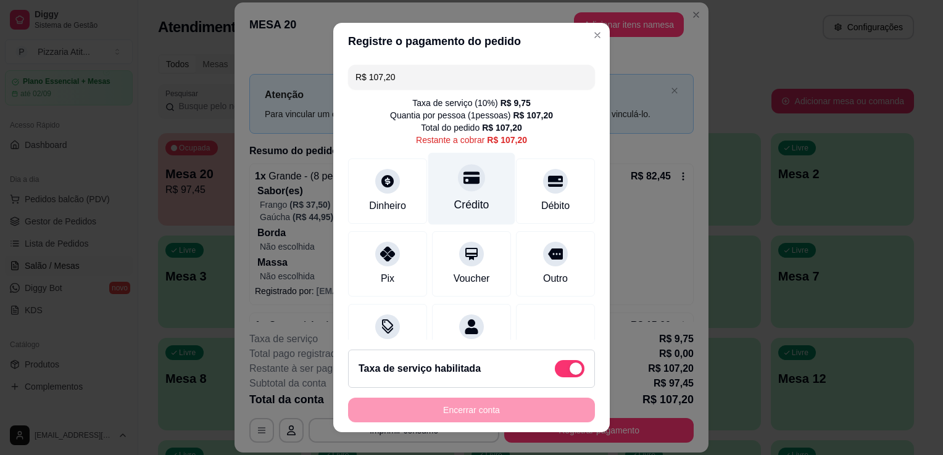
click at [454, 204] on div "Crédito" at bounding box center [471, 205] width 35 height 16
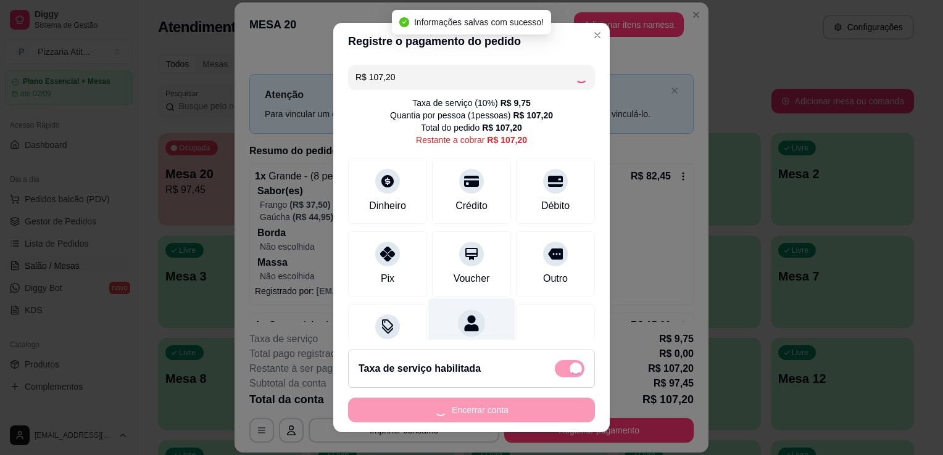
type input "R$ 0,00"
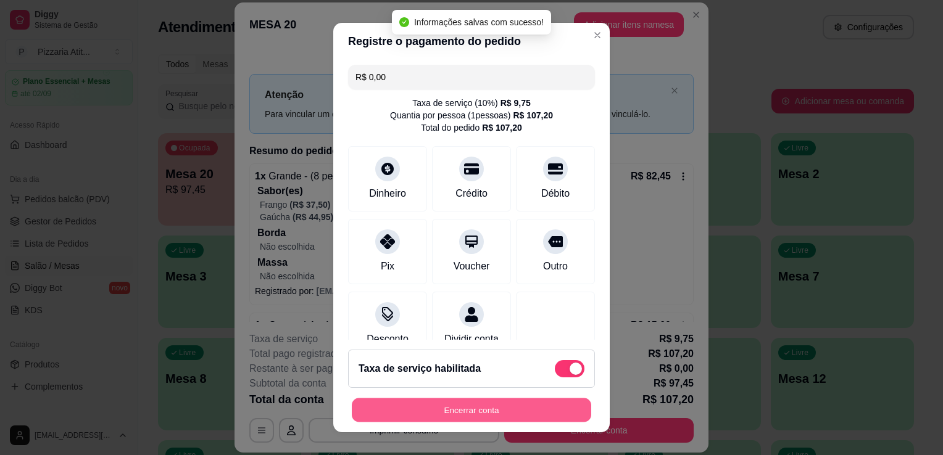
click at [433, 412] on button "Encerrar conta" at bounding box center [471, 411] width 239 height 24
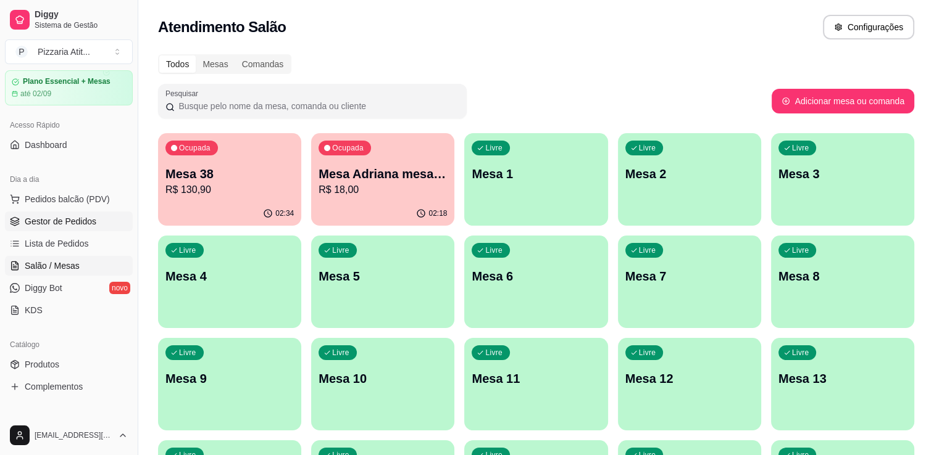
click at [71, 219] on span "Gestor de Pedidos" at bounding box center [61, 221] width 72 height 12
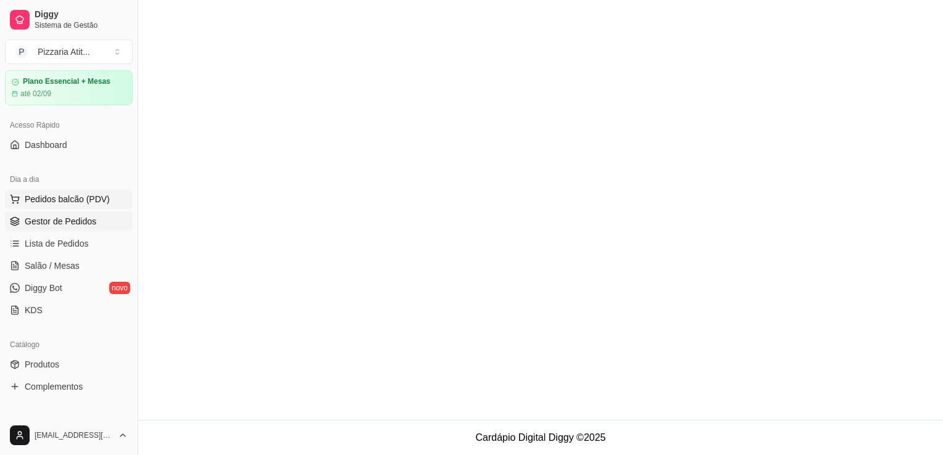
click at [46, 197] on span "Pedidos balcão (PDV)" at bounding box center [67, 199] width 85 height 12
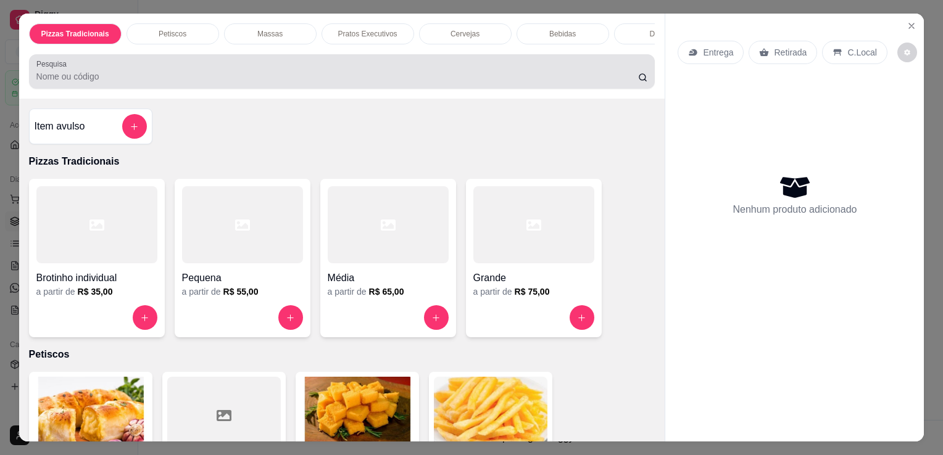
click at [312, 70] on div at bounding box center [342, 71] width 612 height 25
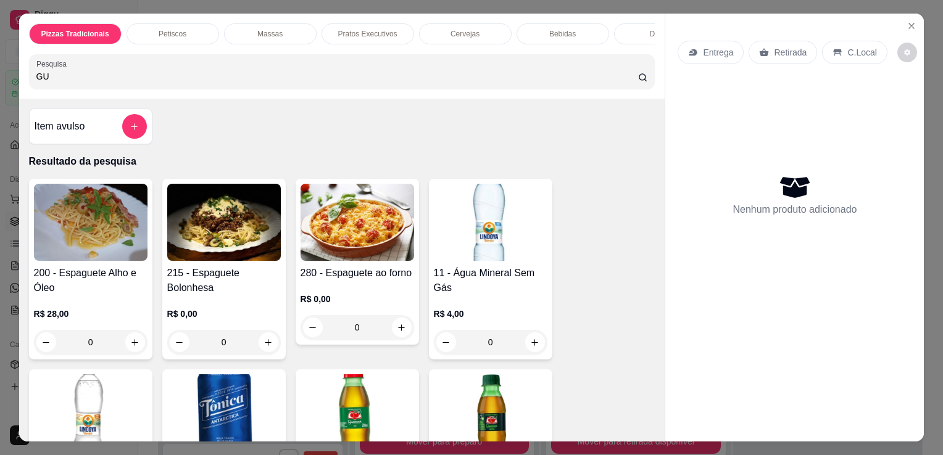
type input "GU"
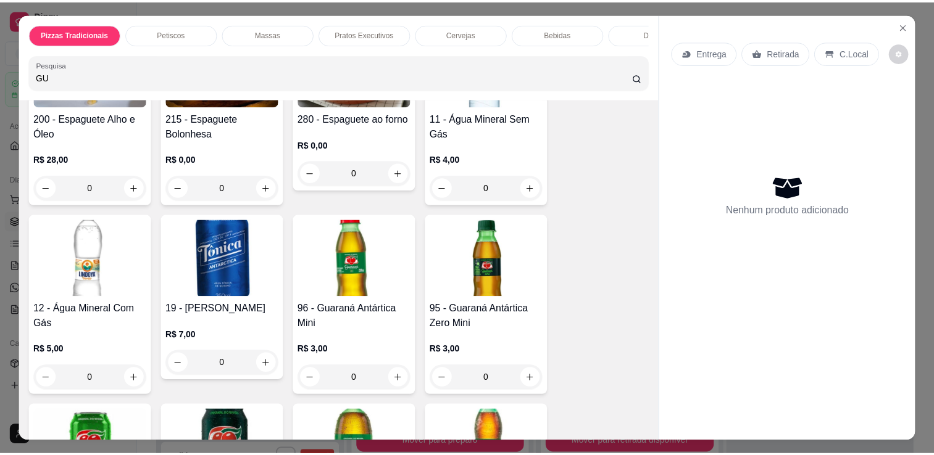
scroll to position [343, 0]
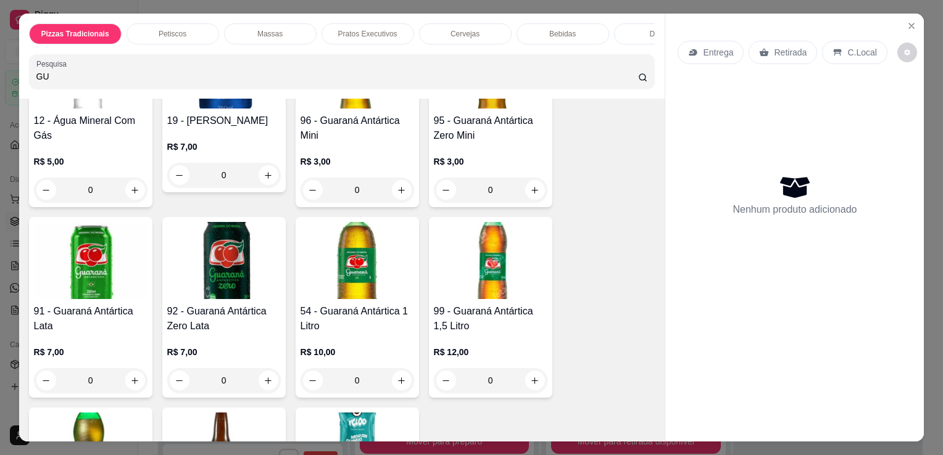
click at [180, 298] on img at bounding box center [224, 260] width 114 height 77
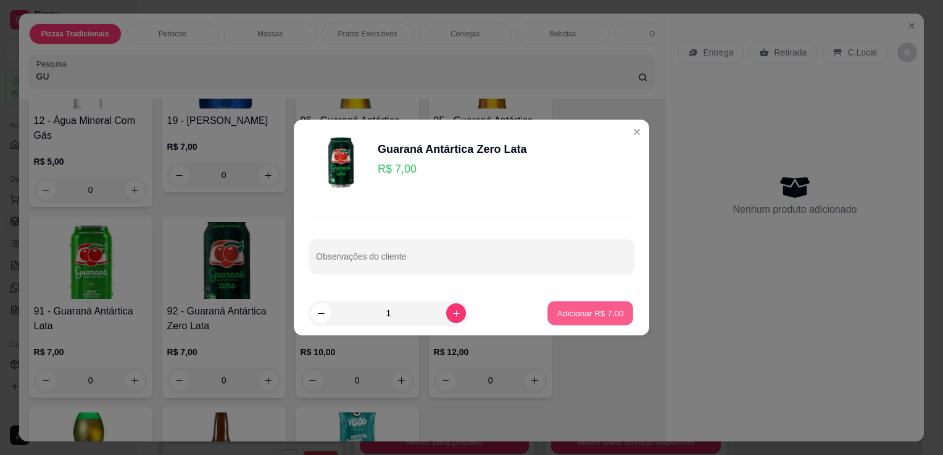
click at [557, 309] on p "Adicionar R$ 7,00" at bounding box center [590, 313] width 67 height 12
type input "1"
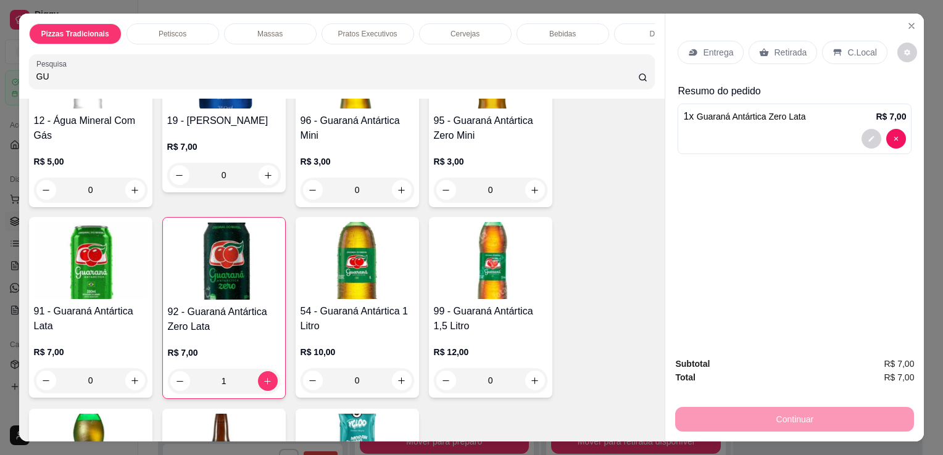
click at [834, 49] on icon at bounding box center [838, 52] width 8 height 7
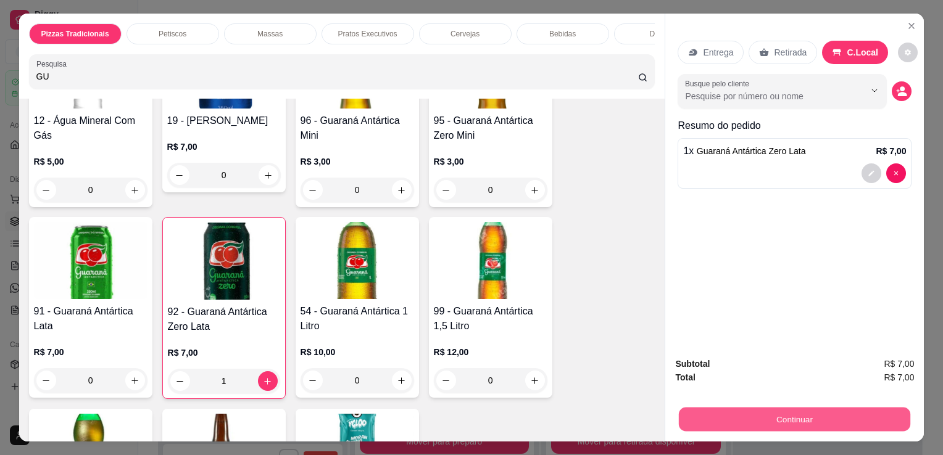
click at [765, 407] on button "Continuar" at bounding box center [794, 419] width 231 height 24
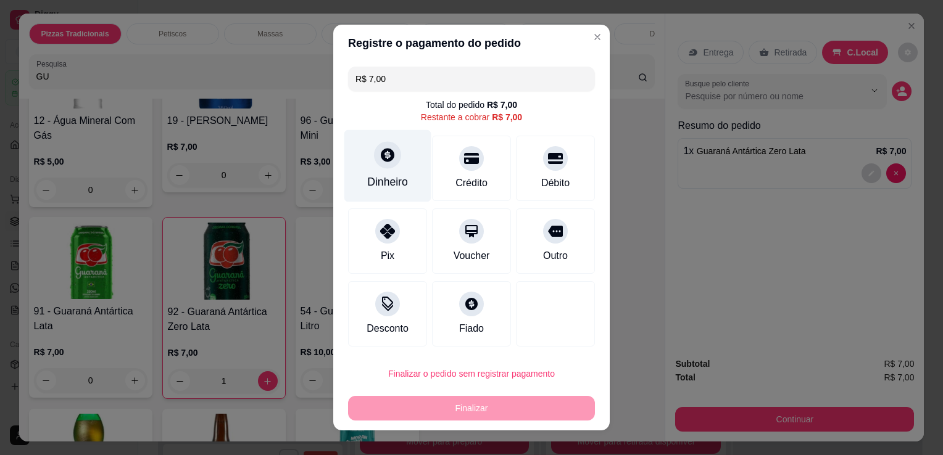
click at [370, 176] on div "Dinheiro" at bounding box center [387, 182] width 41 height 16
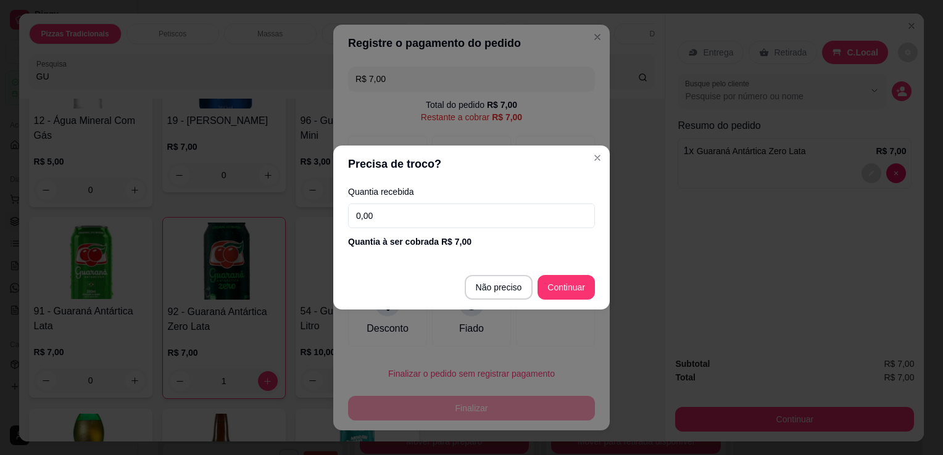
click at [380, 205] on input "0,00" at bounding box center [471, 216] width 247 height 25
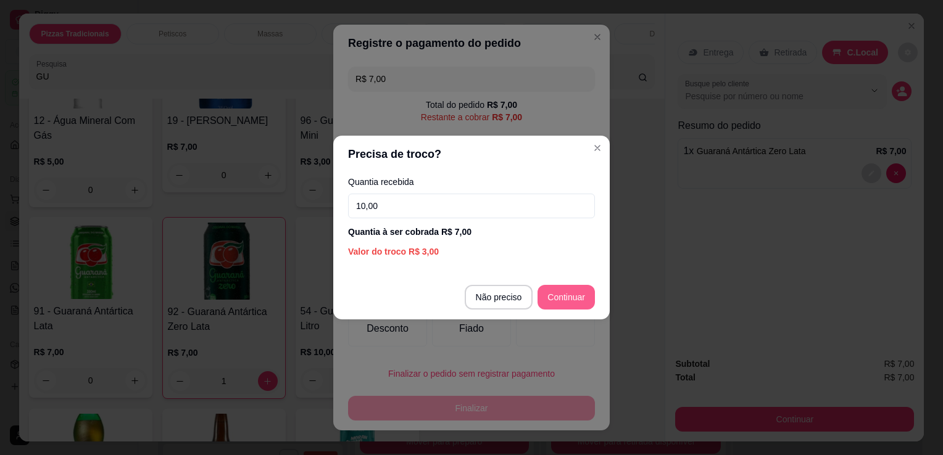
type input "10,00"
type input "R$ 0,00"
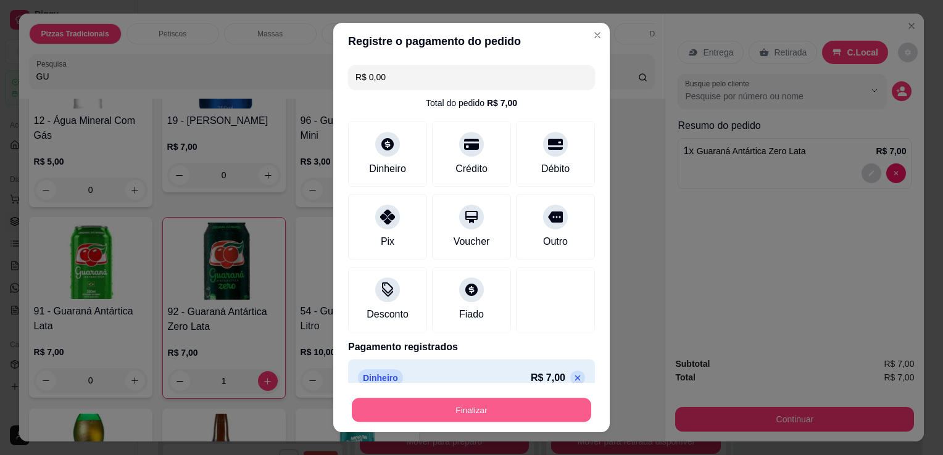
click at [549, 408] on button "Finalizar" at bounding box center [471, 411] width 239 height 24
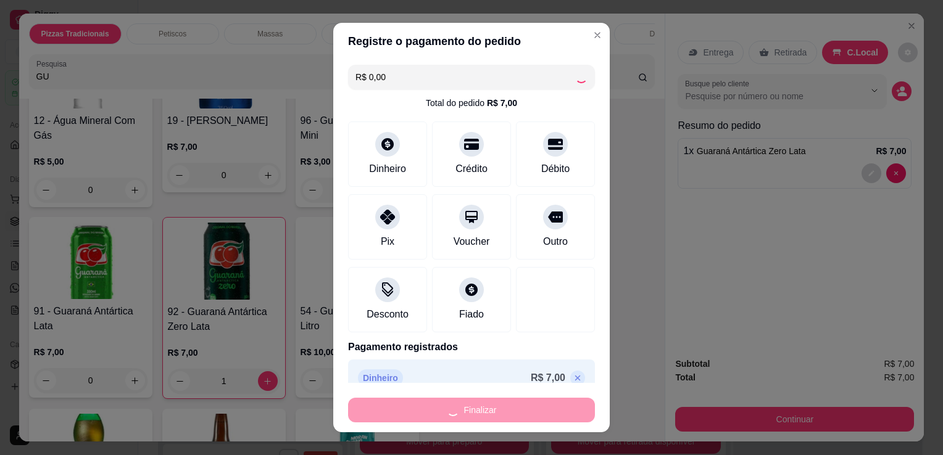
type input "0"
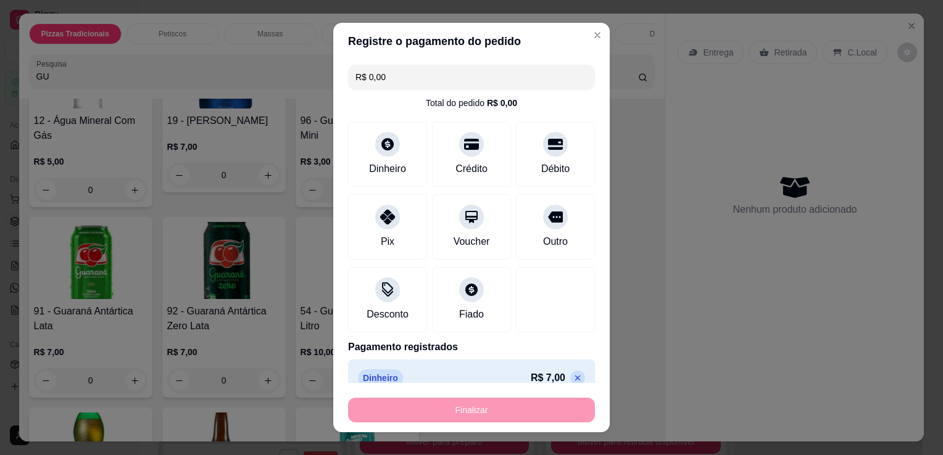
type input "-R$ 7,00"
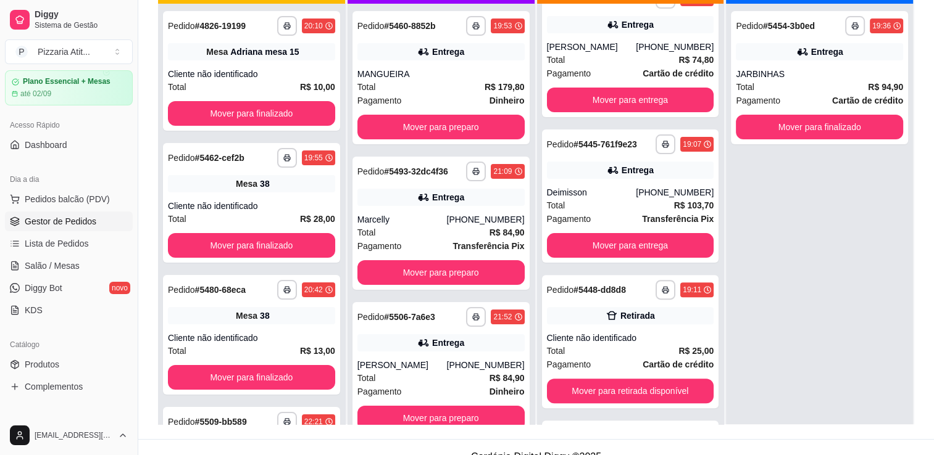
scroll to position [186, 0]
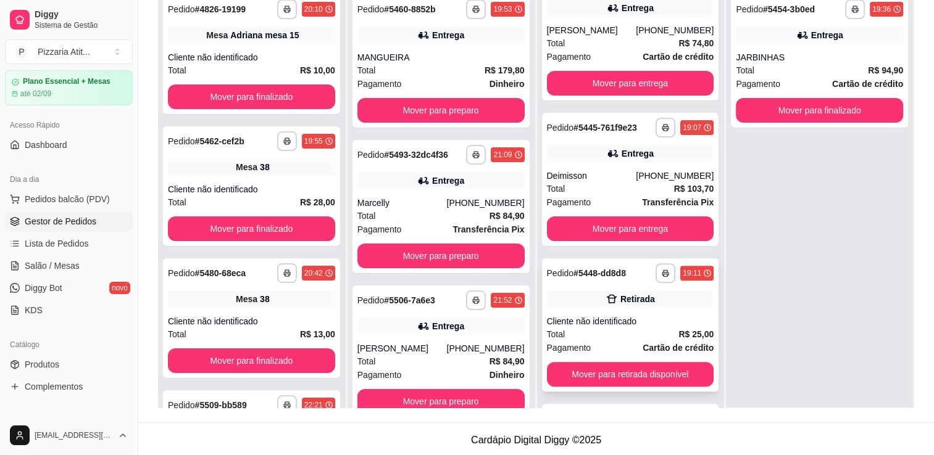
click at [662, 317] on div "Cliente não identificado" at bounding box center [630, 321] width 167 height 12
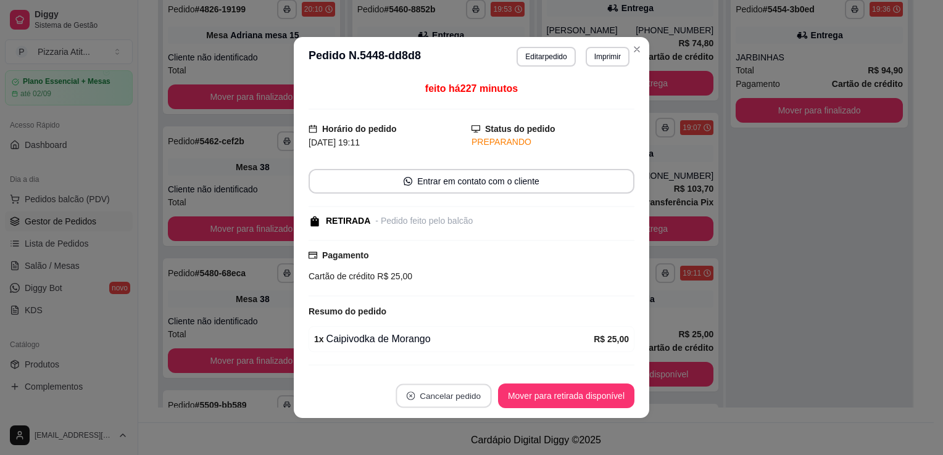
click at [439, 396] on button "Cancelar pedido" at bounding box center [444, 396] width 96 height 24
click at [471, 361] on button "Sim" at bounding box center [474, 366] width 48 height 24
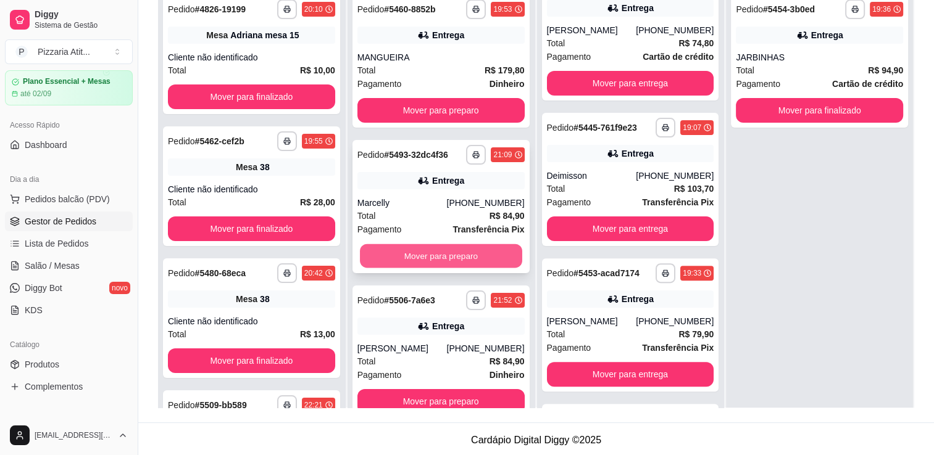
click at [466, 260] on button "Mover para preparo" at bounding box center [441, 256] width 162 height 24
click at [466, 255] on button "Mover para preparo" at bounding box center [441, 256] width 162 height 24
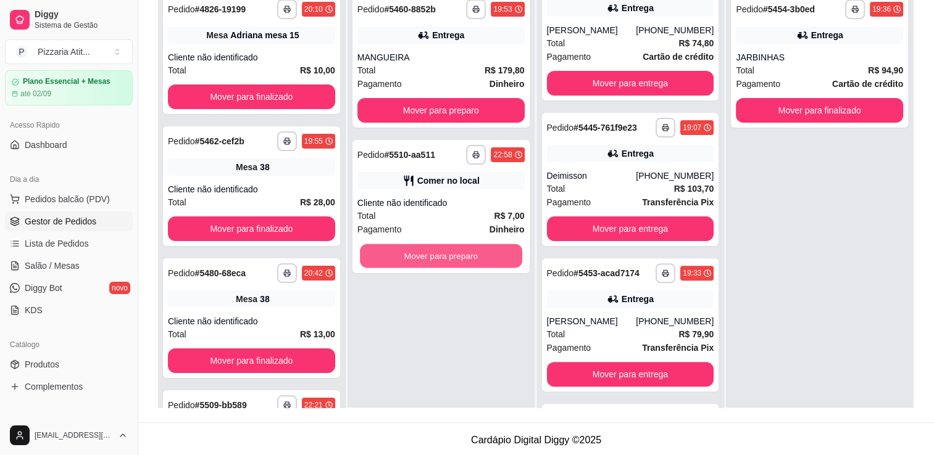
click at [466, 255] on button "Mover para preparo" at bounding box center [441, 256] width 162 height 24
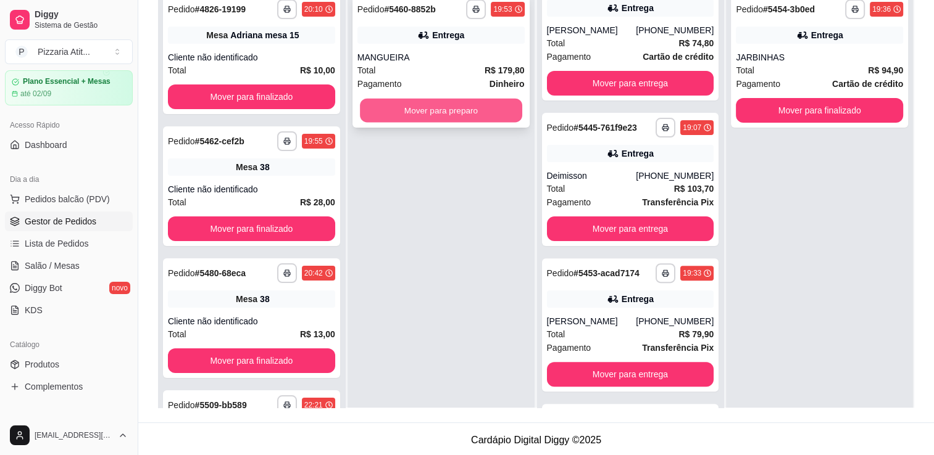
click at [448, 120] on button "Mover para preparo" at bounding box center [441, 111] width 162 height 24
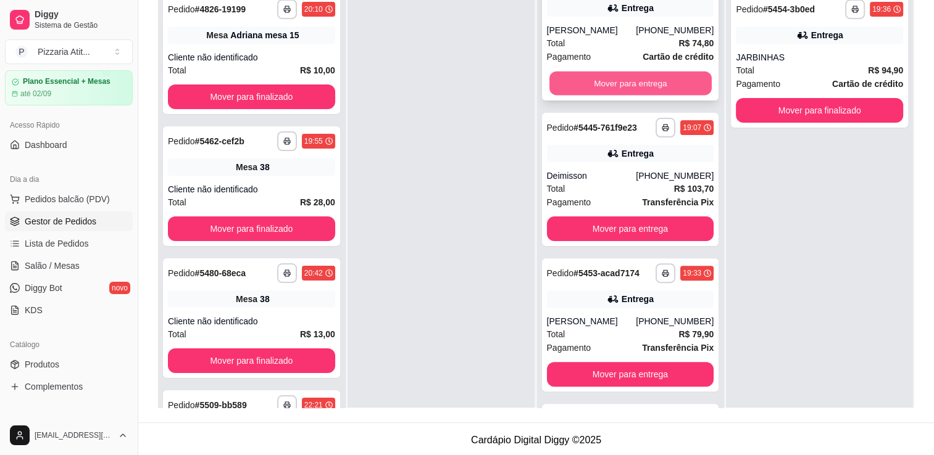
click at [595, 78] on button "Mover para entrega" at bounding box center [630, 84] width 162 height 24
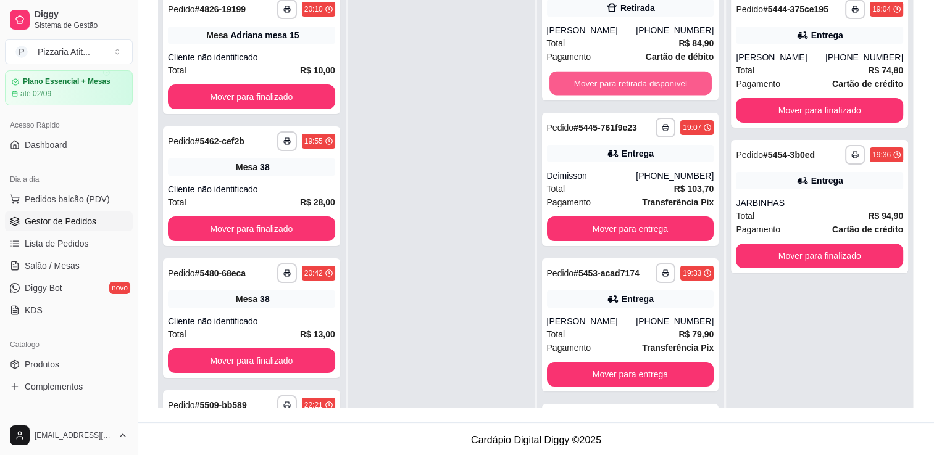
click at [595, 78] on button "Mover para retirada disponível" at bounding box center [630, 84] width 162 height 24
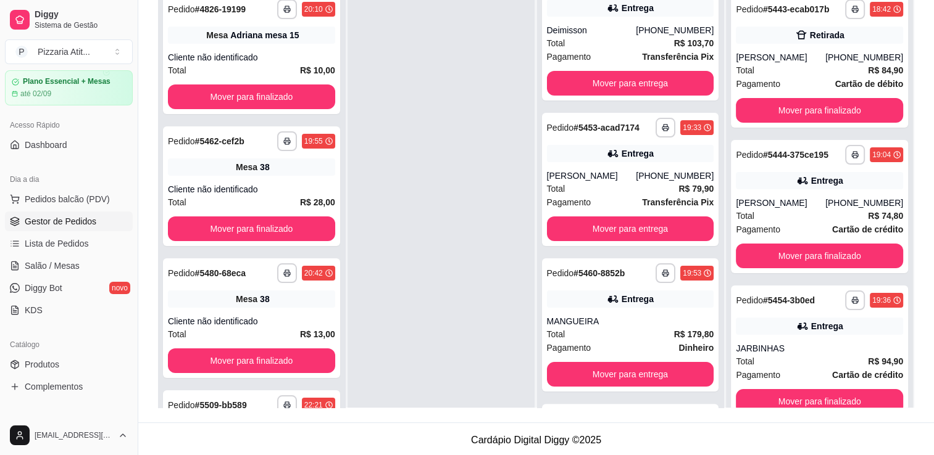
scroll to position [27, 0]
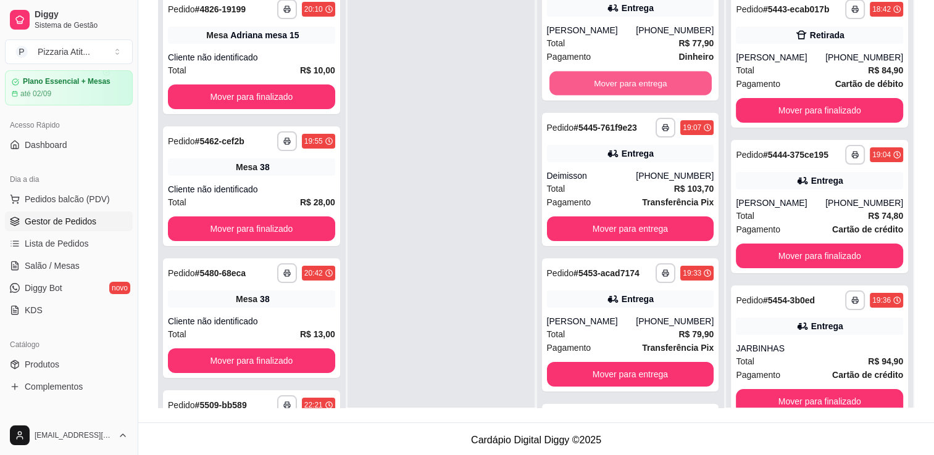
click at [595, 78] on button "Mover para entrega" at bounding box center [630, 84] width 162 height 24
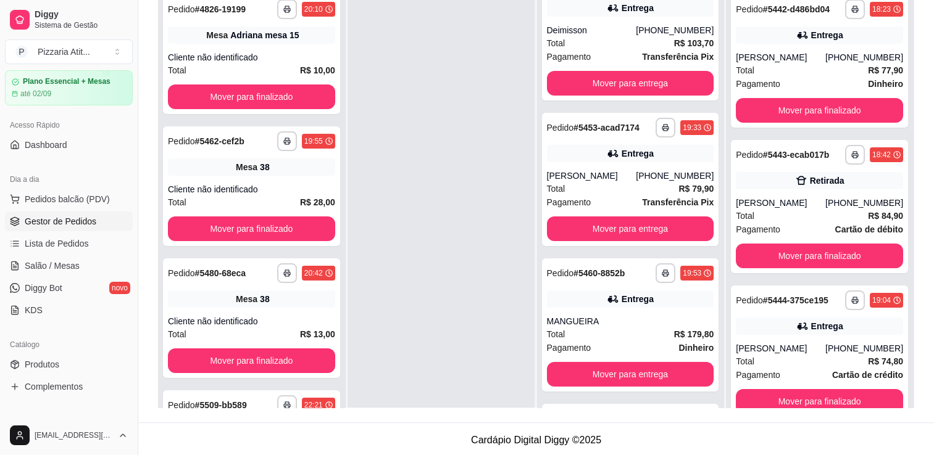
scroll to position [0, 0]
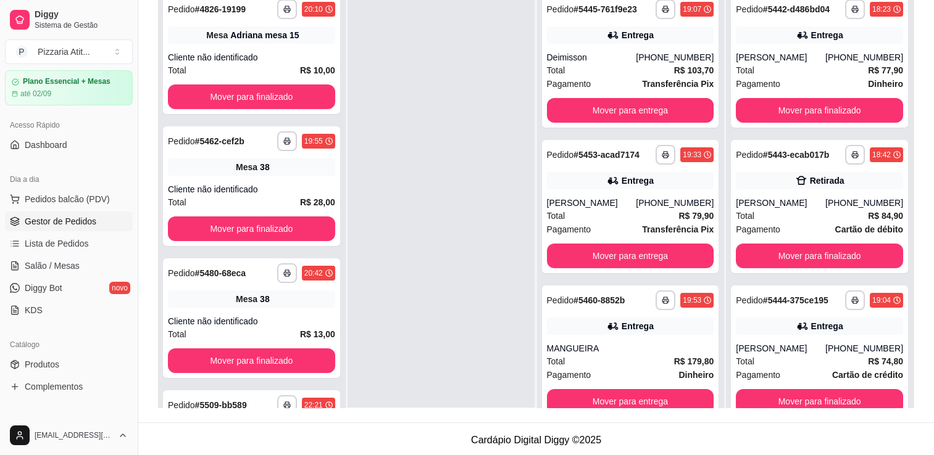
click at [595, 78] on div "Pagamento Transferência Pix" at bounding box center [630, 84] width 167 height 14
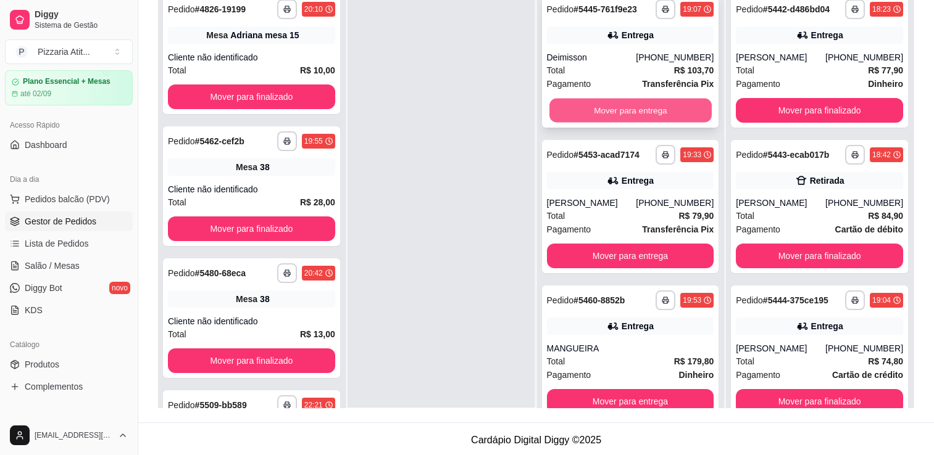
click at [630, 102] on button "Mover para entrega" at bounding box center [630, 111] width 162 height 24
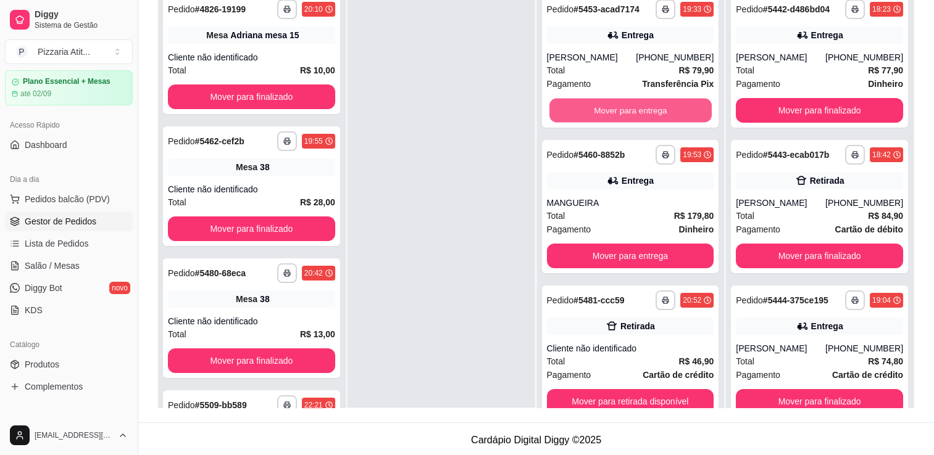
click at [630, 102] on button "Mover para entrega" at bounding box center [630, 111] width 162 height 24
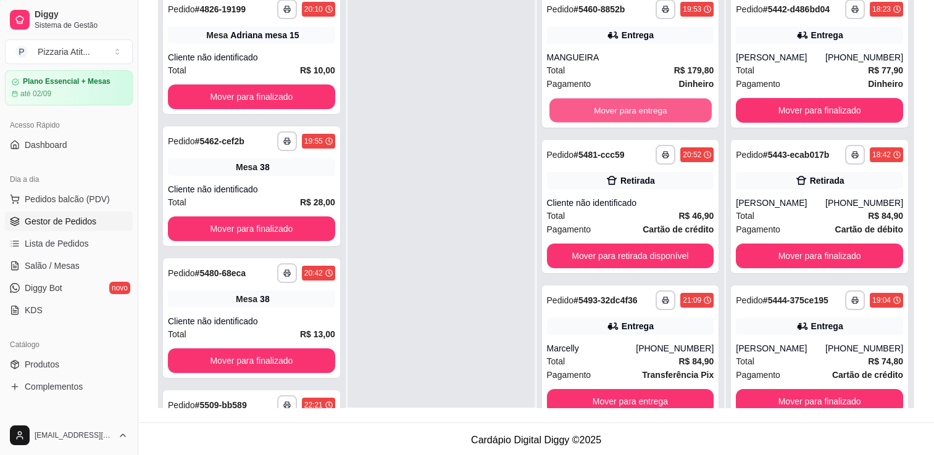
click at [630, 102] on button "Mover para entrega" at bounding box center [630, 111] width 162 height 24
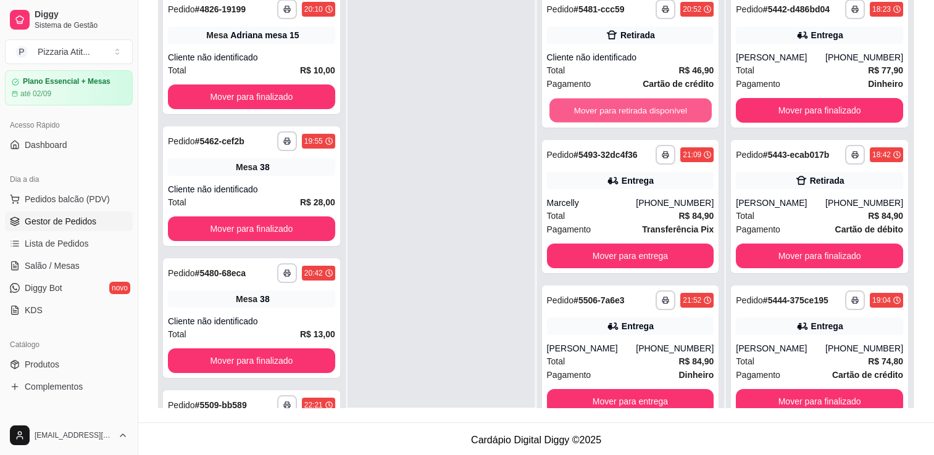
click at [630, 102] on button "Mover para retirada disponível" at bounding box center [630, 111] width 162 height 24
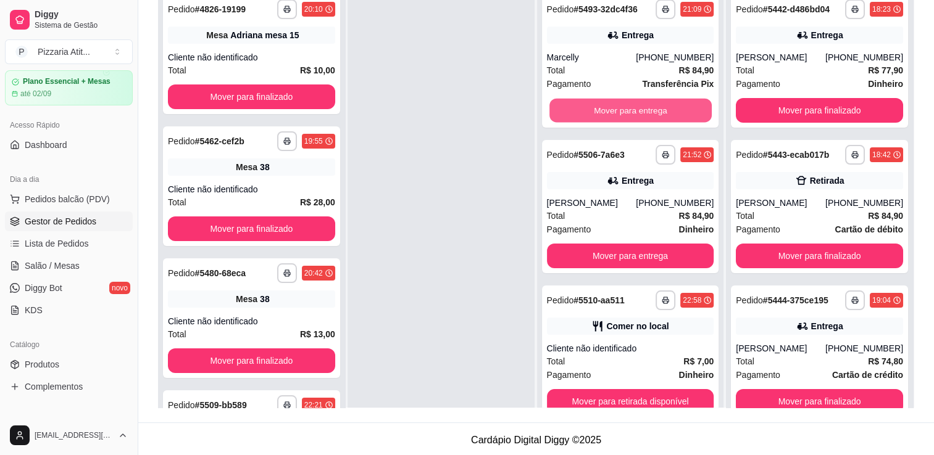
click at [630, 102] on button "Mover para entrega" at bounding box center [630, 111] width 162 height 24
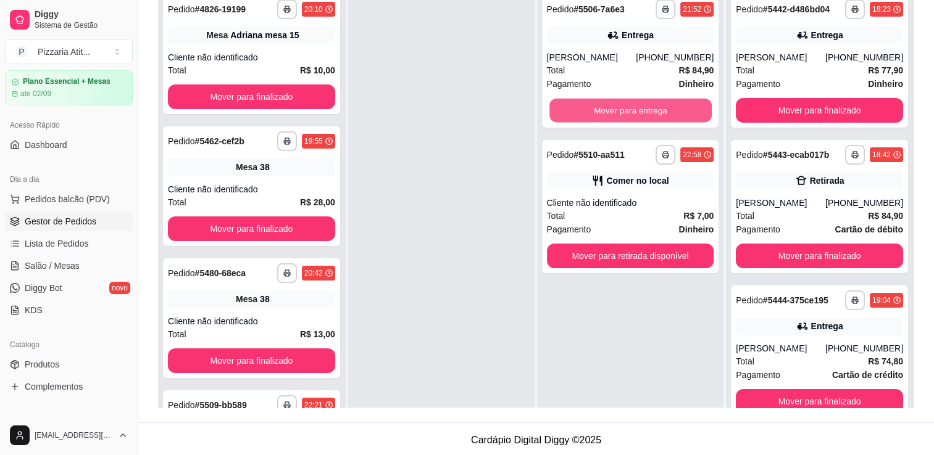
click at [630, 102] on button "Mover para entrega" at bounding box center [630, 111] width 162 height 24
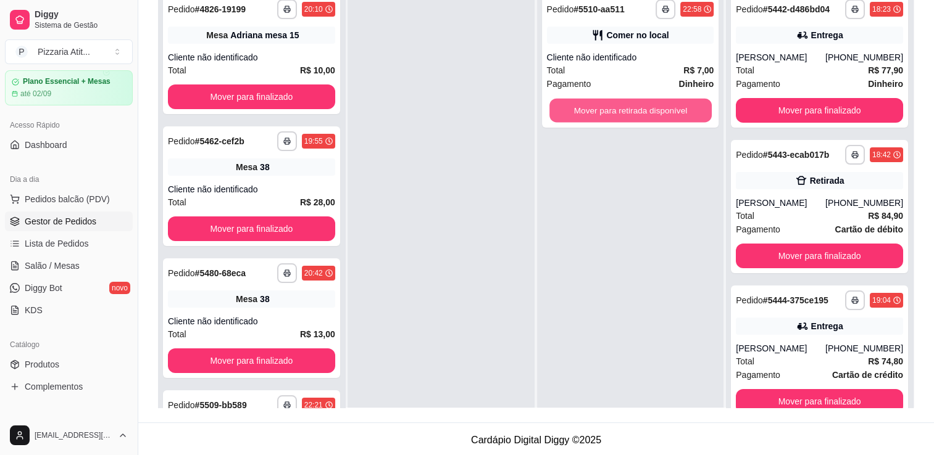
click at [630, 102] on button "Mover para retirada disponível" at bounding box center [630, 111] width 162 height 24
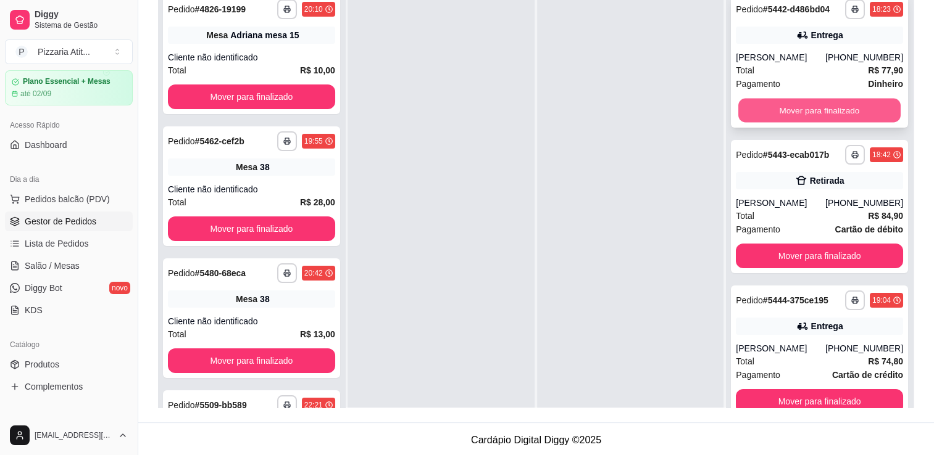
click at [783, 112] on button "Mover para finalizado" at bounding box center [819, 111] width 162 height 24
click at [783, 112] on button "Mover para finalizado" at bounding box center [819, 110] width 167 height 25
click at [783, 112] on button "Mover para finalizado" at bounding box center [819, 111] width 162 height 24
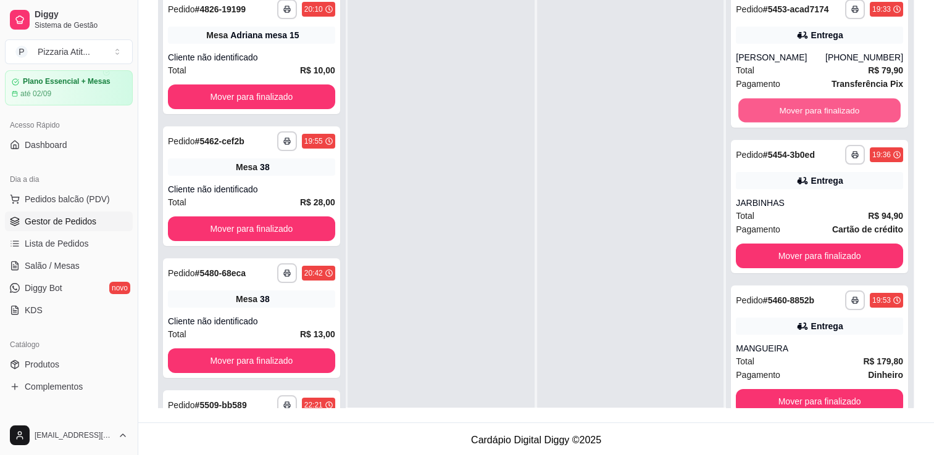
click at [783, 112] on button "Mover para finalizado" at bounding box center [819, 111] width 162 height 24
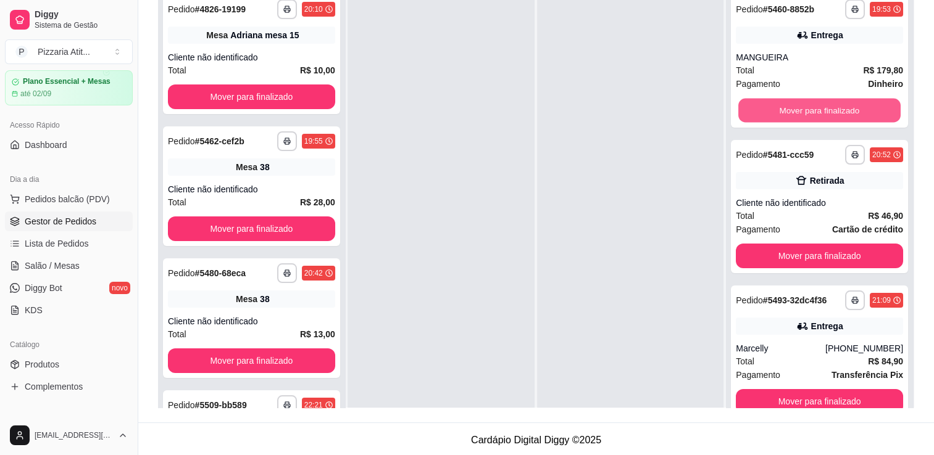
click at [783, 112] on button "Mover para finalizado" at bounding box center [819, 111] width 162 height 24
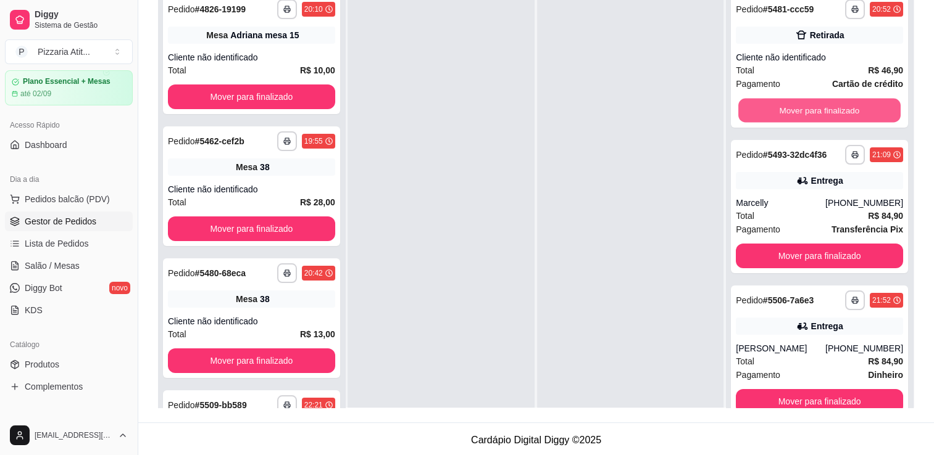
click at [783, 112] on button "Mover para finalizado" at bounding box center [819, 111] width 162 height 24
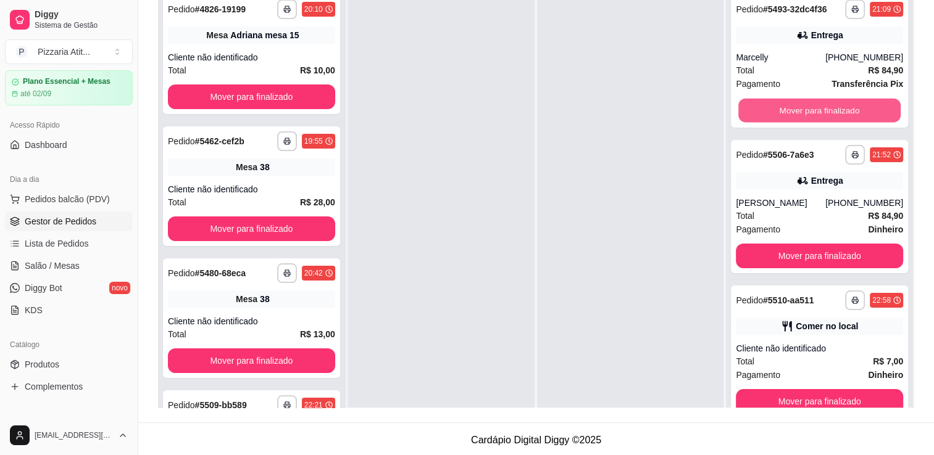
click at [783, 112] on button "Mover para finalizado" at bounding box center [819, 111] width 162 height 24
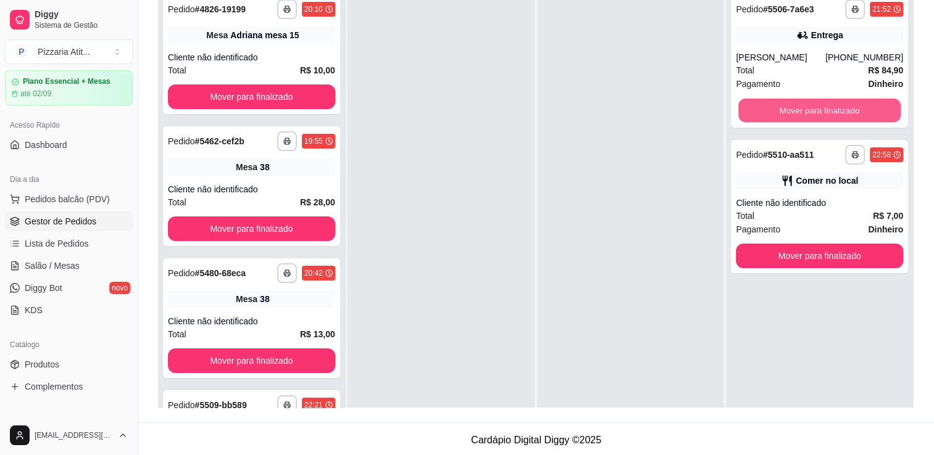
click at [783, 112] on button "Mover para finalizado" at bounding box center [819, 111] width 162 height 24
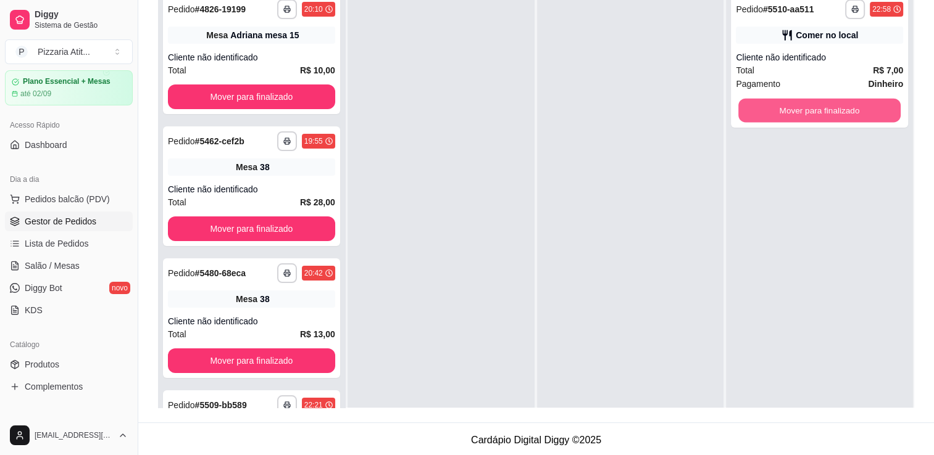
click at [783, 112] on button "Mover para finalizado" at bounding box center [819, 111] width 162 height 24
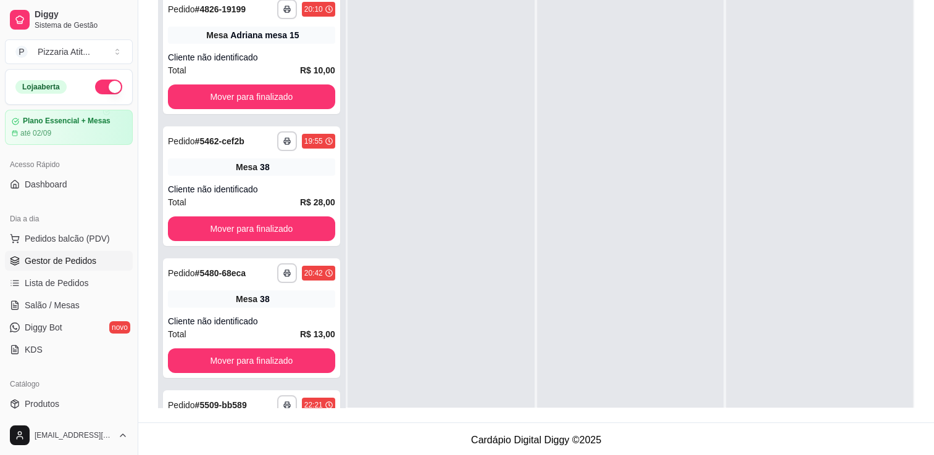
click at [95, 86] on button "button" at bounding box center [108, 87] width 27 height 15
click at [46, 307] on span "Salão / Mesas" at bounding box center [52, 305] width 55 height 12
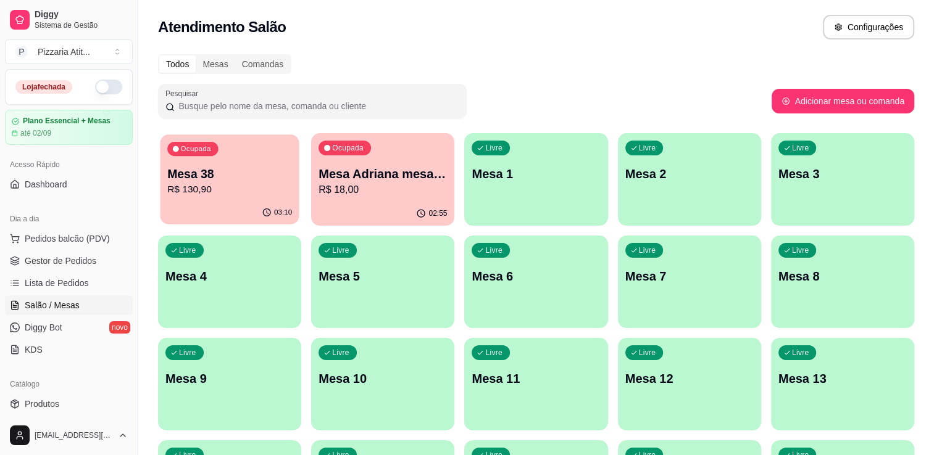
click at [227, 163] on div "Ocupada Mesa 38 R$ 130,90" at bounding box center [229, 168] width 139 height 67
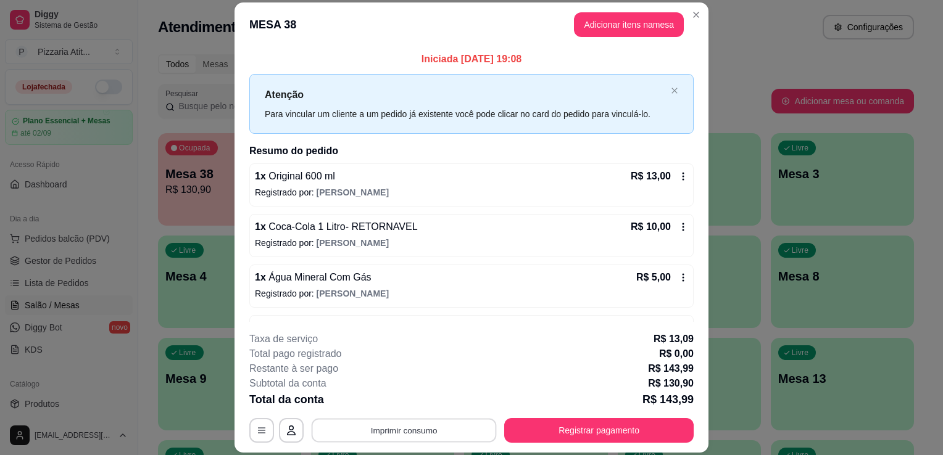
click at [338, 431] on button "Imprimir consumo" at bounding box center [404, 431] width 185 height 24
click at [383, 408] on button "IMPRESSORA" at bounding box center [403, 402] width 86 height 19
click at [609, 27] on button "Adicionar itens na mesa" at bounding box center [629, 24] width 106 height 24
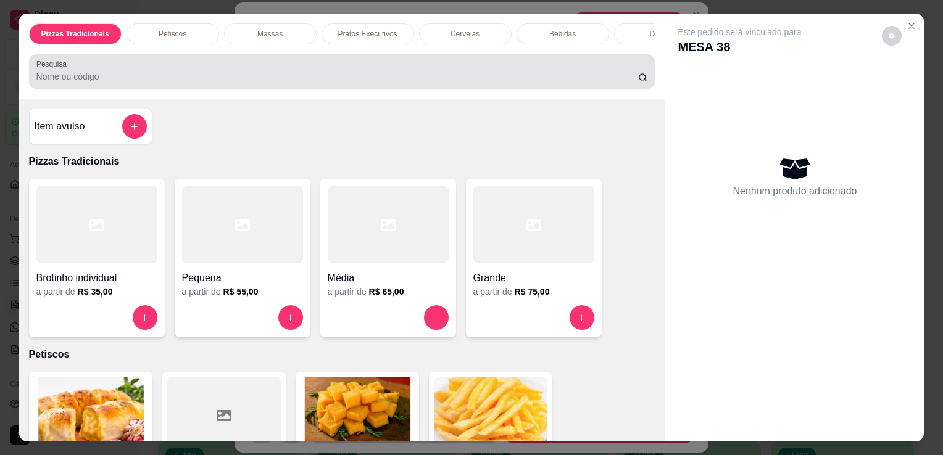
click at [421, 89] on div "Pesquisa" at bounding box center [342, 71] width 626 height 35
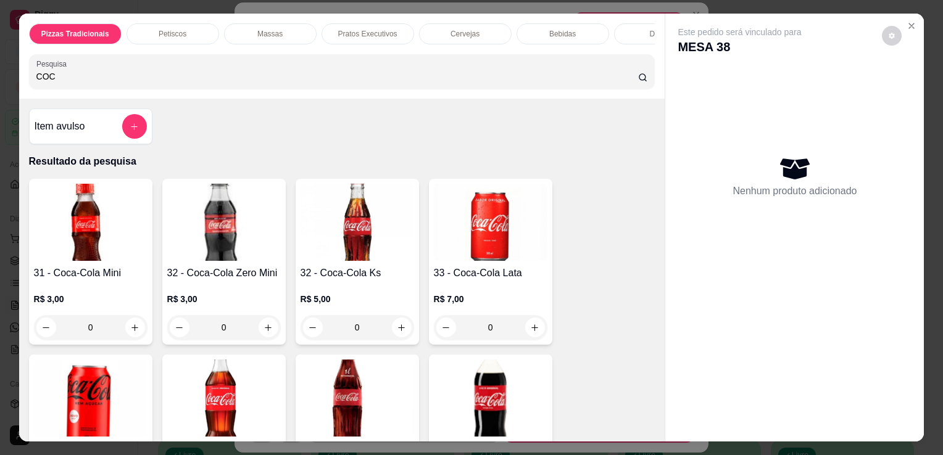
type input "COC"
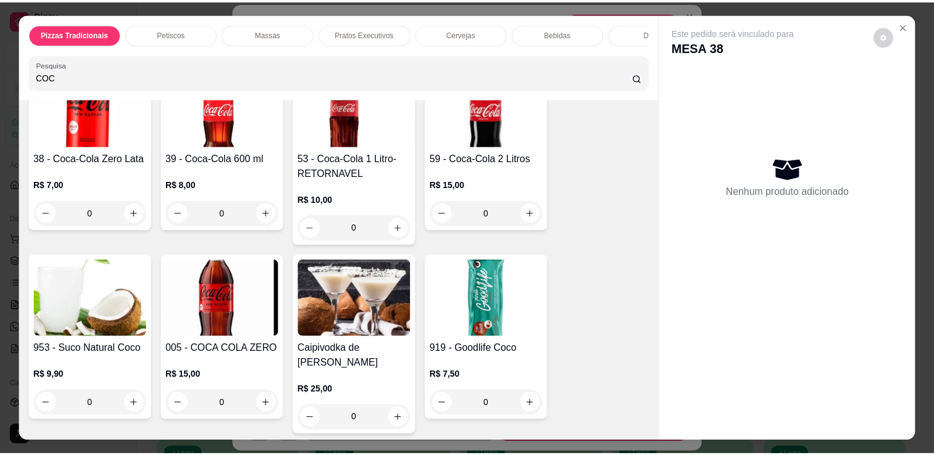
scroll to position [325, 0]
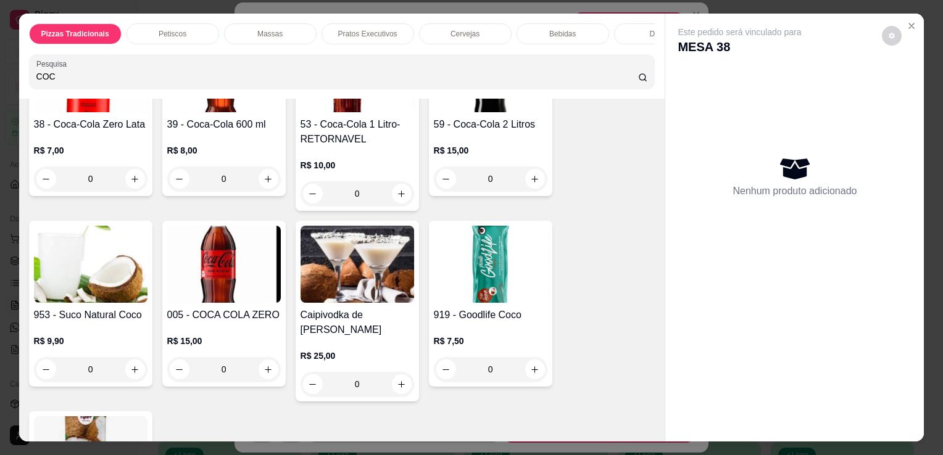
click at [112, 421] on img at bounding box center [91, 455] width 114 height 77
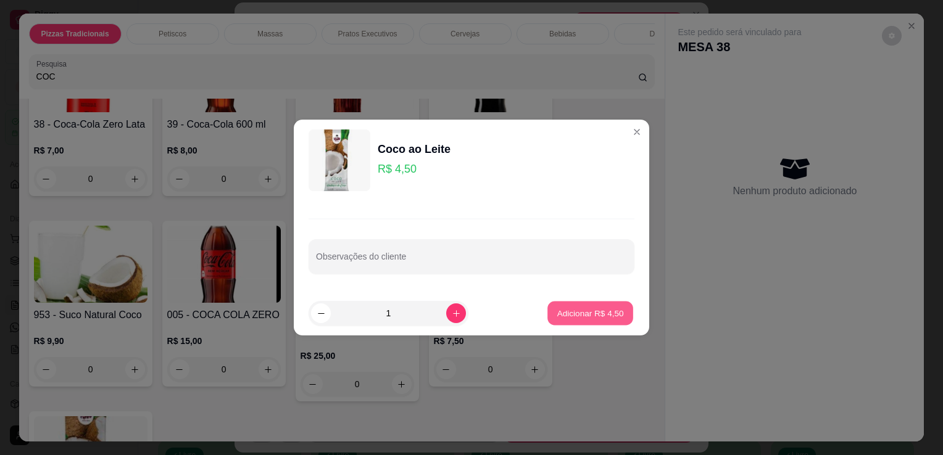
click at [610, 310] on p "Adicionar R$ 4,50" at bounding box center [590, 313] width 67 height 12
type input "1"
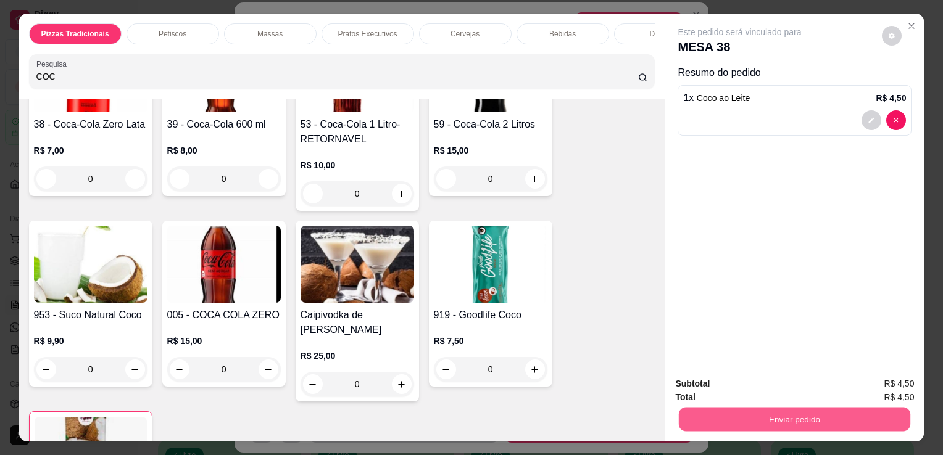
click at [718, 412] on button "Enviar pedido" at bounding box center [794, 419] width 231 height 24
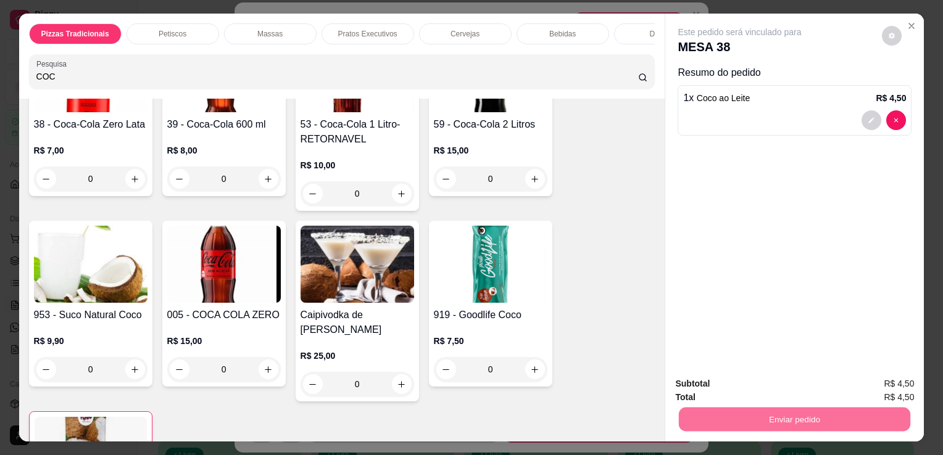
click at [721, 389] on button "Não registrar e enviar pedido" at bounding box center [754, 384] width 128 height 23
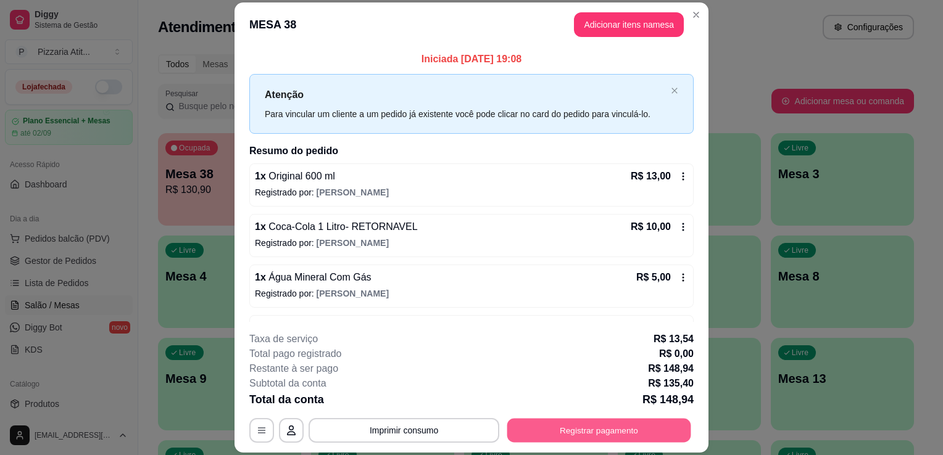
click at [653, 421] on button "Registrar pagamento" at bounding box center [599, 431] width 184 height 24
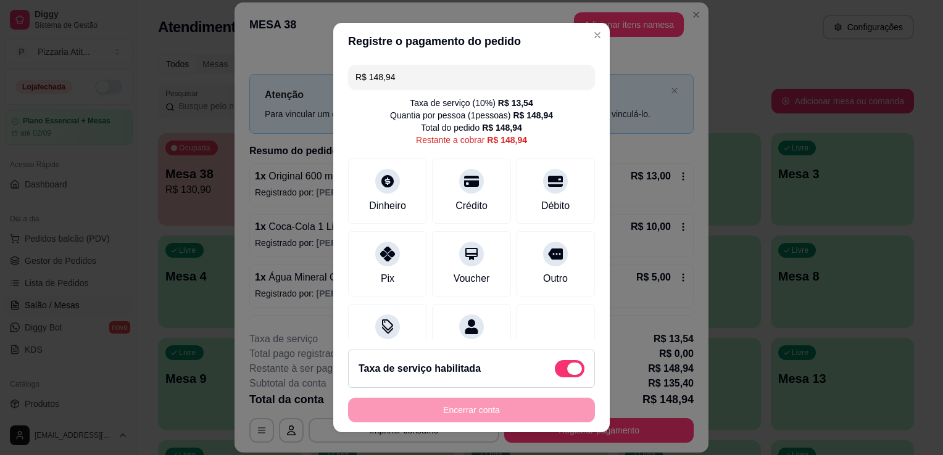
click at [555, 363] on span at bounding box center [570, 368] width 30 height 17
click at [555, 371] on input "checkbox" at bounding box center [558, 375] width 8 height 8
checkbox input "true"
type input "R$ 135,40"
checkbox input "false"
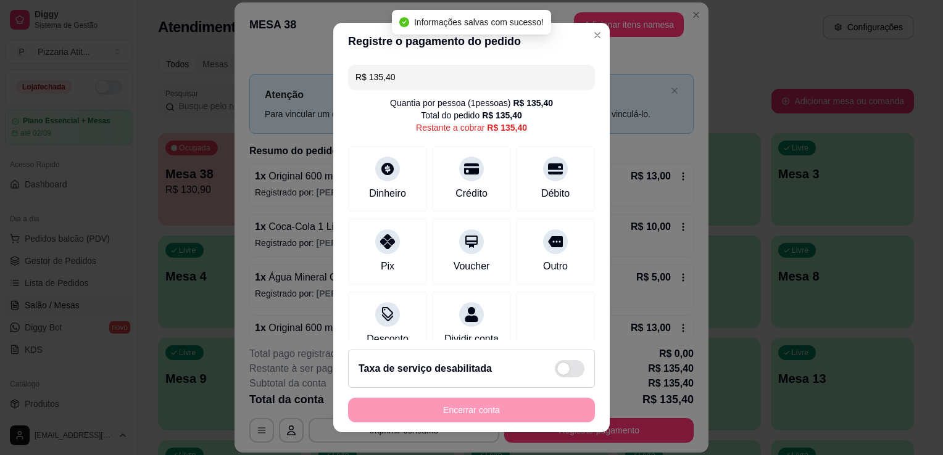
click at [429, 75] on input "R$ 135,40" at bounding box center [471, 77] width 232 height 25
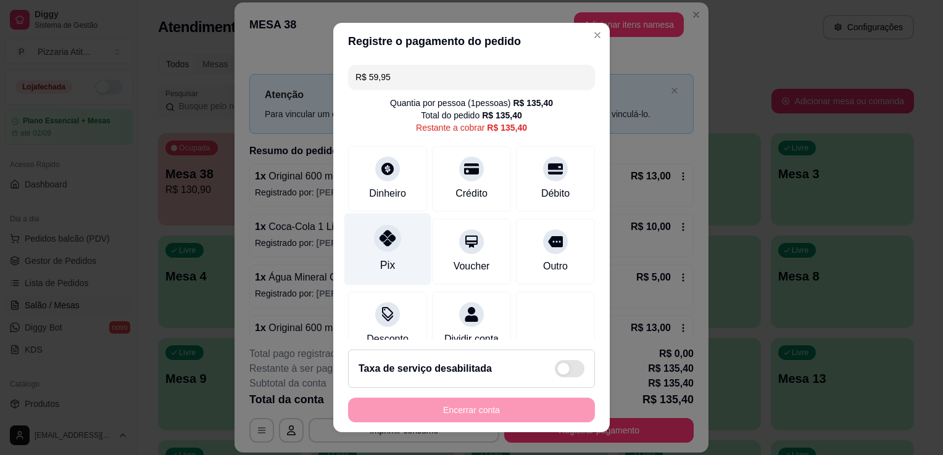
click at [374, 246] on div at bounding box center [387, 238] width 27 height 27
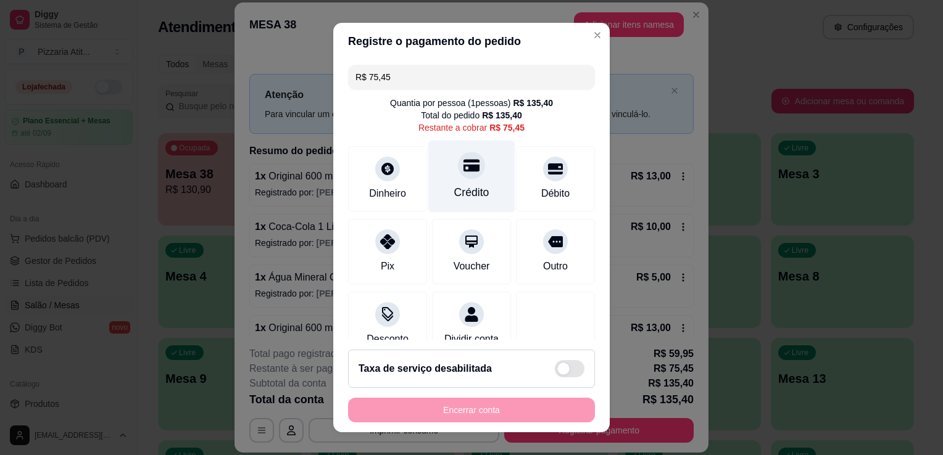
click at [463, 198] on div "Crédito" at bounding box center [471, 193] width 35 height 16
type input "R$ 0,00"
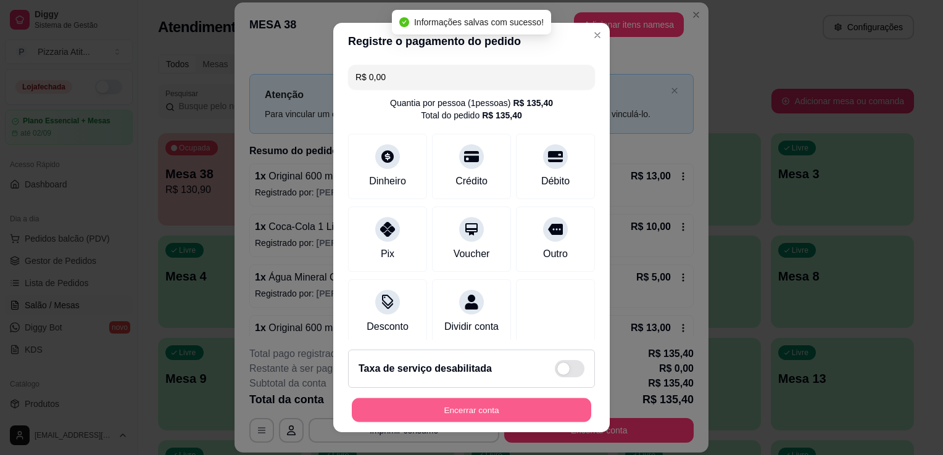
click at [454, 414] on button "Encerrar conta" at bounding box center [471, 411] width 239 height 24
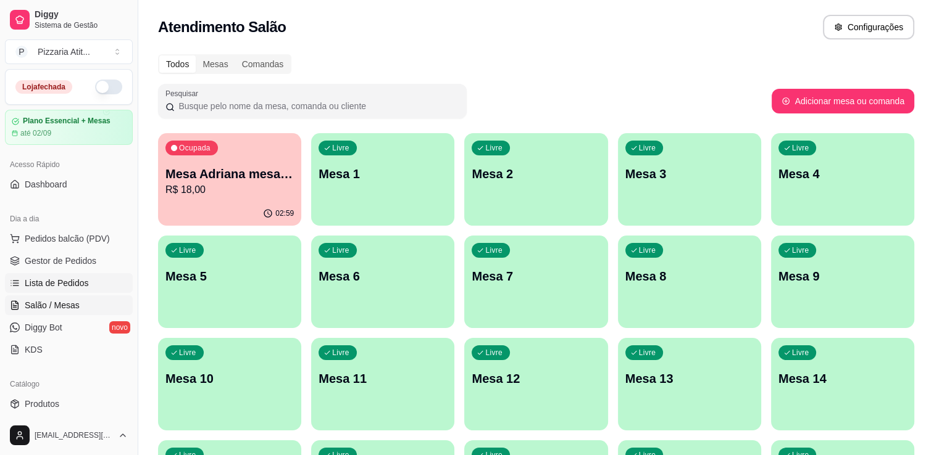
click at [91, 273] on link "Lista de Pedidos" at bounding box center [69, 283] width 128 height 20
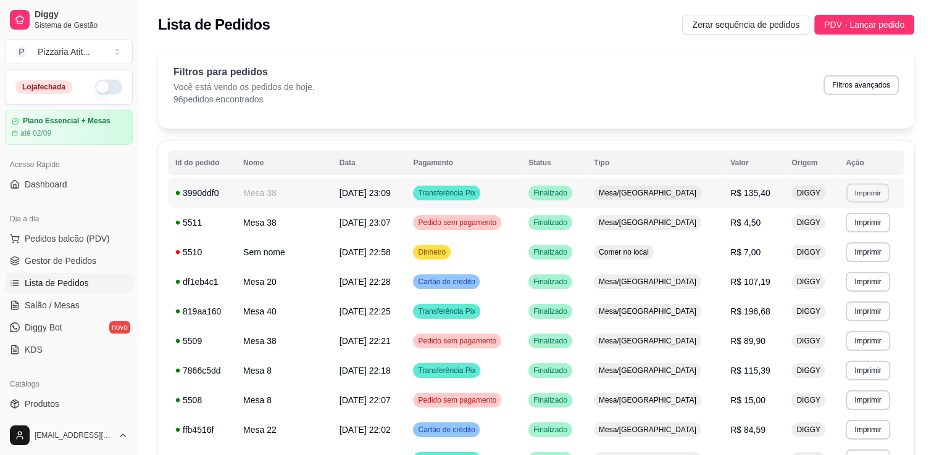
click at [858, 196] on button "Imprimir" at bounding box center [867, 192] width 43 height 19
click at [845, 236] on button "IMPRESSORA" at bounding box center [838, 235] width 86 height 19
click at [65, 258] on span "Gestor de Pedidos" at bounding box center [61, 261] width 72 height 12
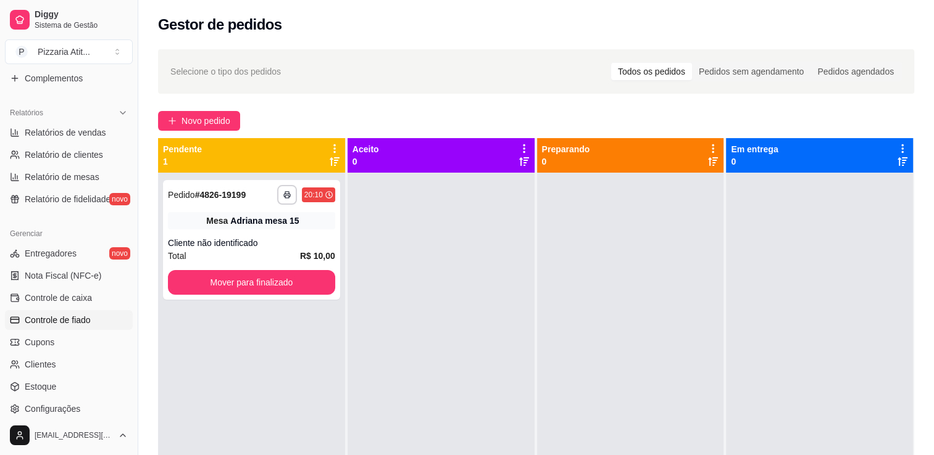
scroll to position [337, 0]
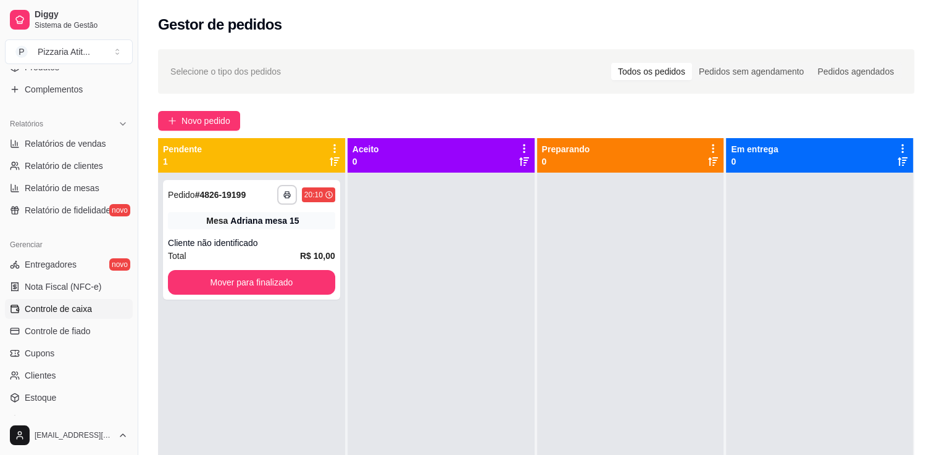
click at [84, 310] on span "Controle de caixa" at bounding box center [58, 309] width 67 height 12
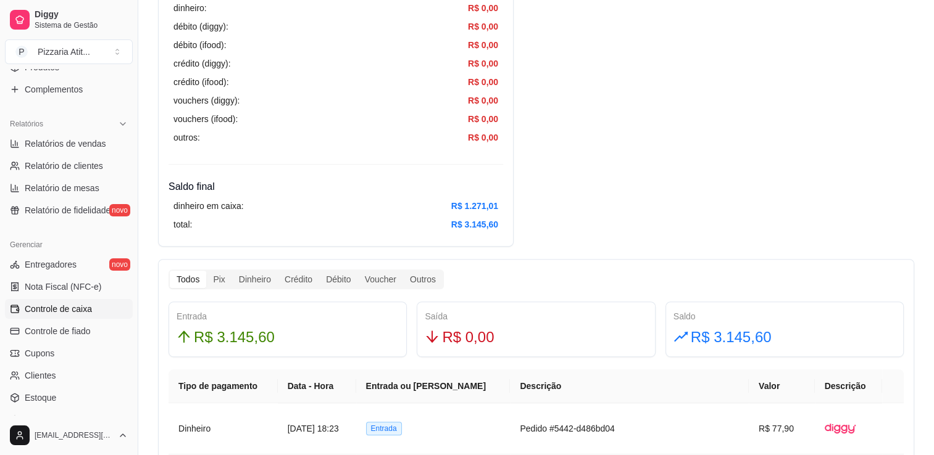
scroll to position [565, 0]
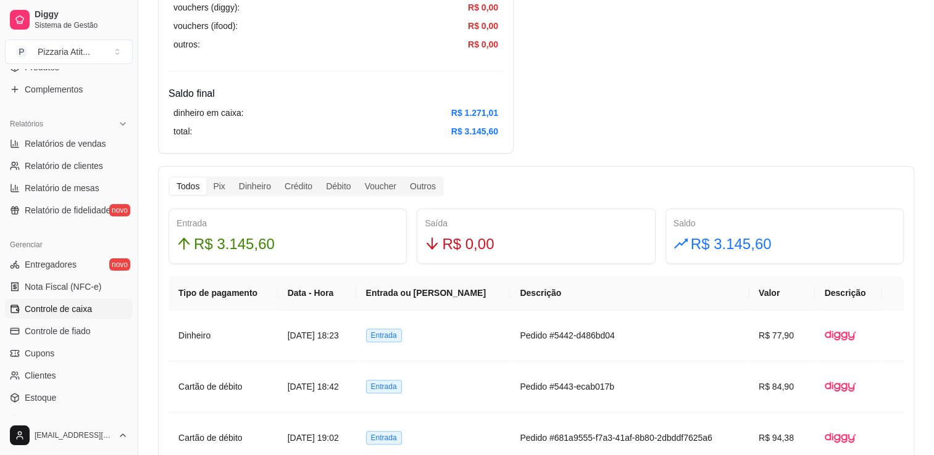
click at [908, 123] on div "Resumo Adicionar entrada/saída Data de abertura: 31 de ago de 2025 às 17:57 Sal…" at bounding box center [536, 429] width 756 height 1857
click at [750, 17] on div "Resumo Adicionar entrada/saída Data de abertura: 31 de ago de 2025 às 17:57 Sal…" at bounding box center [536, 429] width 756 height 1857
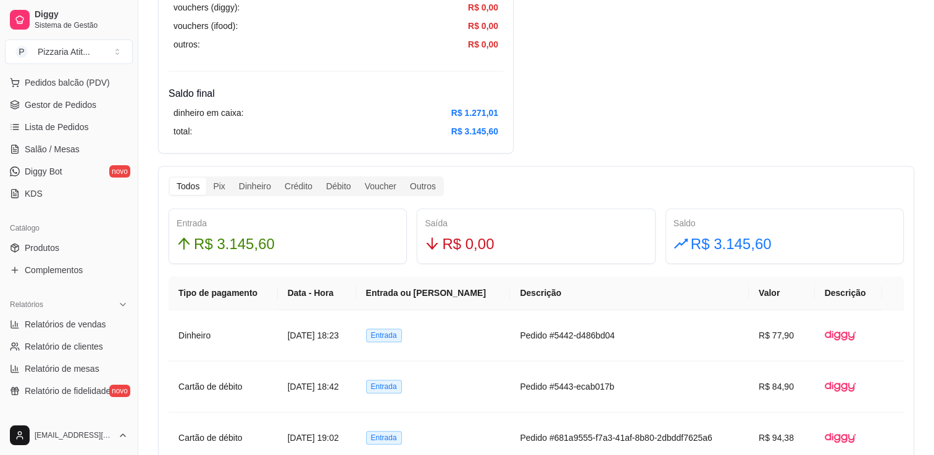
scroll to position [99, 0]
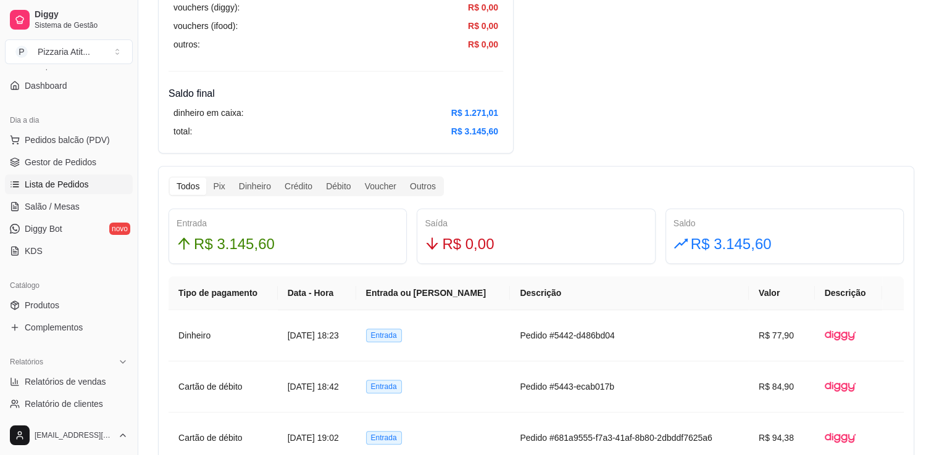
click at [67, 187] on span "Lista de Pedidos" at bounding box center [57, 184] width 64 height 12
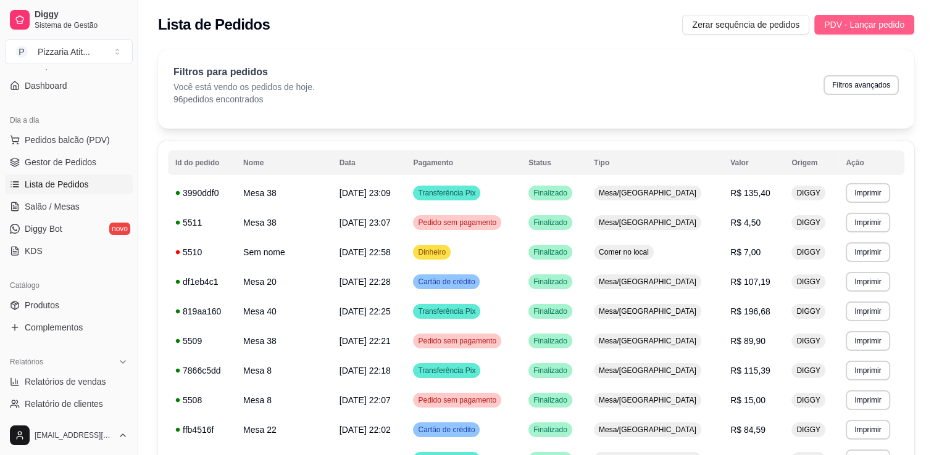
click at [853, 20] on span "PDV - Lançar pedido" at bounding box center [864, 25] width 80 height 14
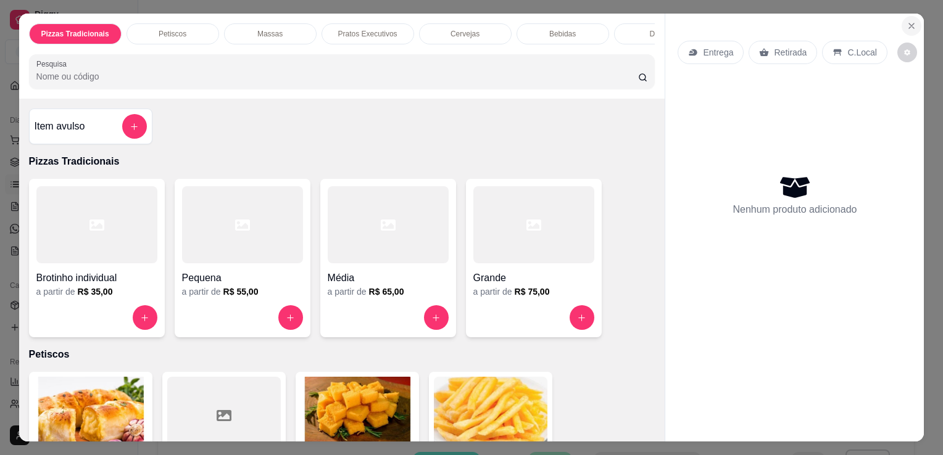
click at [906, 21] on icon "Close" at bounding box center [911, 26] width 10 height 10
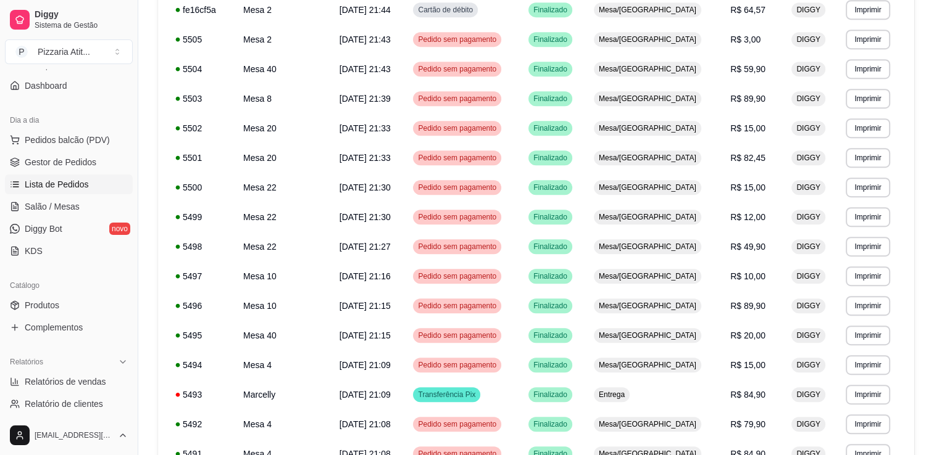
scroll to position [684, 0]
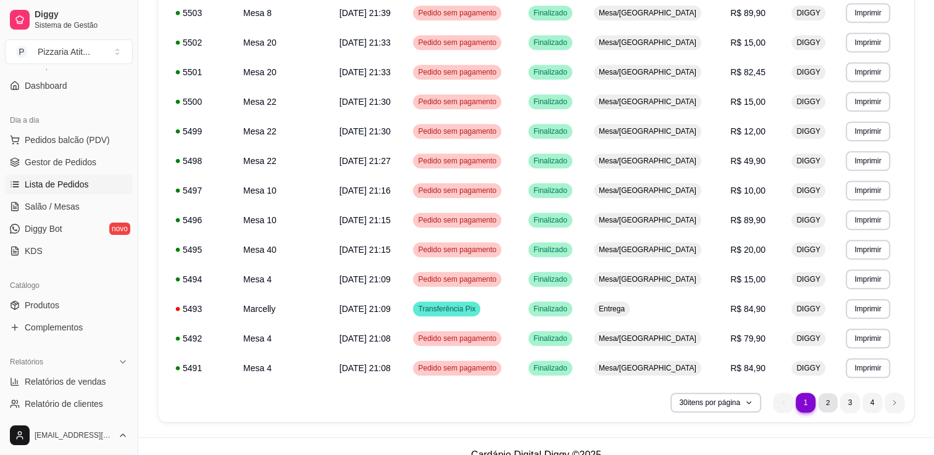
click at [823, 405] on li "2" at bounding box center [827, 402] width 19 height 19
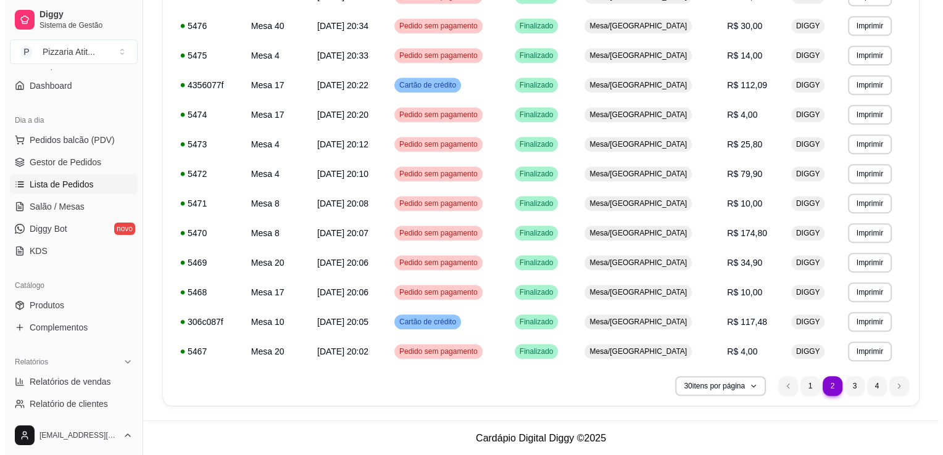
scroll to position [0, 0]
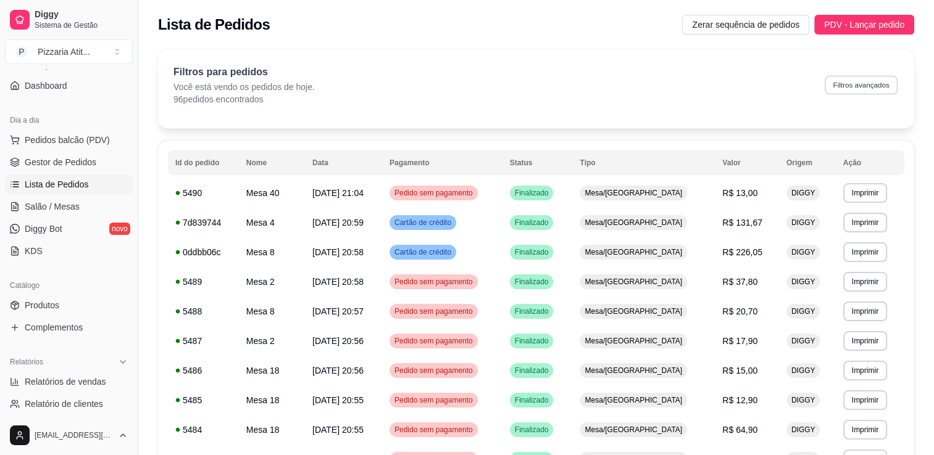
click at [847, 83] on button "Filtros avançados" at bounding box center [860, 84] width 73 height 19
select select "0"
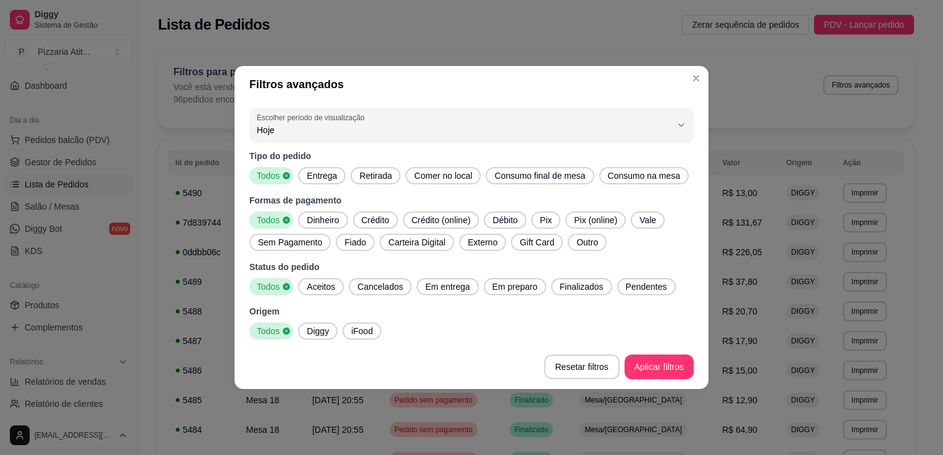
click at [336, 220] on span "Dinheiro" at bounding box center [323, 220] width 42 height 12
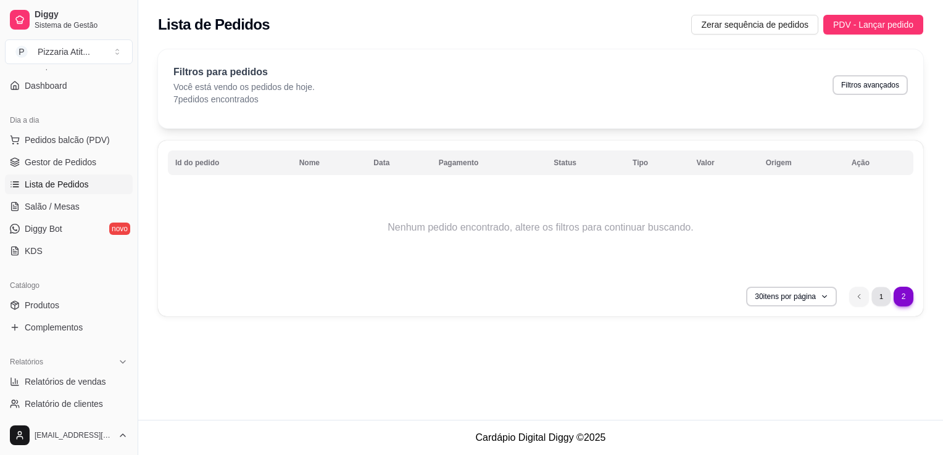
click at [879, 291] on li "1" at bounding box center [880, 296] width 19 height 19
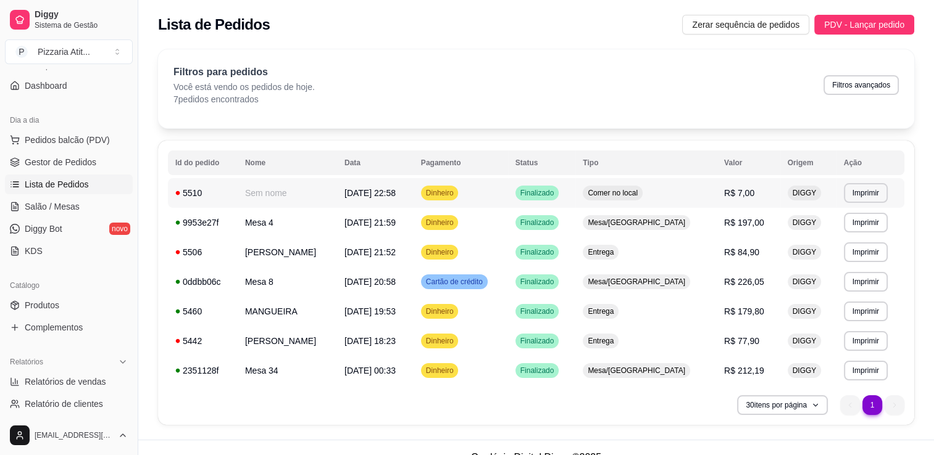
click at [870, 180] on td "**********" at bounding box center [870, 193] width 68 height 30
click at [576, 349] on td "Finalizado" at bounding box center [542, 341] width 68 height 30
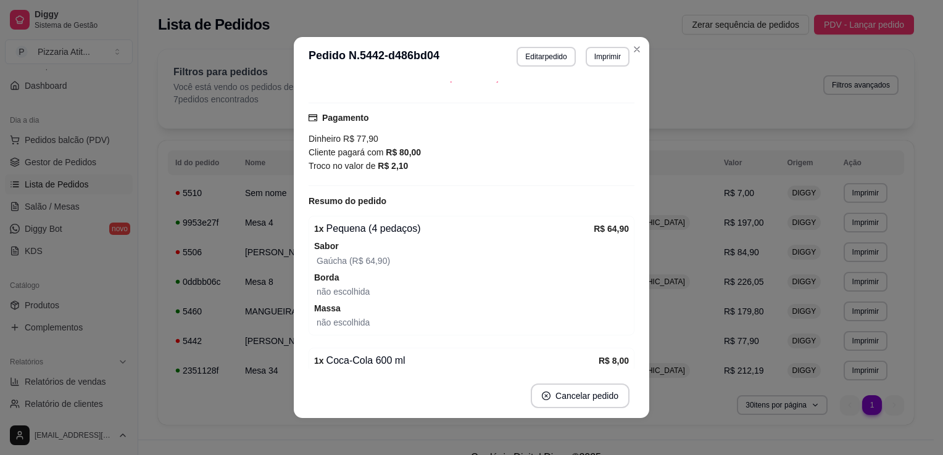
scroll to position [321, 0]
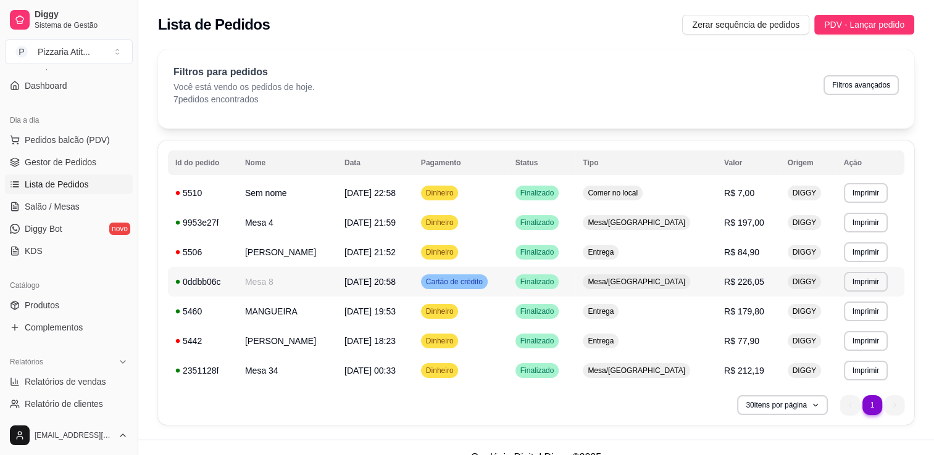
click at [748, 284] on td "R$ 226,05" at bounding box center [748, 282] width 64 height 30
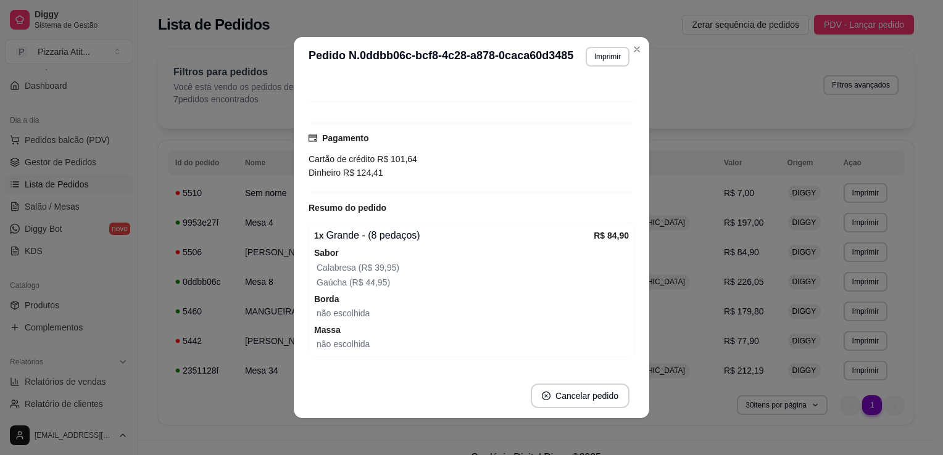
scroll to position [76, 0]
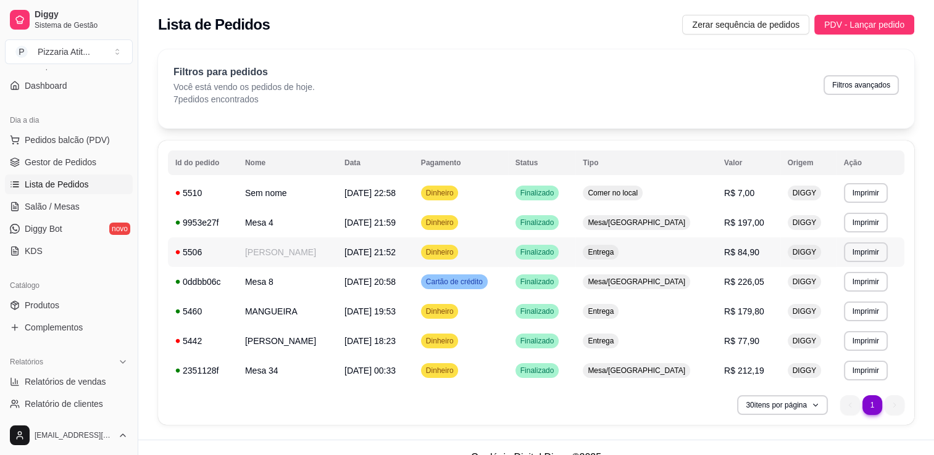
click at [702, 247] on td "Entrega" at bounding box center [645, 253] width 141 height 30
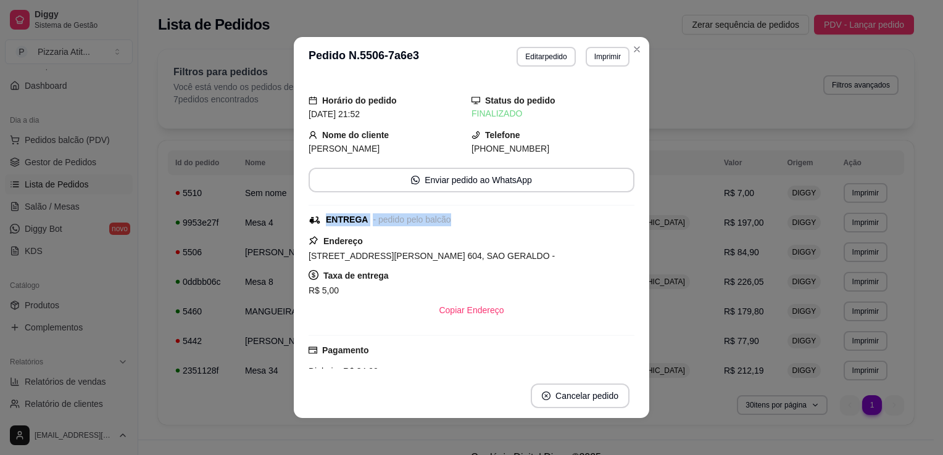
drag, startPoint x: 620, startPoint y: 200, endPoint x: 628, endPoint y: 217, distance: 19.3
click at [628, 217] on div "Horário do pedido 31/08/2025 21:52 Status do pedido FINALIZADO Nome do cliente …" at bounding box center [472, 225] width 326 height 288
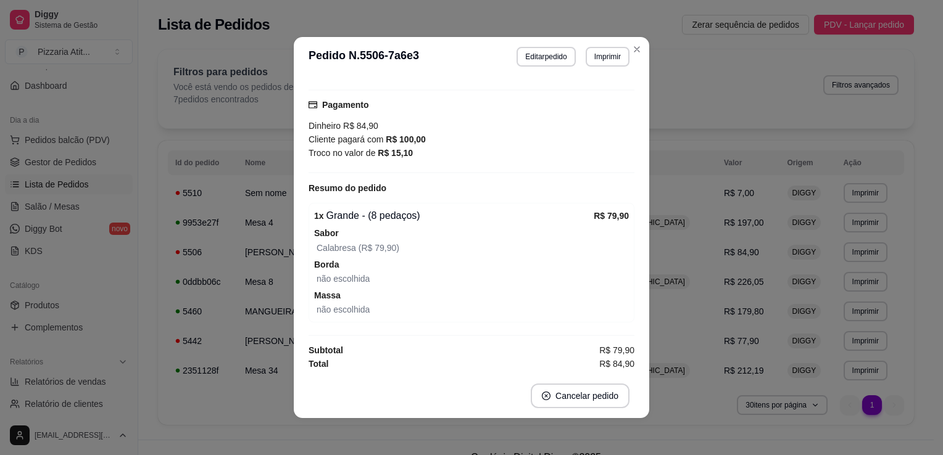
scroll to position [243, 0]
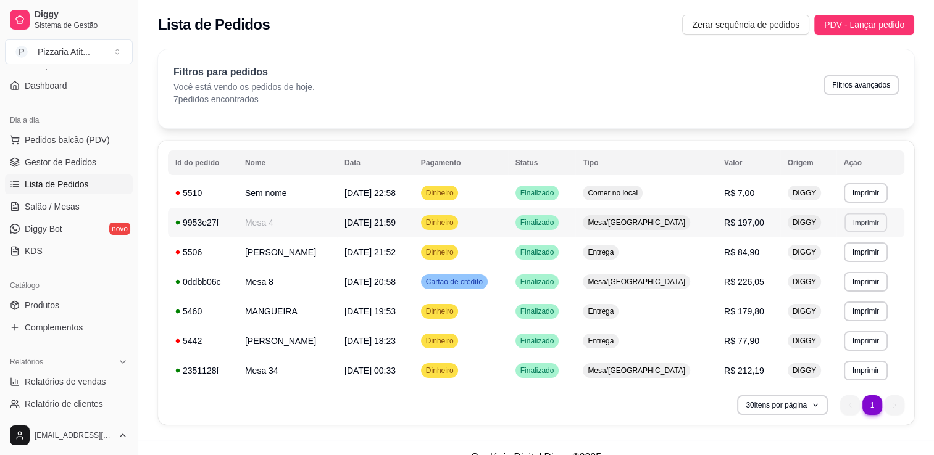
click at [848, 222] on button "Imprimir" at bounding box center [865, 222] width 43 height 19
click at [691, 228] on tbody "**********" at bounding box center [536, 281] width 736 height 207
click at [691, 228] on td "Mesa/[GEOGRAPHIC_DATA]" at bounding box center [645, 223] width 141 height 30
click at [760, 269] on td "R$ 226,05" at bounding box center [748, 282] width 64 height 30
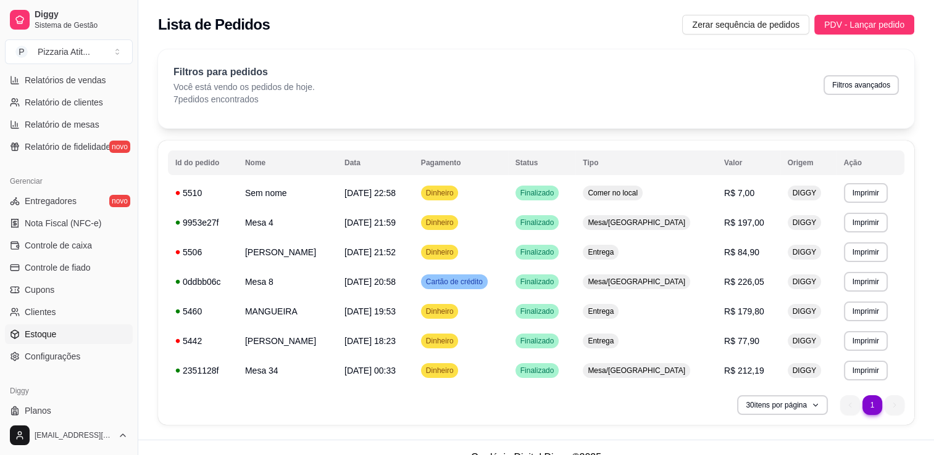
scroll to position [403, 0]
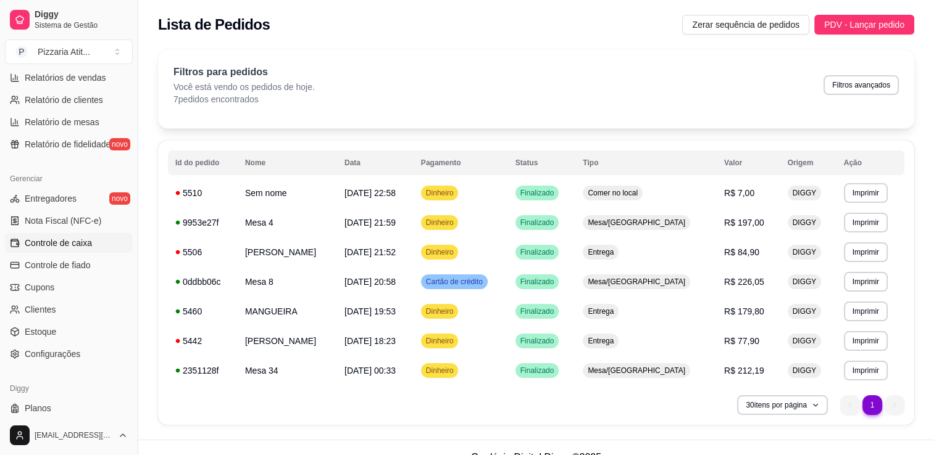
click at [104, 239] on link "Controle de caixa" at bounding box center [69, 243] width 128 height 20
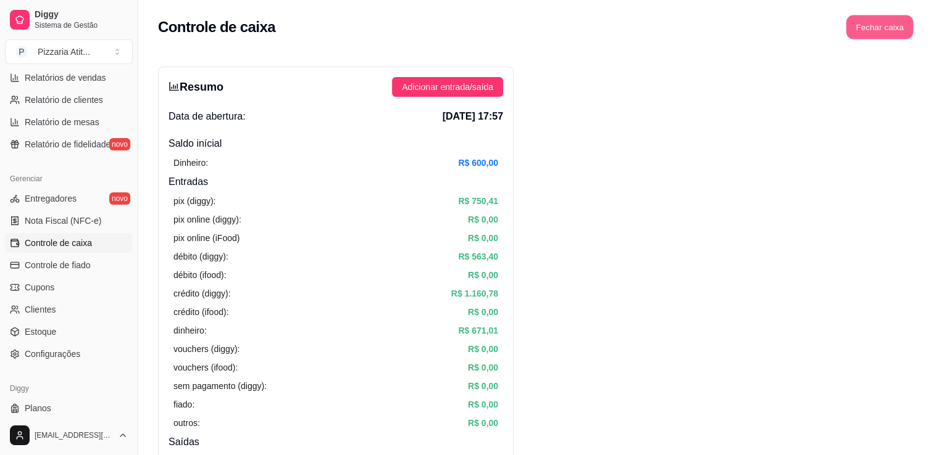
click at [886, 25] on button "Fechar caixa" at bounding box center [879, 27] width 67 height 24
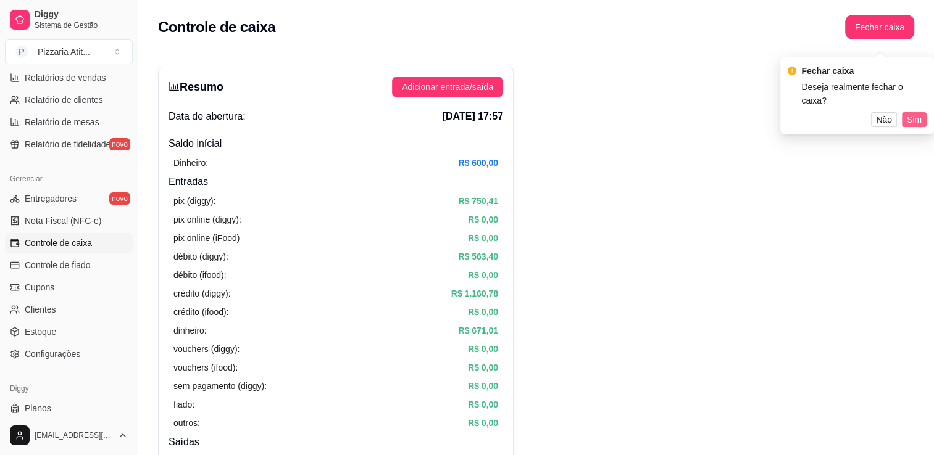
click at [916, 113] on span "Sim" at bounding box center [913, 120] width 15 height 14
